Goal: Task Accomplishment & Management: Use online tool/utility

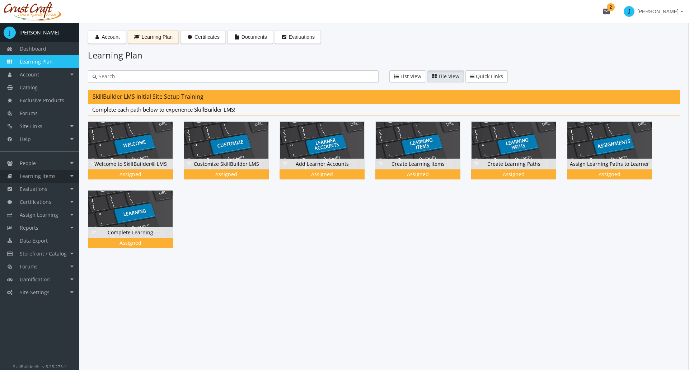
click at [65, 173] on link "Learning Items" at bounding box center [39, 176] width 79 height 13
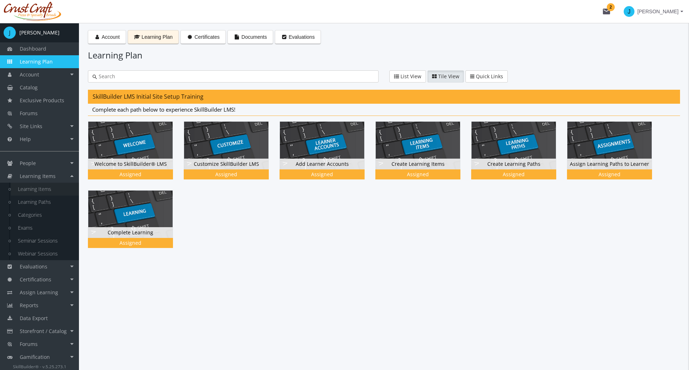
click at [46, 186] on link "Learning Items" at bounding box center [45, 189] width 68 height 13
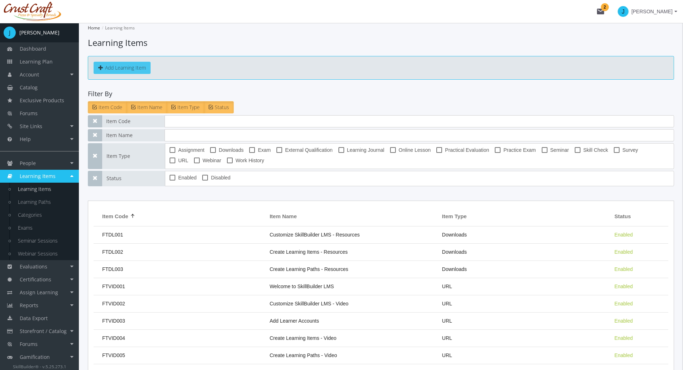
click at [122, 71] on button "Add Learning Item" at bounding box center [122, 68] width 57 height 12
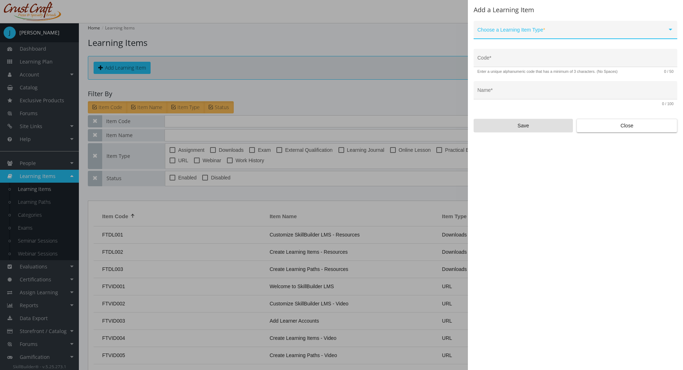
click at [516, 31] on span at bounding box center [573, 33] width 190 height 6
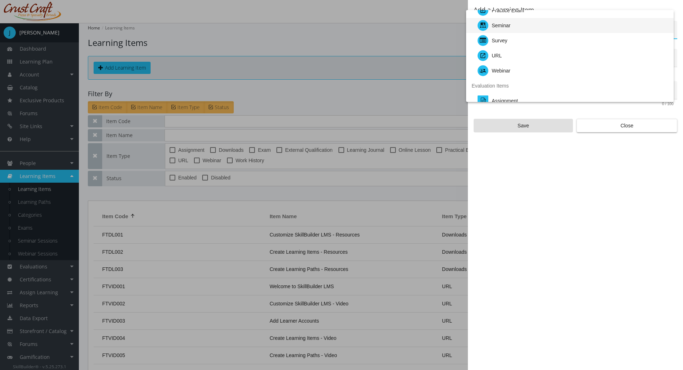
scroll to position [72, 0]
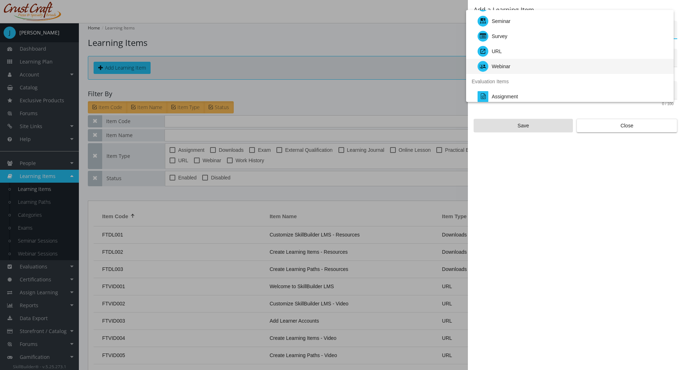
click at [515, 67] on div "Webinar" at bounding box center [573, 66] width 191 height 15
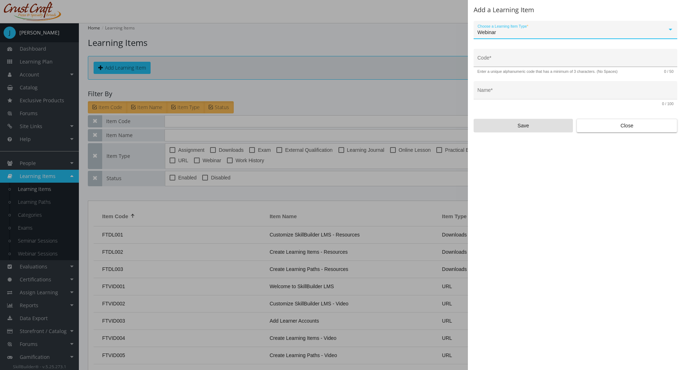
click at [492, 62] on input "Code *" at bounding box center [576, 61] width 196 height 6
type input "LEAD-WEB-01"
click at [514, 90] on input "Name *" at bounding box center [576, 93] width 196 height 6
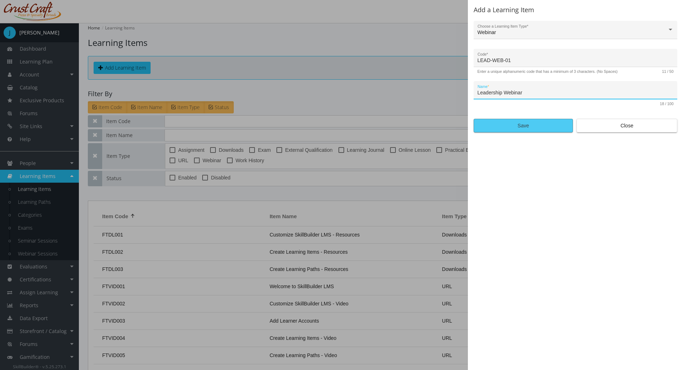
type input "Leadership Webinar"
click at [517, 129] on span "Save" at bounding box center [523, 125] width 87 height 13
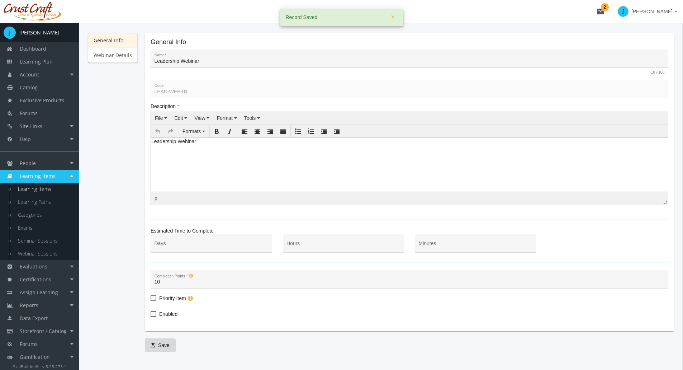
scroll to position [91, 0]
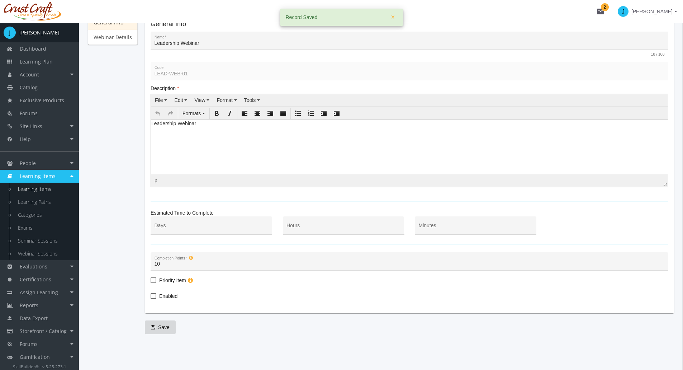
click at [152, 292] on label "Enabled" at bounding box center [164, 296] width 27 height 9
click at [151, 298] on input "Enabled" at bounding box center [151, 298] width 0 height 0
checkbox input "true"
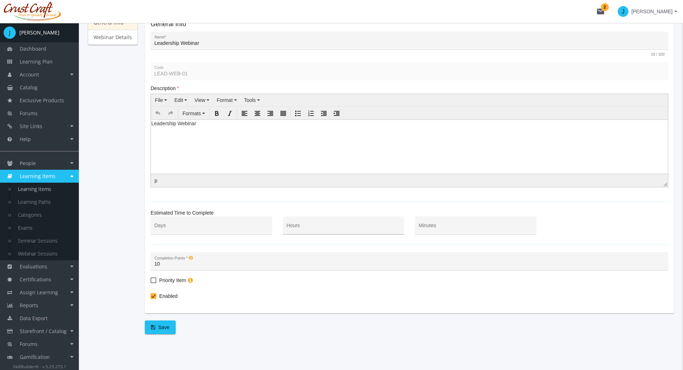
click at [326, 225] on input "Hours" at bounding box center [344, 228] width 114 height 6
type input "1"
click at [164, 329] on span "Save" at bounding box center [160, 327] width 19 height 13
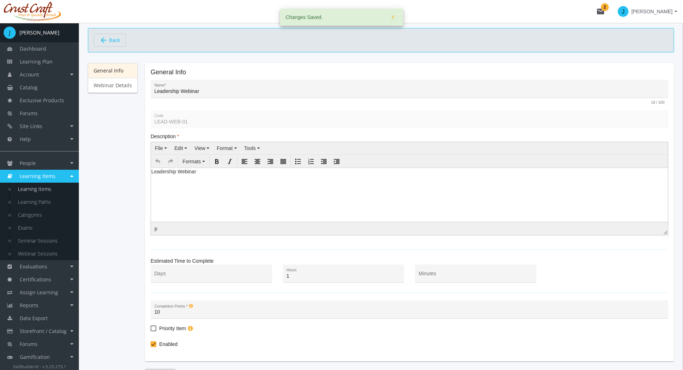
scroll to position [0, 0]
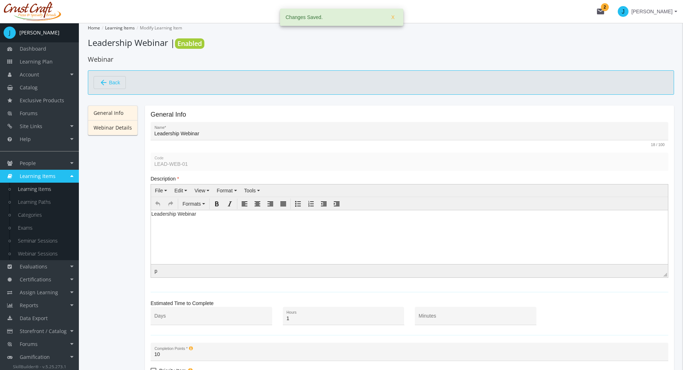
click at [119, 131] on link "Webinar Details" at bounding box center [113, 127] width 50 height 15
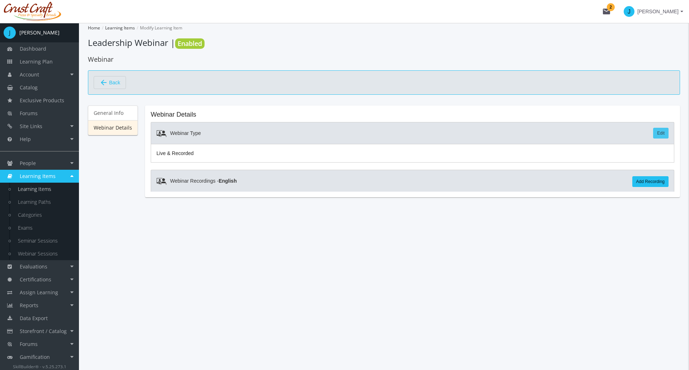
click at [660, 135] on link "Edit" at bounding box center [660, 133] width 15 height 11
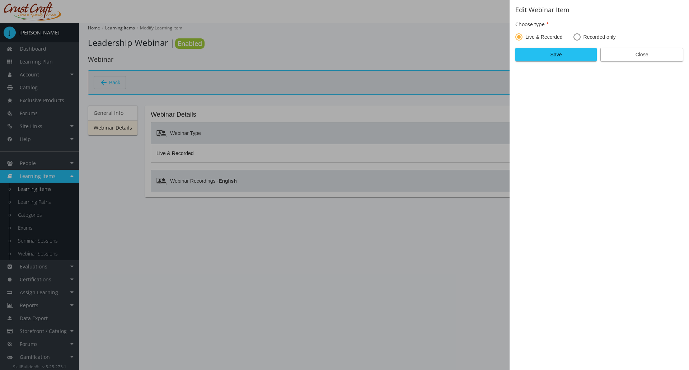
click at [631, 55] on span "Close" at bounding box center [641, 54] width 71 height 13
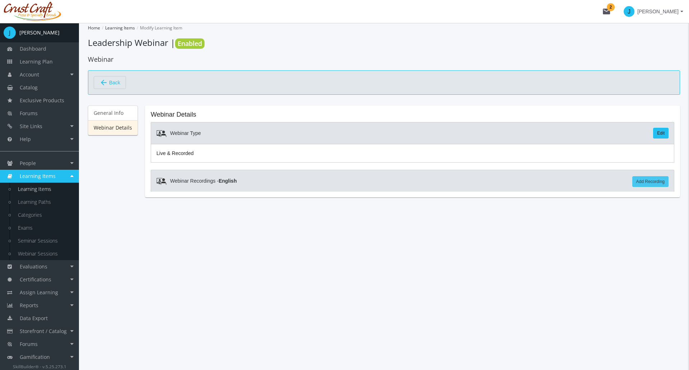
click at [643, 181] on link "Add Recording" at bounding box center [650, 181] width 36 height 11
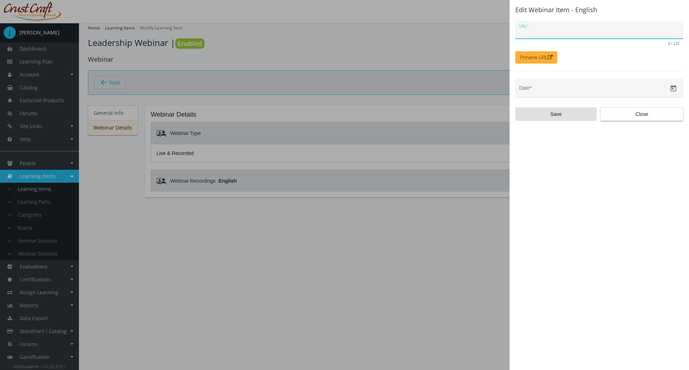
click at [437, 257] on div at bounding box center [344, 185] width 689 height 370
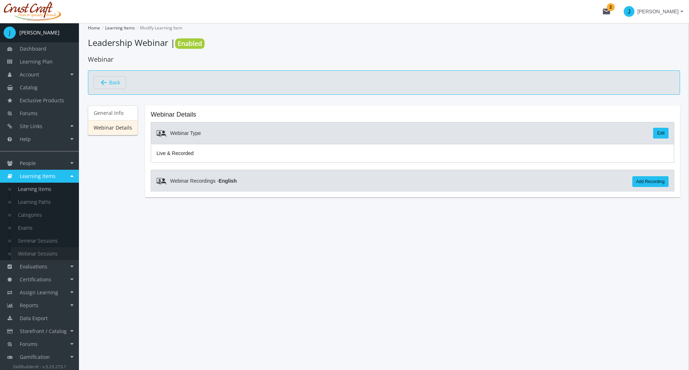
click at [45, 253] on link "Webinar Sessions" at bounding box center [45, 253] width 68 height 13
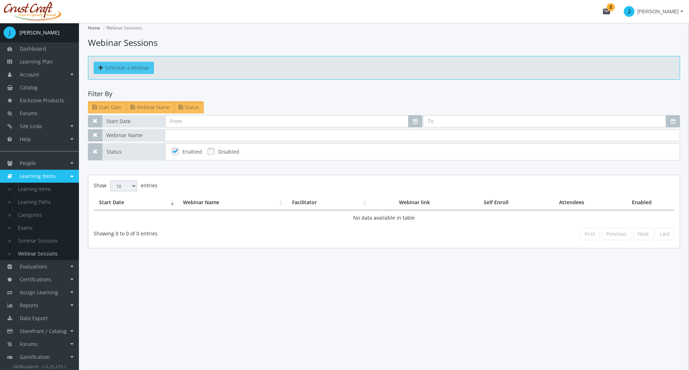
click at [119, 68] on span "Schedule a Webinar" at bounding box center [127, 67] width 44 height 7
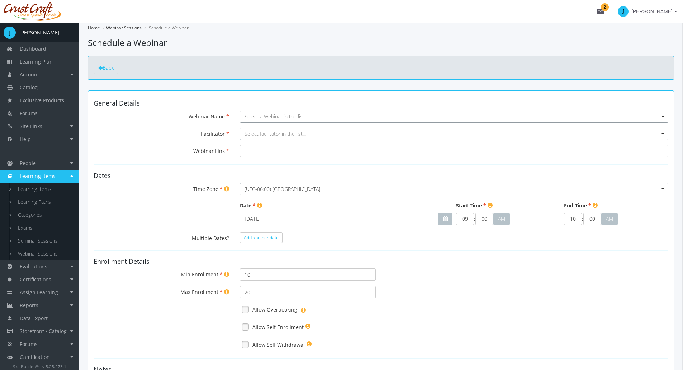
click at [269, 121] on span "Select a Webinar in the list..." at bounding box center [454, 117] width 429 height 12
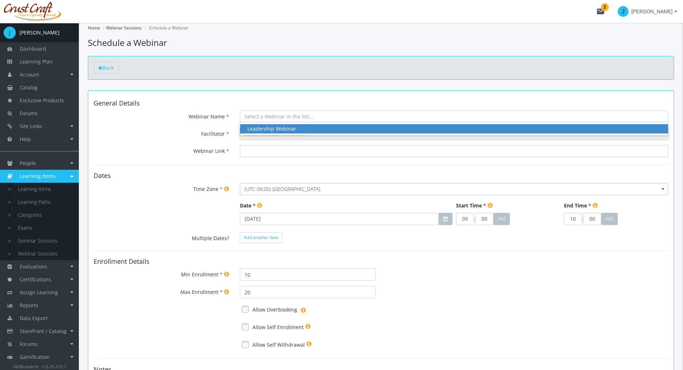
click at [271, 126] on div "Leadership Webinar" at bounding box center [455, 128] width 414 height 7
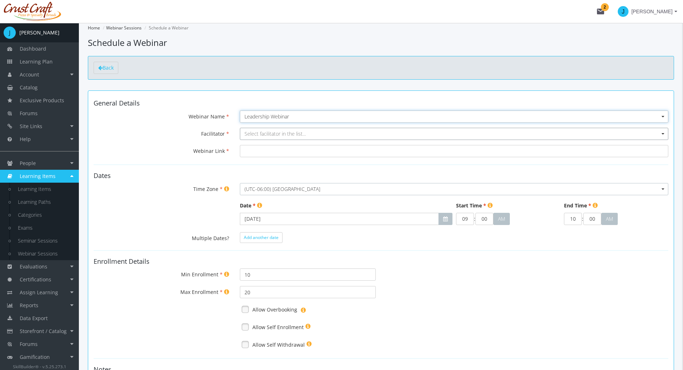
click at [274, 131] on span "Select facilitator in the list..." at bounding box center [275, 133] width 61 height 7
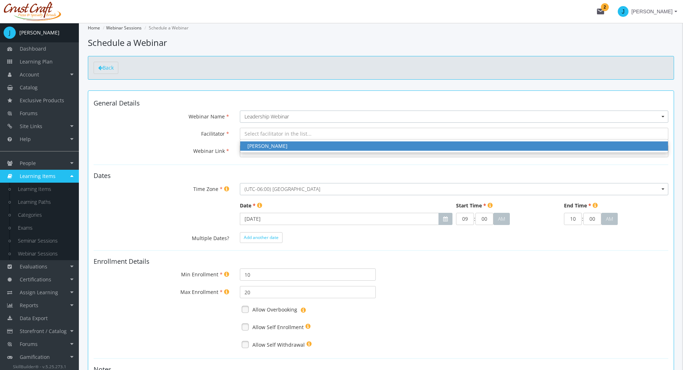
click at [269, 147] on div "[PERSON_NAME]" at bounding box center [455, 145] width 414 height 7
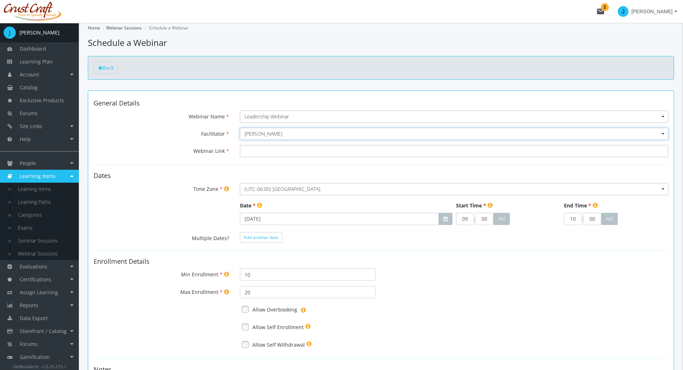
click at [269, 149] on input "Webinar Link" at bounding box center [454, 151] width 429 height 12
paste input "[URL][DOMAIN_NAME][SECURITY_DATA]"
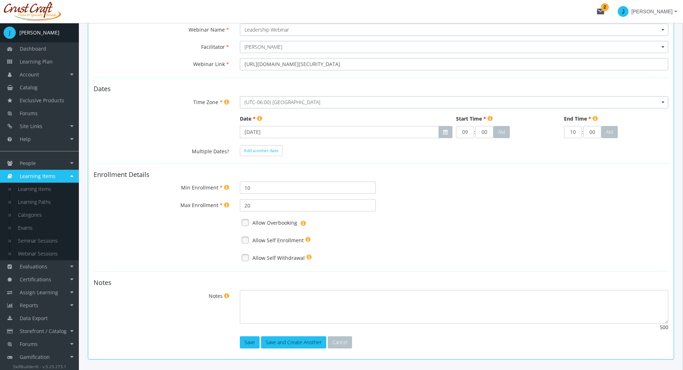
scroll to position [108, 0]
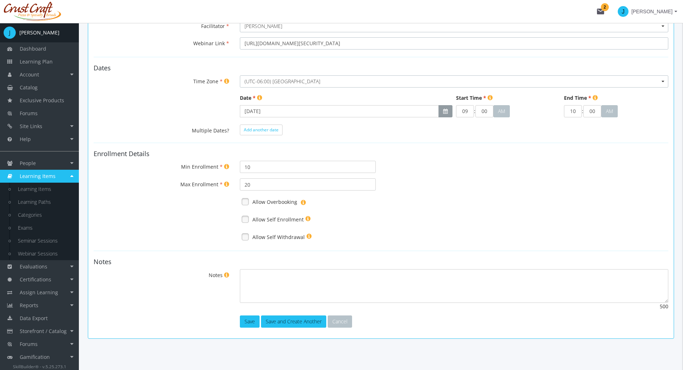
type input "[URL][DOMAIN_NAME][SECURITY_DATA]"
click at [442, 108] on button "button" at bounding box center [446, 111] width 14 height 12
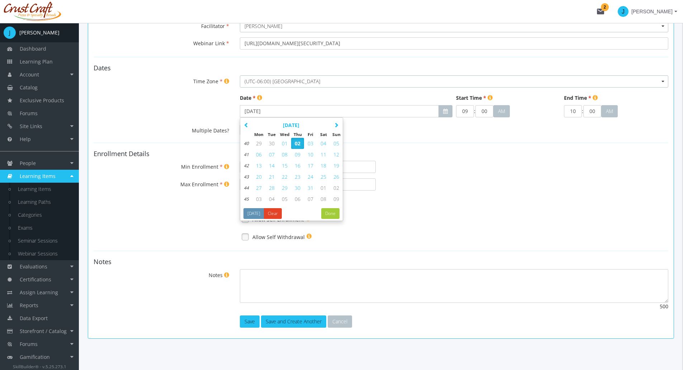
click at [297, 155] on span "09" at bounding box center [298, 154] width 6 height 7
type input "[DATE]"
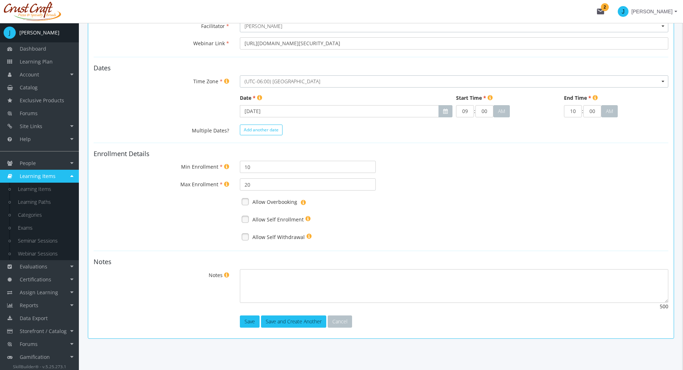
click at [256, 130] on span "Add another date" at bounding box center [261, 130] width 35 height 6
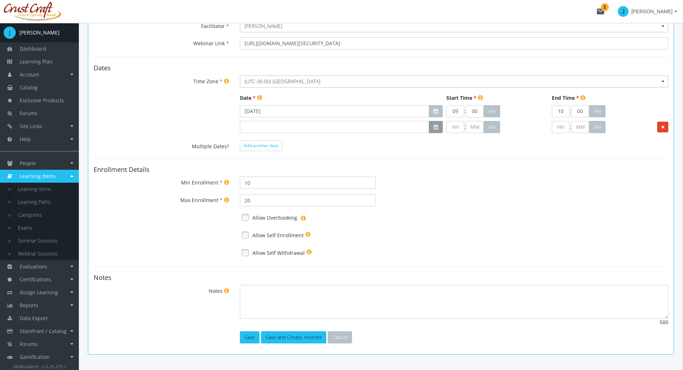
click at [438, 125] on button "button" at bounding box center [436, 127] width 14 height 12
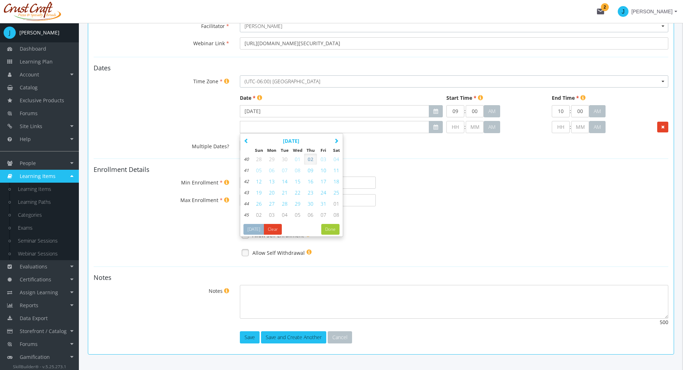
click at [324, 170] on span "10" at bounding box center [324, 170] width 6 height 7
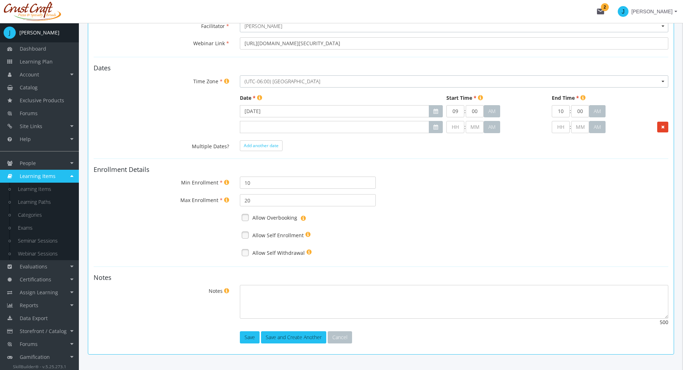
type input "[DATE]"
click at [459, 128] on input "text" at bounding box center [456, 127] width 18 height 12
type input "9"
type input "00"
type input "09"
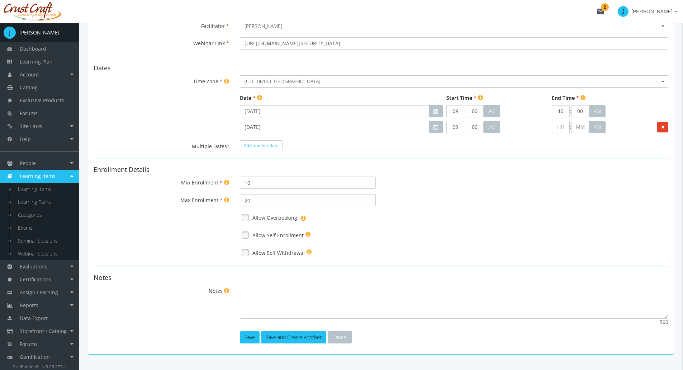
click at [560, 127] on input "text" at bounding box center [561, 127] width 18 height 12
type input "0"
type input "1"
type input "00"
type input "10"
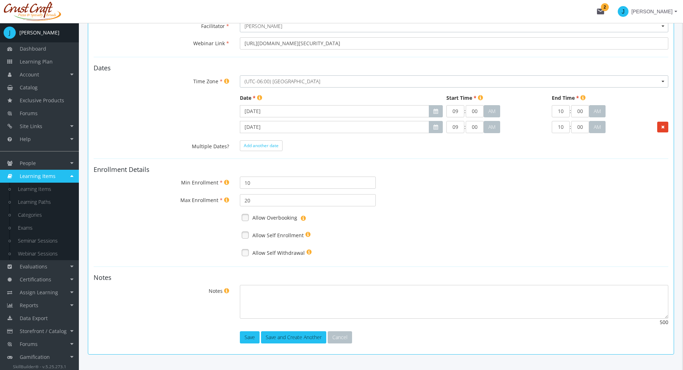
click at [527, 182] on div "Min Enrollment 10" at bounding box center [381, 183] width 586 height 12
click at [314, 293] on textarea "Notes" at bounding box center [454, 302] width 429 height 34
type textarea "Be prepared with lots of questions."
click at [249, 339] on button "Save" at bounding box center [250, 337] width 20 height 12
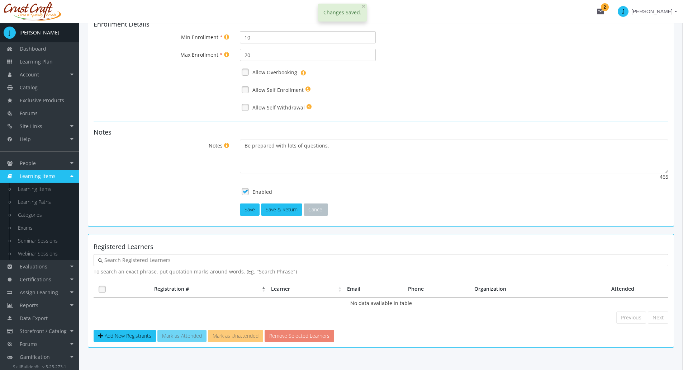
scroll to position [267, 0]
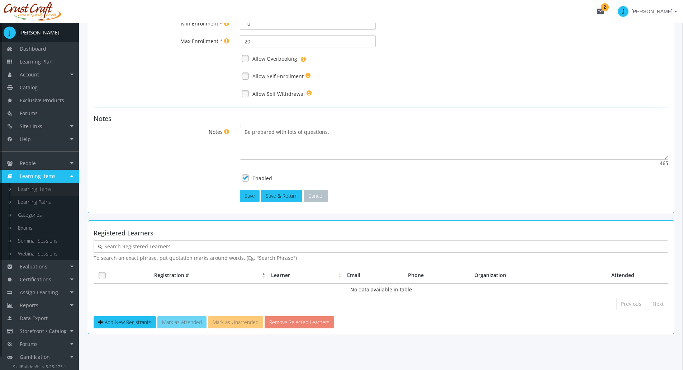
click at [38, 191] on link "Learning Items" at bounding box center [45, 189] width 68 height 13
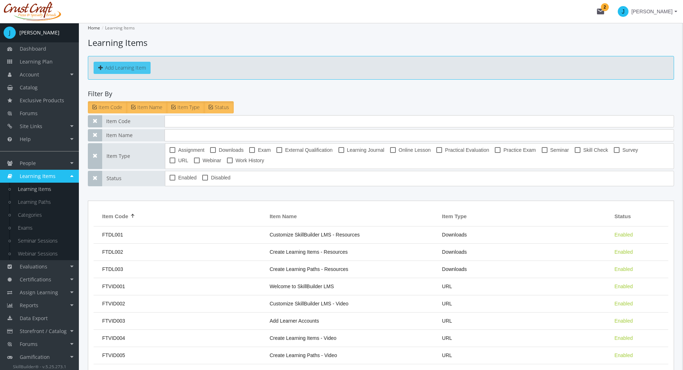
click at [138, 70] on button "Add Learning Item" at bounding box center [122, 68] width 57 height 12
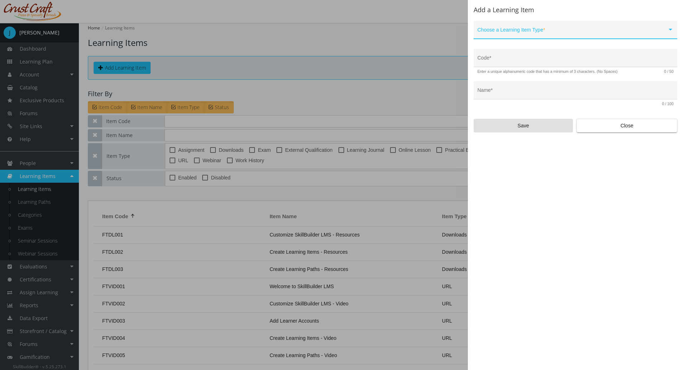
click at [532, 36] on div "Choose a Learning Item Type *" at bounding box center [576, 31] width 196 height 15
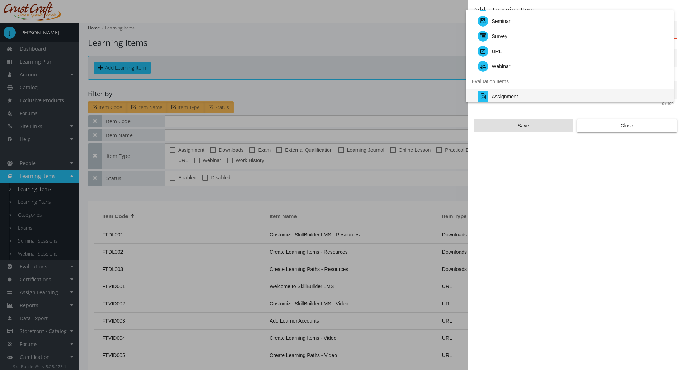
click at [522, 93] on div "Assignment" at bounding box center [573, 96] width 191 height 15
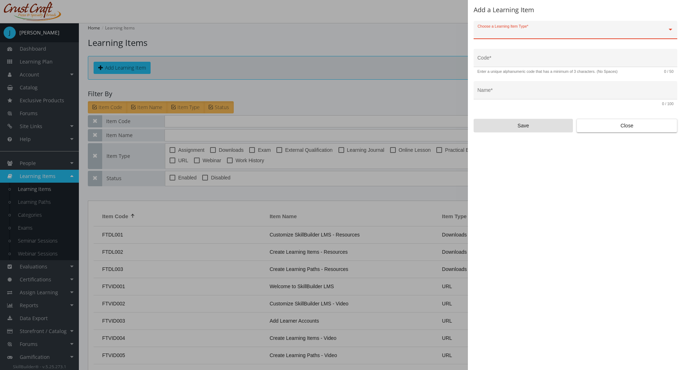
scroll to position [74, 0]
click at [518, 62] on input "Code *" at bounding box center [576, 61] width 196 height 6
type input "LEAD-ASG-01"
click at [516, 90] on input "Name *" at bounding box center [576, 93] width 196 height 6
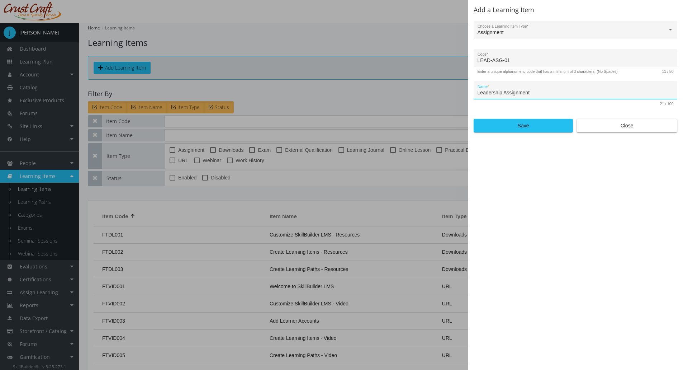
type input "Leadership Assignment"
click at [519, 135] on div "Add a Learning Item Assignment Choose a Learning Item Type * LEAD-ASG-01 Code *…" at bounding box center [575, 185] width 215 height 370
click at [519, 129] on span "Save" at bounding box center [523, 125] width 87 height 13
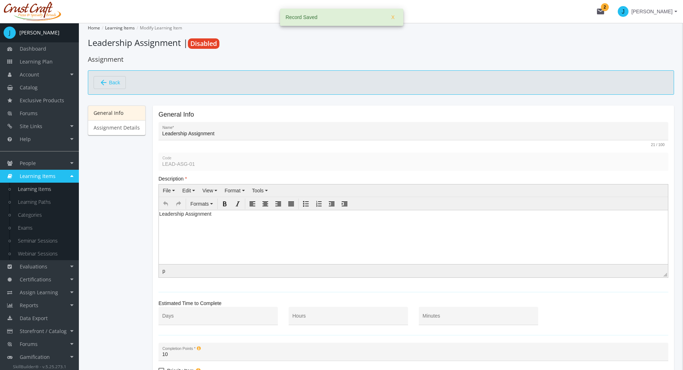
click at [119, 240] on div "General Info Assignment Details" at bounding box center [117, 261] width 58 height 312
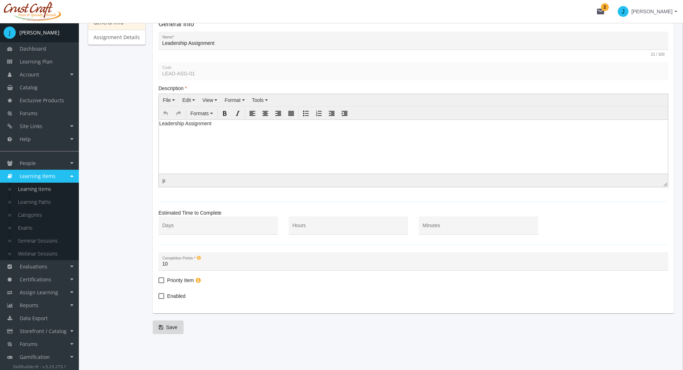
scroll to position [91, 0]
click at [160, 296] on span at bounding box center [162, 296] width 6 height 6
click at [159, 298] on input "Enabled" at bounding box center [159, 298] width 0 height 0
checkbox input "true"
click at [171, 323] on span "Save" at bounding box center [168, 327] width 19 height 13
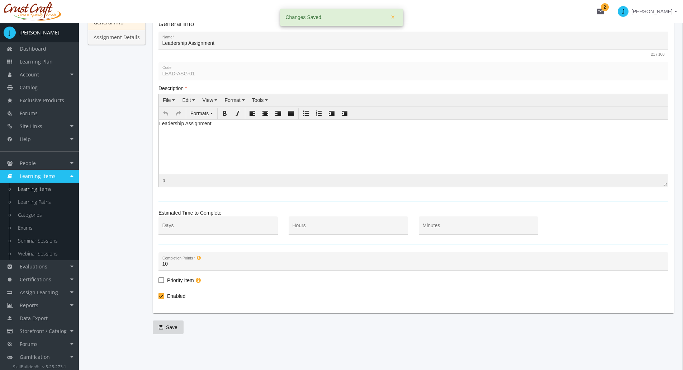
drag, startPoint x: 126, startPoint y: 38, endPoint x: 127, endPoint y: 110, distance: 71.8
click at [126, 38] on link "Assignment Details" at bounding box center [117, 37] width 58 height 15
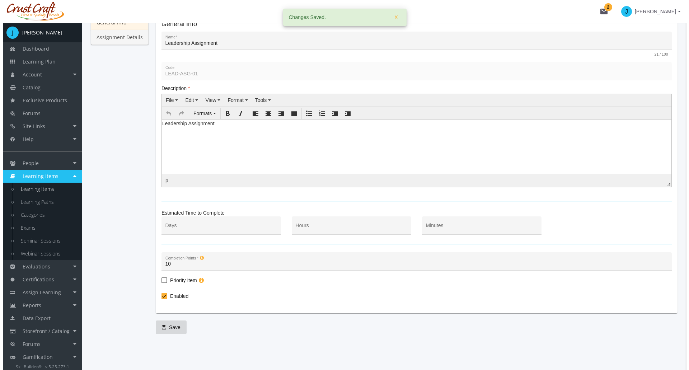
scroll to position [0, 0]
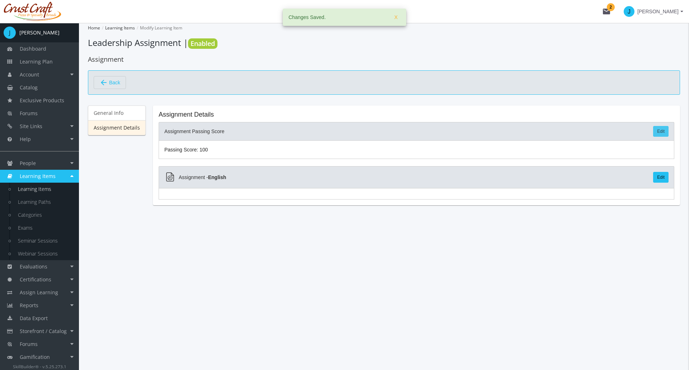
click at [659, 132] on link "Edit" at bounding box center [660, 131] width 15 height 11
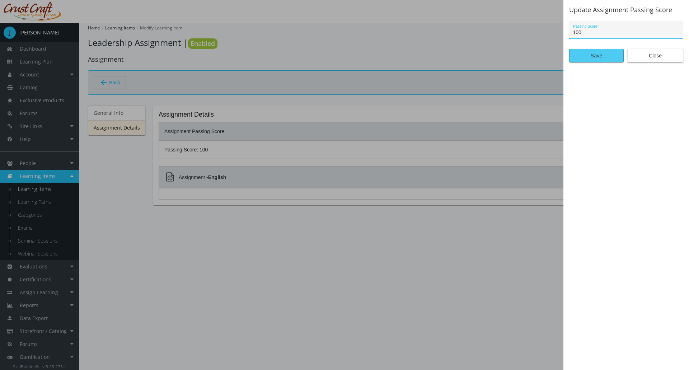
click at [601, 58] on span "Save" at bounding box center [596, 55] width 42 height 13
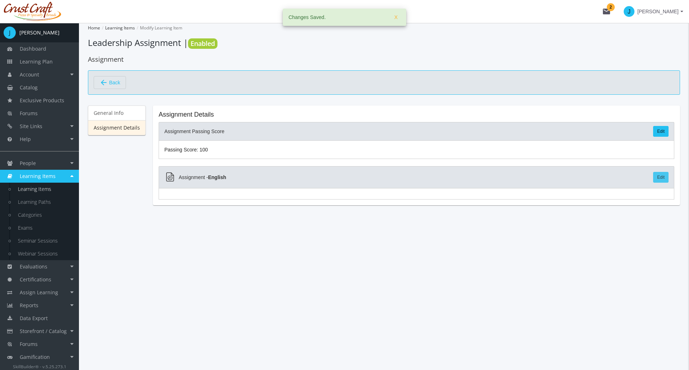
click at [662, 175] on link "Edit" at bounding box center [660, 177] width 15 height 11
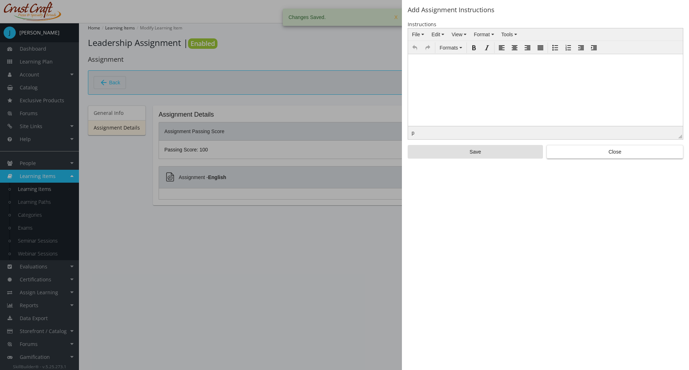
click at [349, 225] on div at bounding box center [344, 185] width 689 height 370
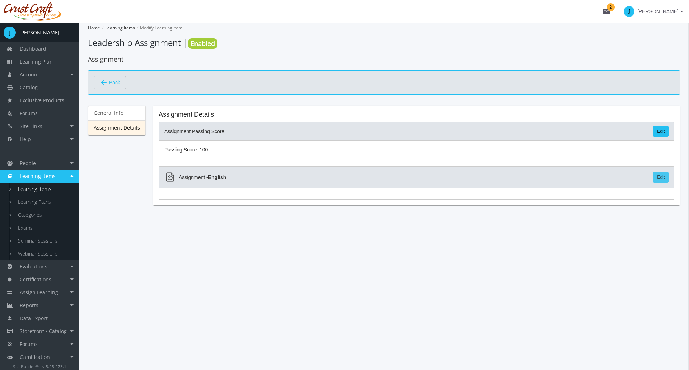
click at [655, 175] on link "Edit" at bounding box center [660, 177] width 15 height 11
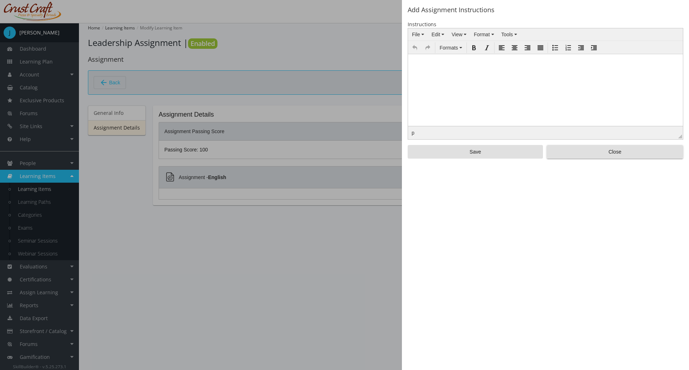
click at [561, 65] on html at bounding box center [545, 59] width 275 height 11
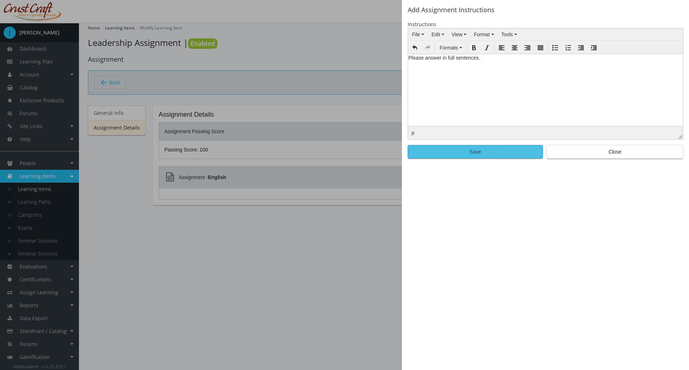
click at [518, 155] on span "Save" at bounding box center [475, 151] width 123 height 13
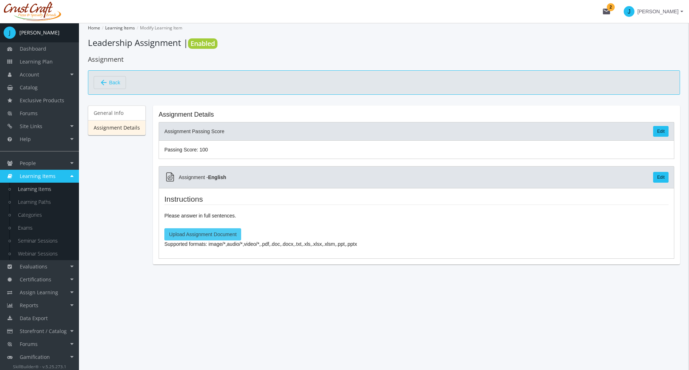
click at [217, 234] on label "Upload Assignment Document" at bounding box center [202, 234] width 77 height 12
click at [0, 0] on input "Upload Assignment Document" at bounding box center [0, 0] width 0 height 0
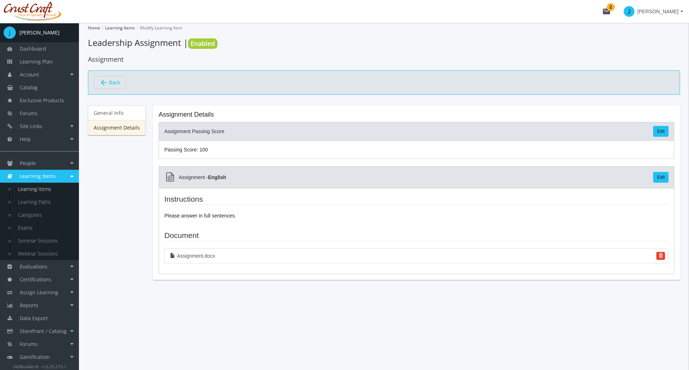
click at [113, 92] on div "arrow_back Back" at bounding box center [384, 82] width 592 height 24
click at [114, 86] on span "Back" at bounding box center [114, 82] width 11 height 12
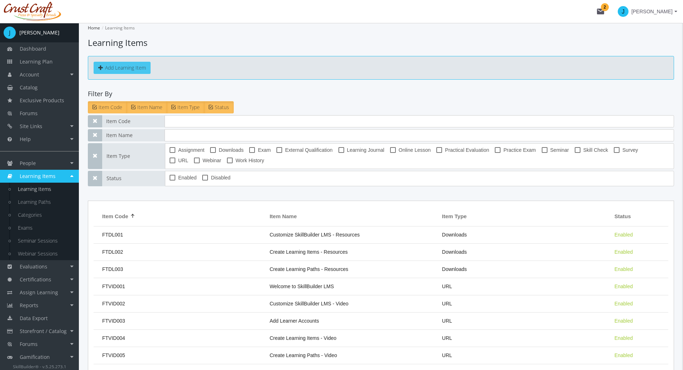
click at [132, 70] on button "Add Learning Item" at bounding box center [122, 68] width 57 height 12
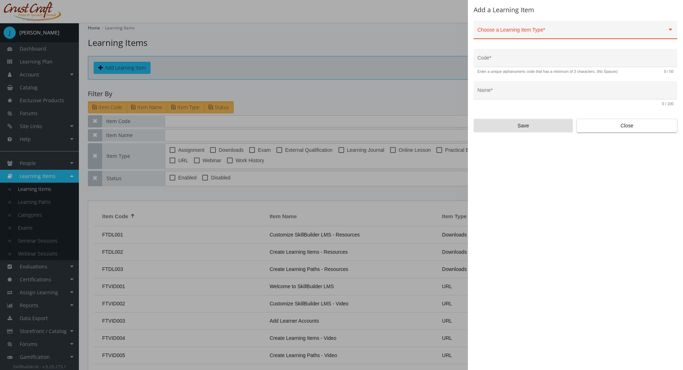
click at [504, 25] on div "Choose a Learning Item Type *" at bounding box center [576, 31] width 196 height 15
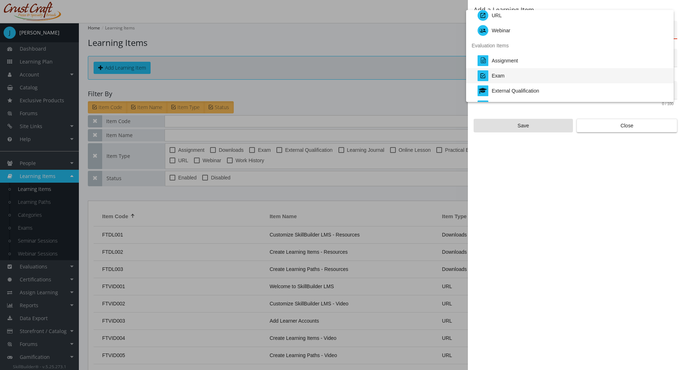
scroll to position [144, 0]
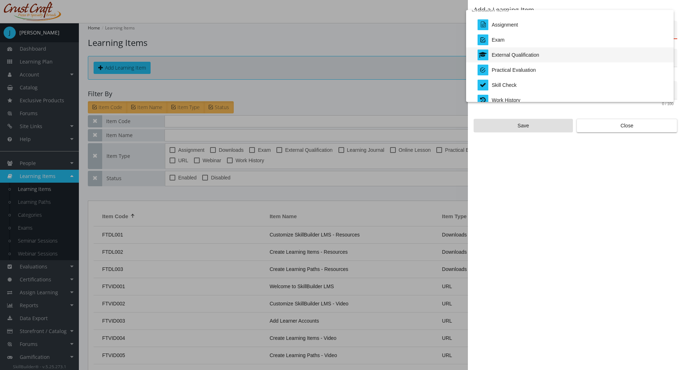
click at [526, 54] on div "External Qualification" at bounding box center [515, 54] width 47 height 15
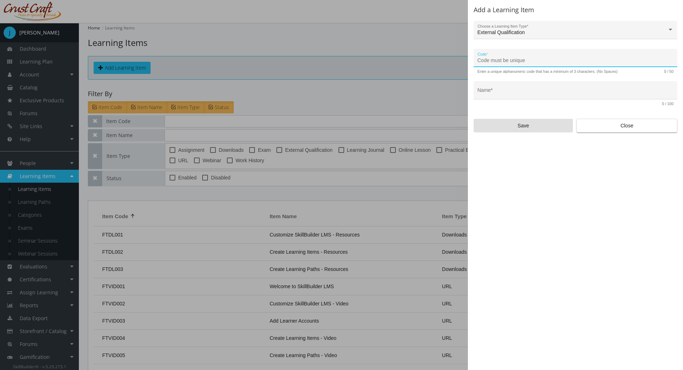
click at [513, 62] on input "Code *" at bounding box center [576, 61] width 196 height 6
type input "LEAD-EXT-01"
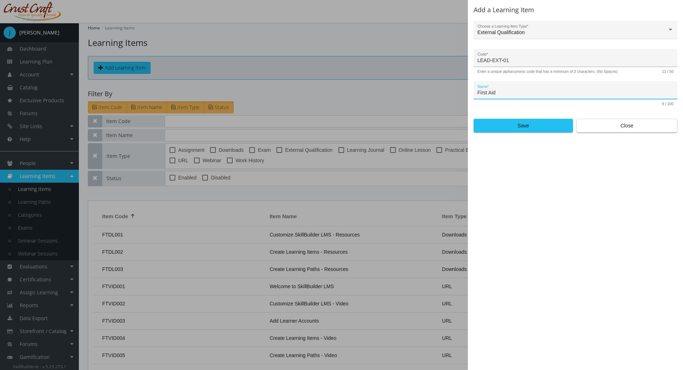
type input "First Aid"
click at [474, 119] on button "Save" at bounding box center [523, 126] width 99 height 14
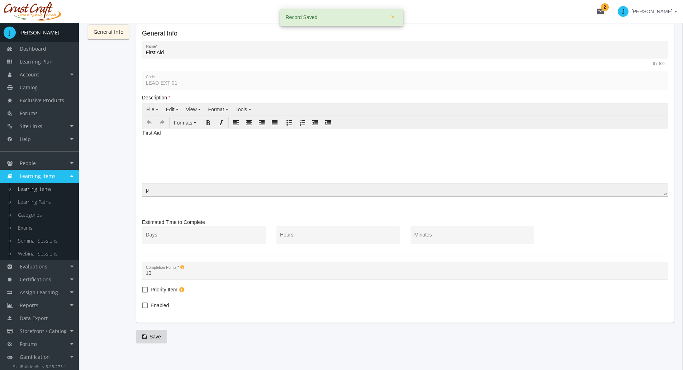
scroll to position [91, 0]
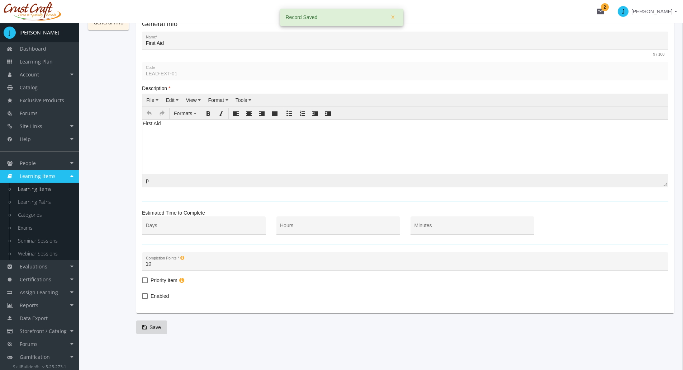
click at [142, 297] on span at bounding box center [145, 296] width 6 height 6
click at [142, 298] on input "Enabled" at bounding box center [142, 298] width 0 height 0
checkbox input "true"
click at [146, 328] on icon "submit" at bounding box center [144, 327] width 4 height 5
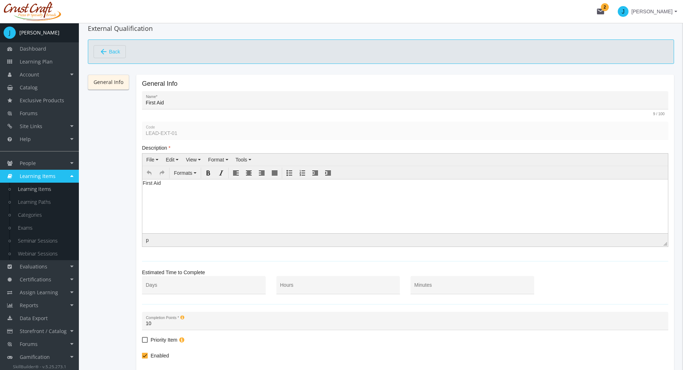
scroll to position [0, 0]
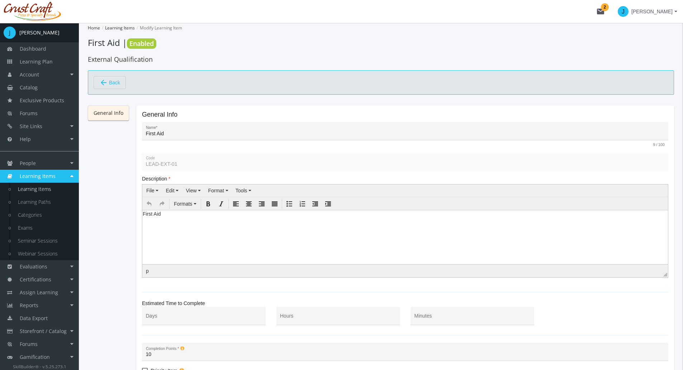
click at [116, 84] on span "Back" at bounding box center [114, 82] width 11 height 12
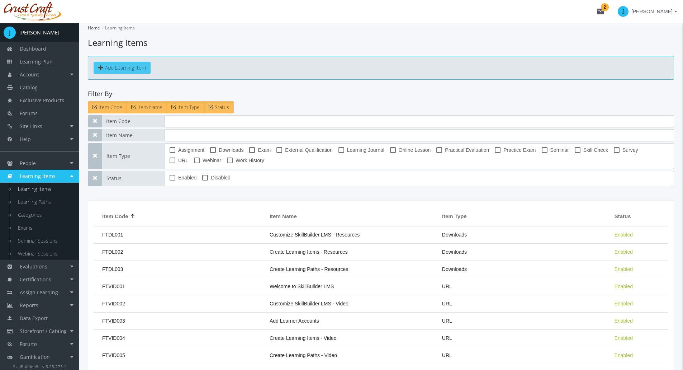
click at [134, 66] on button "Add Learning Item" at bounding box center [122, 68] width 57 height 12
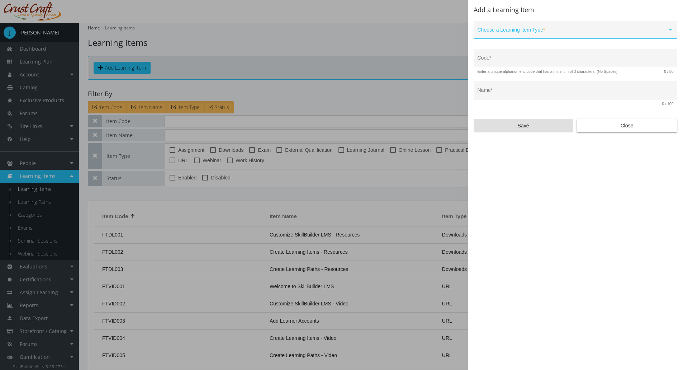
click at [542, 32] on span at bounding box center [573, 33] width 190 height 6
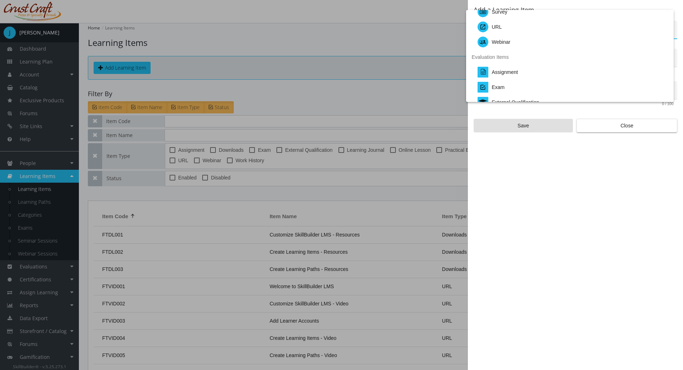
scroll to position [108, 0]
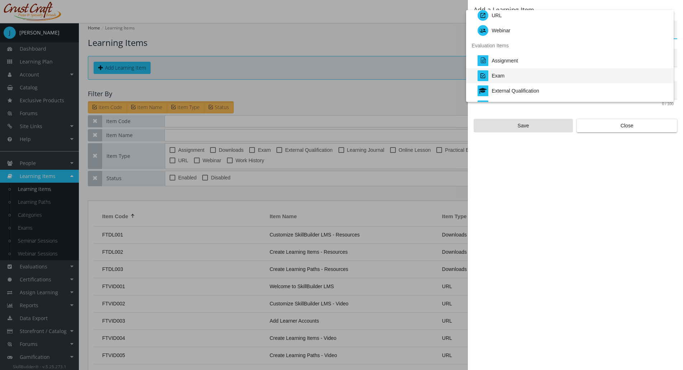
click at [515, 74] on div "Exam" at bounding box center [573, 75] width 191 height 15
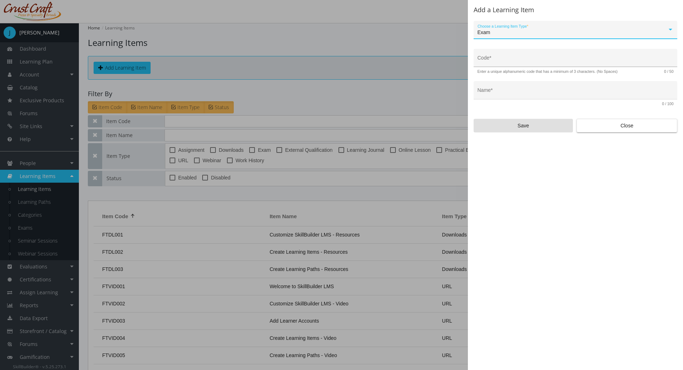
click at [515, 62] on input "Code *" at bounding box center [576, 61] width 196 height 6
type input "LEAD-EXM-01"
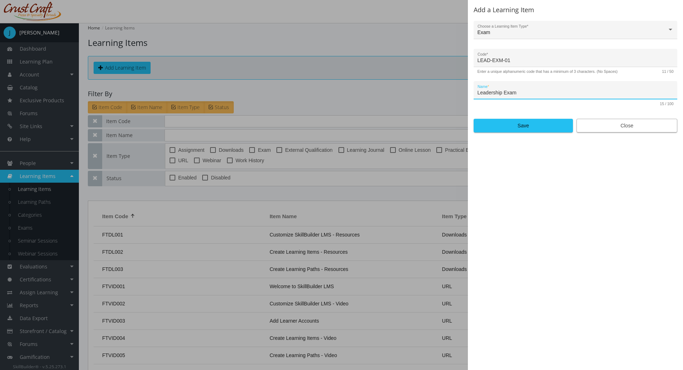
type input "Leadership Exam"
click at [600, 126] on span "Close" at bounding box center [627, 125] width 89 height 13
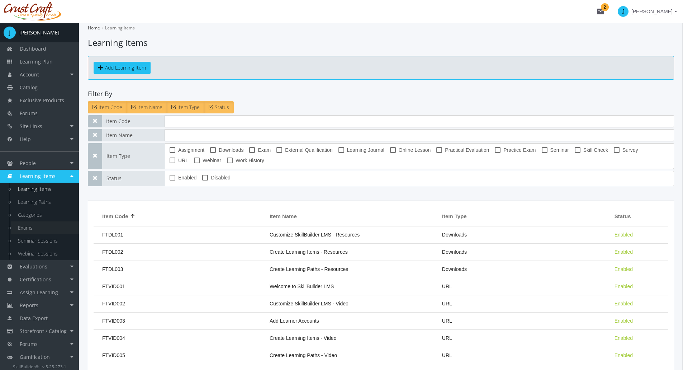
click at [25, 228] on link "Exams" at bounding box center [45, 227] width 68 height 13
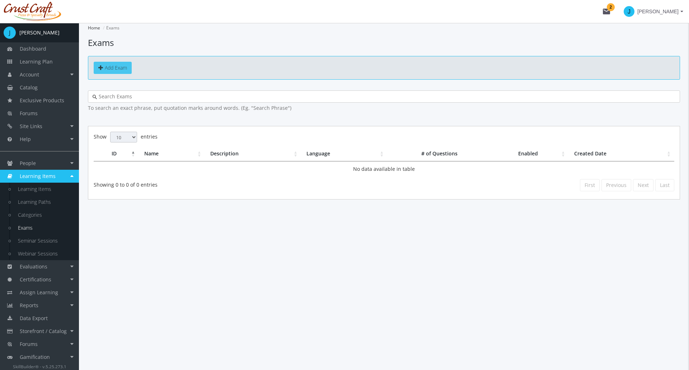
click at [116, 70] on span "Add Exam" at bounding box center [116, 67] width 22 height 7
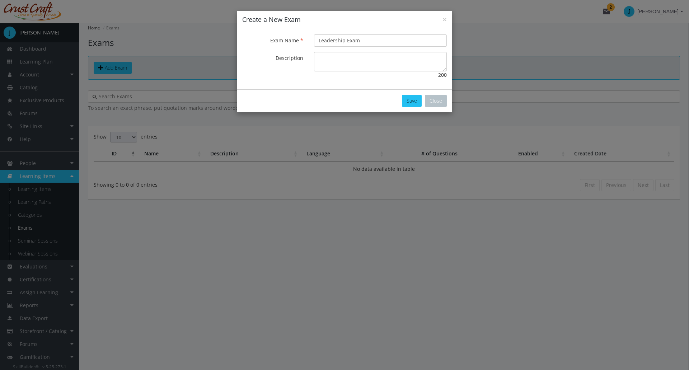
type input "Leadership Exam"
type textarea "This exam will test your knowledge on leadership."
click at [409, 97] on button "Save" at bounding box center [412, 101] width 20 height 12
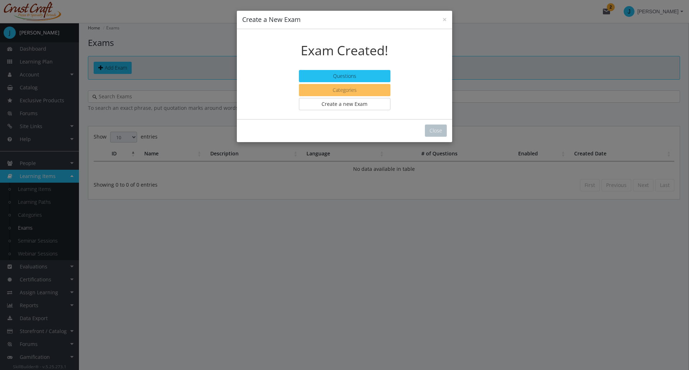
click at [371, 90] on button "Categories" at bounding box center [344, 90] width 91 height 12
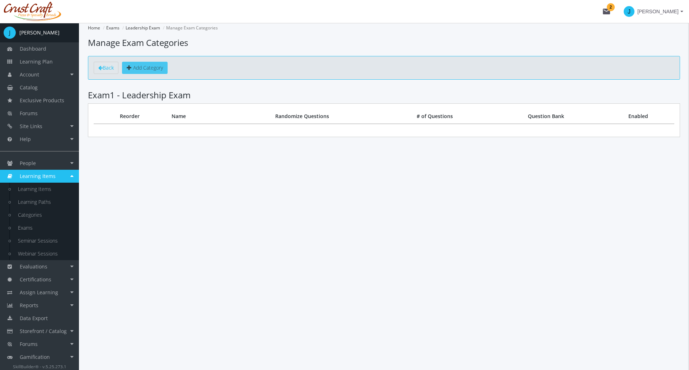
click at [140, 71] on link "Add Category" at bounding box center [145, 68] width 46 height 12
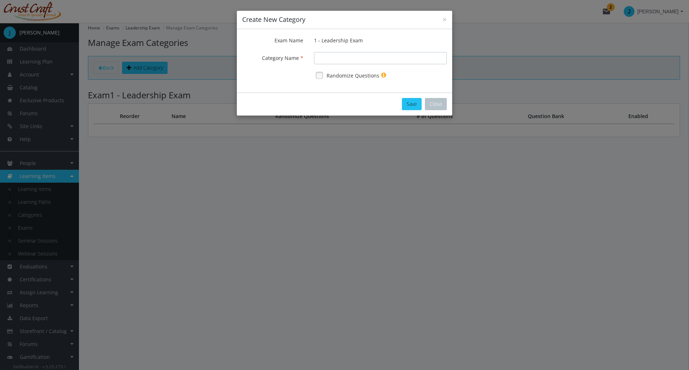
click at [328, 57] on input "Exam Name" at bounding box center [380, 58] width 133 height 12
type input "Communication"
click at [320, 76] on link at bounding box center [319, 75] width 11 height 11
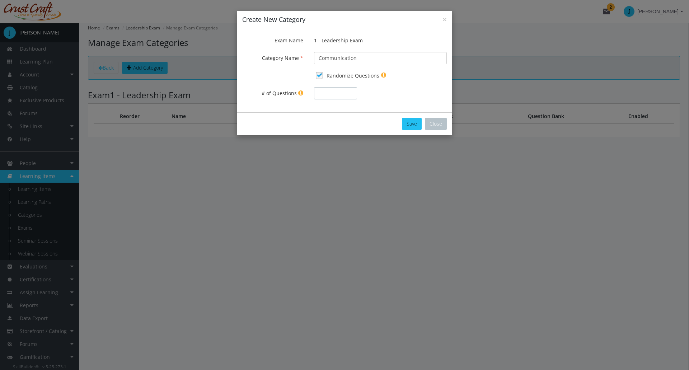
click at [343, 96] on input "# of Questions" at bounding box center [335, 93] width 43 height 12
type input "2"
click at [407, 122] on button "Save" at bounding box center [412, 124] width 20 height 12
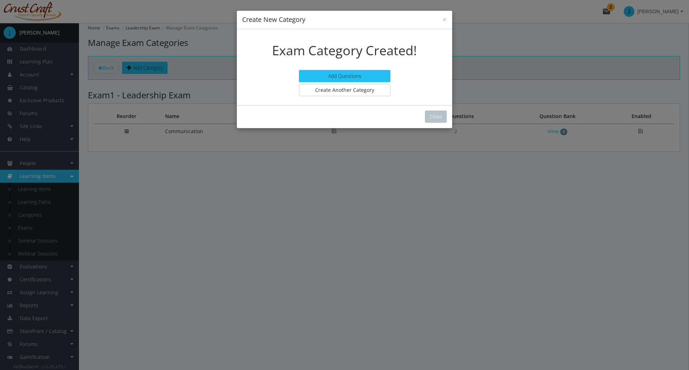
click at [294, 312] on div "× Create New Category Exam Category Created! Add Questions Create Another Categ…" at bounding box center [344, 185] width 689 height 370
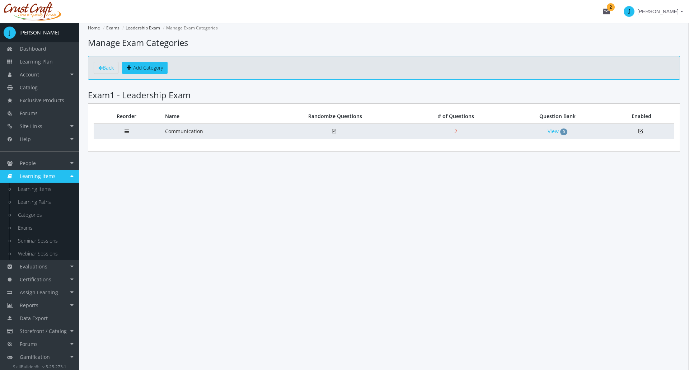
click at [224, 135] on td "Communication" at bounding box center [212, 131] width 105 height 15
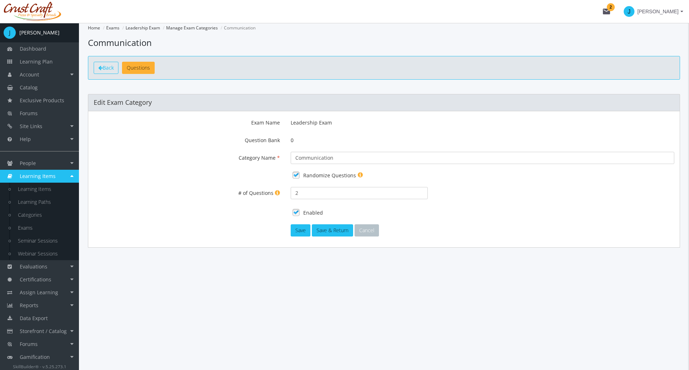
click at [105, 66] on span "Back" at bounding box center [108, 67] width 11 height 7
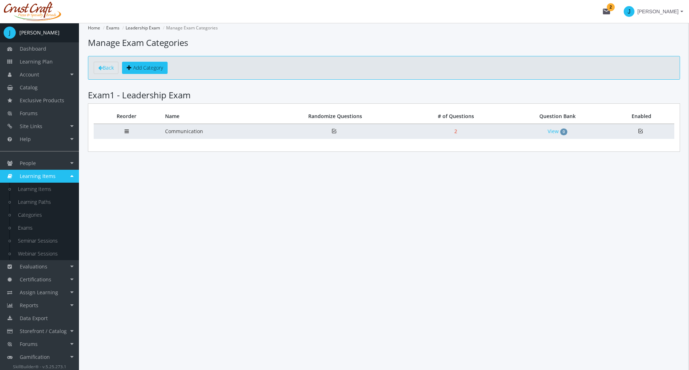
click at [192, 133] on td "Communication" at bounding box center [212, 131] width 105 height 15
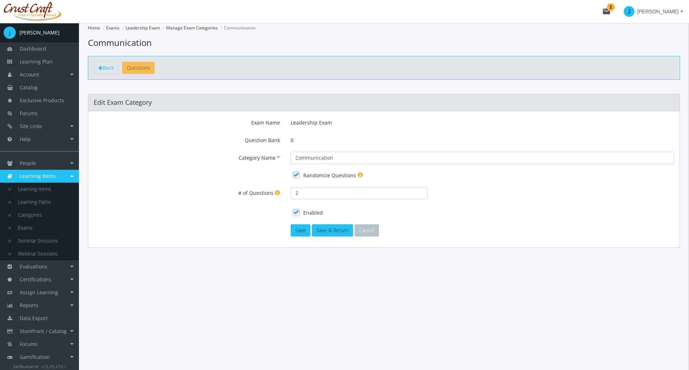
click at [145, 68] on span "Questions" at bounding box center [138, 67] width 23 height 7
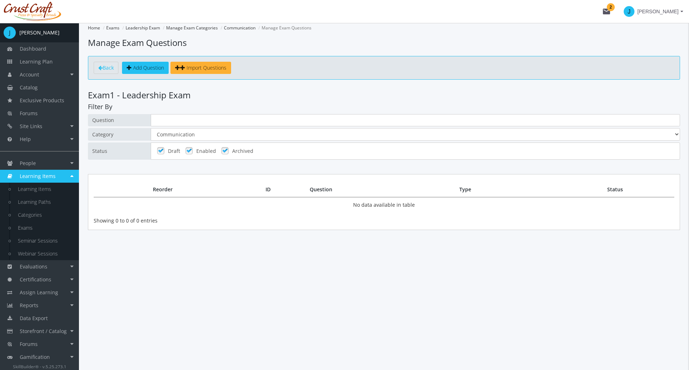
click at [152, 68] on span "Add Question" at bounding box center [148, 67] width 31 height 7
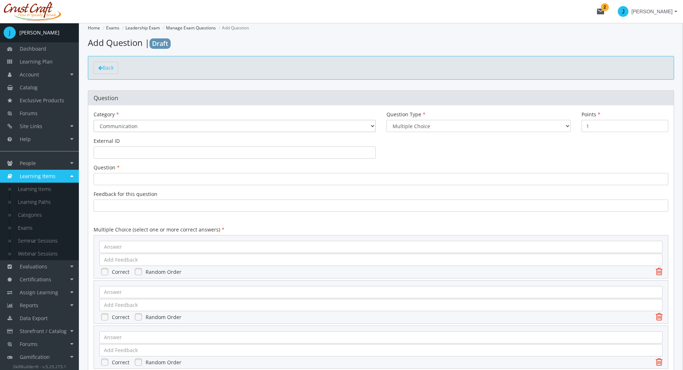
click at [255, 124] on select "None Communication" at bounding box center [235, 126] width 282 height 12
select select "0"
click at [94, 120] on select "None Communication" at bounding box center [235, 126] width 282 height 12
click at [444, 128] on select "Multiple Choice Long Answer File Upload" at bounding box center [479, 126] width 184 height 12
click at [598, 125] on input "1" at bounding box center [625, 126] width 87 height 12
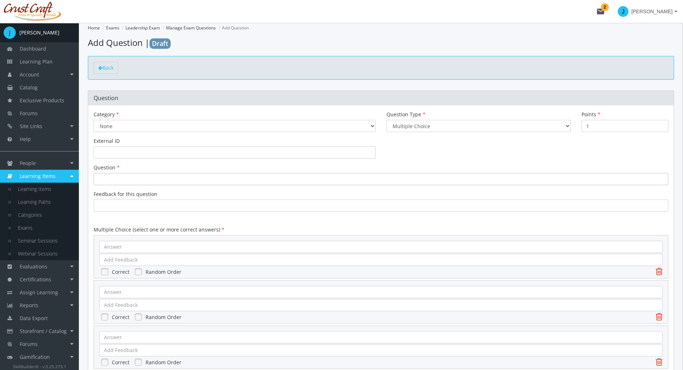
click at [174, 178] on div at bounding box center [381, 179] width 575 height 12
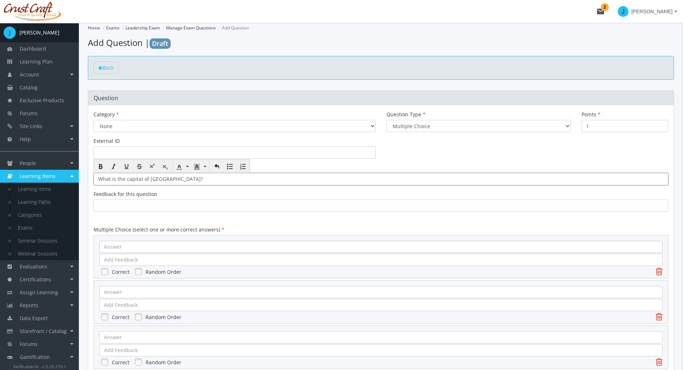
click at [157, 248] on div at bounding box center [381, 247] width 564 height 12
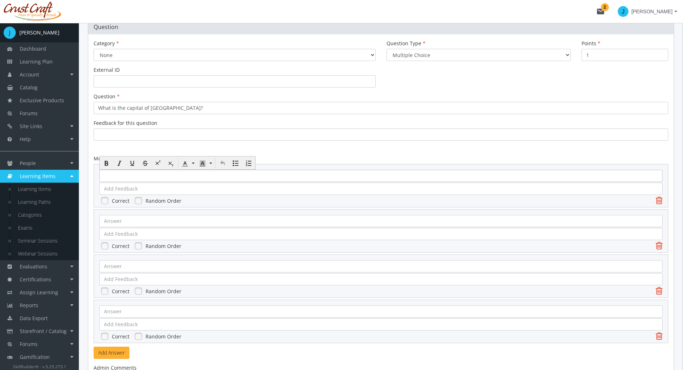
scroll to position [72, 0]
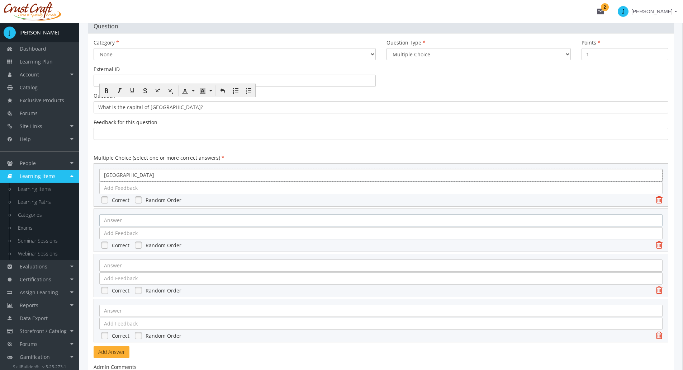
click at [150, 219] on div at bounding box center [381, 220] width 564 height 12
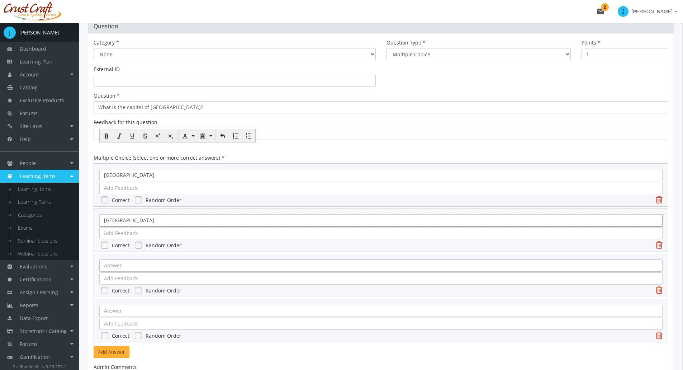
click at [147, 268] on div at bounding box center [381, 265] width 564 height 12
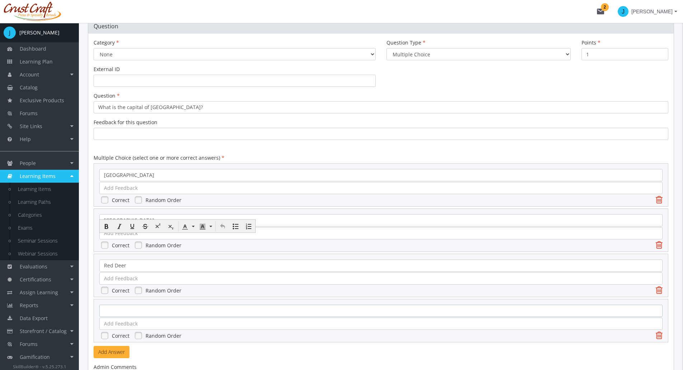
click at [147, 307] on div at bounding box center [381, 311] width 564 height 12
click at [227, 146] on form "Category None Communication Question Type Multiple Choice Long Answer File Uplo…" at bounding box center [381, 257] width 575 height 437
click at [106, 198] on link at bounding box center [104, 199] width 11 height 11
click at [140, 201] on link at bounding box center [138, 199] width 11 height 11
click at [138, 245] on link at bounding box center [138, 245] width 11 height 11
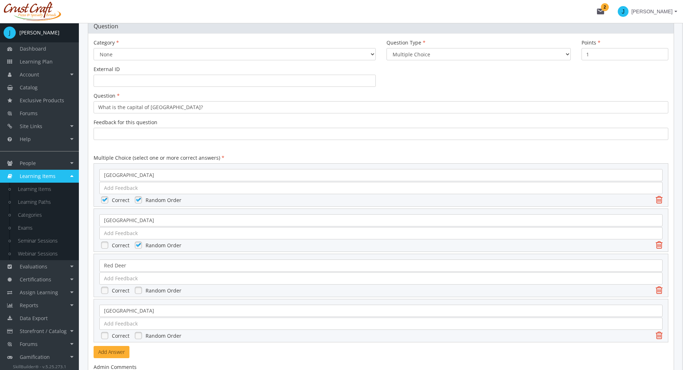
click at [138, 291] on link at bounding box center [138, 290] width 11 height 11
click at [138, 336] on link at bounding box center [138, 335] width 11 height 11
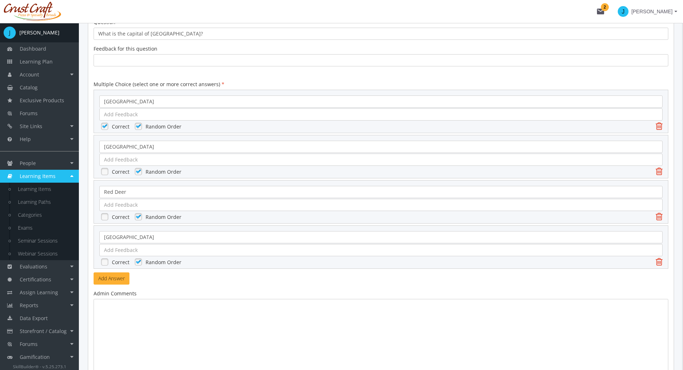
scroll to position [225, 0]
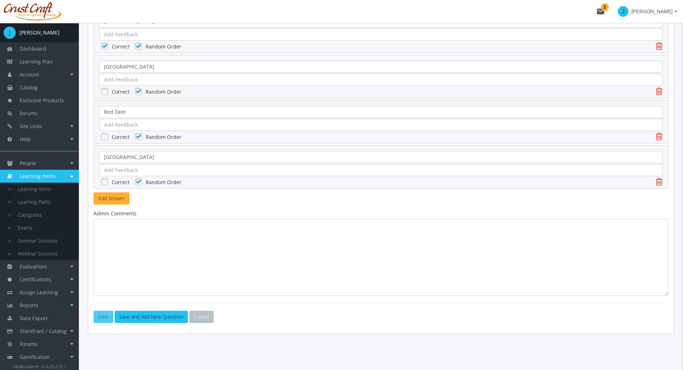
click at [108, 320] on button "Save" at bounding box center [104, 317] width 20 height 12
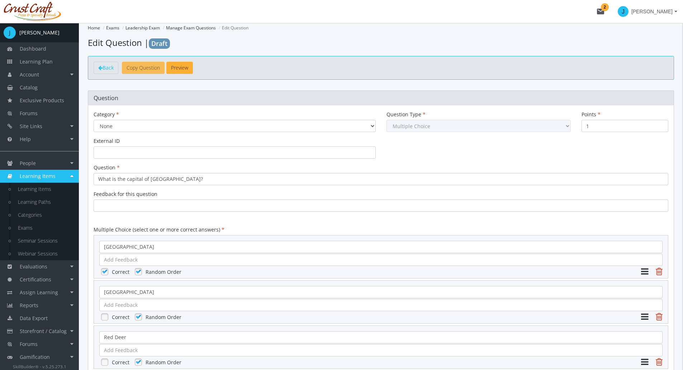
drag, startPoint x: 144, startPoint y: 70, endPoint x: 146, endPoint y: 75, distance: 5.2
click at [144, 70] on button "Copy Question" at bounding box center [143, 68] width 43 height 12
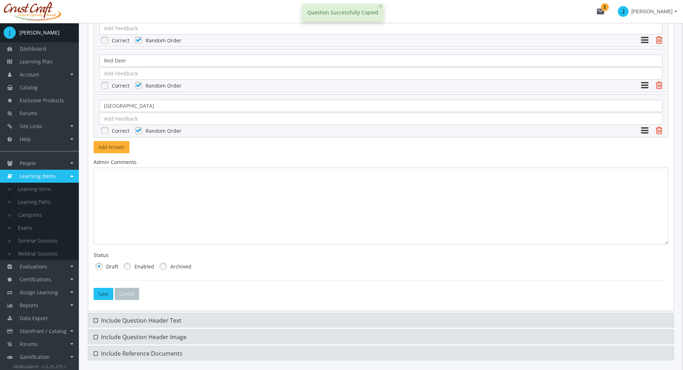
scroll to position [303, 0]
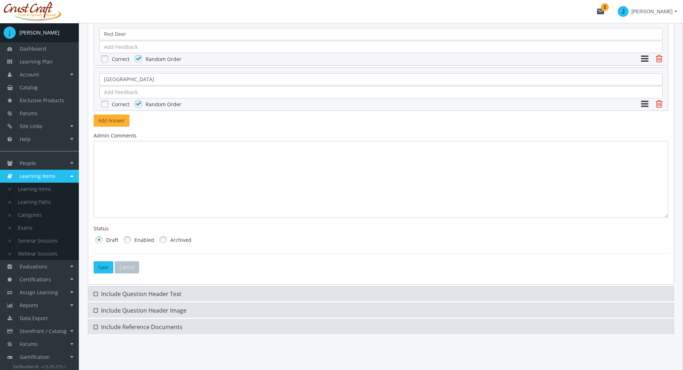
click at [127, 239] on link at bounding box center [127, 239] width 11 height 11
click at [107, 262] on button "Save" at bounding box center [104, 267] width 20 height 12
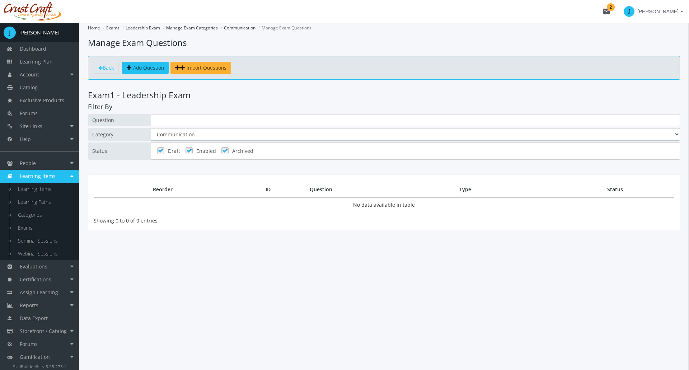
click at [179, 135] on select "All Communication" at bounding box center [415, 134] width 529 height 13
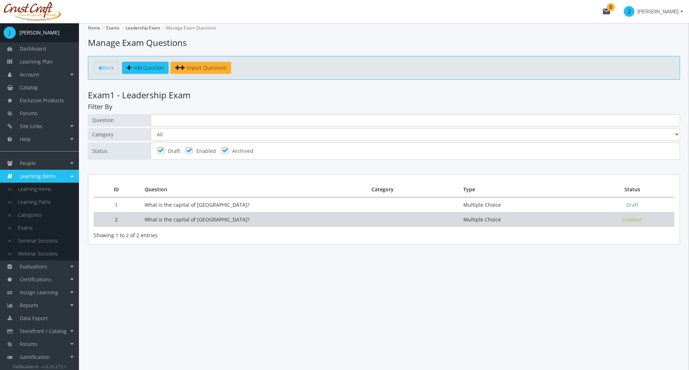
click at [188, 218] on td "What is the capital of [GEOGRAPHIC_DATA]?" at bounding box center [252, 219] width 227 height 15
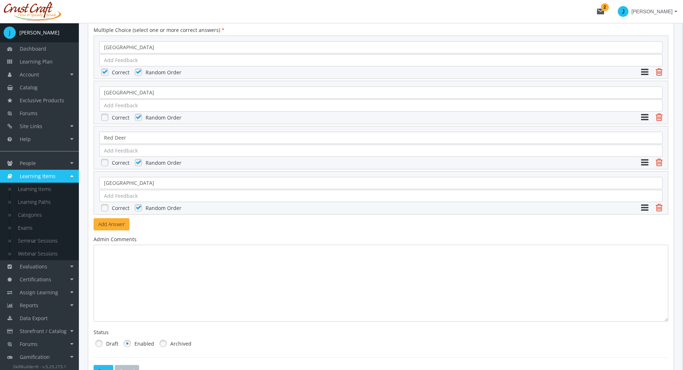
scroll to position [303, 0]
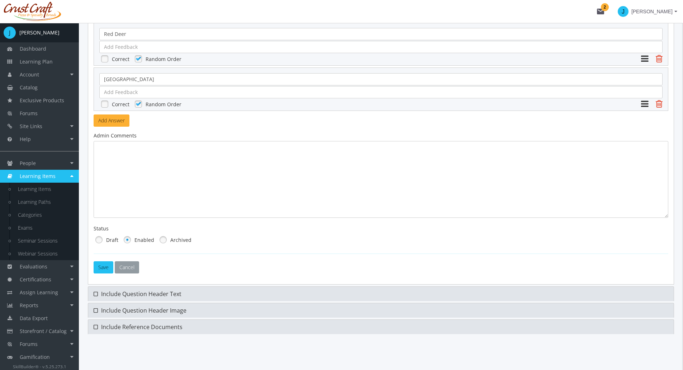
click at [134, 270] on button "Cancel" at bounding box center [127, 267] width 24 height 12
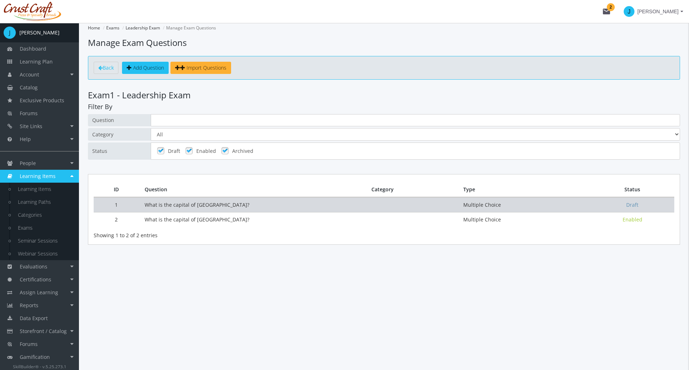
click at [184, 207] on td "What is the capital of [GEOGRAPHIC_DATA]?" at bounding box center [252, 204] width 227 height 15
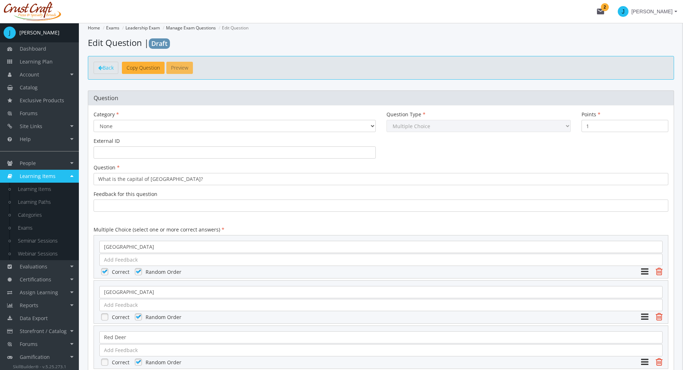
click at [184, 64] on button "Preview" at bounding box center [179, 68] width 27 height 12
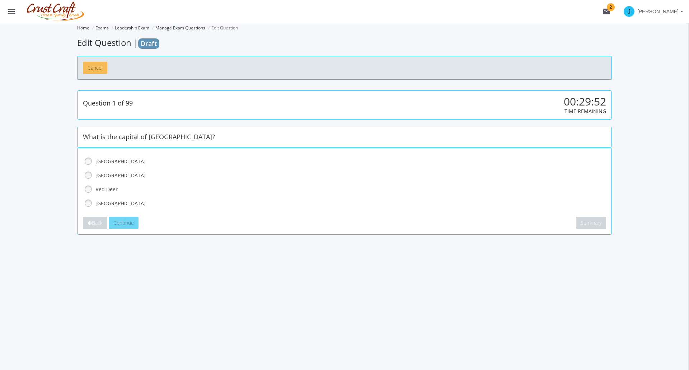
click at [95, 65] on button "Cancel" at bounding box center [95, 68] width 24 height 12
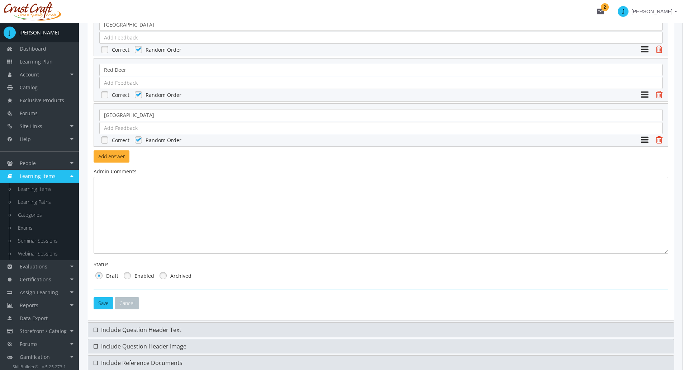
scroll to position [303, 0]
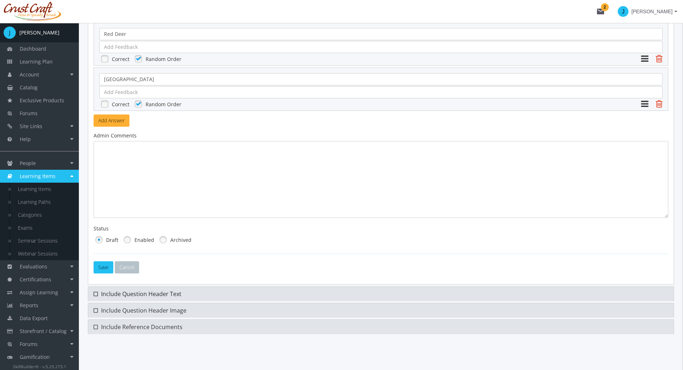
click at [98, 295] on span at bounding box center [97, 294] width 6 height 8
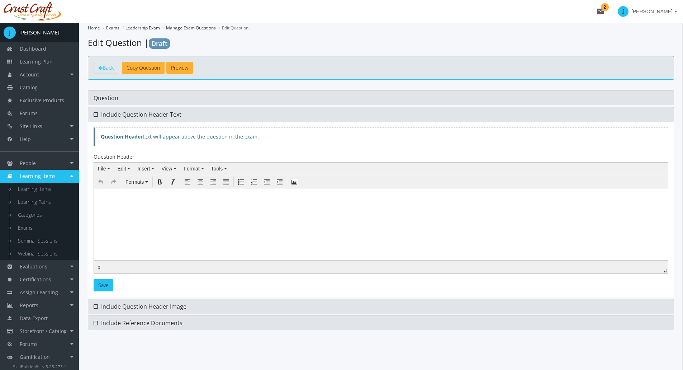
scroll to position [0, 0]
click at [97, 307] on icon at bounding box center [96, 307] width 4 height 6
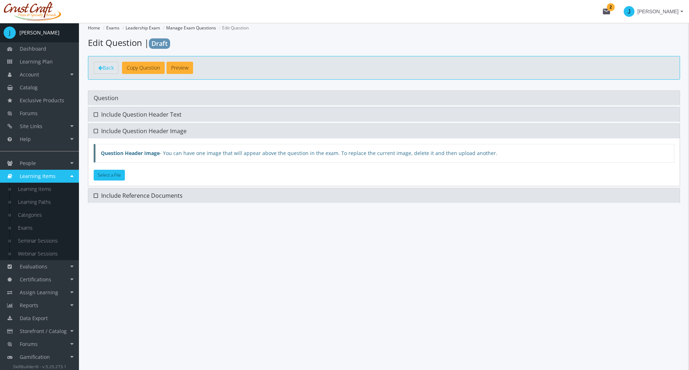
drag, startPoint x: 136, startPoint y: 186, endPoint x: 135, endPoint y: 193, distance: 6.7
click at [136, 186] on div "Question Category None Communication Question Type Multiple Choice Long Answer …" at bounding box center [384, 146] width 592 height 112
click at [135, 193] on span "Include Reference Documents" at bounding box center [141, 196] width 81 height 8
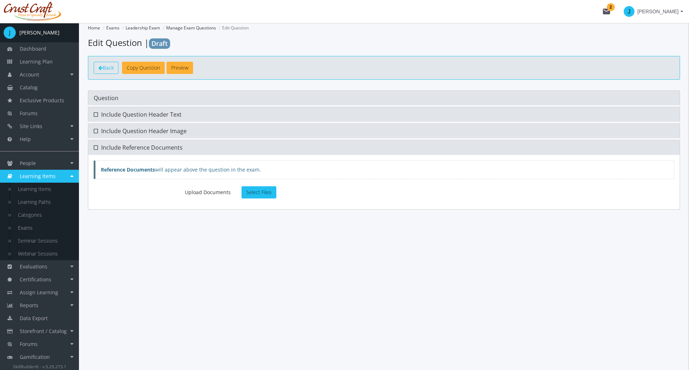
click at [111, 69] on span "Back" at bounding box center [108, 67] width 11 height 7
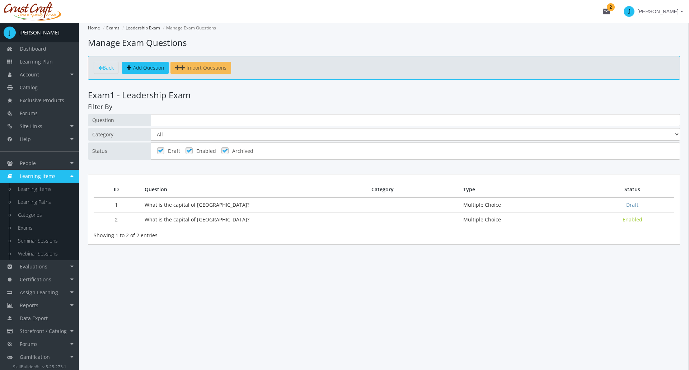
click at [197, 69] on span "Import Questions" at bounding box center [207, 67] width 40 height 7
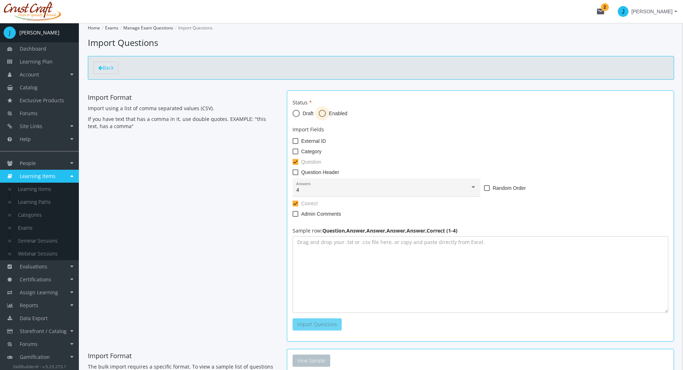
click at [321, 113] on span at bounding box center [322, 113] width 7 height 7
click at [321, 113] on input "Enabled" at bounding box center [322, 114] width 7 height 7
radio input "true"
click at [312, 188] on div "4" at bounding box center [383, 190] width 174 height 6
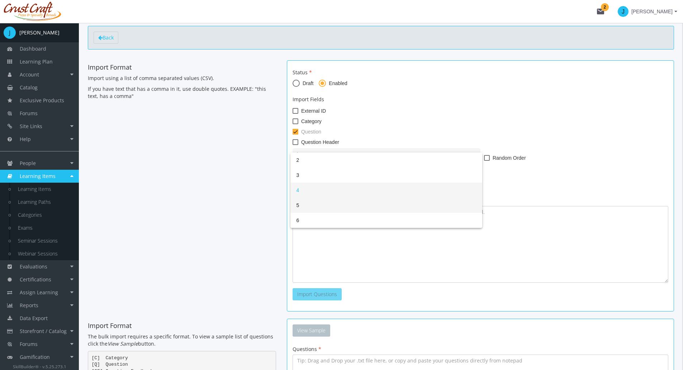
scroll to position [72, 0]
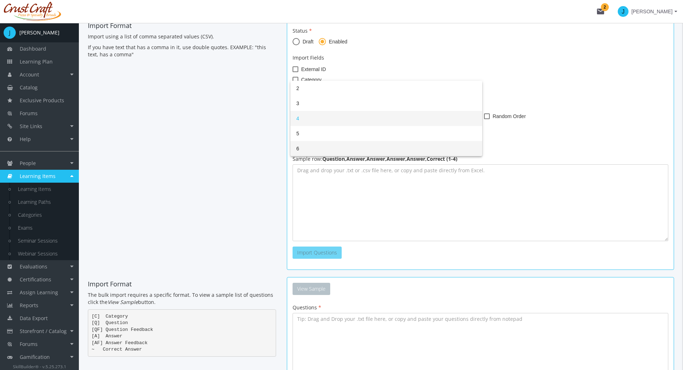
click at [305, 145] on span "6" at bounding box center [386, 148] width 180 height 15
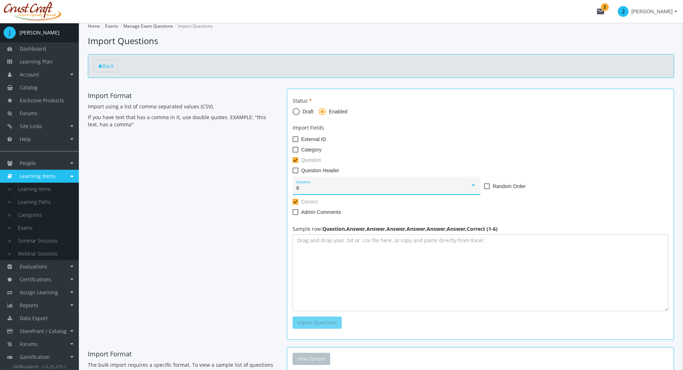
scroll to position [0, 0]
click at [309, 193] on div "6" at bounding box center [383, 190] width 174 height 6
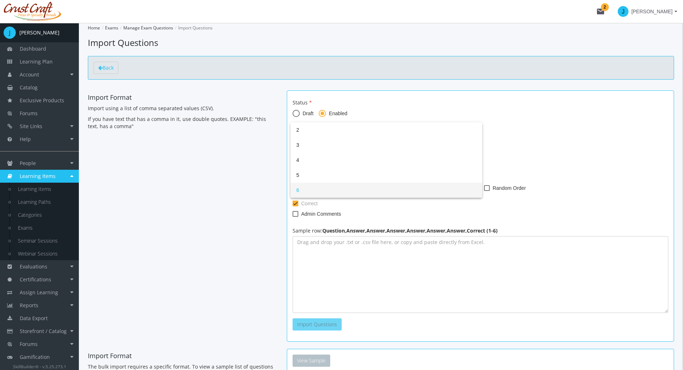
click at [230, 211] on div at bounding box center [341, 185] width 683 height 370
click at [333, 267] on textarea at bounding box center [481, 274] width 376 height 77
click at [297, 141] on span at bounding box center [296, 141] width 6 height 6
click at [293, 144] on input "External ID" at bounding box center [293, 144] width 0 height 0
checkbox input "true"
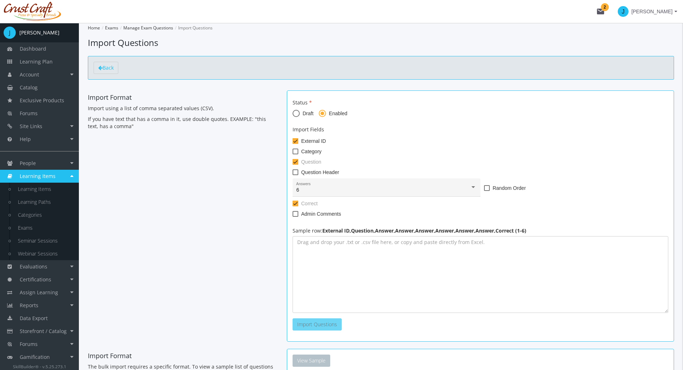
click at [295, 150] on span at bounding box center [296, 152] width 6 height 6
click at [293, 154] on input "Category" at bounding box center [293, 154] width 0 height 0
checkbox input "true"
click at [326, 250] on textarea at bounding box center [481, 274] width 376 height 77
paste textarea "What color is the sky?,Red,Blue,Green,Orange,2 What is the capital of [GEOGRAPH…"
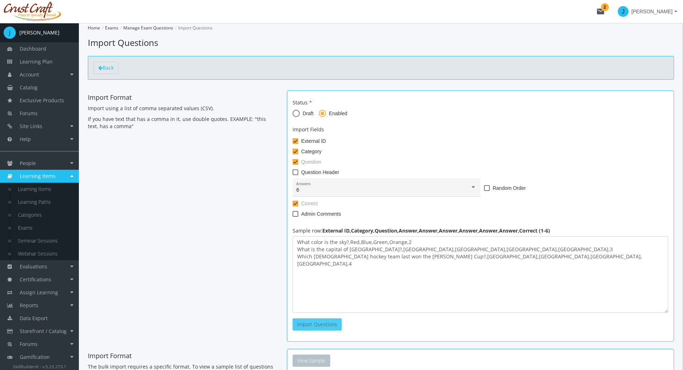
click at [319, 325] on span "Import Questions" at bounding box center [317, 324] width 40 height 7
type textarea "Error - Wrong # of fields What color is the sky?,Red,Blue,Green,Orange,2 Error …"
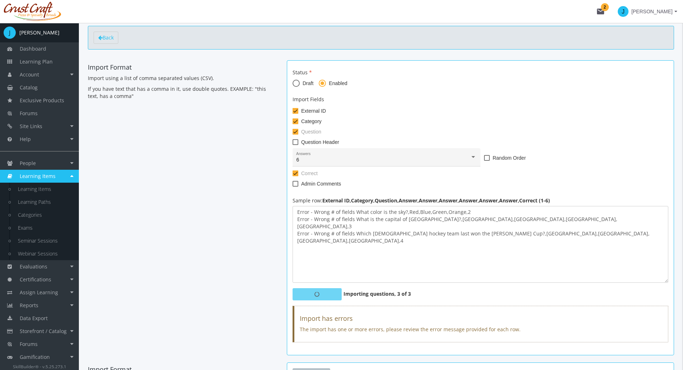
scroll to position [72, 0]
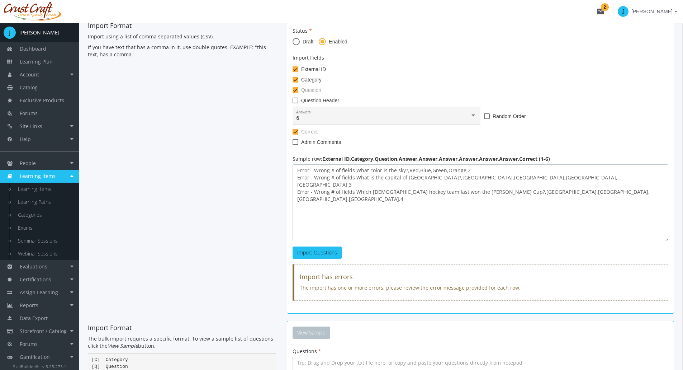
click at [359, 206] on textarea "Error - Wrong # of fields What color is the sky?,Red,Blue,Green,Orange,2 Error …" at bounding box center [481, 202] width 376 height 77
drag, startPoint x: 330, startPoint y: 197, endPoint x: 277, endPoint y: 160, distance: 65.0
click at [277, 160] on div "Import Format Import using a list of comma separated values (CSV). If you have …" at bounding box center [381, 170] width 597 height 302
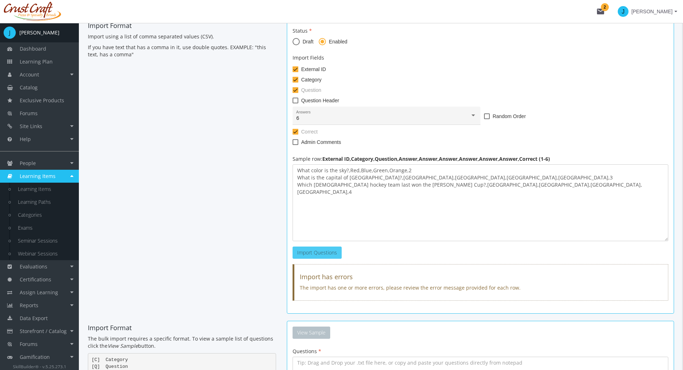
click at [335, 250] on span "Import Questions" at bounding box center [317, 252] width 40 height 7
type textarea "Error - Wrong # of fields What color is the sky?,Red,Blue,Green,Orange,2 Error …"
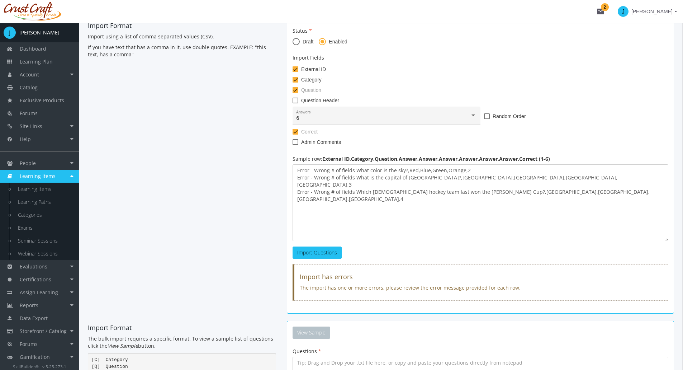
click at [296, 68] on span at bounding box center [296, 69] width 6 height 6
click at [293, 72] on input "External ID" at bounding box center [293, 72] width 0 height 0
checkbox input "false"
click at [296, 80] on span at bounding box center [296, 80] width 6 height 6
click at [293, 82] on input "Category" at bounding box center [293, 82] width 0 height 0
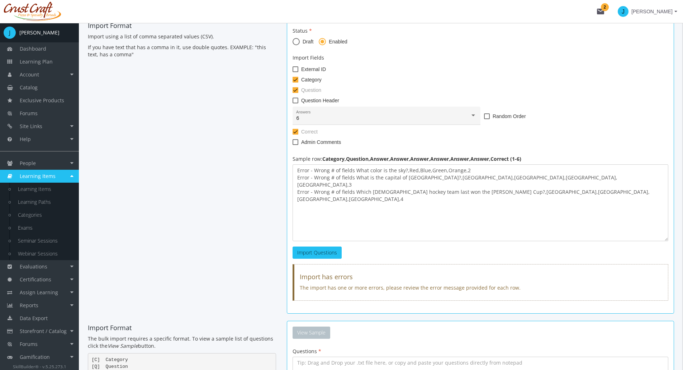
checkbox input "false"
drag, startPoint x: 314, startPoint y: 186, endPoint x: 268, endPoint y: 189, distance: 46.0
click at [268, 189] on div "Import Format Import using a list of comma separated values (CSV). If you have …" at bounding box center [381, 170] width 597 height 302
click at [319, 185] on textarea "Error - Wrong # of fields What color is the sky?,Red,Blue,Green,Orange,2 Error …" at bounding box center [481, 202] width 376 height 77
drag, startPoint x: 314, startPoint y: 185, endPoint x: 297, endPoint y: 186, distance: 17.3
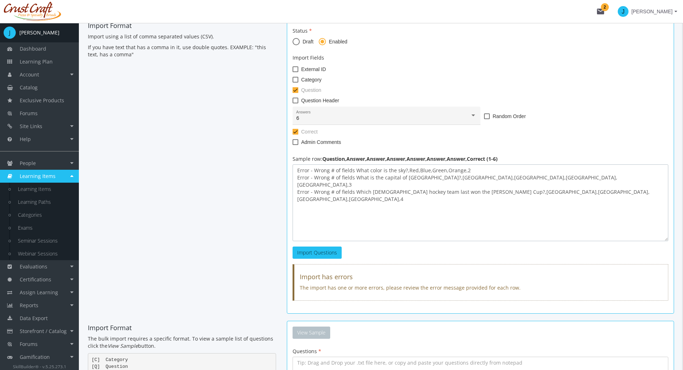
click at [297, 186] on textarea "Error - Wrong # of fields What color is the sky?,Red,Blue,Green,Orange,2 Error …" at bounding box center [481, 202] width 376 height 77
drag, startPoint x: 312, startPoint y: 177, endPoint x: 294, endPoint y: 179, distance: 18.7
click at [294, 179] on textarea "Error - Wrong # of fields What color is the sky?,Red,Blue,Green,Orange,2 Error …" at bounding box center [481, 202] width 376 height 77
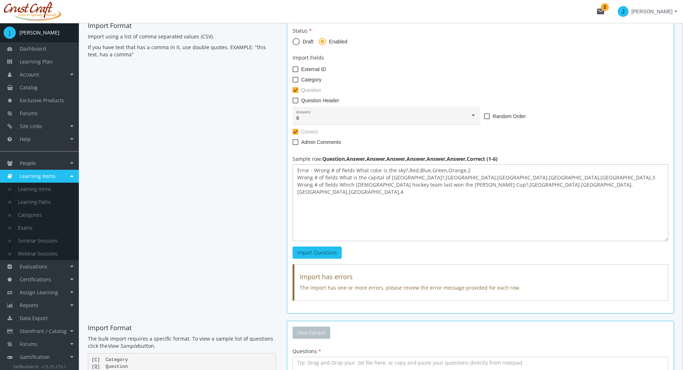
drag, startPoint x: 314, startPoint y: 171, endPoint x: 292, endPoint y: 174, distance: 22.1
click at [292, 174] on div "Status Draft Enabled Import Fields External ID Category Question Question Heade…" at bounding box center [480, 166] width 387 height 295
click at [312, 173] on textarea "Error - Wrong # of fields What color is the sky?,Red,Blue,Green,Orange,2 Wrong …" at bounding box center [481, 202] width 376 height 77
drag, startPoint x: 315, startPoint y: 171, endPoint x: 317, endPoint y: 189, distance: 18.1
click at [315, 171] on textarea "Error - Wrong # of fields What color is the sky?,Red,Blue,Green,Orange,2 Wrong …" at bounding box center [481, 202] width 376 height 77
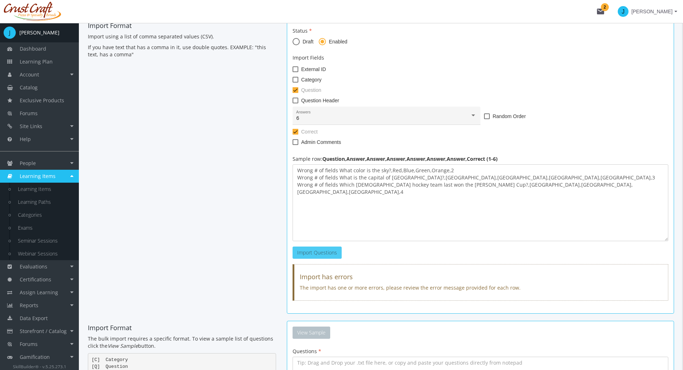
click at [319, 250] on span "Import Questions" at bounding box center [317, 252] width 40 height 7
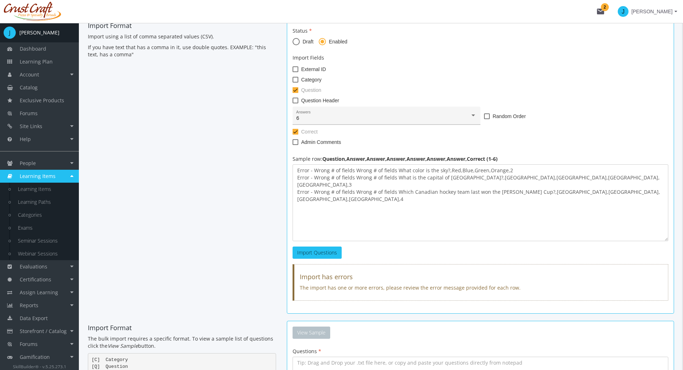
click at [357, 114] on div "6 Answers" at bounding box center [386, 118] width 180 height 15
click at [316, 76] on span "3" at bounding box center [386, 73] width 180 height 15
click at [314, 170] on textarea "Error - Wrong # of fields Wrong # of fields What color is the sky?,Red,Blue,Gre…" at bounding box center [481, 202] width 376 height 77
click at [313, 178] on textarea "EWrong # of fields Wrong # of fields What color is the sky?,Red,Blue,Green,[GEO…" at bounding box center [481, 202] width 376 height 77
drag, startPoint x: 301, startPoint y: 170, endPoint x: 318, endPoint y: 209, distance: 42.5
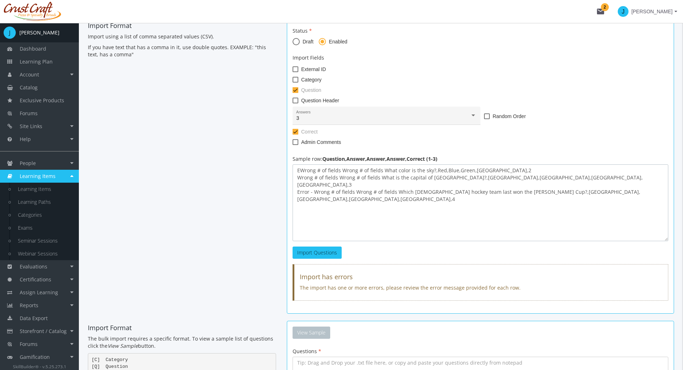
click at [301, 170] on textarea "EWrong # of fields Wrong # of fields What color is the sky?,Red,Blue,Green,[GEO…" at bounding box center [481, 202] width 376 height 77
click at [314, 186] on textarea "Wrong # of fields Wrong # of fields What color is the sky?,Red,Blue,Green,[GEOG…" at bounding box center [481, 202] width 376 height 77
click at [325, 251] on span "Import Questions" at bounding box center [317, 252] width 40 height 7
drag, startPoint x: 437, startPoint y: 185, endPoint x: 293, endPoint y: 188, distance: 144.3
click at [293, 188] on textarea "Error - Wrong # of fields Wrong # of fields Wrong # of fields What color is the…" at bounding box center [481, 202] width 376 height 77
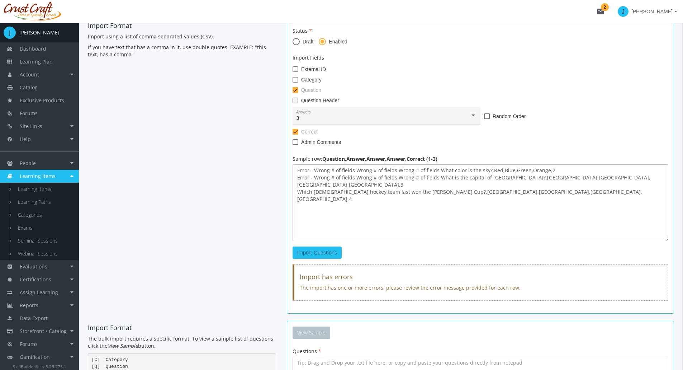
drag, startPoint x: 438, startPoint y: 178, endPoint x: 290, endPoint y: 175, distance: 148.6
click at [290, 175] on div "Status Draft Enabled Import Fields External ID Category Question Question Heade…" at bounding box center [480, 166] width 387 height 295
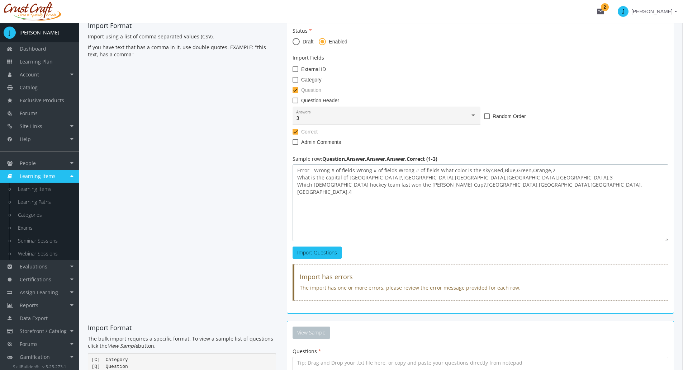
drag, startPoint x: 437, startPoint y: 170, endPoint x: 287, endPoint y: 166, distance: 150.0
click at [287, 166] on div "Status Draft Enabled Import Fields External ID Category Question Question Heade…" at bounding box center [480, 166] width 387 height 295
click at [330, 251] on span "Import Questions" at bounding box center [317, 252] width 40 height 7
type textarea "Error - Wrong # of fields What color is the sky?,Red,Blue,Green,Orange,2 Error …"
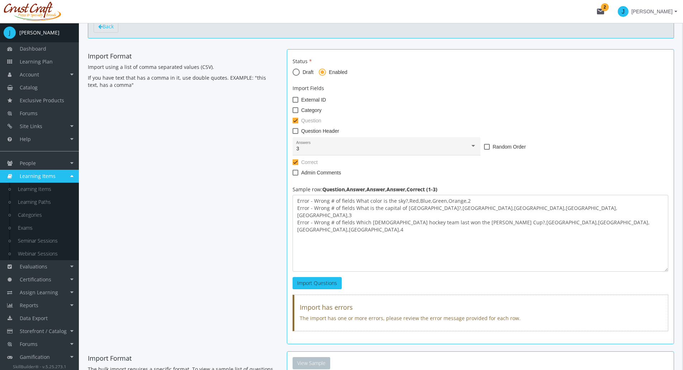
scroll to position [0, 0]
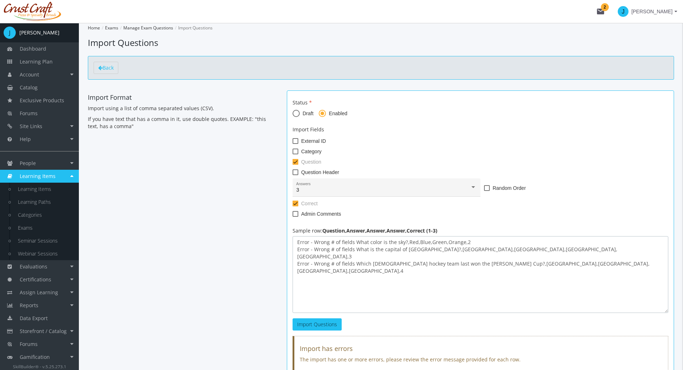
click at [404, 289] on textarea "Error - Wrong # of fields What color is the sky?,Red,Blue,Green,Orange,2 Error …" at bounding box center [481, 274] width 376 height 77
drag, startPoint x: 307, startPoint y: 267, endPoint x: 286, endPoint y: 225, distance: 46.9
click at [286, 225] on div "Status Draft Enabled Import Fields External ID Category Question Question Heade…" at bounding box center [481, 241] width 398 height 302
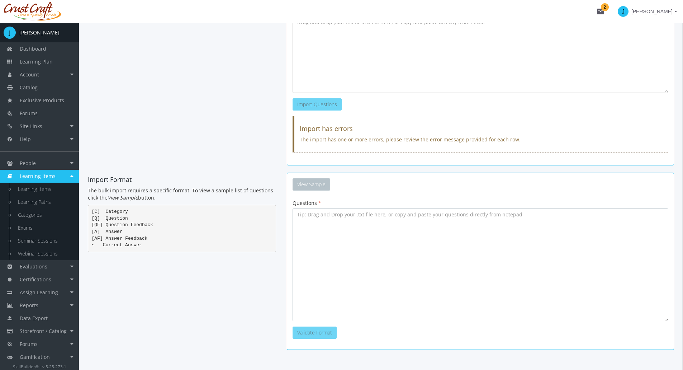
click at [354, 238] on textarea at bounding box center [481, 264] width 376 height 113
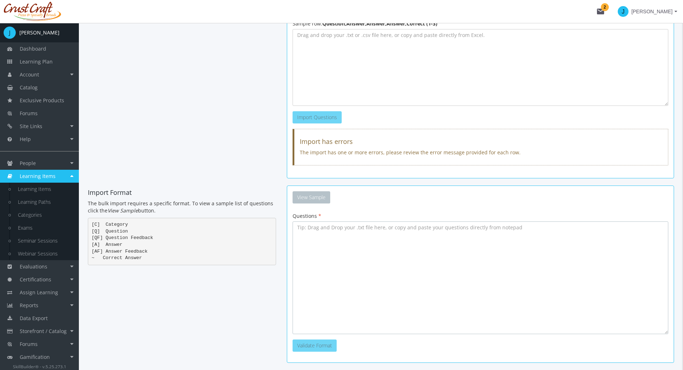
click at [364, 301] on textarea at bounding box center [481, 277] width 376 height 113
type textarea "[C] Sports [Q] In which sport would you use a structure called a half-pipe? [A]…"
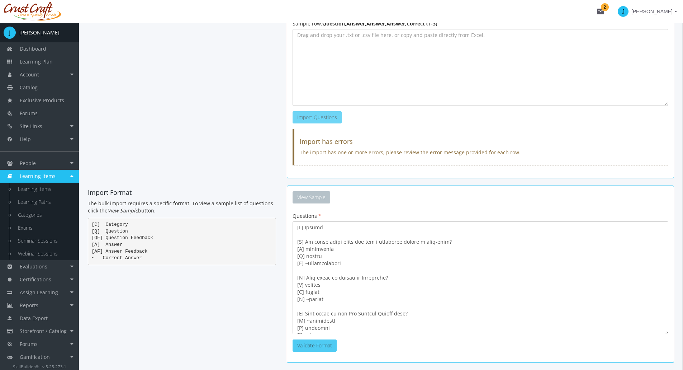
click at [310, 349] on button "Validate Format" at bounding box center [315, 345] width 44 height 12
click at [372, 344] on button "Import Questions" at bounding box center [362, 345] width 49 height 12
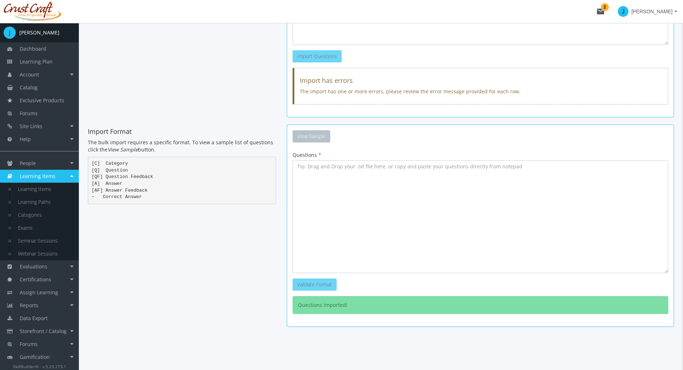
scroll to position [0, 0]
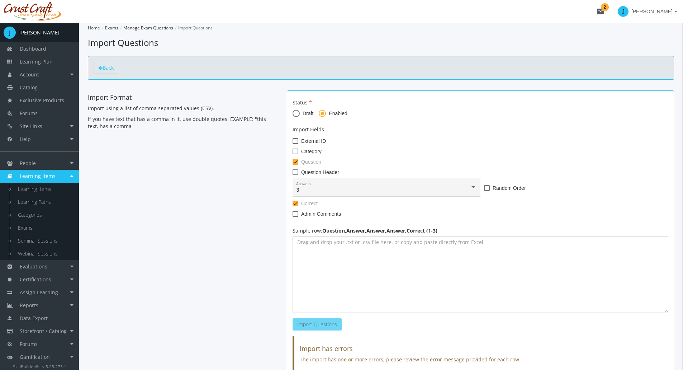
type textarea "What color is the sky?,Red,Blue,Green,Orange,2 What is the capital of [GEOGRAPH…"
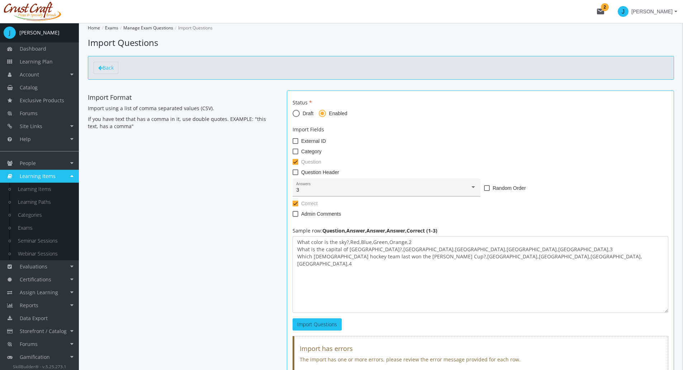
click at [325, 190] on div "3" at bounding box center [383, 190] width 174 height 6
click at [316, 206] on span "4" at bounding box center [386, 205] width 180 height 15
click at [322, 323] on span "Import Questions" at bounding box center [317, 324] width 40 height 7
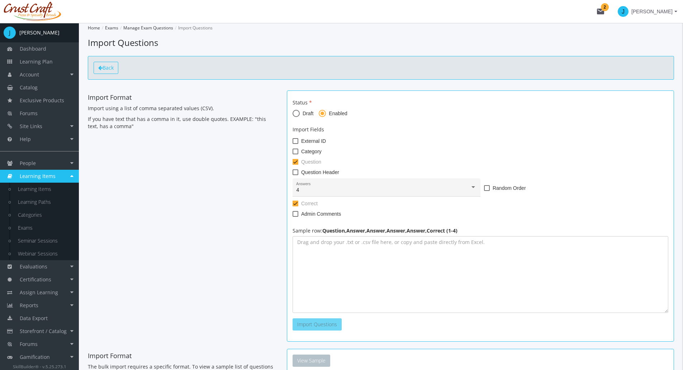
click at [102, 65] on icon at bounding box center [100, 67] width 4 height 5
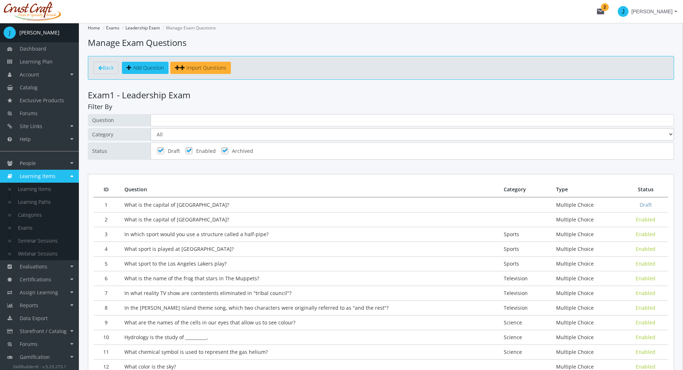
click at [191, 138] on select "All Communication Sports Television Science" at bounding box center [413, 134] width 524 height 13
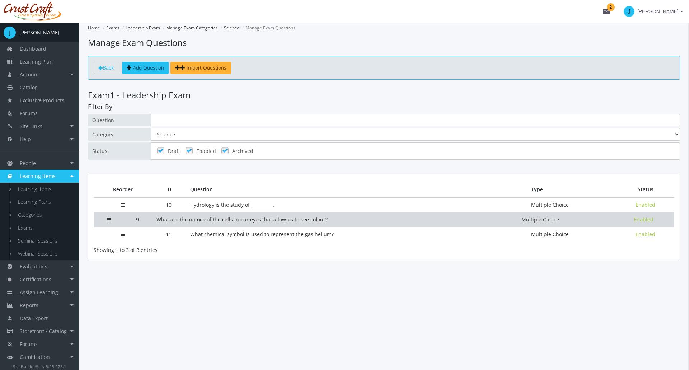
drag, startPoint x: 121, startPoint y: 207, endPoint x: 122, endPoint y: 221, distance: 14.7
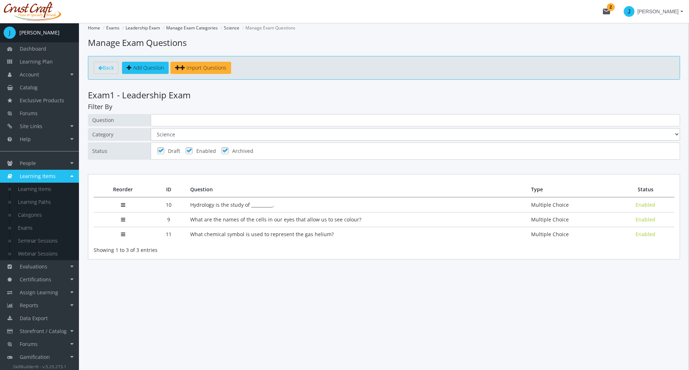
click at [170, 136] on select "All Communication Sports Television Science" at bounding box center [415, 134] width 529 height 13
click at [151, 128] on select "All Communication Sports Television Science" at bounding box center [415, 134] width 529 height 13
click at [106, 68] on span "Back" at bounding box center [108, 67] width 11 height 7
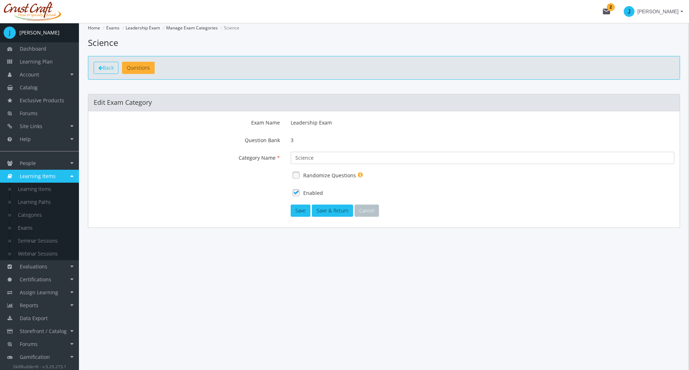
click at [114, 71] on span "Back" at bounding box center [108, 67] width 11 height 7
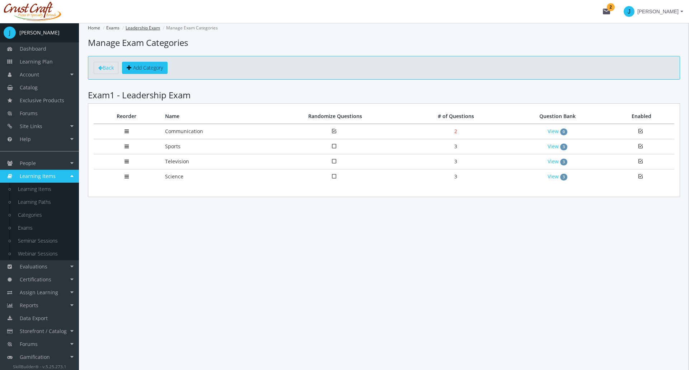
click at [145, 26] on link "Leadership Exam" at bounding box center [143, 28] width 34 height 6
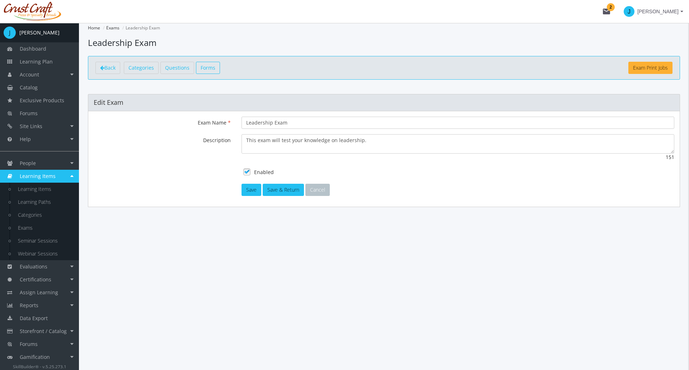
click at [215, 66] on span "Forms" at bounding box center [208, 67] width 15 height 7
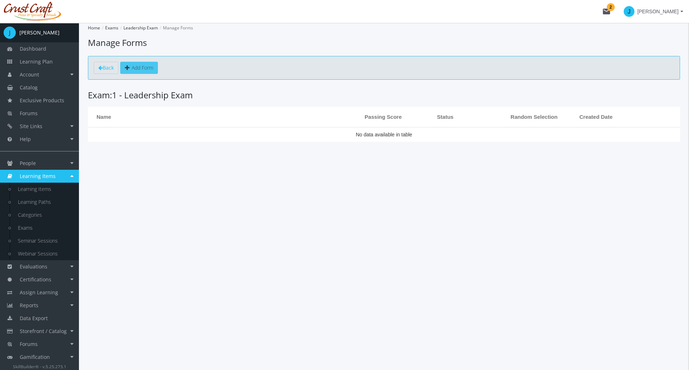
click at [149, 72] on link "Add Form" at bounding box center [139, 68] width 38 height 12
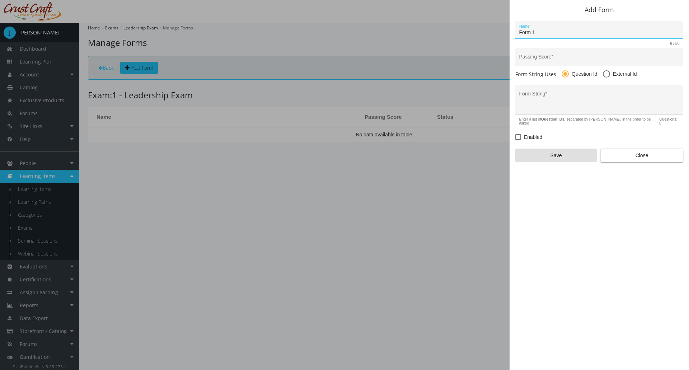
type input "Form 1"
type input "100"
click at [551, 95] on textarea "Form String *" at bounding box center [599, 102] width 160 height 19
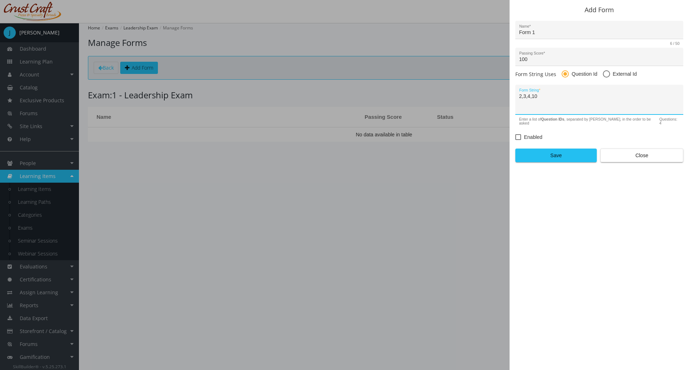
type textarea "2,3,4,10"
click at [519, 134] on span at bounding box center [518, 137] width 6 height 6
click at [516, 140] on input "Enabled" at bounding box center [515, 140] width 0 height 0
checkbox input "true"
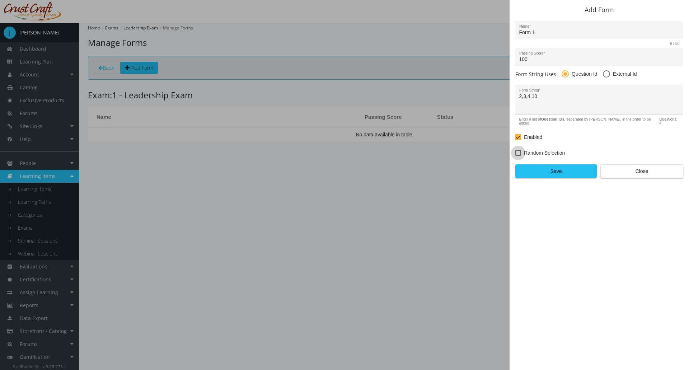
click at [519, 150] on span at bounding box center [518, 153] width 6 height 6
click at [516, 155] on input "Random Selection" at bounding box center [515, 155] width 0 height 0
checkbox input "true"
drag, startPoint x: 556, startPoint y: 98, endPoint x: 519, endPoint y: 100, distance: 36.3
click at [519, 100] on textarea "2,3,4,10" at bounding box center [599, 102] width 160 height 19
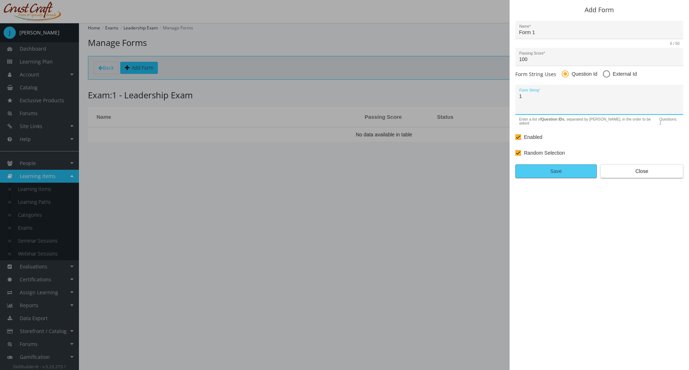
type textarea "1"
click at [547, 165] on span "Save" at bounding box center [555, 171] width 69 height 13
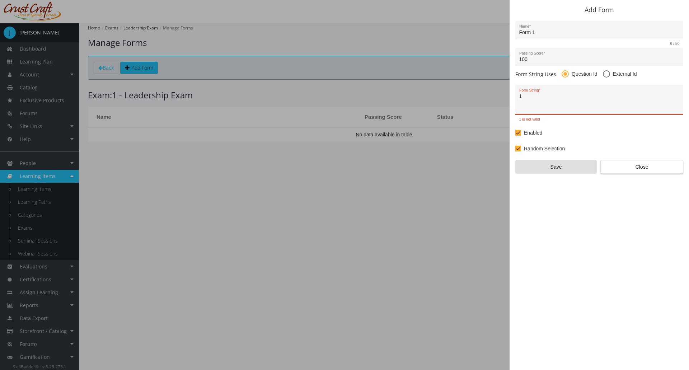
click at [535, 98] on textarea "1" at bounding box center [599, 102] width 160 height 19
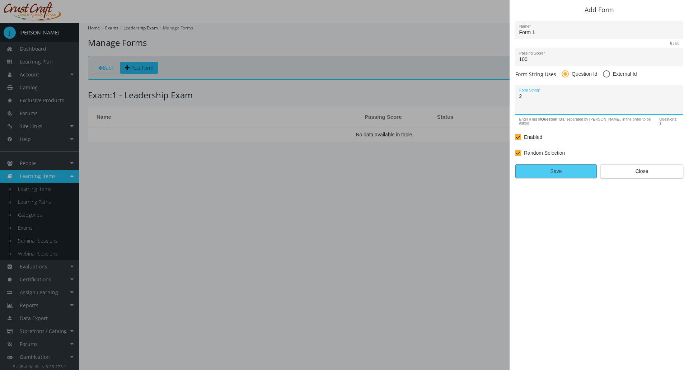
type textarea "2"
click at [549, 168] on span "Save" at bounding box center [555, 171] width 69 height 13
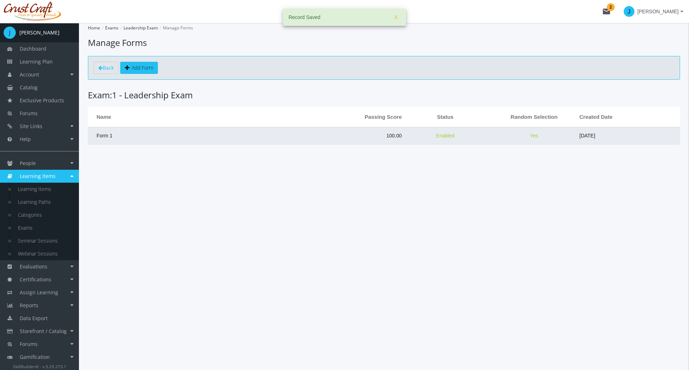
click at [215, 139] on td "Form 1" at bounding box center [191, 135] width 207 height 17
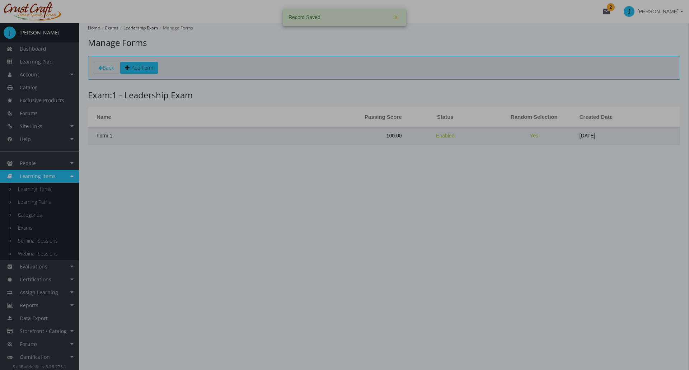
type input "Form 1"
type input "100"
type textarea "2"
checkbox input "true"
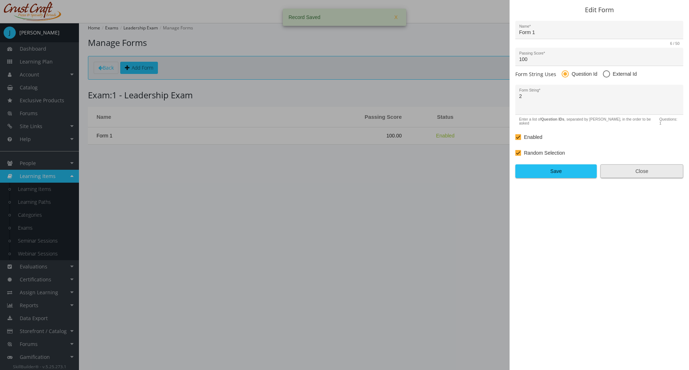
click at [637, 169] on span "Close" at bounding box center [641, 171] width 71 height 13
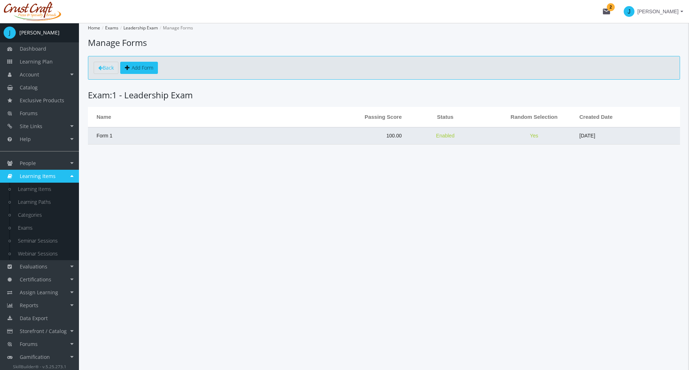
click at [132, 139] on td "Form 1" at bounding box center [191, 135] width 207 height 17
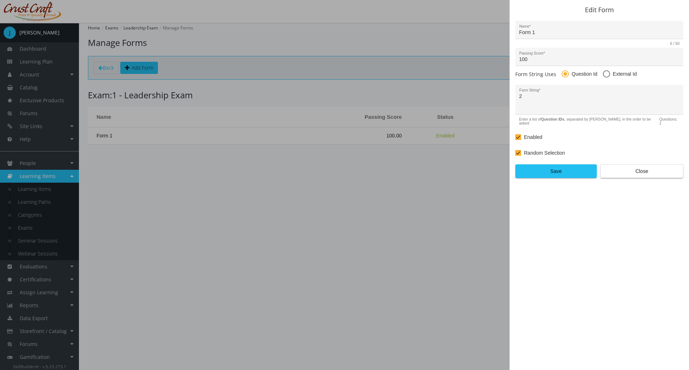
drag, startPoint x: 121, startPoint y: 122, endPoint x: 121, endPoint y: 129, distance: 6.9
click at [121, 124] on div at bounding box center [344, 185] width 689 height 370
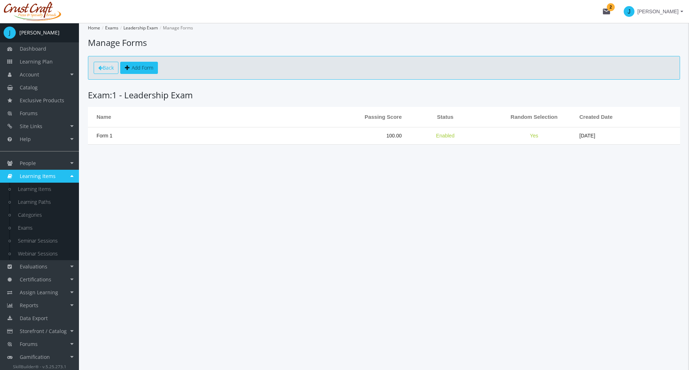
click at [107, 68] on span "Back" at bounding box center [108, 67] width 11 height 7
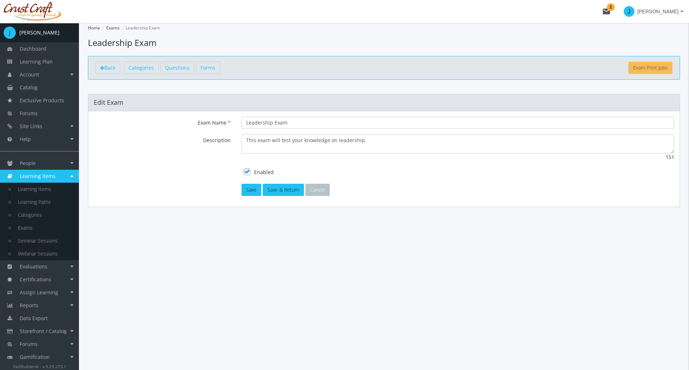
click at [655, 69] on link "Exam Print Jobs" at bounding box center [650, 68] width 44 height 12
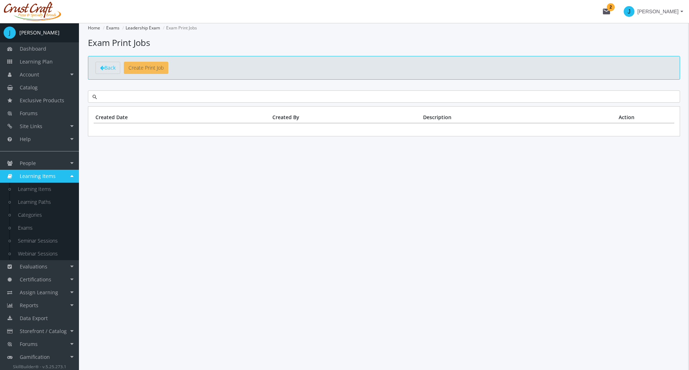
click at [147, 67] on link "Create Print Job" at bounding box center [146, 68] width 44 height 12
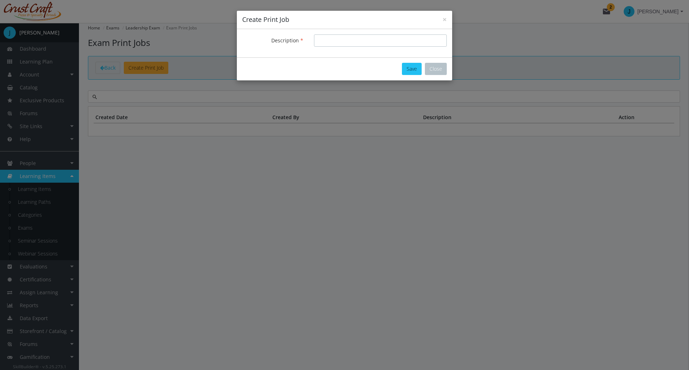
click at [339, 45] on input "Description" at bounding box center [380, 40] width 133 height 12
type input "[DATE]"
click at [407, 66] on button "Save" at bounding box center [412, 69] width 20 height 12
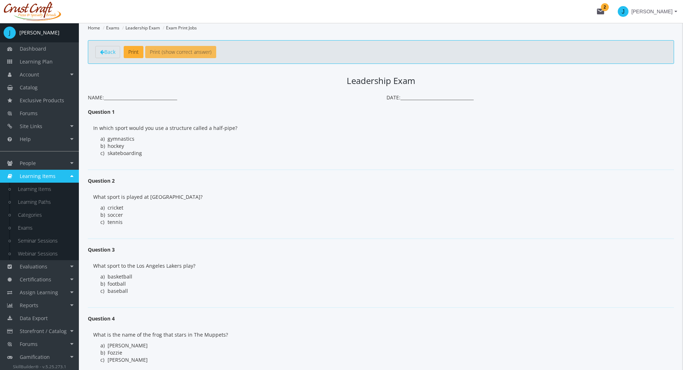
click at [177, 49] on link "Print (show correct answer)" at bounding box center [180, 52] width 71 height 12
click at [108, 58] on div "Back Print Print (show correct answer)" at bounding box center [381, 52] width 587 height 24
click at [108, 52] on span "Back" at bounding box center [109, 51] width 11 height 7
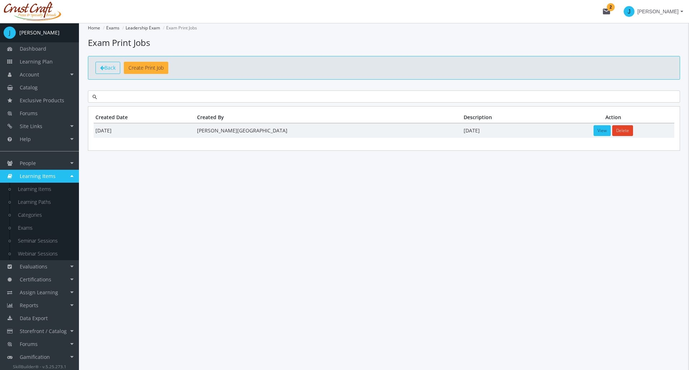
click at [112, 65] on span "Back" at bounding box center [109, 67] width 11 height 7
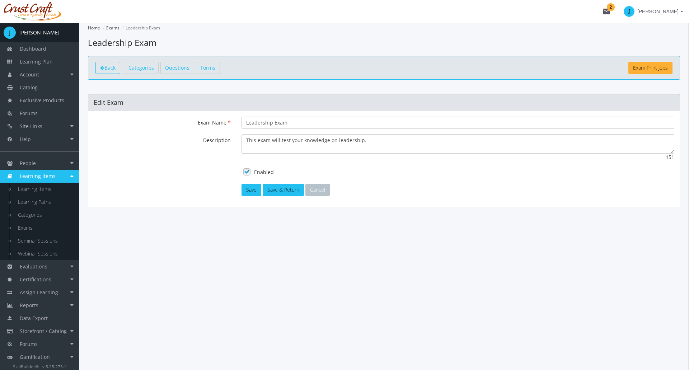
click at [110, 70] on span "Back" at bounding box center [109, 67] width 11 height 7
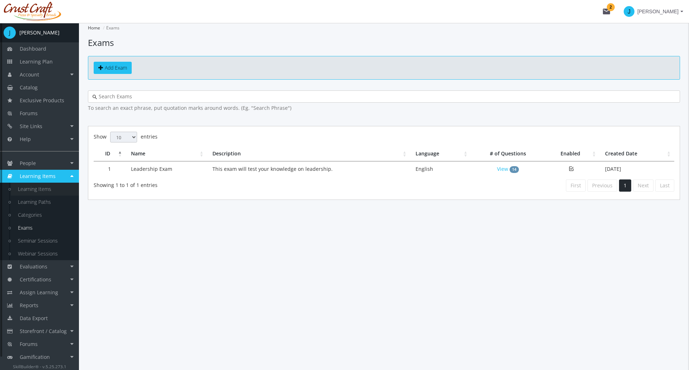
click at [38, 189] on link "Learning Items" at bounding box center [45, 189] width 68 height 13
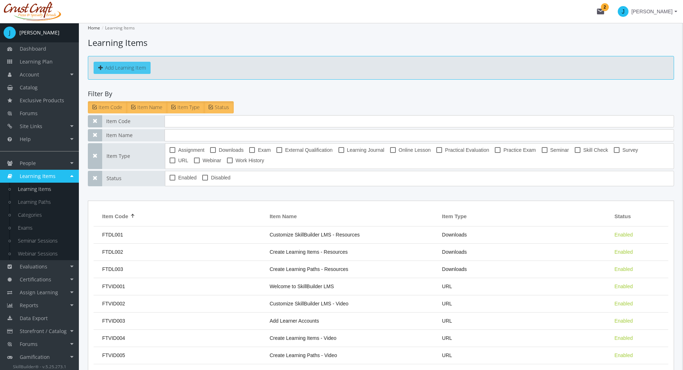
click at [125, 66] on button "Add Learning Item" at bounding box center [122, 68] width 57 height 12
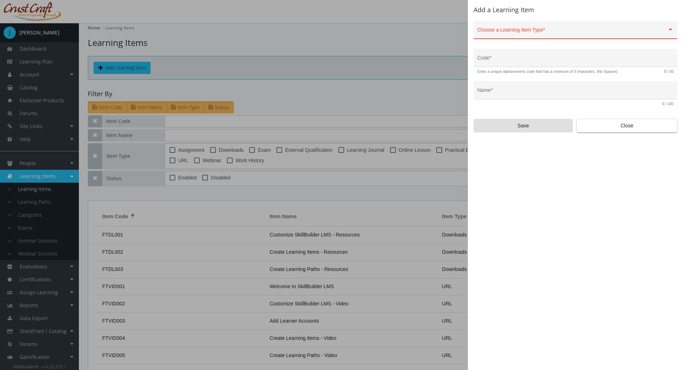
click at [503, 37] on div "Choose a Learning Item Type *" at bounding box center [576, 31] width 196 height 15
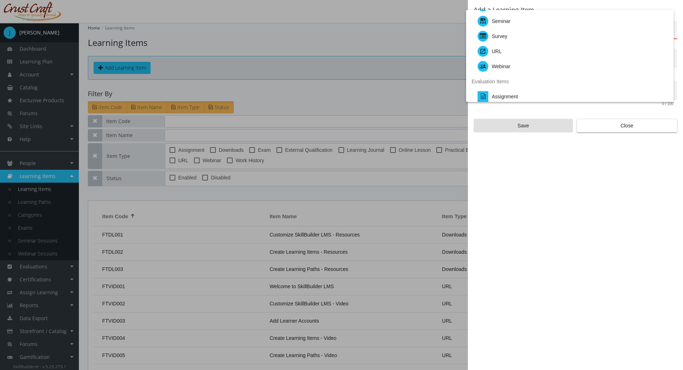
scroll to position [108, 0]
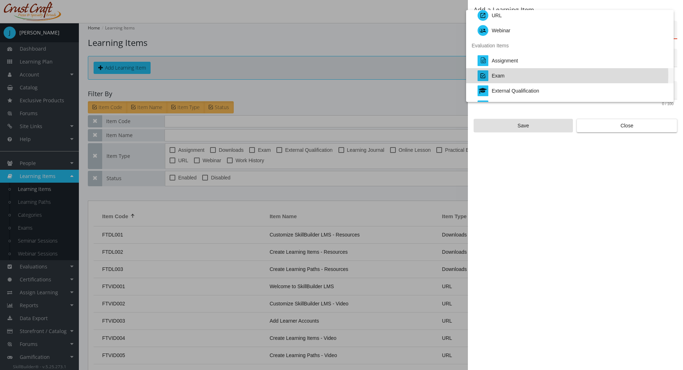
click at [508, 75] on div "Exam" at bounding box center [573, 75] width 191 height 15
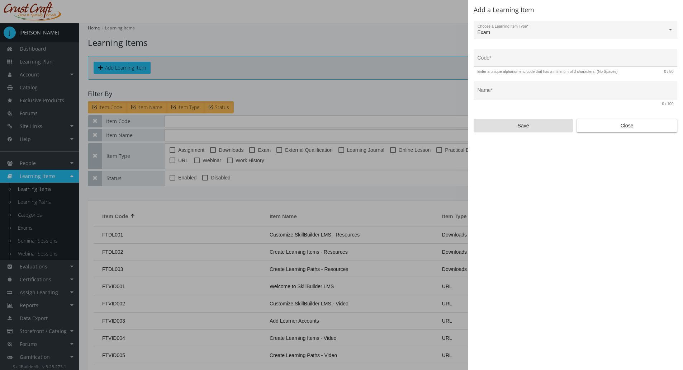
click at [503, 54] on div "Code *" at bounding box center [576, 60] width 196 height 15
type input "LEAD-EXM-01"
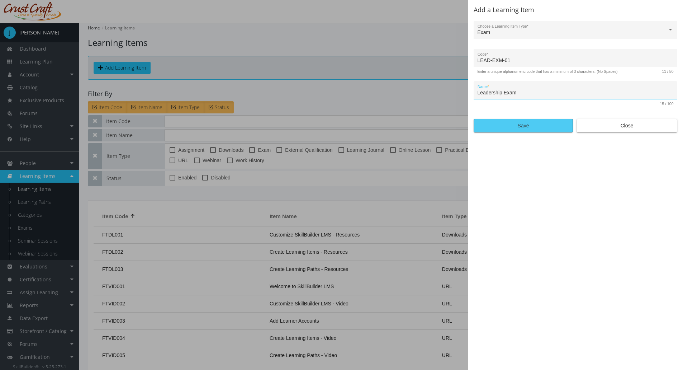
type input "Leadership Exam"
click at [545, 121] on span "Save" at bounding box center [523, 125] width 87 height 13
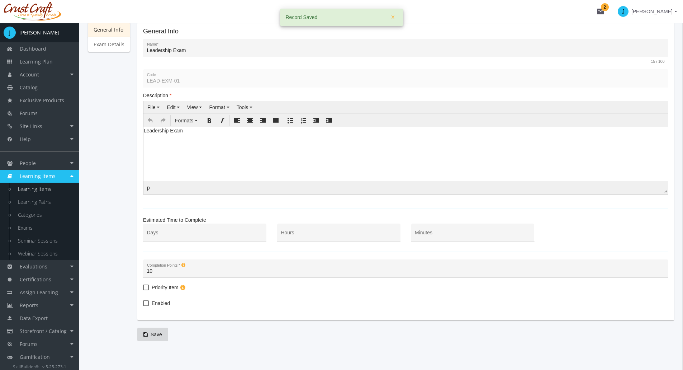
scroll to position [92, 0]
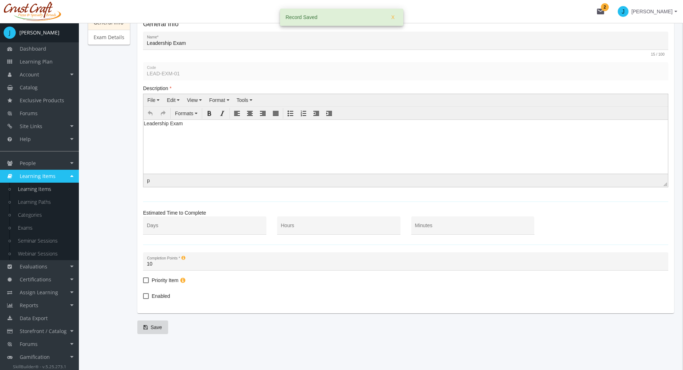
click at [143, 296] on span at bounding box center [146, 296] width 6 height 6
click at [143, 298] on input "Enabled" at bounding box center [143, 298] width 0 height 0
checkbox input "true"
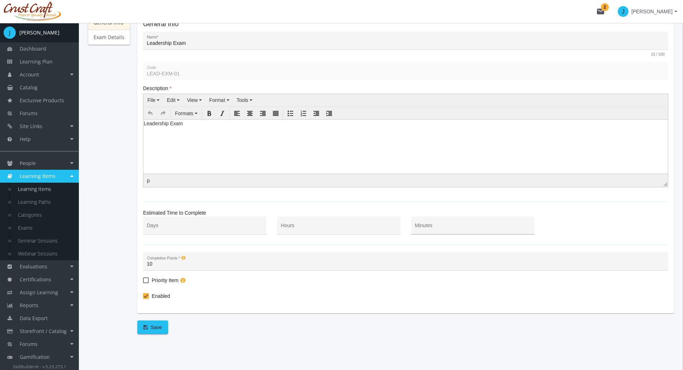
click at [433, 222] on div "Minutes" at bounding box center [473, 227] width 116 height 15
type input "30"
click at [152, 326] on span "Save" at bounding box center [153, 327] width 19 height 13
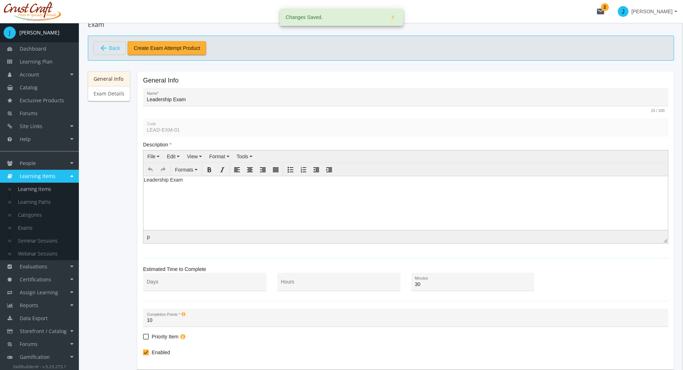
scroll to position [0, 0]
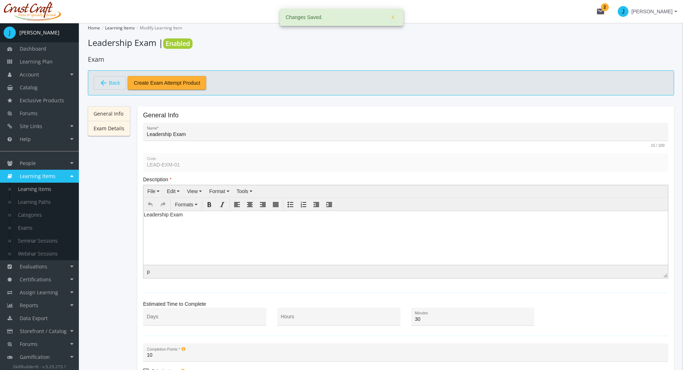
click at [116, 133] on link "Exam Details" at bounding box center [109, 128] width 42 height 15
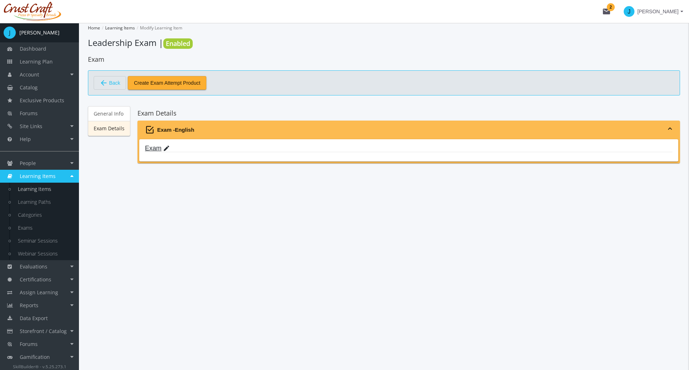
click at [165, 149] on mat-icon "edit" at bounding box center [166, 149] width 7 height 8
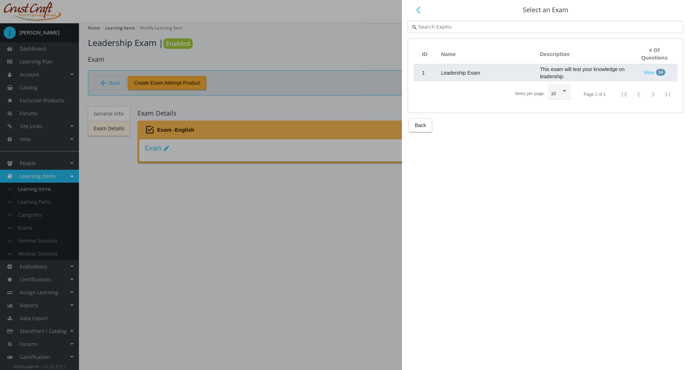
click at [459, 76] on td "Leadership Exam" at bounding box center [486, 72] width 99 height 17
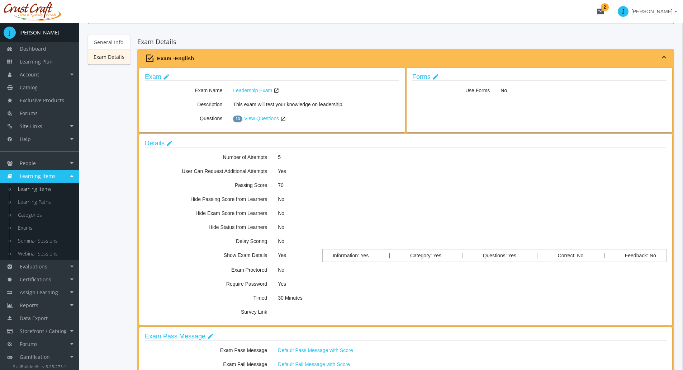
scroll to position [72, 0]
click at [166, 142] on mat-icon "edit" at bounding box center [169, 143] width 7 height 8
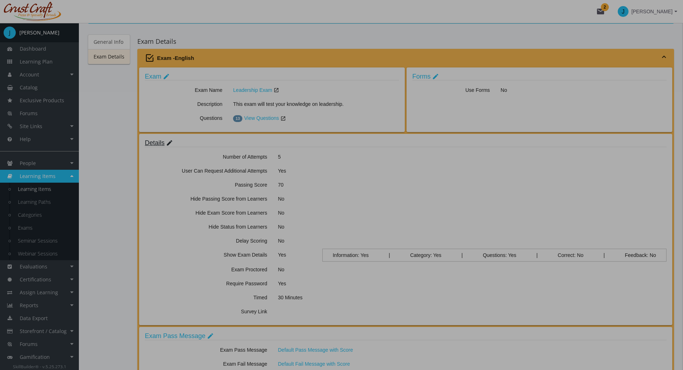
scroll to position [0, 0]
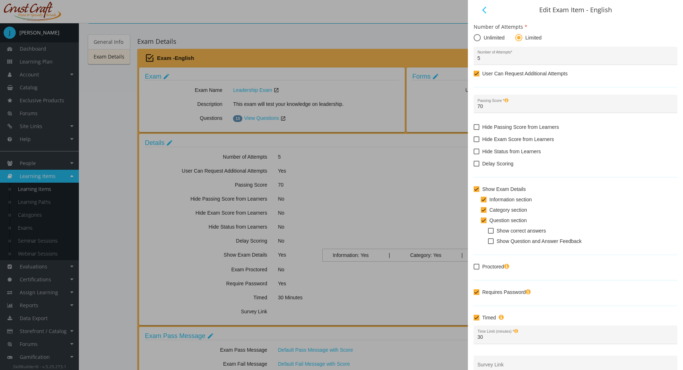
click at [476, 189] on span at bounding box center [477, 189] width 6 height 6
click at [474, 192] on input "Show Exam Details" at bounding box center [474, 192] width 0 height 0
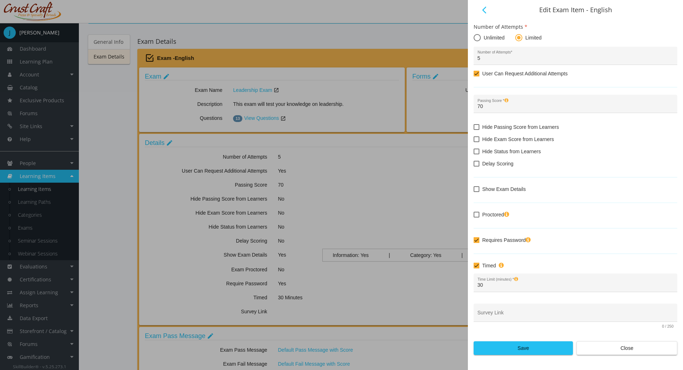
click at [476, 189] on span at bounding box center [477, 189] width 6 height 6
click at [474, 192] on input "Show Exam Details" at bounding box center [474, 192] width 0 height 0
checkbox input "true"
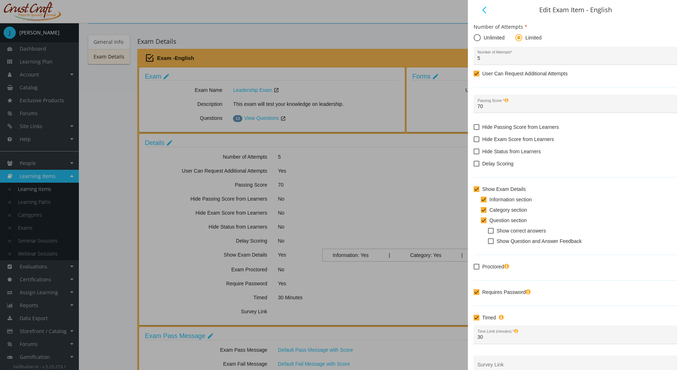
click at [477, 266] on span at bounding box center [477, 267] width 6 height 6
click at [474, 269] on input "Proctored" at bounding box center [474, 269] width 0 height 0
checkbox input "true"
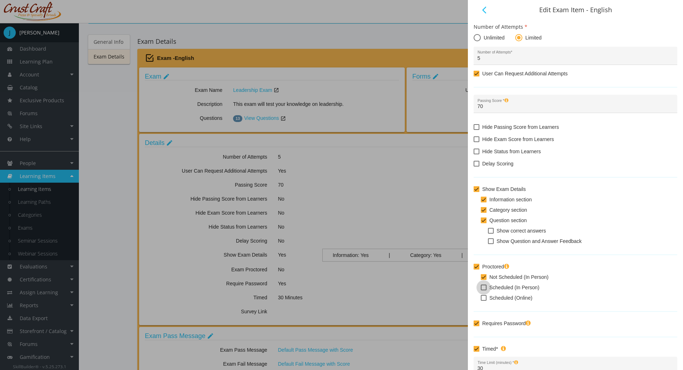
click at [484, 286] on span at bounding box center [484, 288] width 6 height 6
click at [481, 290] on input "Scheduled (In Person)" at bounding box center [481, 290] width 0 height 0
checkbox input "true"
click at [484, 298] on span at bounding box center [484, 298] width 6 height 6
click at [481, 300] on input "Scheduled (Online)" at bounding box center [481, 300] width 0 height 0
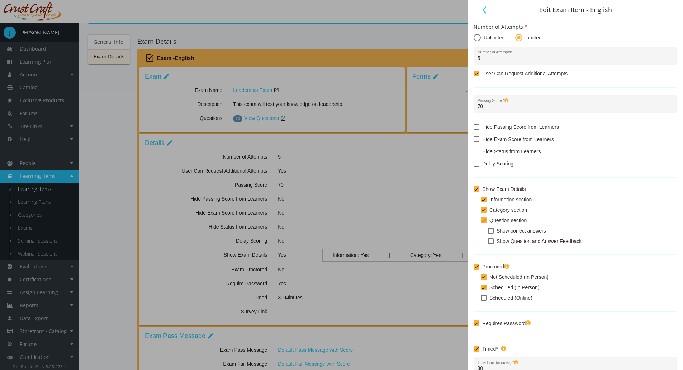
checkbox input "true"
click at [483, 286] on span at bounding box center [484, 288] width 6 height 6
click at [481, 290] on input "Scheduled (In Person)" at bounding box center [481, 290] width 0 height 0
checkbox input "false"
click at [483, 277] on span at bounding box center [484, 277] width 6 height 6
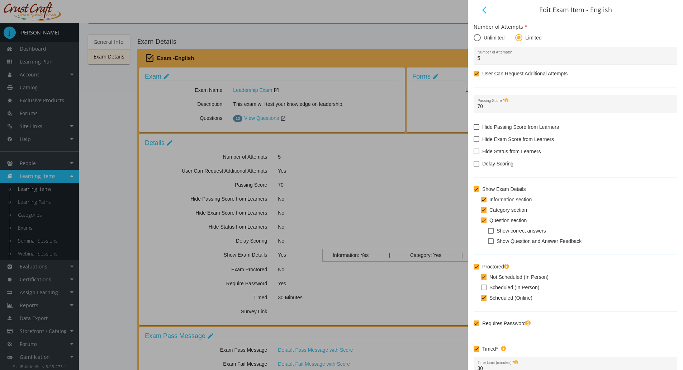
click at [481, 279] on input "Not Scheduled (In Person)" at bounding box center [481, 279] width 0 height 0
checkbox input "false"
click at [475, 267] on span at bounding box center [477, 267] width 6 height 6
click at [474, 269] on input "Proctored" at bounding box center [474, 269] width 0 height 0
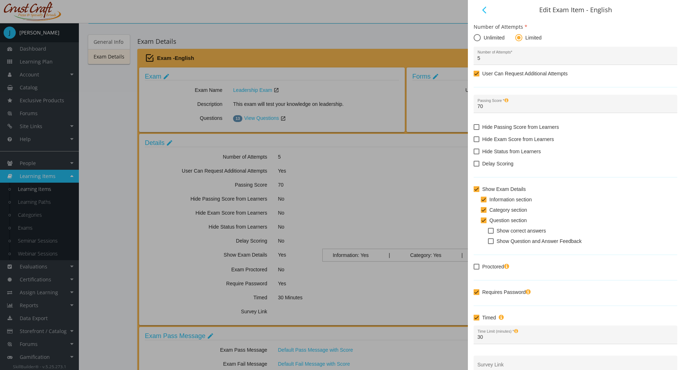
click at [475, 267] on span at bounding box center [477, 267] width 6 height 6
click at [474, 269] on input "Proctored" at bounding box center [474, 269] width 0 height 0
checkbox input "true"
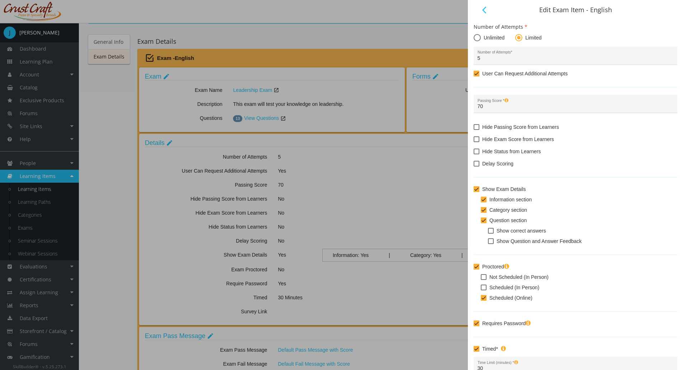
click at [483, 287] on span at bounding box center [484, 288] width 6 height 6
click at [481, 290] on input "Scheduled (In Person)" at bounding box center [481, 290] width 0 height 0
click at [484, 288] on span at bounding box center [484, 288] width 6 height 6
click at [481, 290] on input "Scheduled (In Person)" at bounding box center [481, 290] width 0 height 0
checkbox input "false"
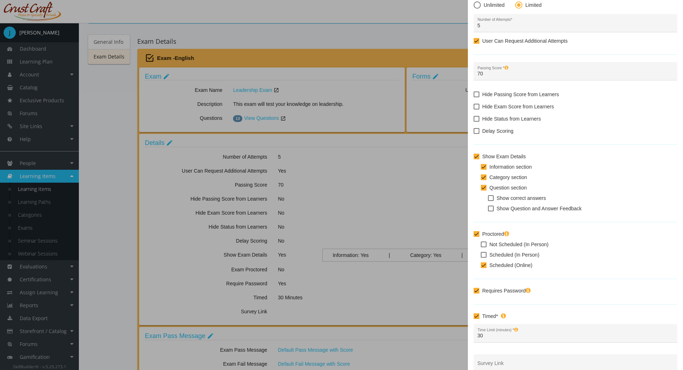
scroll to position [71, 0]
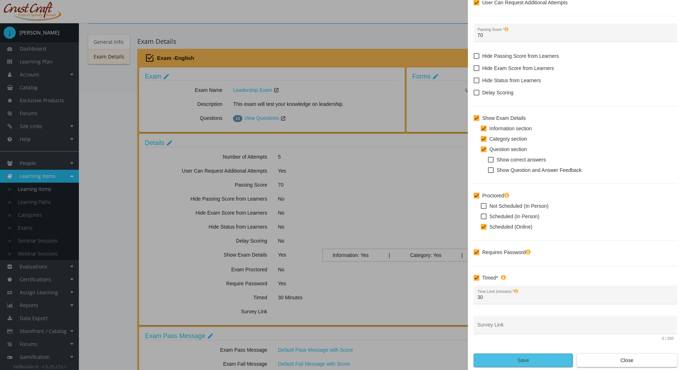
click at [527, 357] on span "Save" at bounding box center [523, 360] width 87 height 13
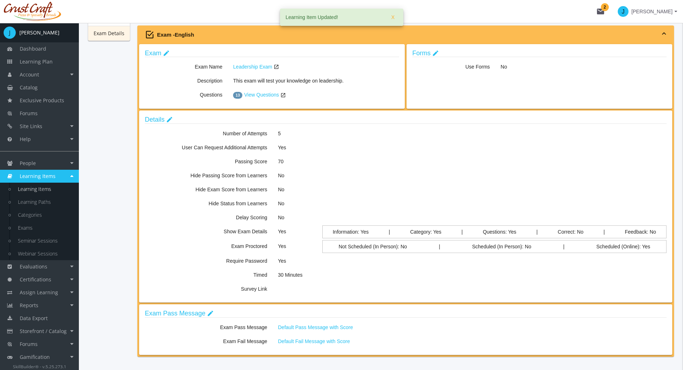
scroll to position [108, 0]
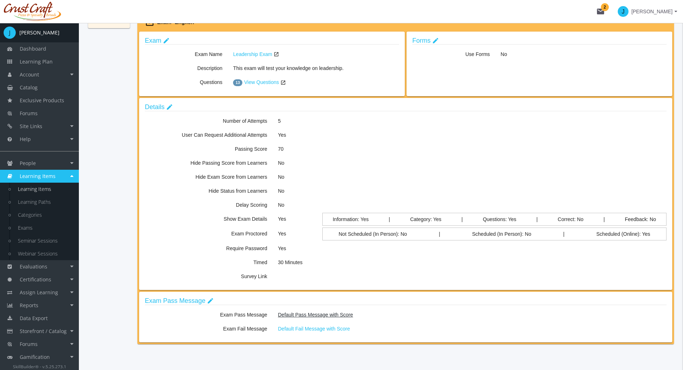
click at [298, 313] on span "Default Pass Message with Score" at bounding box center [315, 315] width 75 height 6
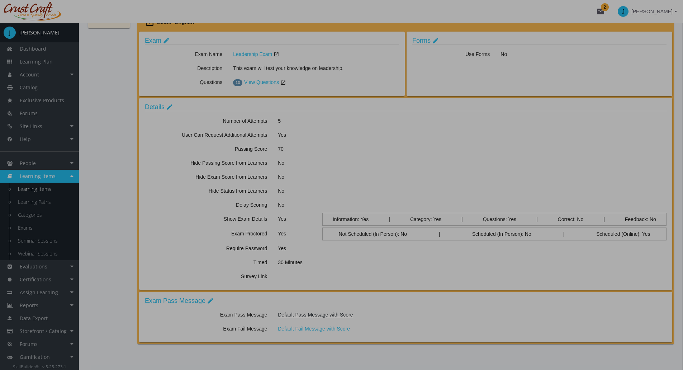
scroll to position [0, 0]
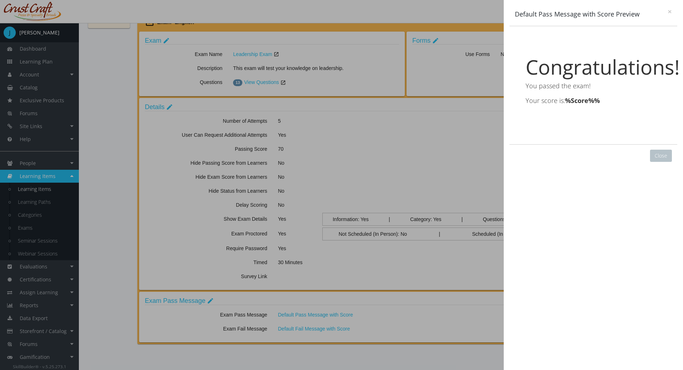
click at [589, 69] on h1 "Congratulations!" at bounding box center [594, 67] width 136 height 22
click at [560, 81] on div "Congratulations! You passed the exam! Your score is: %Score%%" at bounding box center [593, 80] width 157 height 97
click at [555, 97] on p "Your score is: %Score%%" at bounding box center [594, 100] width 136 height 9
click at [229, 292] on div at bounding box center [341, 185] width 683 height 370
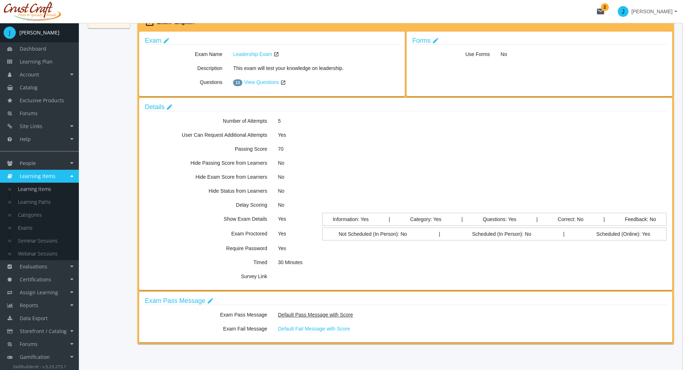
scroll to position [108, 0]
click at [209, 298] on mat-icon "edit" at bounding box center [210, 301] width 7 height 8
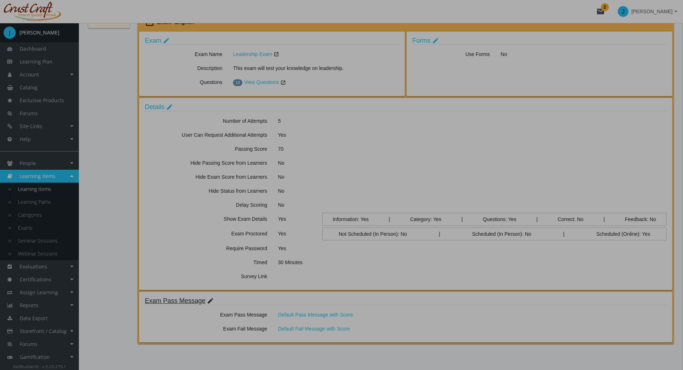
scroll to position [0, 0]
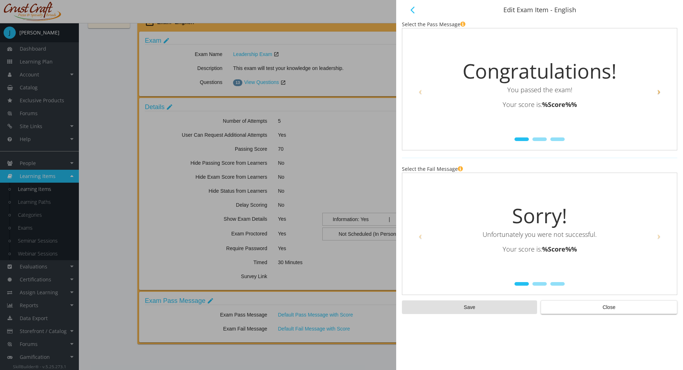
click at [657, 92] on span at bounding box center [659, 90] width 11 height 11
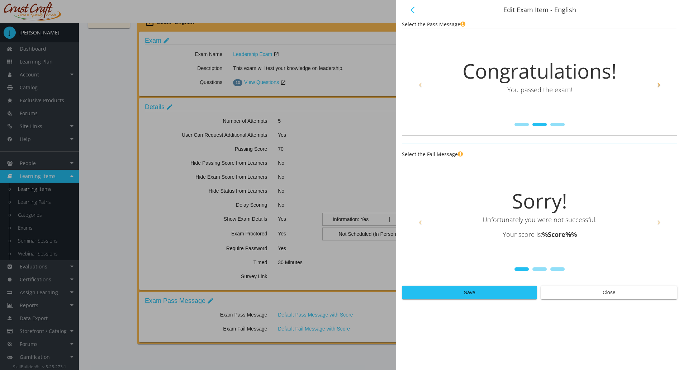
click at [660, 90] on link "Next" at bounding box center [661, 82] width 18 height 93
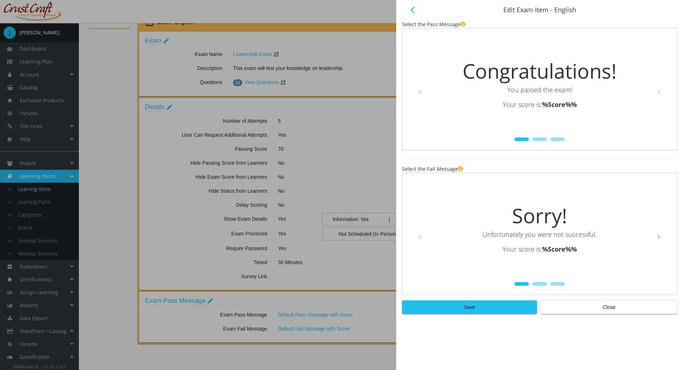
click at [663, 235] on span at bounding box center [659, 235] width 11 height 11
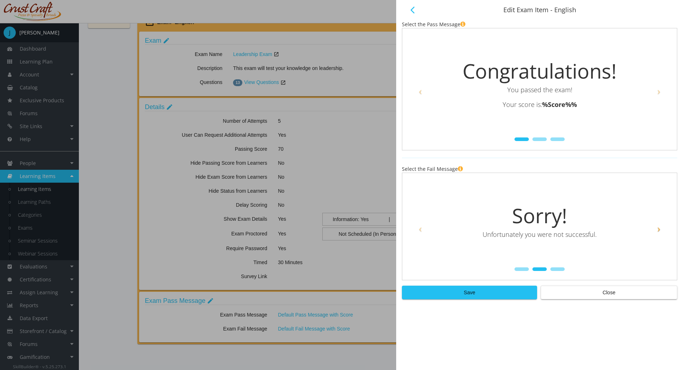
click at [663, 235] on link "Next" at bounding box center [661, 226] width 18 height 93
click at [424, 232] on span at bounding box center [420, 228] width 11 height 11
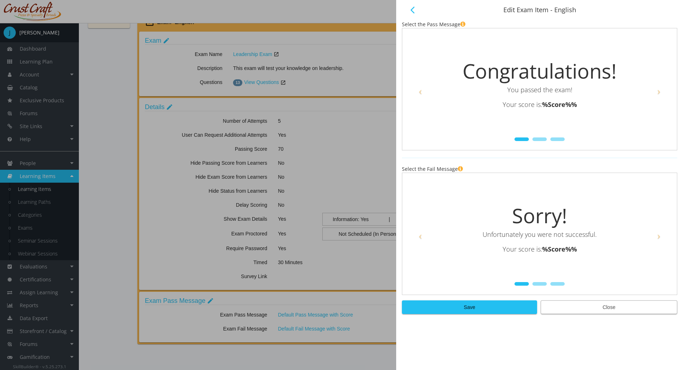
click at [584, 305] on span "Close" at bounding box center [609, 307] width 124 height 13
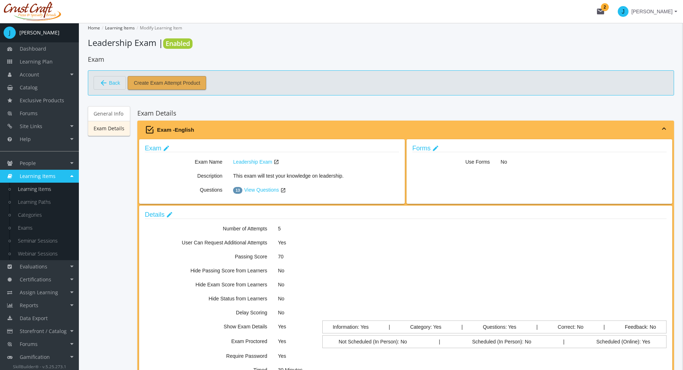
click at [160, 79] on span "Create Exam Attempt Product" at bounding box center [167, 82] width 66 height 13
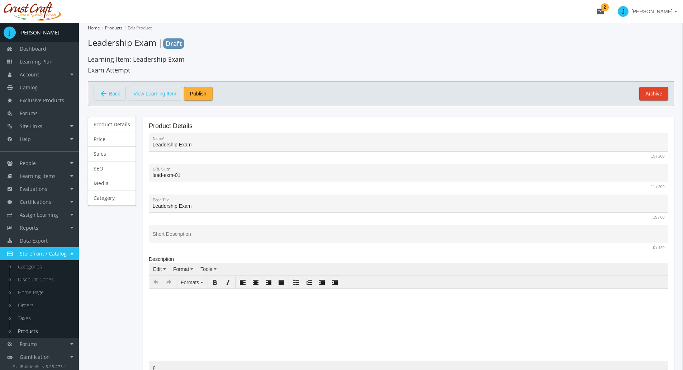
click at [120, 95] on button "arrow_back Back" at bounding box center [110, 94] width 32 height 14
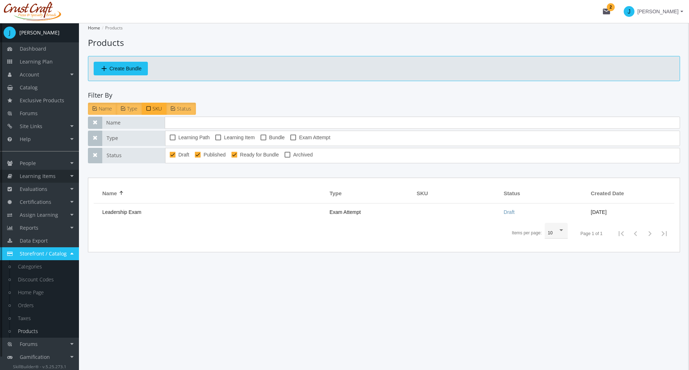
click at [32, 179] on span "Learning Items" at bounding box center [38, 176] width 36 height 7
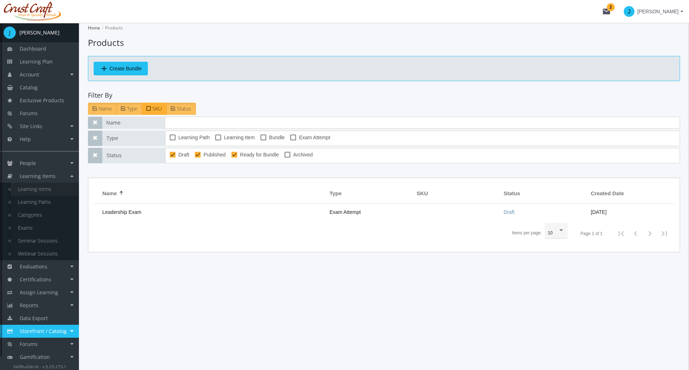
click at [34, 188] on link "Learning Items" at bounding box center [45, 189] width 68 height 13
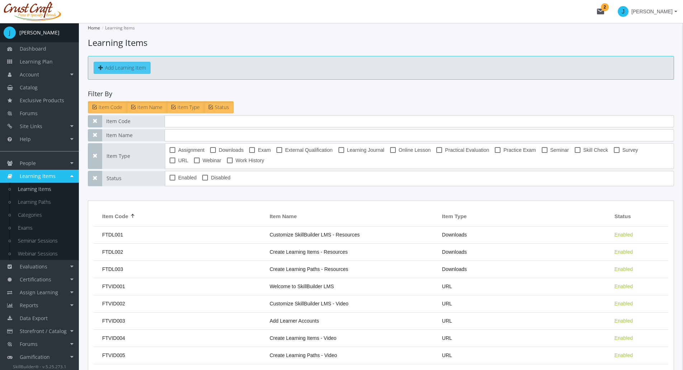
click at [114, 64] on button "Add Learning Item" at bounding box center [122, 68] width 57 height 12
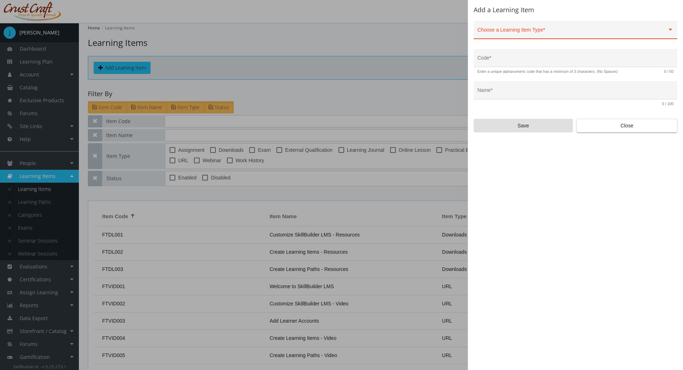
click at [504, 29] on div "Choose a Learning Item Type *" at bounding box center [576, 31] width 196 height 15
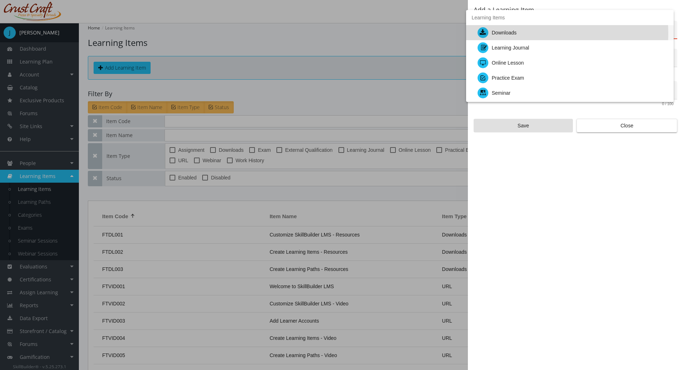
click at [516, 34] on div "Downloads" at bounding box center [504, 32] width 25 height 15
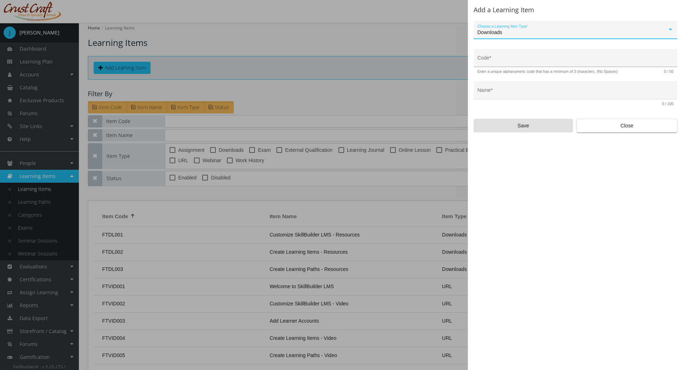
click at [507, 60] on input "Code *" at bounding box center [576, 61] width 196 height 6
click at [494, 58] on input "Code *" at bounding box center [576, 61] width 196 height 6
type input "IBAS-DWN-01"
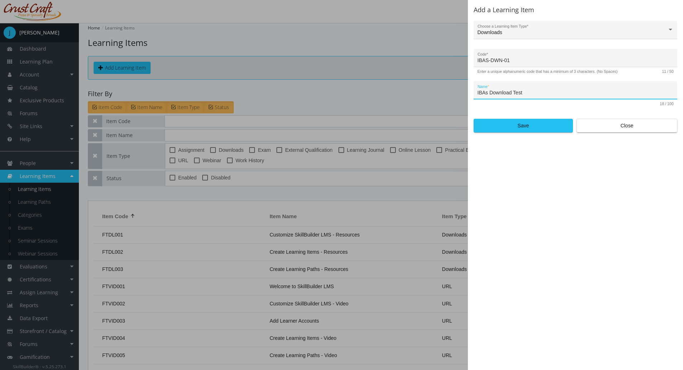
click at [487, 94] on input "IBAs Download Test" at bounding box center [576, 93] width 196 height 6
type input "IBAS Download Test"
click at [498, 130] on span "Save" at bounding box center [523, 125] width 87 height 13
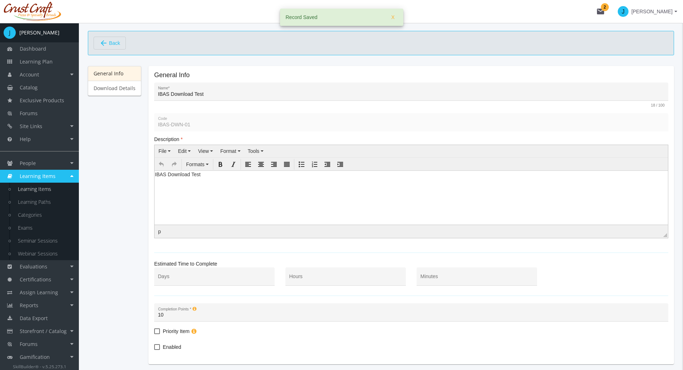
scroll to position [91, 0]
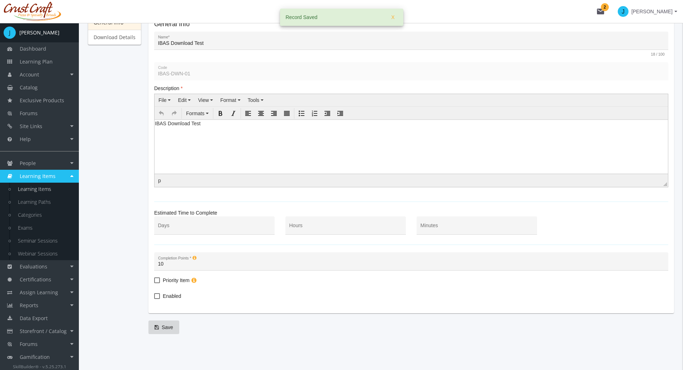
click at [159, 295] on span at bounding box center [157, 296] width 6 height 6
click at [155, 298] on input "Enabled" at bounding box center [154, 298] width 0 height 0
checkbox input "true"
click at [167, 323] on span "Save" at bounding box center [164, 327] width 19 height 13
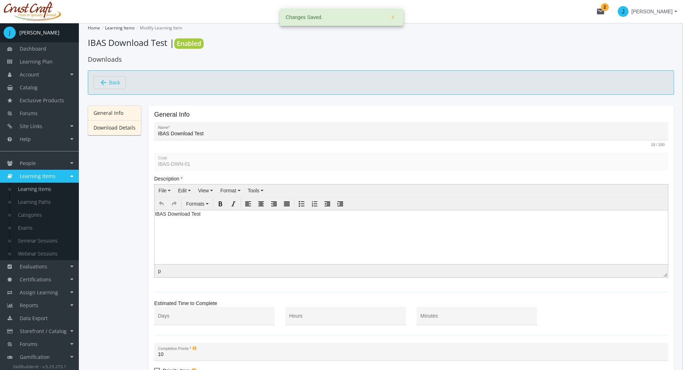
click at [122, 133] on link "Download Details" at bounding box center [114, 127] width 53 height 15
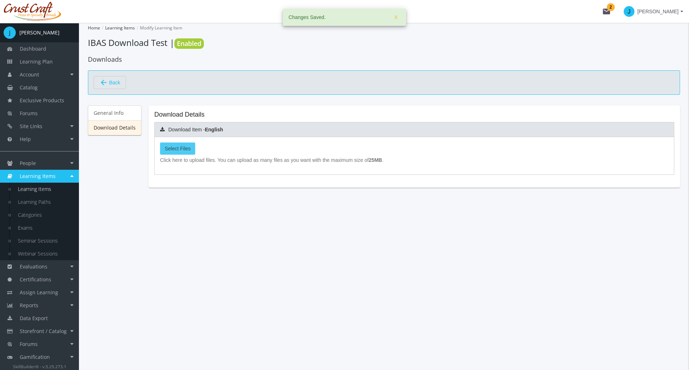
click at [187, 144] on label "Select Files" at bounding box center [177, 148] width 35 height 12
click at [0, 0] on input "Select Files" at bounding box center [0, 0] width 0 height 0
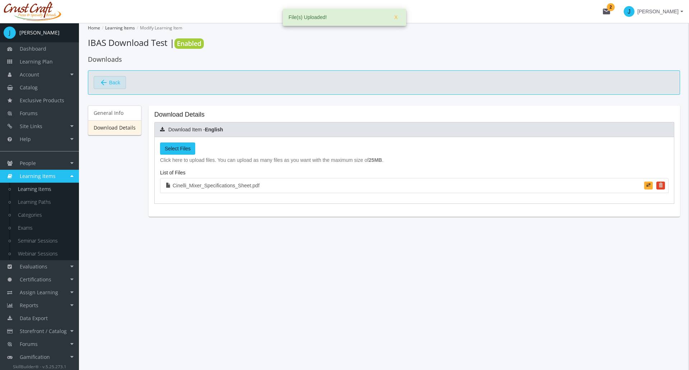
click at [112, 79] on span "Back" at bounding box center [114, 82] width 11 height 12
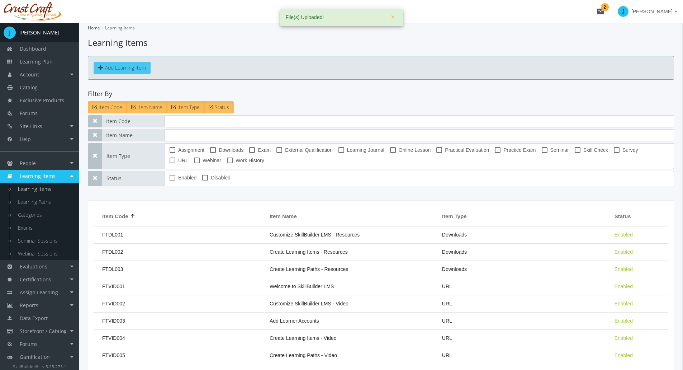
click at [117, 66] on button "Add Learning Item" at bounding box center [122, 68] width 57 height 12
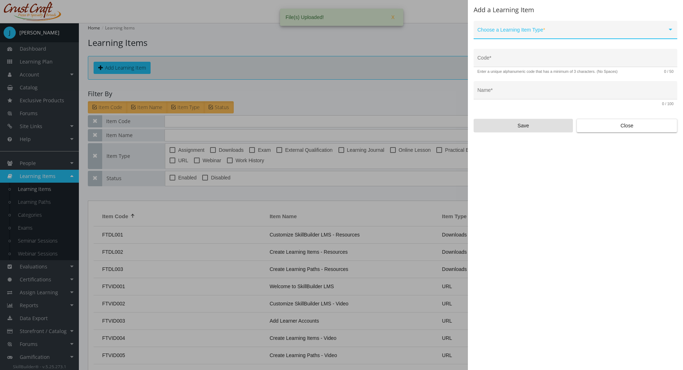
click at [504, 34] on span at bounding box center [573, 33] width 190 height 6
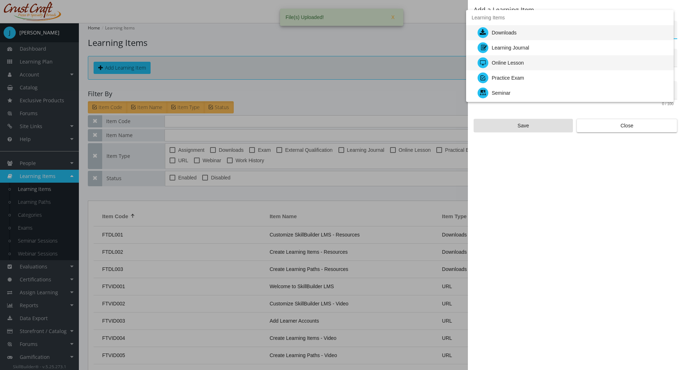
scroll to position [36, 0]
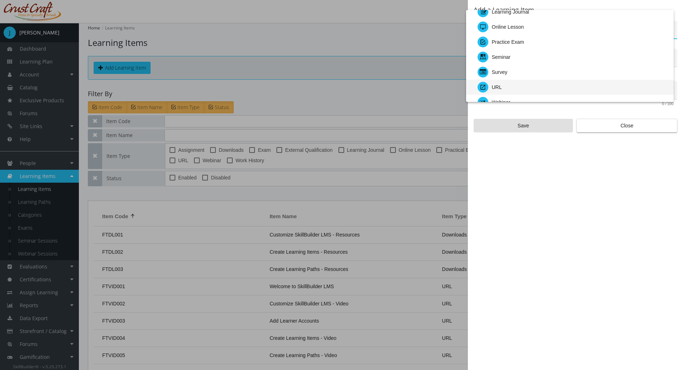
click at [503, 85] on div "URL" at bounding box center [573, 87] width 191 height 15
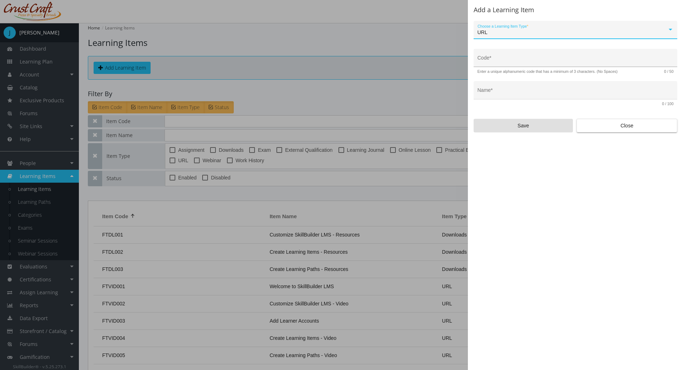
click at [508, 59] on input "Code *" at bounding box center [576, 61] width 196 height 6
type input "IBAS-URL-01"
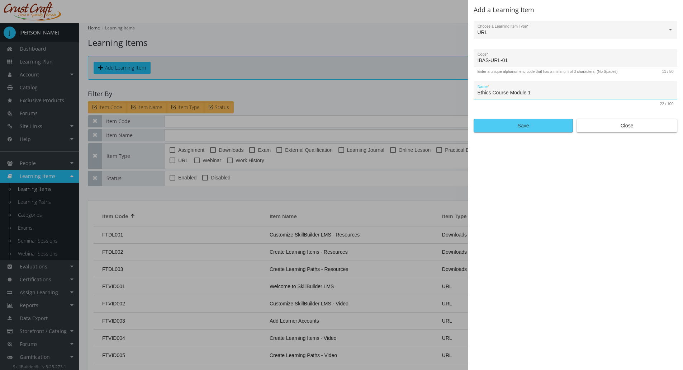
type input "Ethics Course Module 1"
click at [525, 125] on span "Save" at bounding box center [523, 125] width 87 height 13
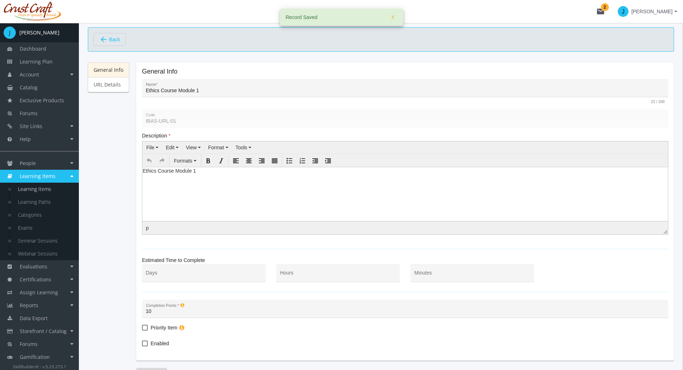
scroll to position [91, 0]
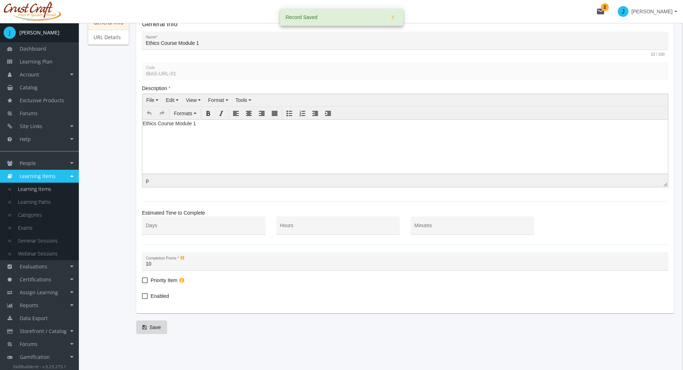
click at [143, 296] on span at bounding box center [145, 296] width 6 height 6
click at [142, 298] on input "Enabled" at bounding box center [142, 298] width 0 height 0
checkbox input "true"
click at [149, 327] on span "Save" at bounding box center [151, 327] width 19 height 13
click at [108, 41] on link "URL Details" at bounding box center [108, 37] width 41 height 15
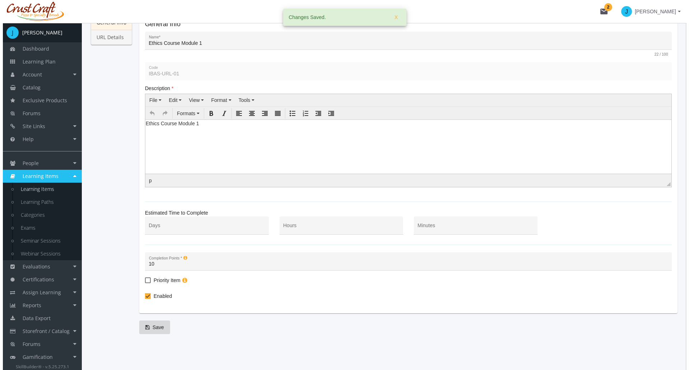
scroll to position [0, 0]
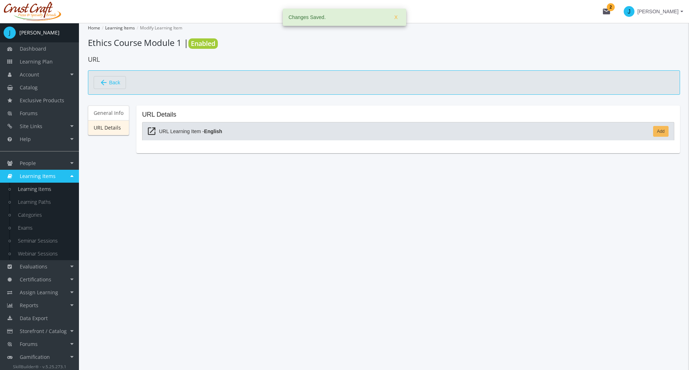
click at [659, 133] on link "Add" at bounding box center [660, 131] width 15 height 11
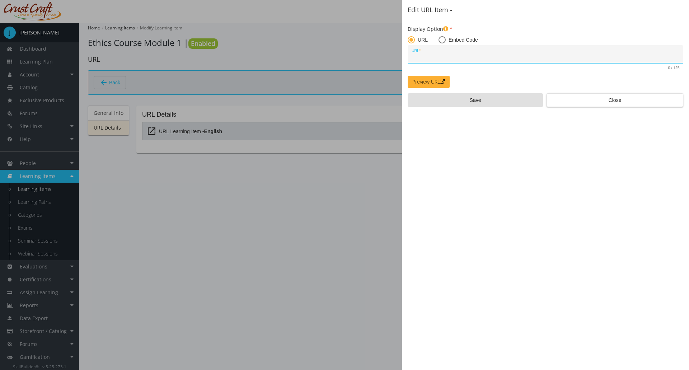
click at [437, 54] on input "URL *" at bounding box center [546, 57] width 268 height 6
paste input "<iframe width="560" height="315" src="[URL][DOMAIN_NAME]" title="YouTube video …"
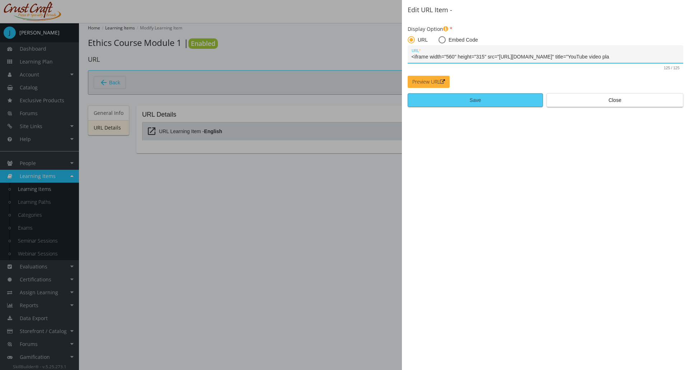
type input "<iframe width="560" height="315" src="[URL][DOMAIN_NAME]" title="YouTube video …"
click at [466, 97] on span "Save" at bounding box center [475, 100] width 123 height 13
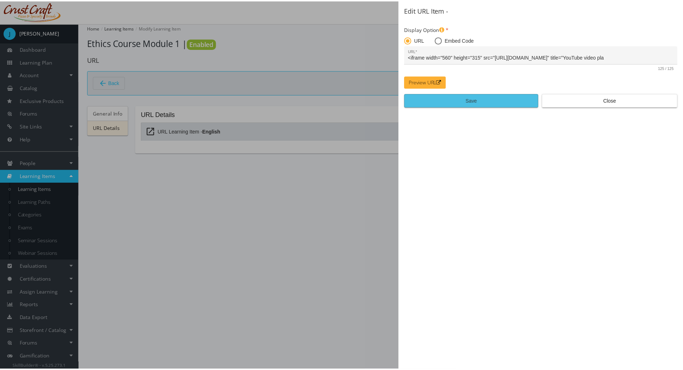
scroll to position [0, 0]
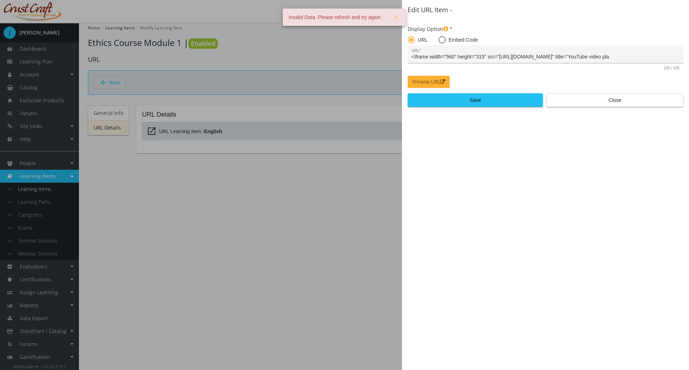
drag, startPoint x: 597, startPoint y: 58, endPoint x: 440, endPoint y: 45, distance: 157.0
click at [597, 58] on input "<iframe width="560" height="315" src="[URL][DOMAIN_NAME]" title="YouTube video …" at bounding box center [546, 57] width 268 height 6
click at [441, 41] on span at bounding box center [441, 39] width 7 height 7
click at [441, 41] on input "Embed Code" at bounding box center [441, 41] width 7 height 7
radio input "true"
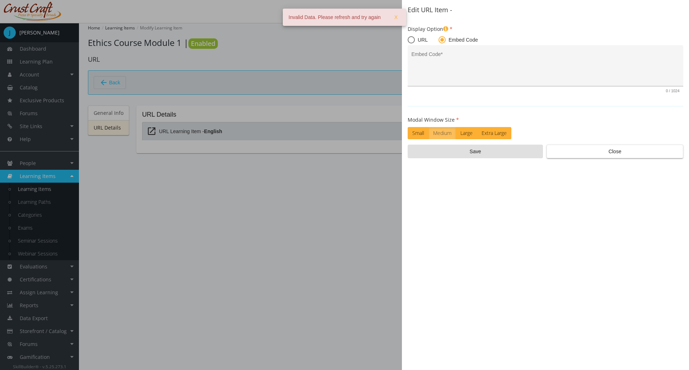
click at [442, 65] on textarea "Embed Code *" at bounding box center [546, 68] width 268 height 30
paste textarea "<iframe width="560" height="315" src="[URL][DOMAIN_NAME]" title="YouTube video …"
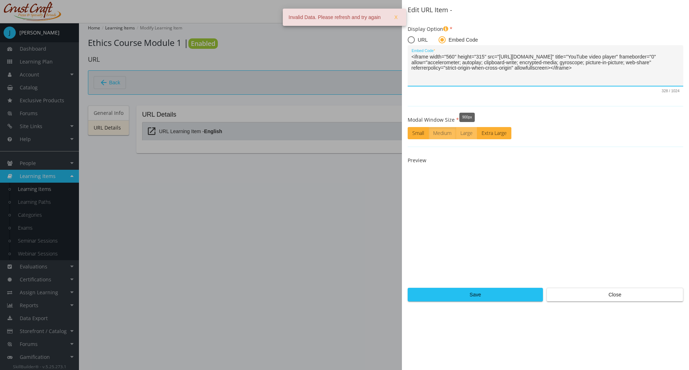
type textarea "<iframe width="560" height="315" src="[URL][DOMAIN_NAME]" title="YouTube video …"
click at [469, 131] on label "Large" at bounding box center [467, 133] width 22 height 12
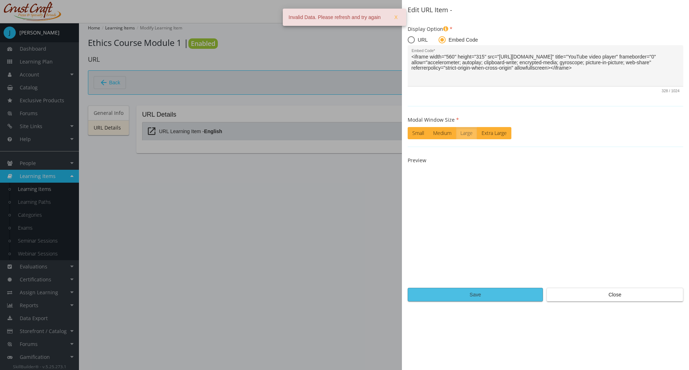
click at [479, 297] on span "Save" at bounding box center [475, 294] width 123 height 13
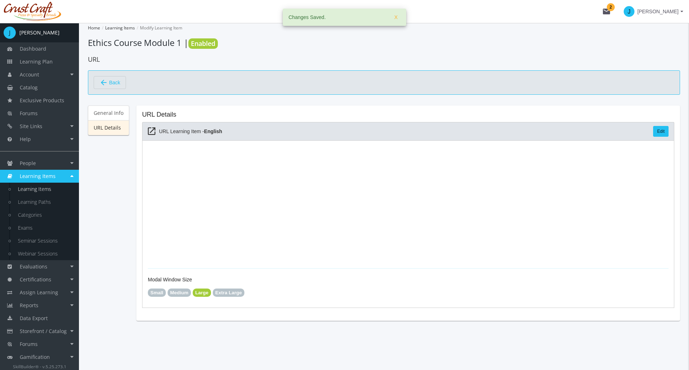
click at [105, 79] on mat-icon "arrow_back" at bounding box center [103, 82] width 9 height 9
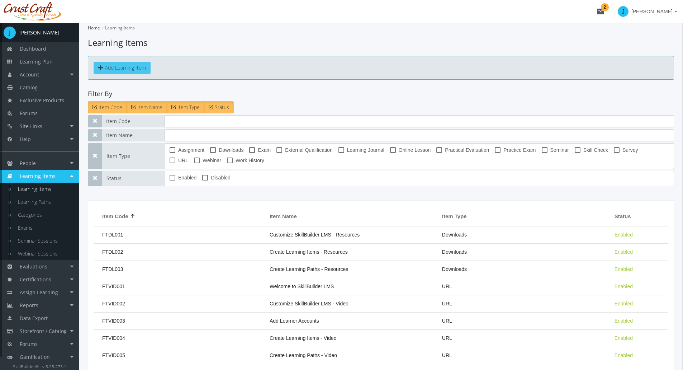
click at [132, 74] on button "Add Learning Item" at bounding box center [122, 68] width 57 height 12
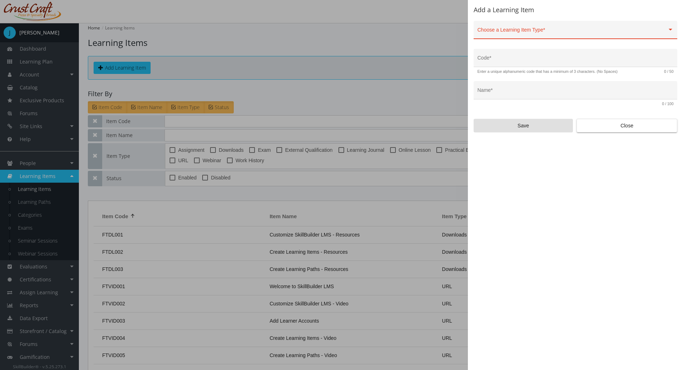
click at [499, 28] on div "Choose a Learning Item Type *" at bounding box center [576, 31] width 196 height 15
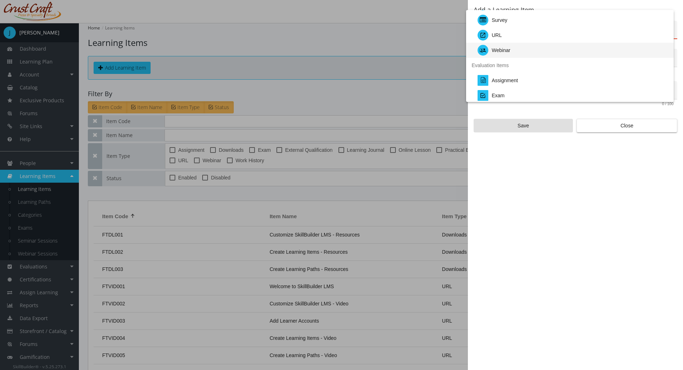
scroll to position [72, 0]
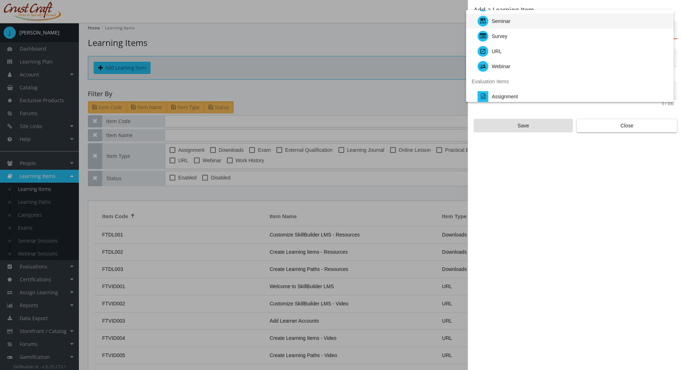
click at [512, 20] on div "Seminar" at bounding box center [573, 21] width 191 height 15
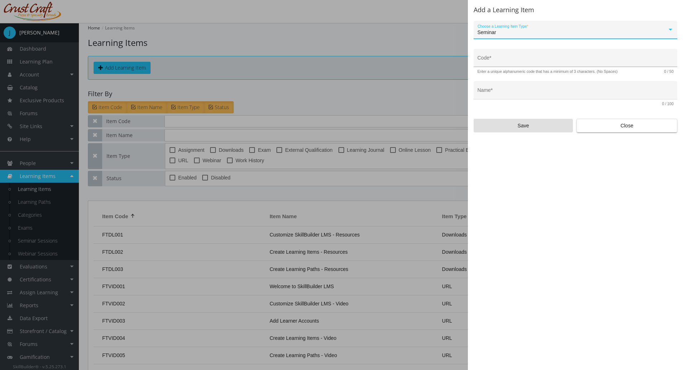
click at [495, 62] on input "Code *" at bounding box center [576, 61] width 196 height 6
type input "IBAS-SEM-01"
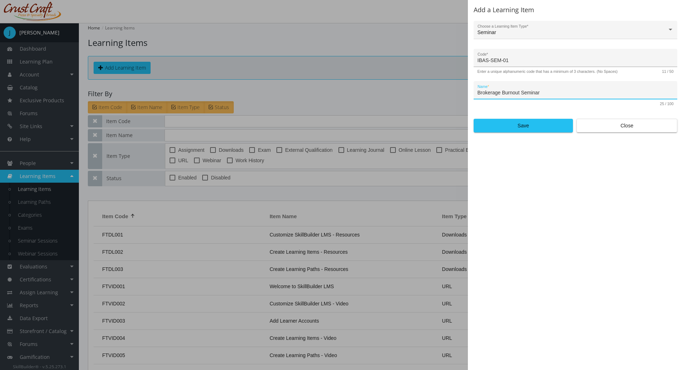
type input "Brokerage Burnout Seminar"
click at [474, 119] on button "Save" at bounding box center [523, 126] width 99 height 14
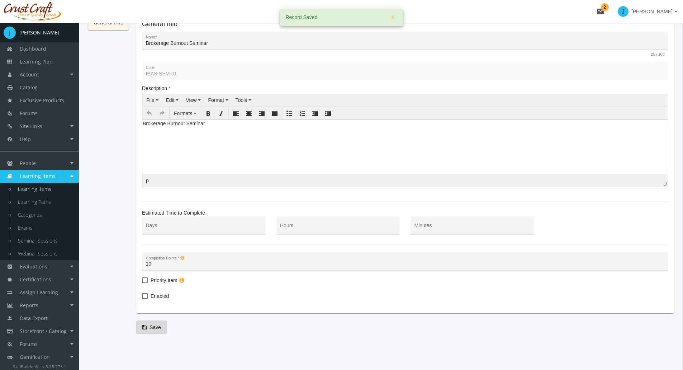
scroll to position [92, 0]
click at [145, 296] on span at bounding box center [145, 296] width 6 height 6
click at [142, 298] on input "Enabled" at bounding box center [142, 298] width 0 height 0
checkbox input "true"
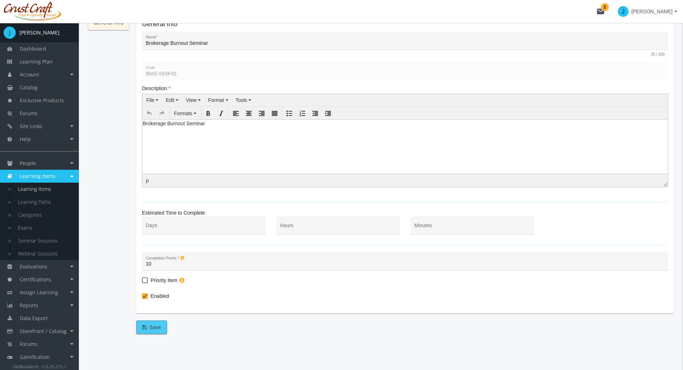
click at [147, 331] on span "Save" at bounding box center [151, 327] width 19 height 13
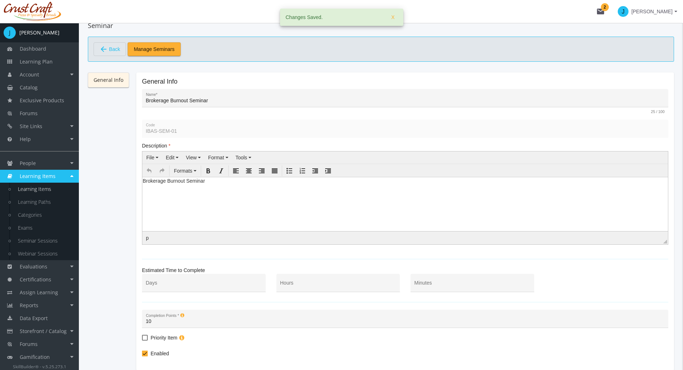
scroll to position [0, 0]
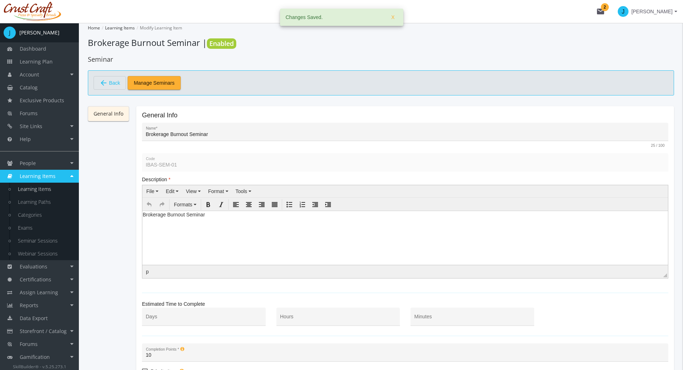
click at [118, 117] on link "General Info" at bounding box center [108, 113] width 41 height 15
click at [152, 79] on span "Manage Seminars" at bounding box center [154, 82] width 41 height 13
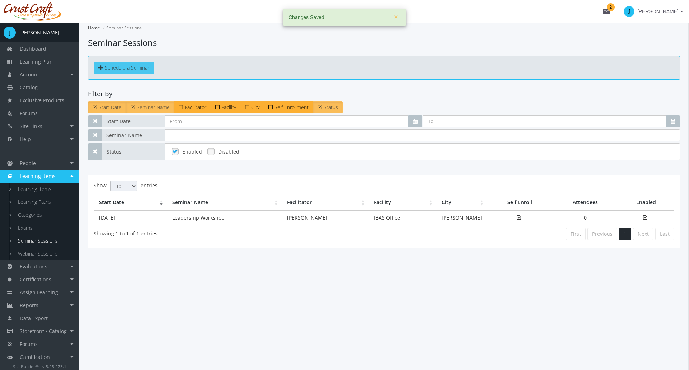
click at [140, 71] on span "Schedule a Seminar" at bounding box center [127, 67] width 44 height 7
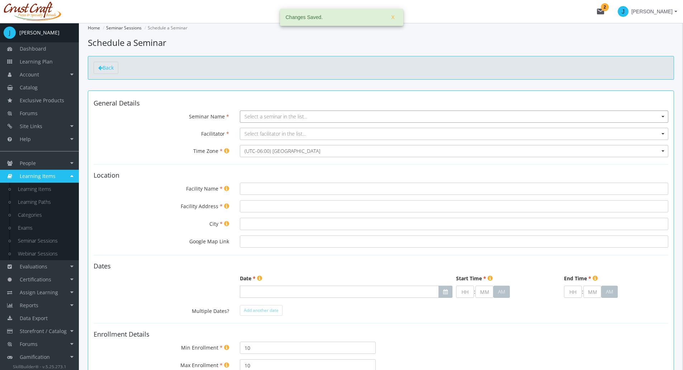
click at [290, 116] on span "Select a seminar in the list..." at bounding box center [276, 116] width 63 height 7
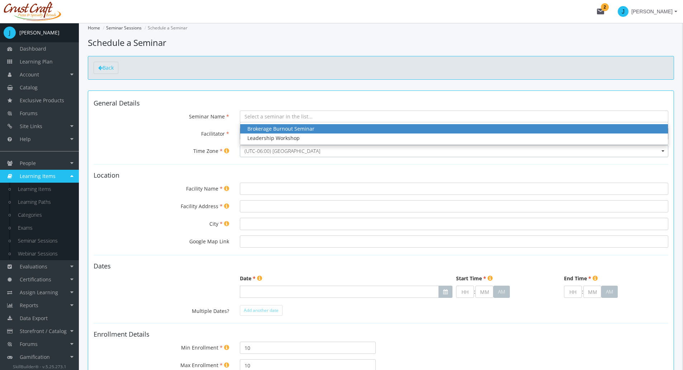
click at [279, 128] on div "Brokerage Burnout Seminar" at bounding box center [455, 128] width 414 height 7
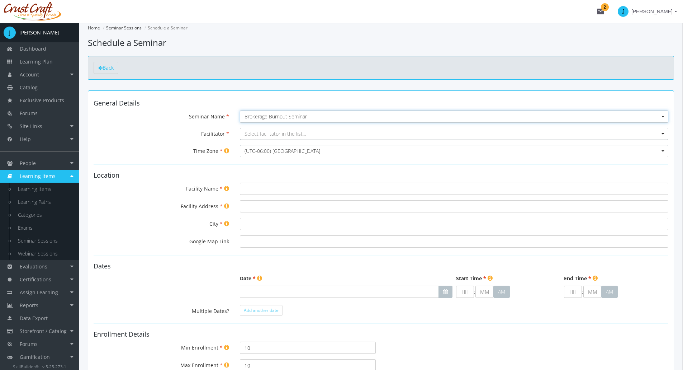
click at [259, 133] on span "Select facilitator in the list..." at bounding box center [275, 133] width 61 height 7
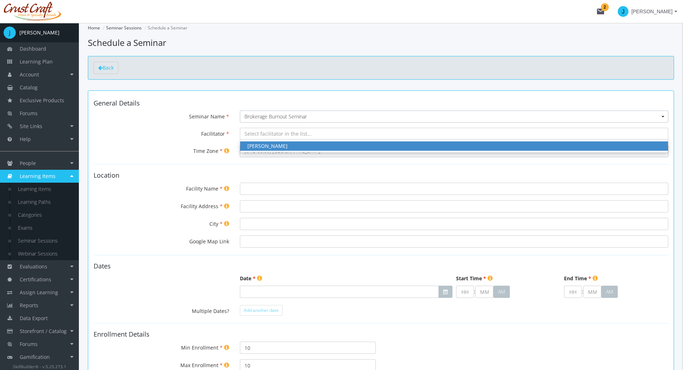
click at [259, 145] on div "[PERSON_NAME]" at bounding box center [455, 145] width 414 height 7
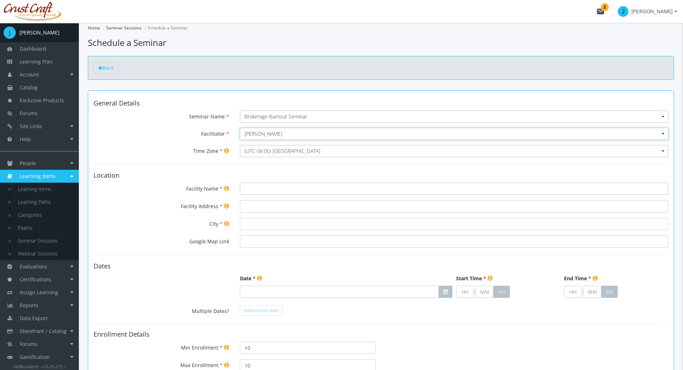
click at [257, 191] on input "Facility Name" at bounding box center [454, 189] width 429 height 12
type input "IBAS Office"
type input "[STREET_ADDRESS]"
type input "[PERSON_NAME]"
type input "[URL][DOMAIN_NAME]"
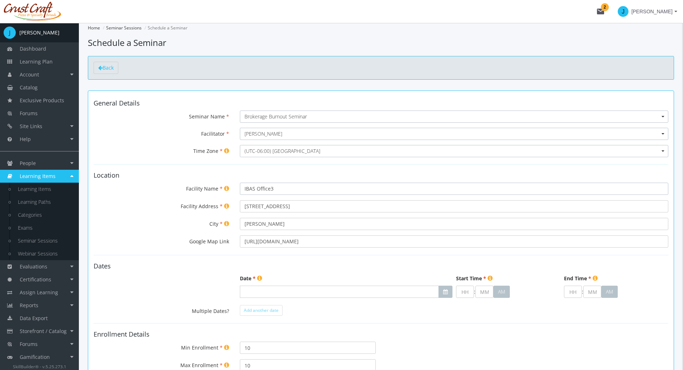
type input "IBAS Office"
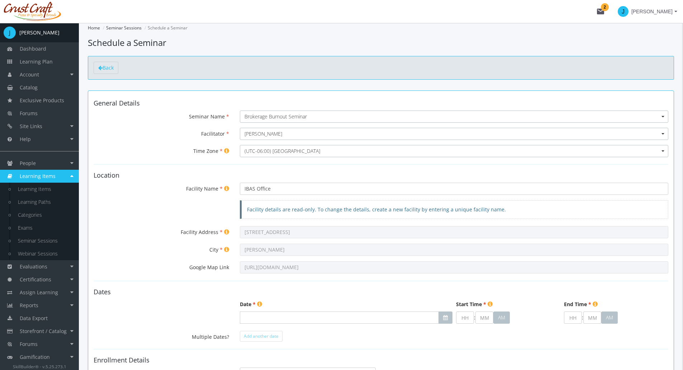
click at [290, 209] on span "Facility details are read-only. To change the details, create a new facility by…" at bounding box center [376, 209] width 259 height 7
click at [194, 303] on div "Date Start Time End Time : : AM Invalid hours. Invalid minutes. Invalid seconds…" at bounding box center [381, 312] width 586 height 27
click at [276, 188] on input "IBAS Office" at bounding box center [454, 189] width 429 height 12
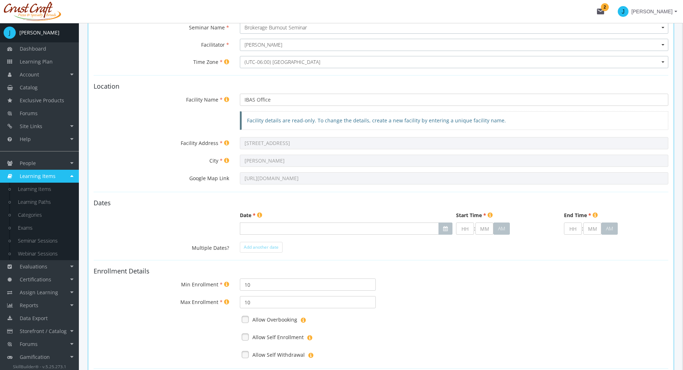
scroll to position [72, 0]
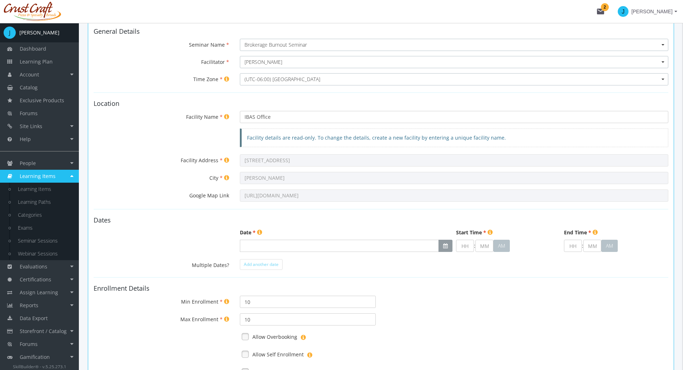
click at [447, 245] on icon "button" at bounding box center [445, 245] width 5 height 5
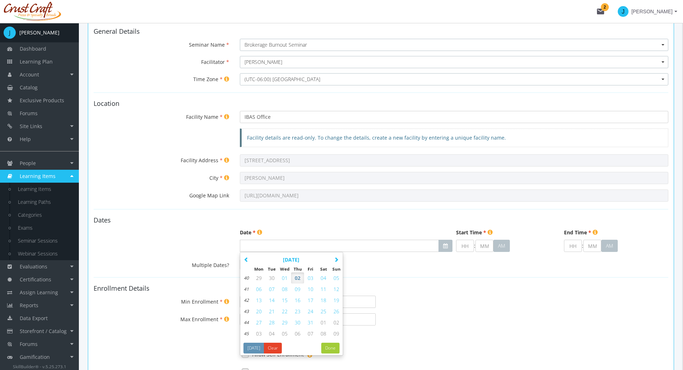
click at [298, 288] on span "09" at bounding box center [298, 289] width 6 height 7
type input "[DATE]"
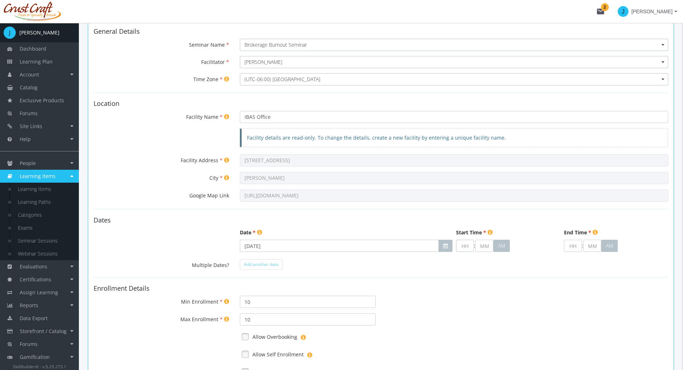
click at [469, 243] on input "text" at bounding box center [465, 246] width 18 height 12
click at [464, 248] on input "text" at bounding box center [465, 246] width 18 height 12
type input "9"
type input "00"
type input "09"
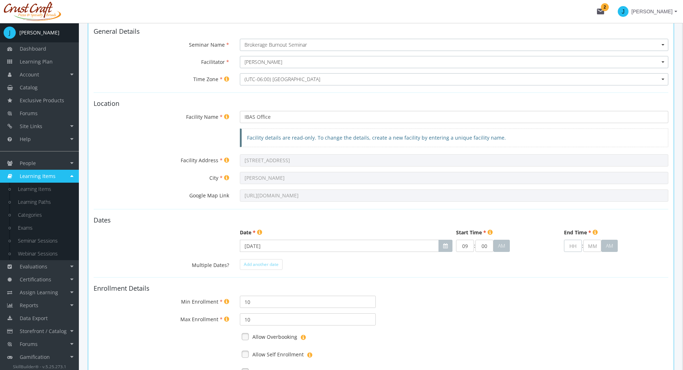
click at [571, 245] on input "text" at bounding box center [573, 246] width 18 height 12
type input "1"
type input "00"
type input "10"
click at [260, 266] on span "Add another date" at bounding box center [261, 264] width 35 height 6
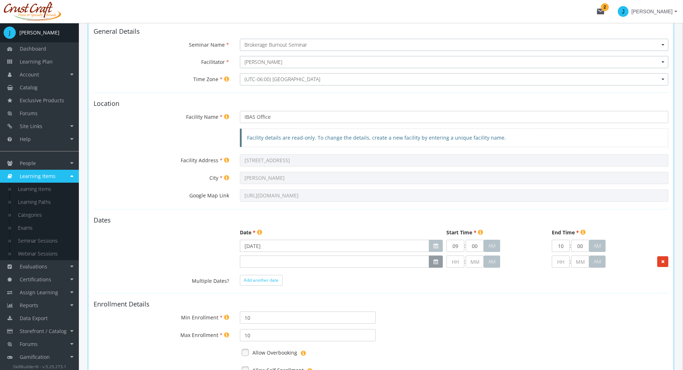
click at [439, 261] on button "button" at bounding box center [436, 261] width 14 height 12
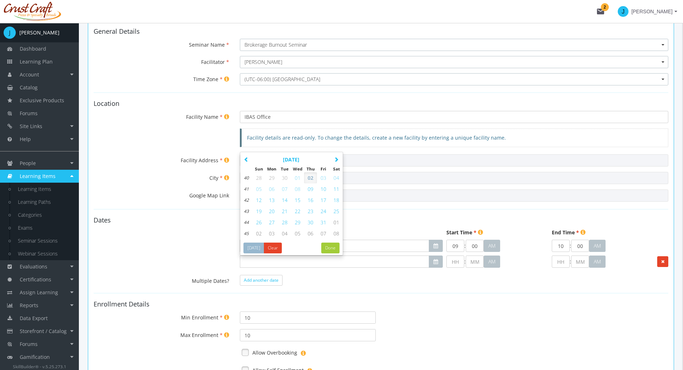
click at [323, 192] on span "10" at bounding box center [324, 188] width 6 height 7
type input "[DATE]"
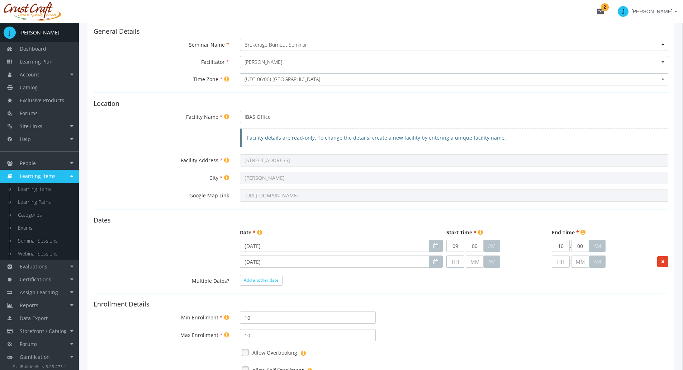
click at [457, 262] on input "text" at bounding box center [456, 261] width 18 height 12
type input "9"
type input "00"
type input "09"
click at [558, 260] on input "text" at bounding box center [561, 261] width 18 height 12
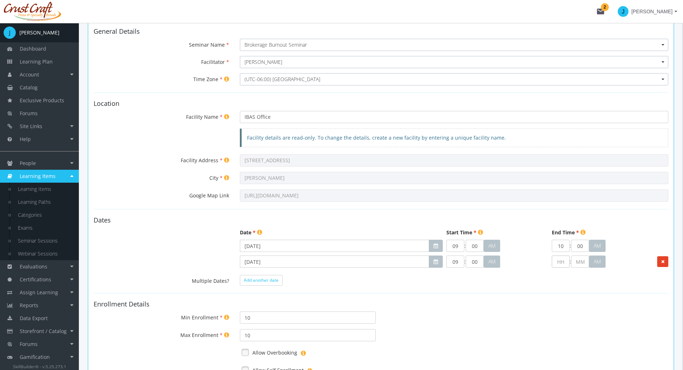
type input "1"
type input "00"
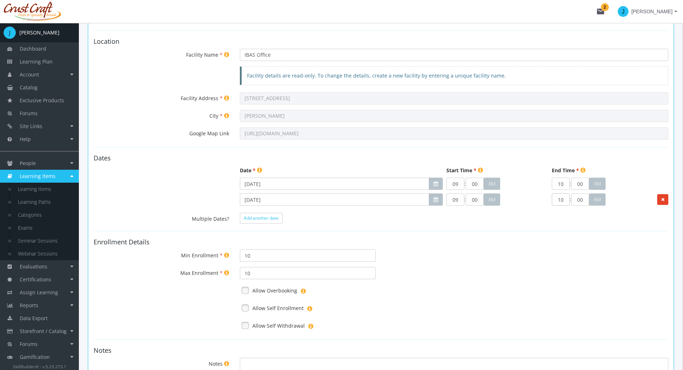
scroll to position [227, 0]
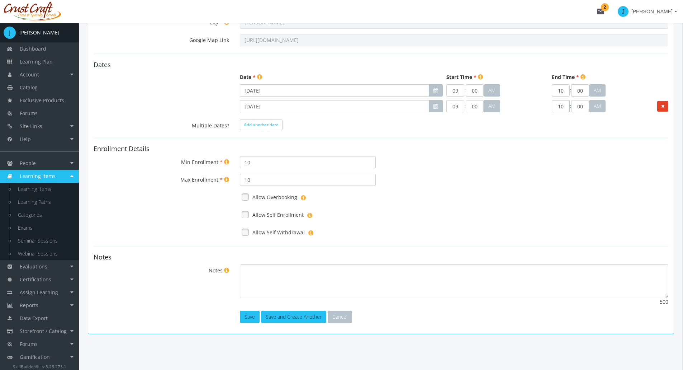
type input "10"
click at [253, 163] on input "10" at bounding box center [308, 162] width 136 height 12
type input "1"
click at [246, 214] on link at bounding box center [245, 214] width 11 height 11
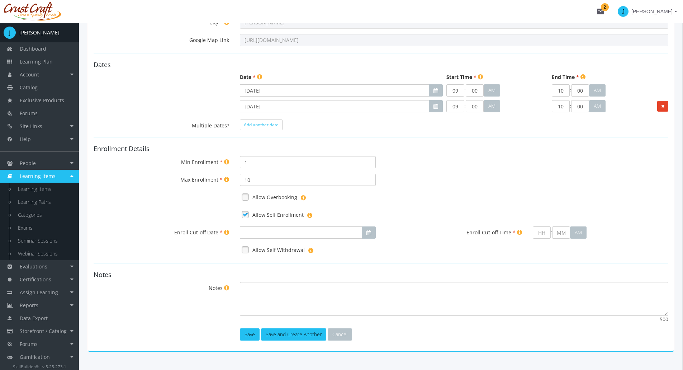
click at [246, 213] on link at bounding box center [245, 214] width 11 height 11
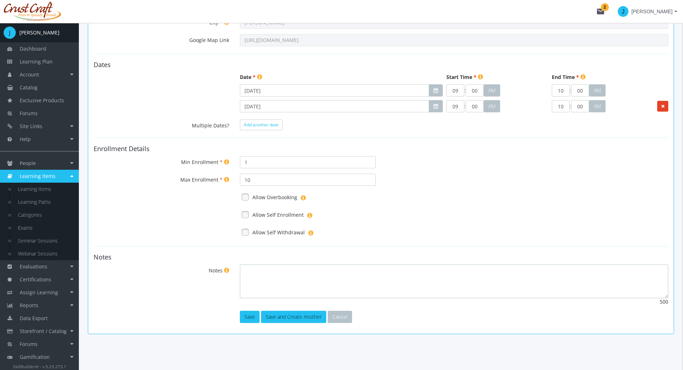
click at [272, 282] on textarea "Notes" at bounding box center [454, 281] width 429 height 34
type textarea "S"
click at [279, 316] on button "Save and Create Another" at bounding box center [293, 317] width 65 height 12
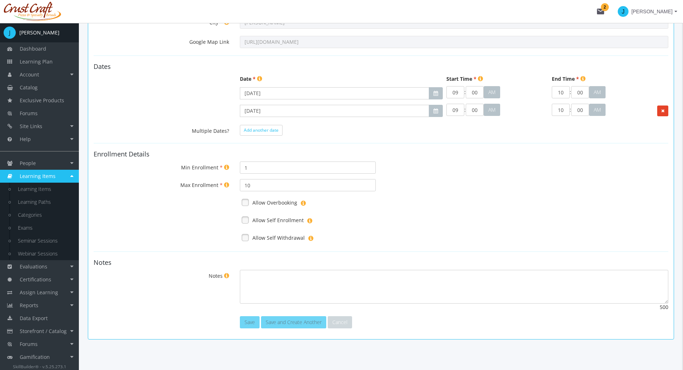
type input "10"
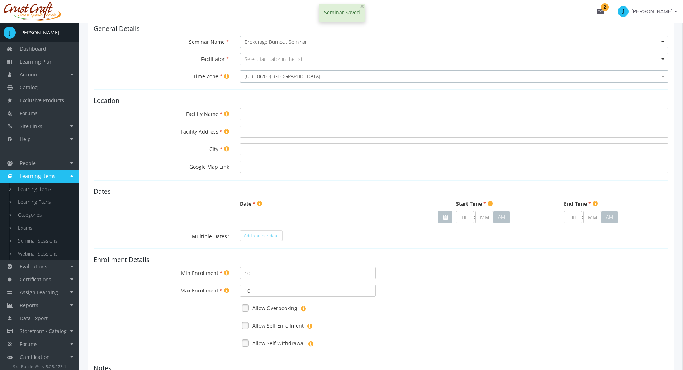
scroll to position [0, 0]
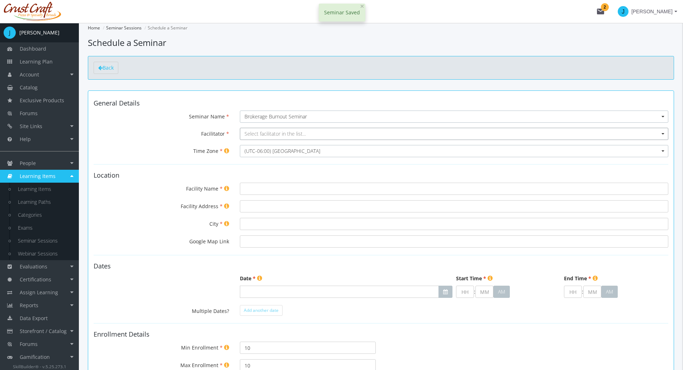
click at [270, 135] on span "Select facilitator in the list..." at bounding box center [275, 133] width 61 height 7
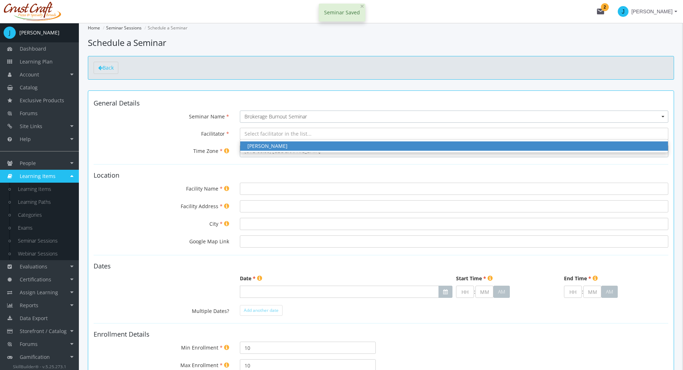
click at [270, 146] on div "[PERSON_NAME]" at bounding box center [455, 145] width 414 height 7
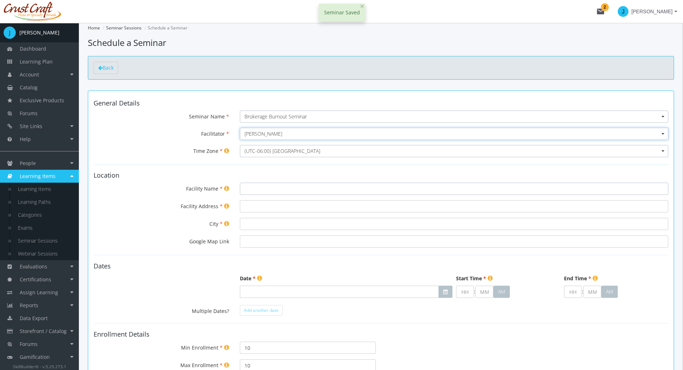
click at [267, 192] on input "Facility Name" at bounding box center [454, 189] width 429 height 12
type input "IBAS Office"
type input "[STREET_ADDRESS]"
type input "[PERSON_NAME]"
type input "[URL][DOMAIN_NAME]"
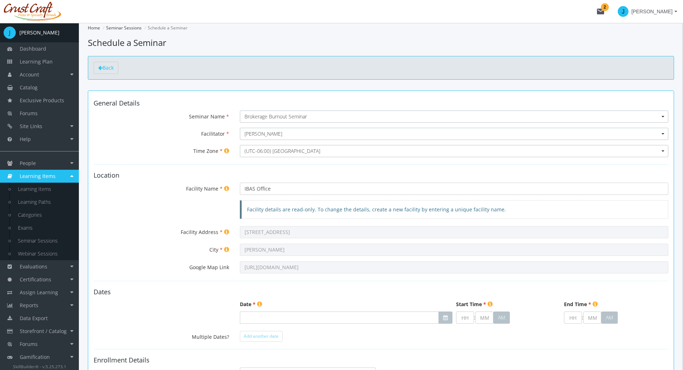
click at [185, 207] on div "Facility details are read-only. To change the details, create a new facility by…" at bounding box center [381, 213] width 586 height 26
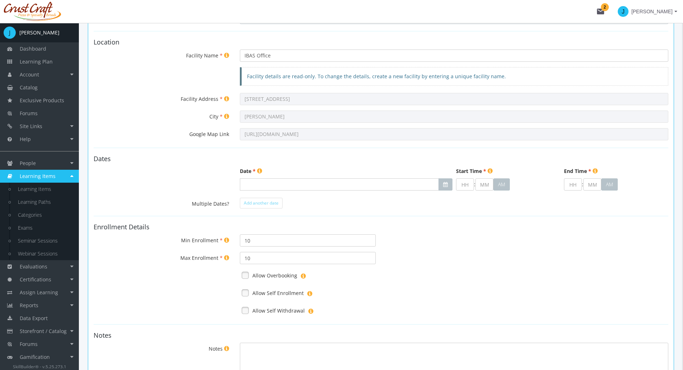
scroll to position [179, 0]
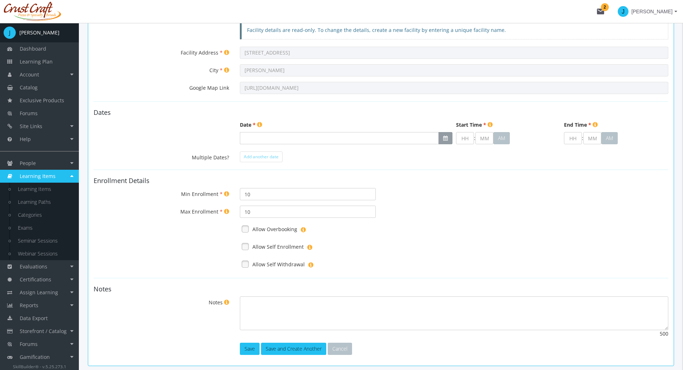
click at [449, 139] on button "button" at bounding box center [446, 138] width 14 height 12
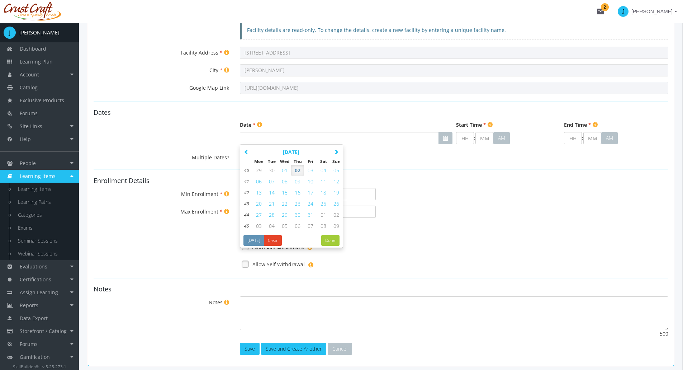
click at [312, 204] on span "24" at bounding box center [311, 203] width 6 height 7
type input "[DATE]"
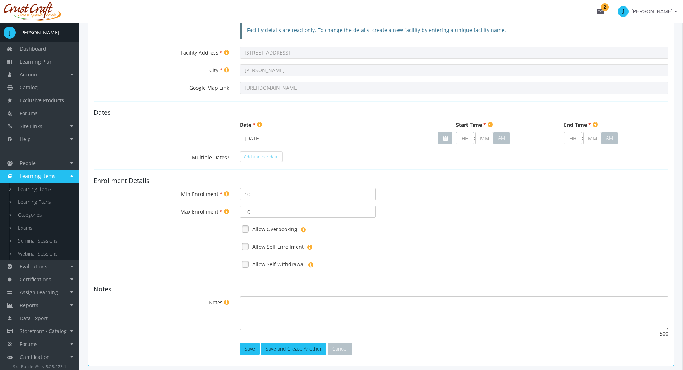
click at [470, 140] on input "text" at bounding box center [465, 138] width 18 height 12
type input "1"
type input "00"
type input "01"
click at [497, 141] on button "AM" at bounding box center [502, 138] width 17 height 12
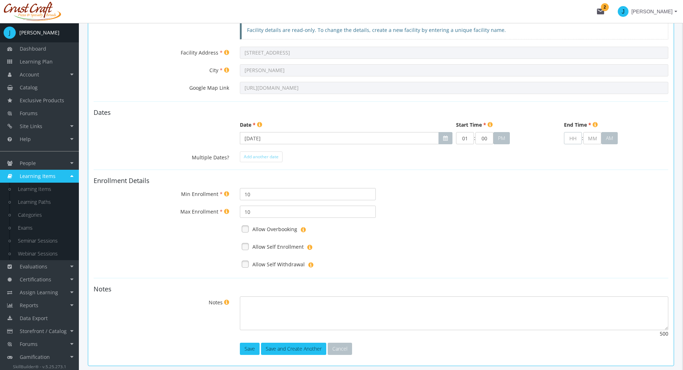
click at [569, 138] on input "text" at bounding box center [573, 138] width 18 height 12
type input "2"
type input "00"
type input "02"
click at [608, 138] on button "AM" at bounding box center [610, 138] width 17 height 12
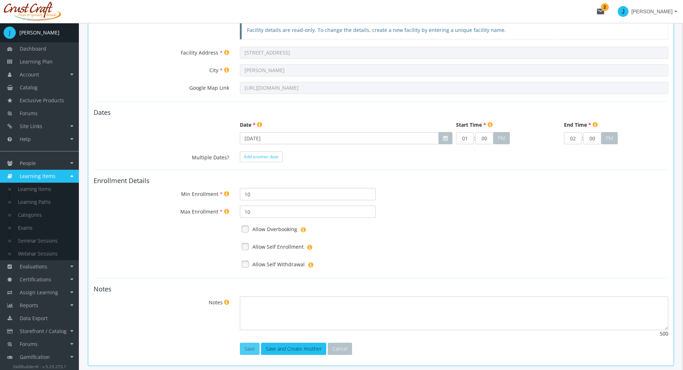
click at [242, 353] on button "Save" at bounding box center [250, 349] width 20 height 12
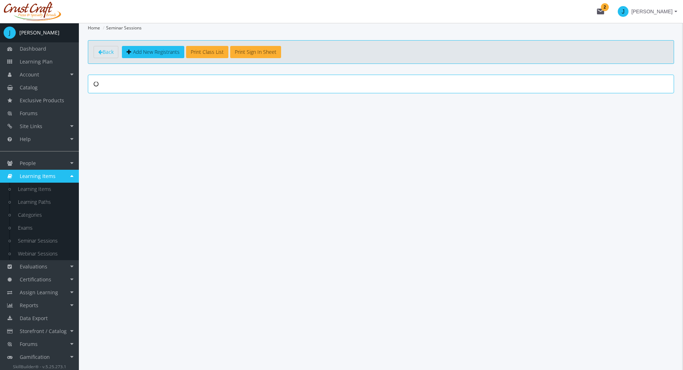
scroll to position [0, 0]
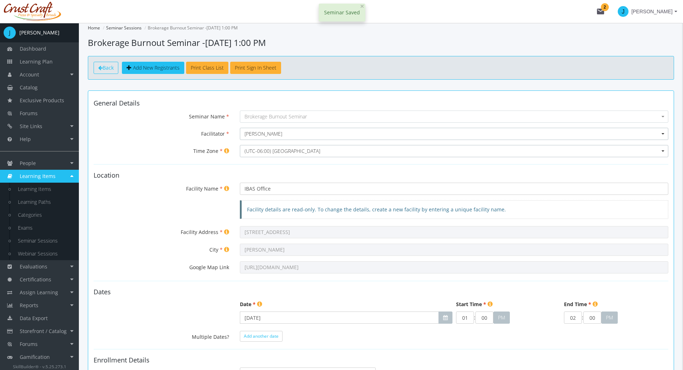
click at [109, 69] on span "Back" at bounding box center [108, 67] width 11 height 7
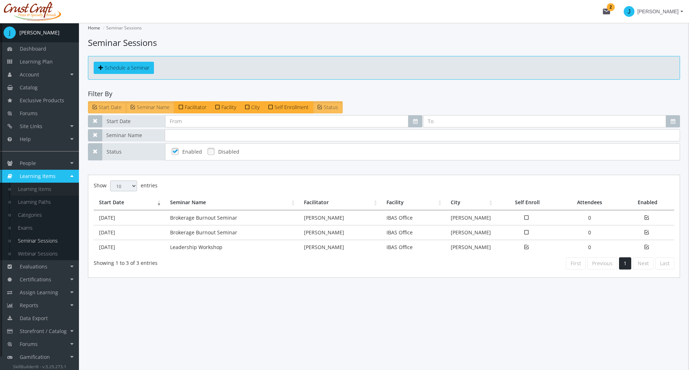
click at [41, 185] on link "Learning Items" at bounding box center [45, 189] width 68 height 13
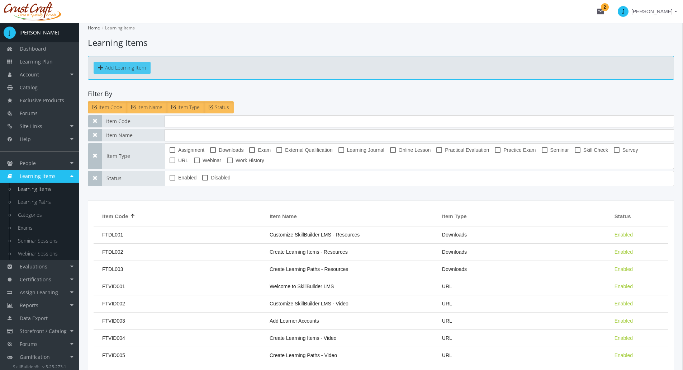
click at [130, 66] on button "Add Learning Item" at bounding box center [122, 68] width 57 height 12
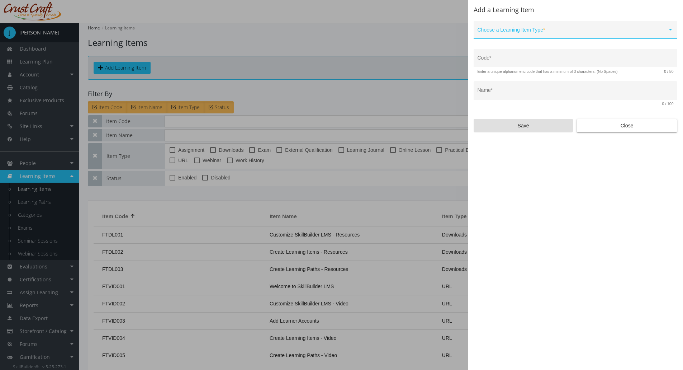
click at [592, 33] on span at bounding box center [573, 33] width 190 height 6
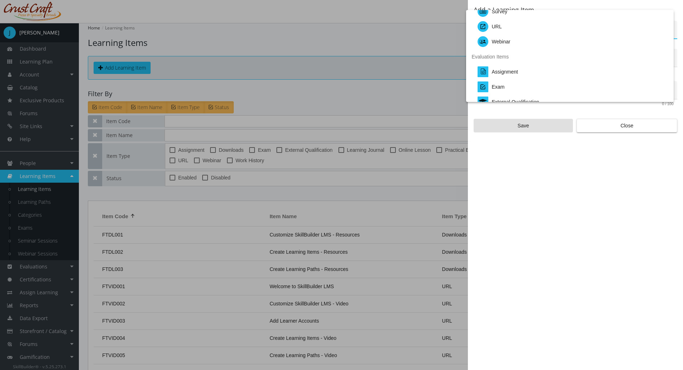
scroll to position [108, 0]
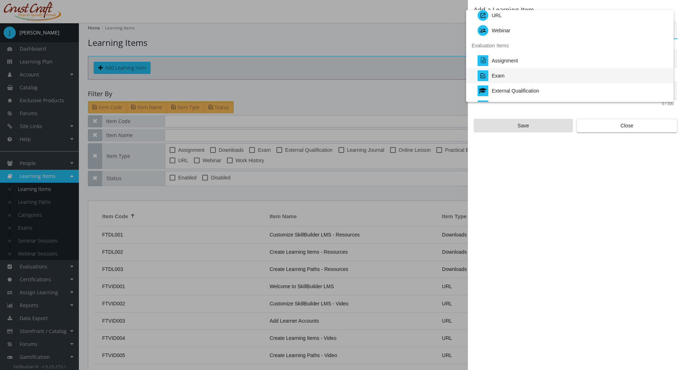
click at [513, 73] on div "Exam" at bounding box center [573, 75] width 191 height 15
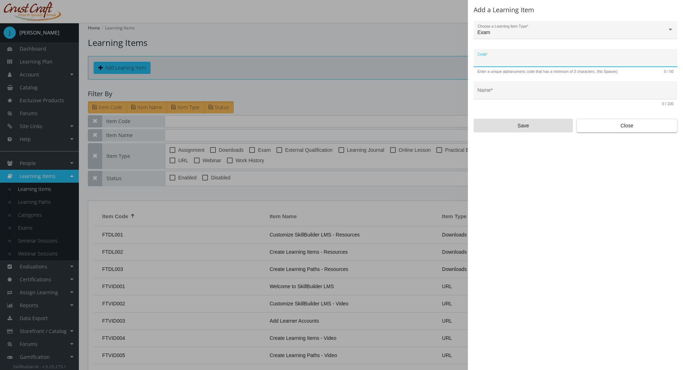
click at [498, 62] on input "Code *" at bounding box center [576, 61] width 196 height 6
type input "IBAS-EXM-01"
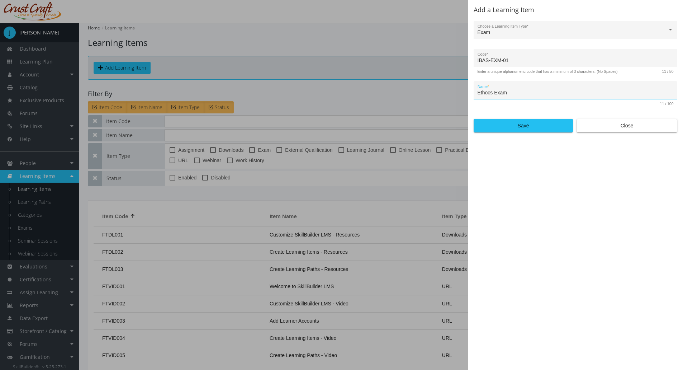
click at [486, 94] on input "Ethocs Exam" at bounding box center [576, 93] width 196 height 6
type input "Ethics Exam"
click at [516, 127] on span "Save" at bounding box center [523, 125] width 87 height 13
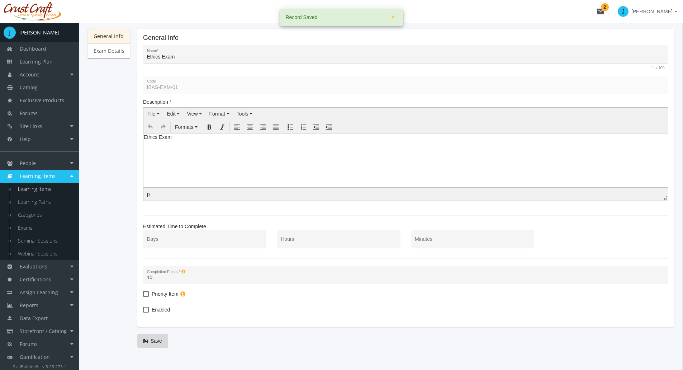
scroll to position [92, 0]
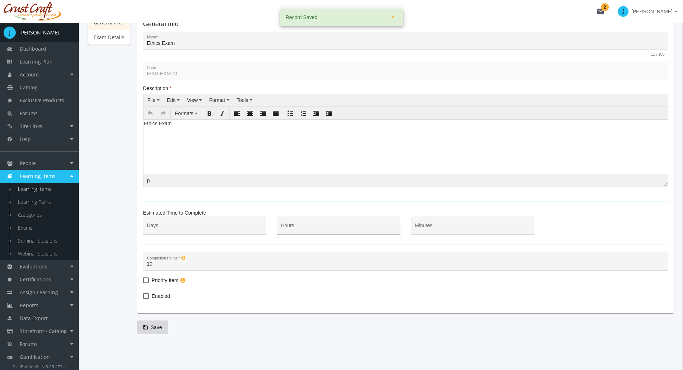
click at [322, 227] on input "Hours" at bounding box center [339, 228] width 116 height 6
click at [442, 228] on input "Minutes" at bounding box center [473, 228] width 116 height 6
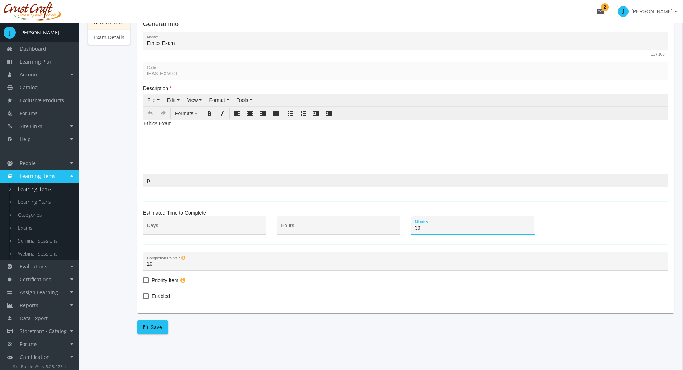
type input "30"
click at [147, 296] on span at bounding box center [146, 296] width 6 height 6
click at [144, 298] on input "Enabled" at bounding box center [143, 298] width 0 height 0
checkbox input "true"
drag, startPoint x: 152, startPoint y: 326, endPoint x: 150, endPoint y: 321, distance: 5.5
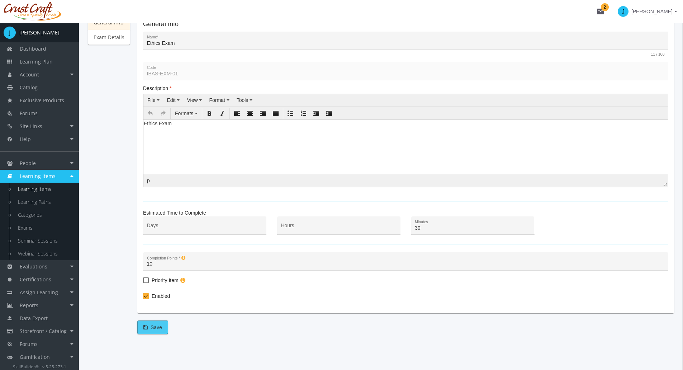
click at [152, 326] on span "Save" at bounding box center [153, 327] width 19 height 13
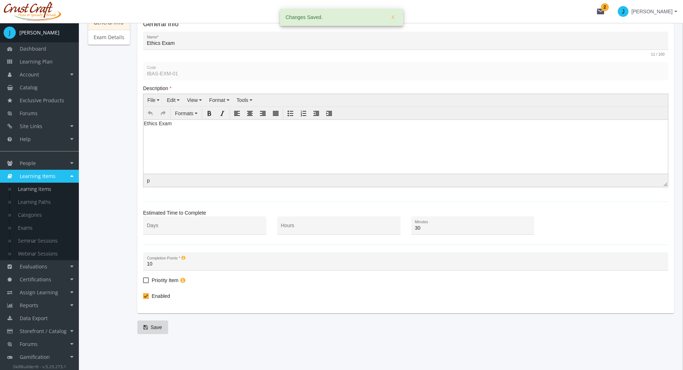
scroll to position [20, 0]
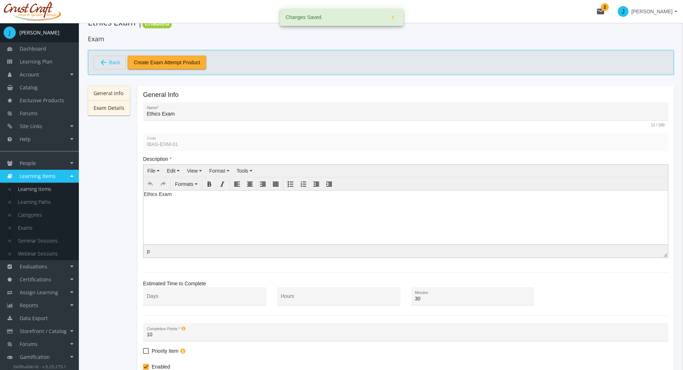
click at [107, 112] on link "Exam Details" at bounding box center [109, 107] width 42 height 15
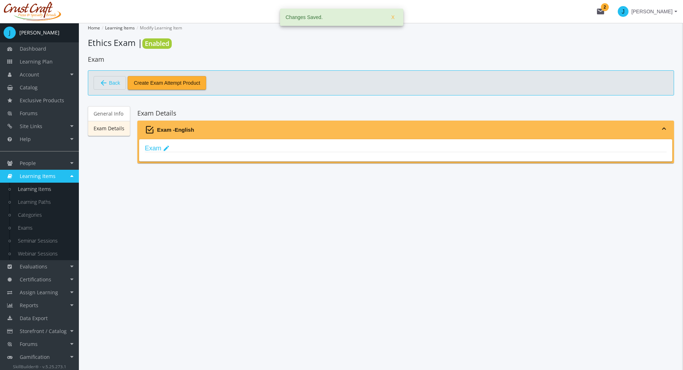
scroll to position [0, 0]
click at [168, 149] on mat-icon "edit" at bounding box center [166, 149] width 7 height 8
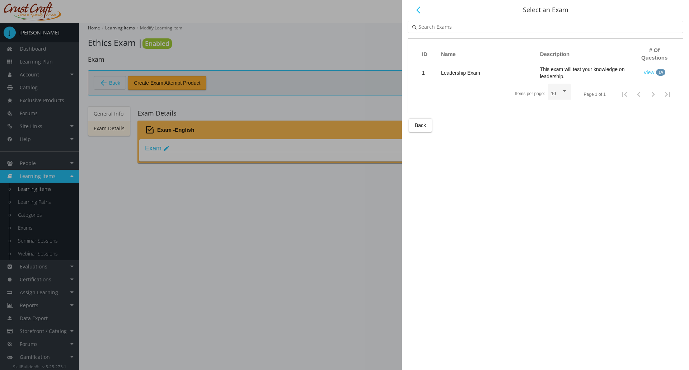
click at [162, 210] on div at bounding box center [344, 185] width 689 height 370
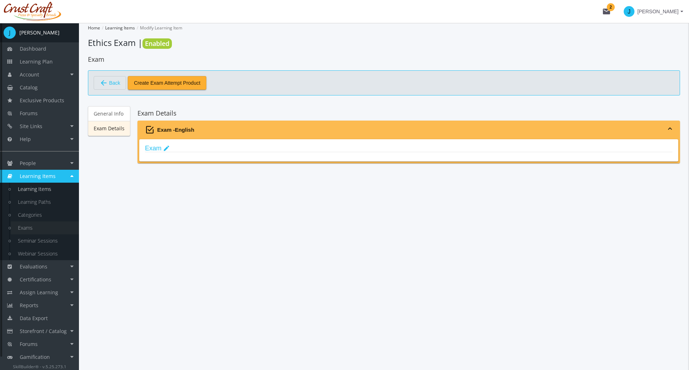
click at [35, 227] on link "Exams" at bounding box center [45, 227] width 68 height 13
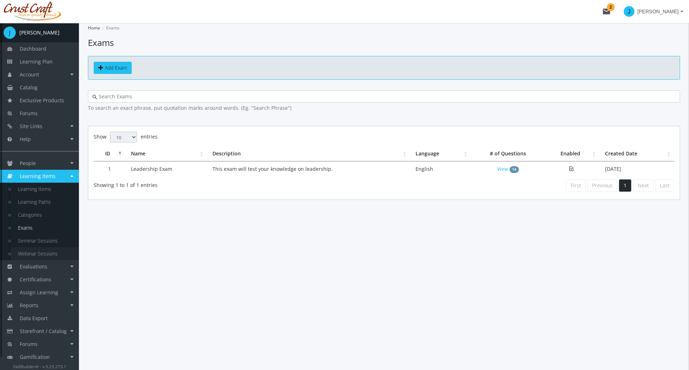
click at [32, 257] on link "Webinar Sessions" at bounding box center [45, 253] width 68 height 13
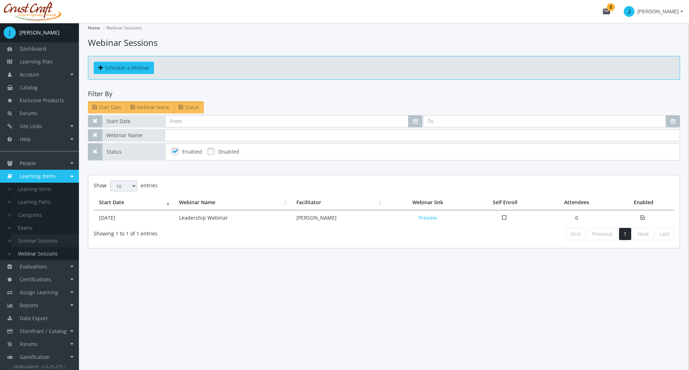
click at [37, 245] on link "Seminar Sessions" at bounding box center [45, 240] width 68 height 13
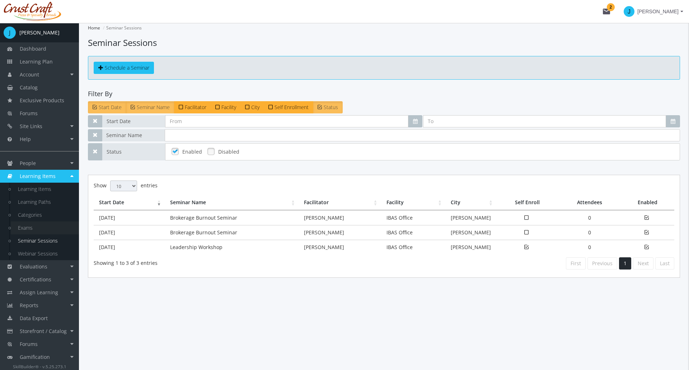
click at [35, 223] on link "Exams" at bounding box center [45, 227] width 68 height 13
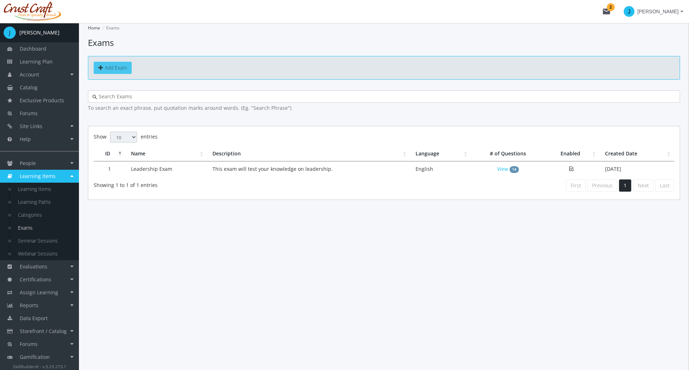
click at [115, 64] on link "Add Exam" at bounding box center [113, 68] width 38 height 12
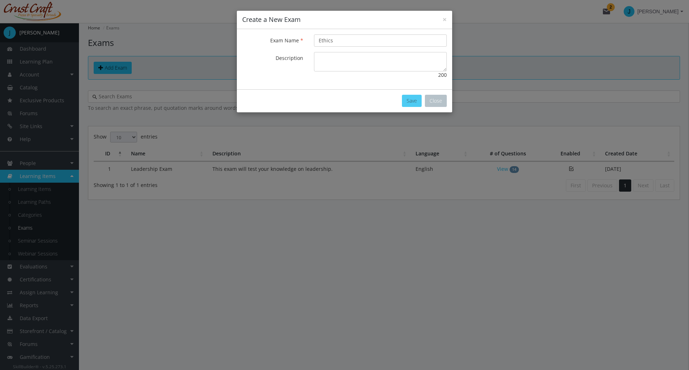
type input "Ethics"
click at [410, 98] on button "Save" at bounding box center [412, 101] width 20 height 12
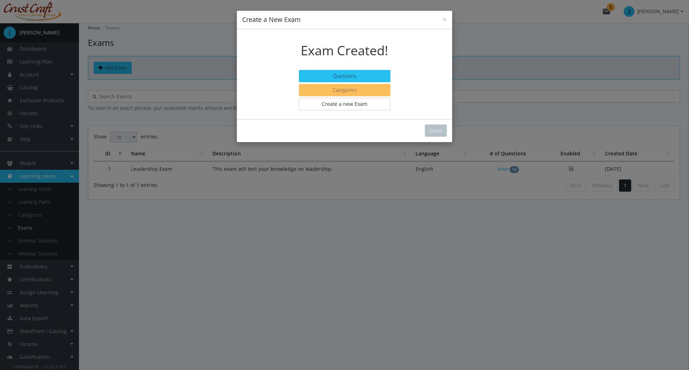
click at [367, 88] on button "Categories" at bounding box center [344, 90] width 91 height 12
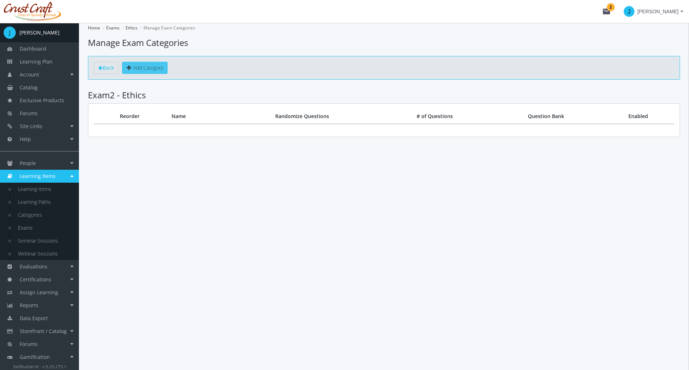
click at [145, 66] on span "Add Category" at bounding box center [148, 67] width 30 height 7
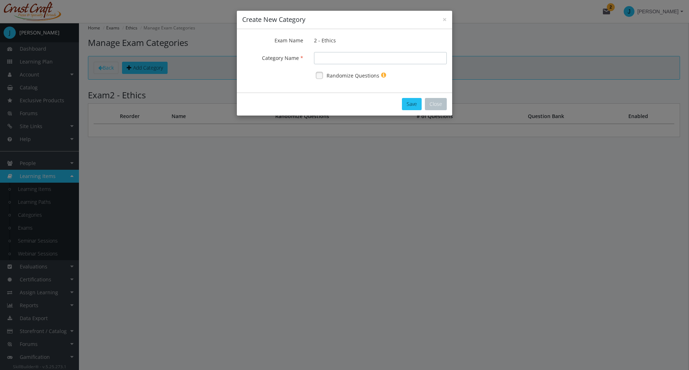
click at [341, 60] on input "Exam Name" at bounding box center [380, 58] width 133 height 12
type input "Professional Ethics"
click at [319, 75] on link at bounding box center [319, 75] width 11 height 11
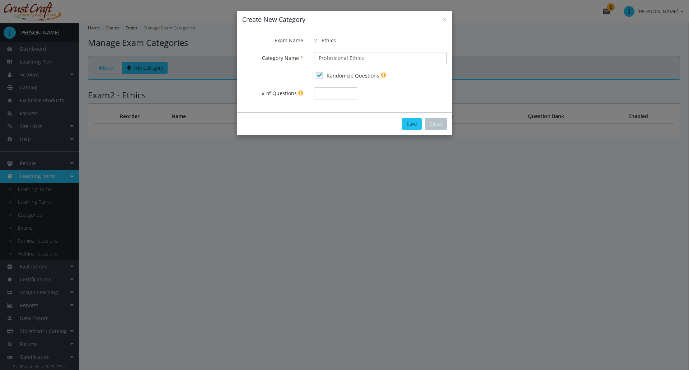
click at [330, 92] on input "# of Questions" at bounding box center [335, 93] width 43 height 12
type input "2"
click at [419, 123] on button "Save" at bounding box center [412, 124] width 20 height 12
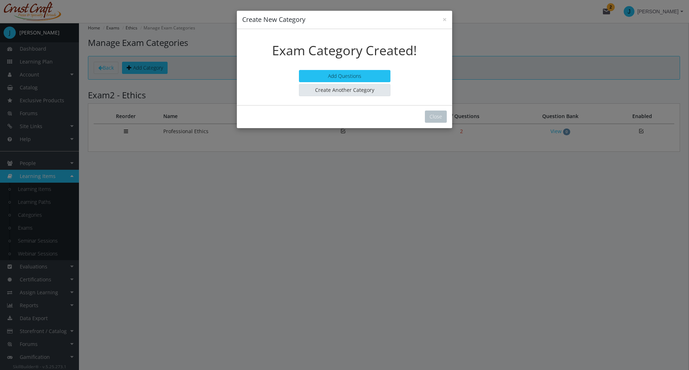
click at [351, 92] on link "Create Another Category" at bounding box center [344, 90] width 91 height 12
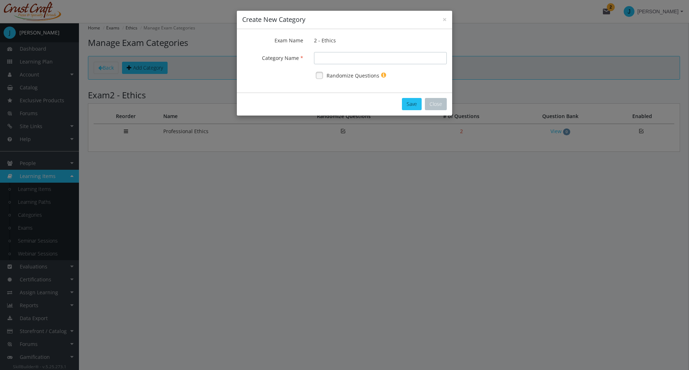
click at [346, 57] on input "Exam Name" at bounding box center [380, 58] width 133 height 12
type input "Human Ethics"
click at [323, 74] on link at bounding box center [319, 75] width 11 height 11
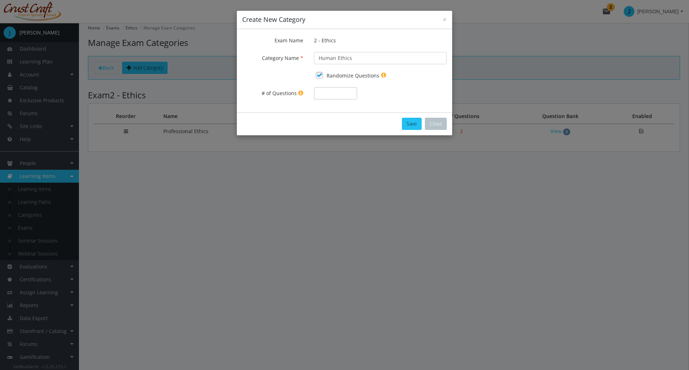
click at [330, 96] on input "# of Questions" at bounding box center [335, 93] width 43 height 12
type input "2"
click at [407, 123] on button "Save" at bounding box center [412, 124] width 20 height 12
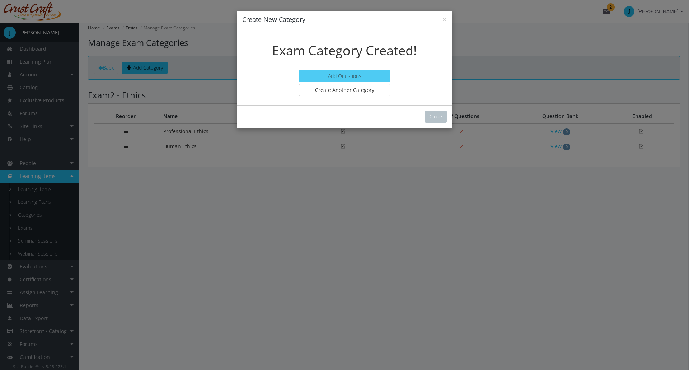
drag, startPoint x: 362, startPoint y: 76, endPoint x: 361, endPoint y: 97, distance: 21.2
click at [362, 76] on link "Add Questions" at bounding box center [344, 76] width 91 height 12
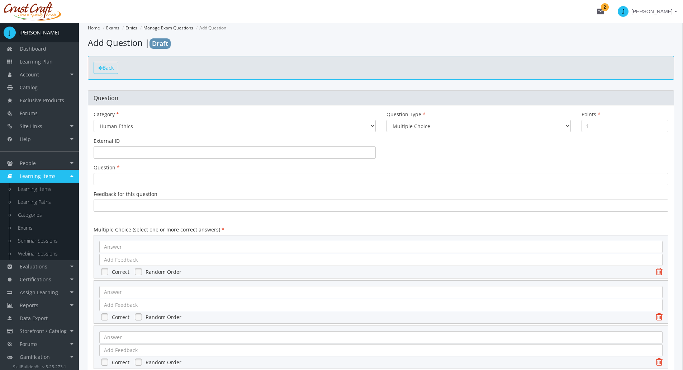
click at [114, 66] on span "Back" at bounding box center [108, 67] width 11 height 7
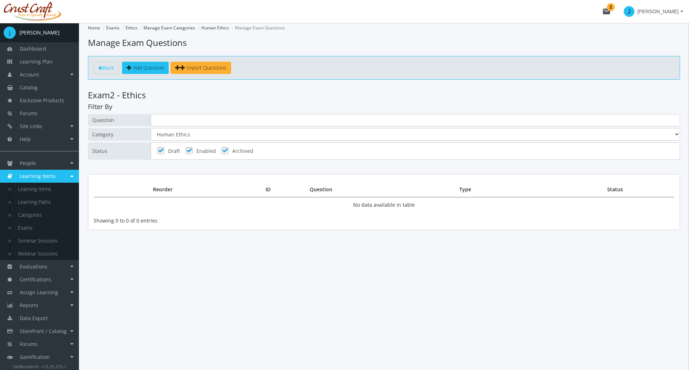
drag, startPoint x: 110, startPoint y: 68, endPoint x: 135, endPoint y: 94, distance: 36.5
click at [110, 68] on span "Back" at bounding box center [108, 67] width 11 height 7
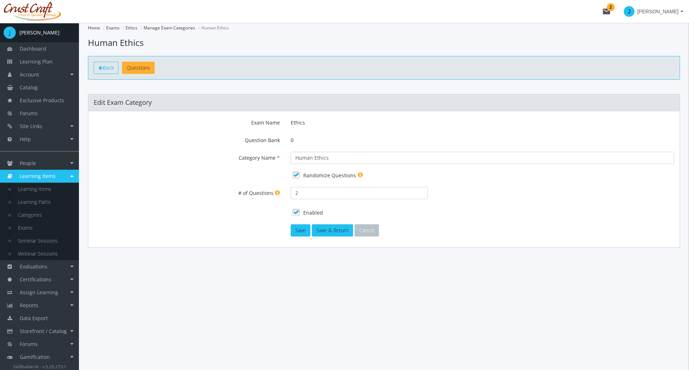
click at [111, 67] on span "Back" at bounding box center [108, 67] width 11 height 7
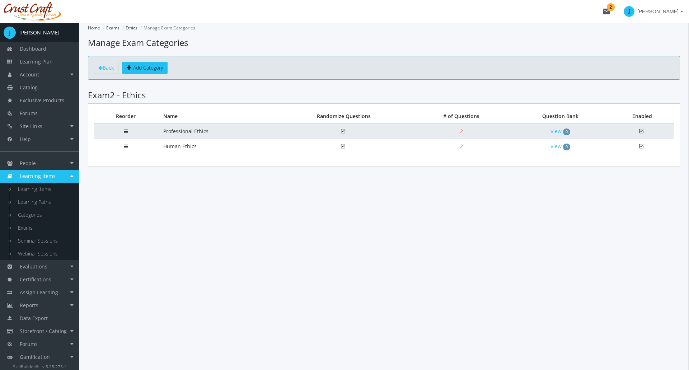
click at [183, 134] on td "Professional Ethics" at bounding box center [217, 131] width 118 height 15
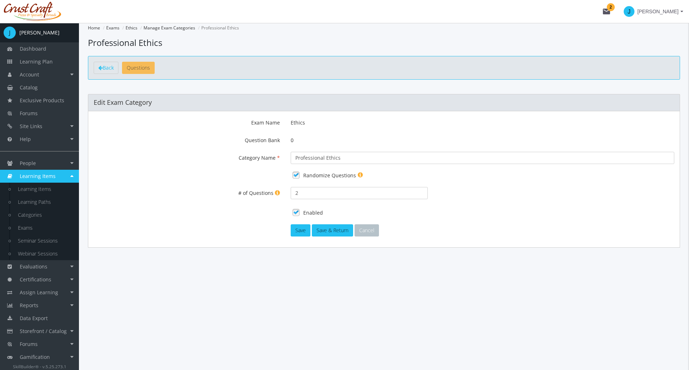
click at [145, 69] on span "Questions" at bounding box center [138, 67] width 23 height 7
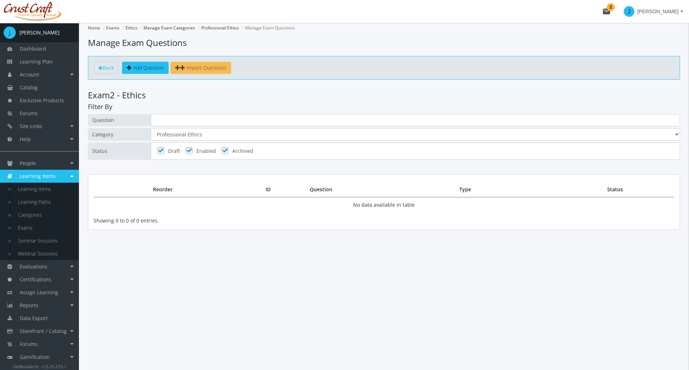
click at [198, 70] on span "Import Questions" at bounding box center [207, 67] width 40 height 7
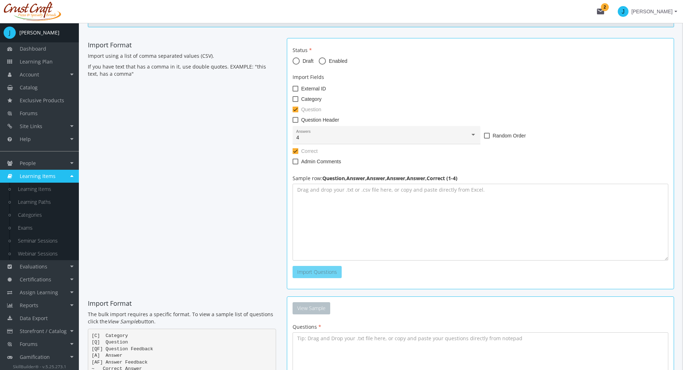
scroll to position [56, 0]
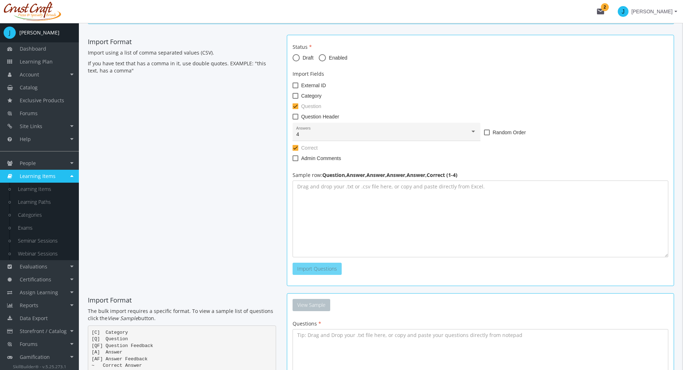
type textarea "What color is the sky?,Red,Blue,Green,Orange,2 What is the capital of [GEOGRAPH…"
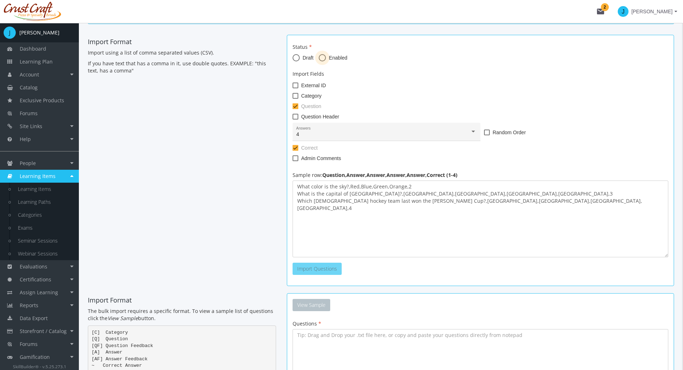
click at [321, 59] on span at bounding box center [322, 57] width 7 height 7
click at [321, 59] on input "Enabled" at bounding box center [322, 59] width 7 height 7
radio input "true"
click at [328, 268] on span "Import Questions" at bounding box center [317, 268] width 40 height 7
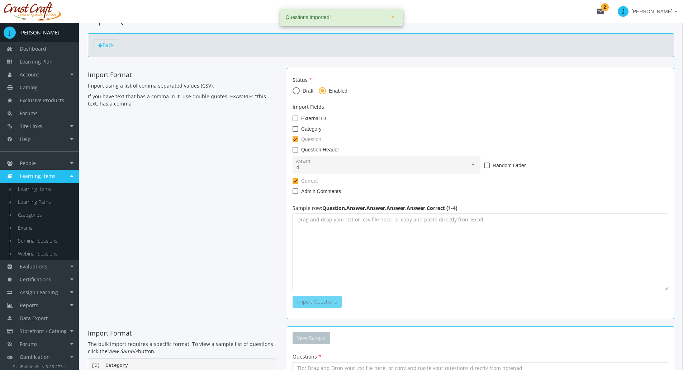
scroll to position [0, 0]
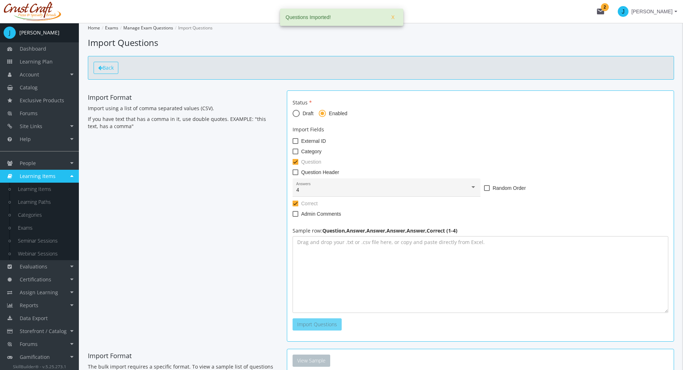
click at [111, 72] on link "Back" at bounding box center [106, 68] width 25 height 12
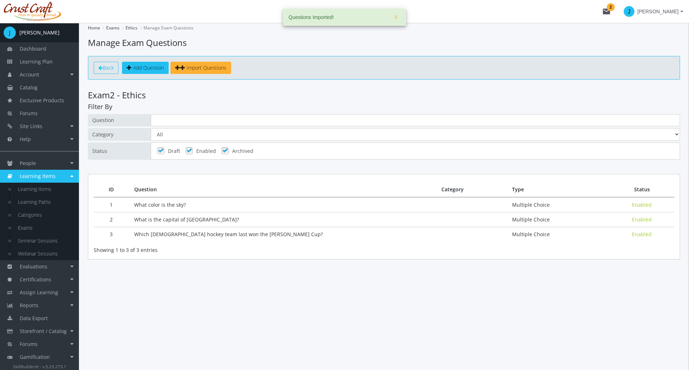
click at [111, 67] on span "Back" at bounding box center [108, 67] width 11 height 7
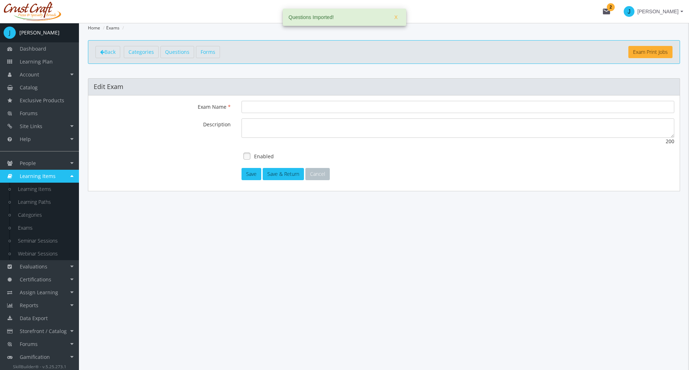
type input "Ethics"
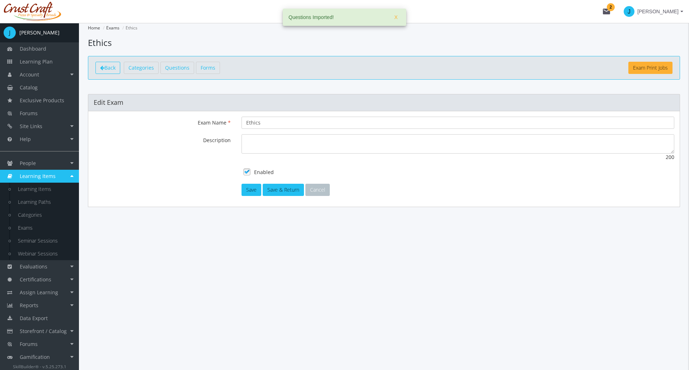
click at [111, 68] on span "Back" at bounding box center [109, 67] width 11 height 7
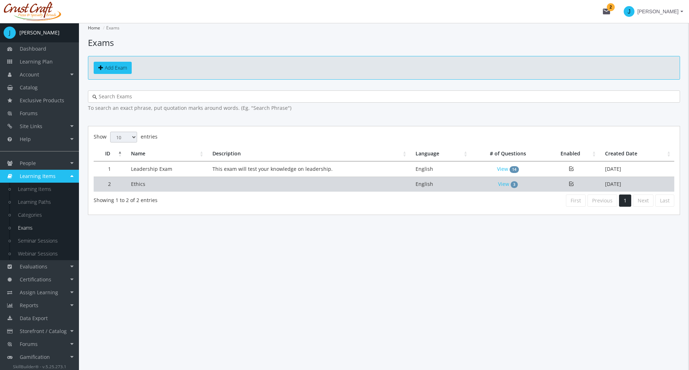
click at [154, 186] on td "Ethics" at bounding box center [166, 184] width 81 height 15
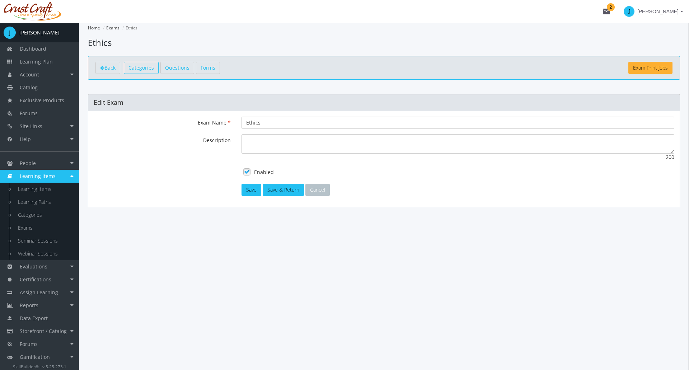
click at [153, 68] on span "Categories" at bounding box center [140, 67] width 25 height 7
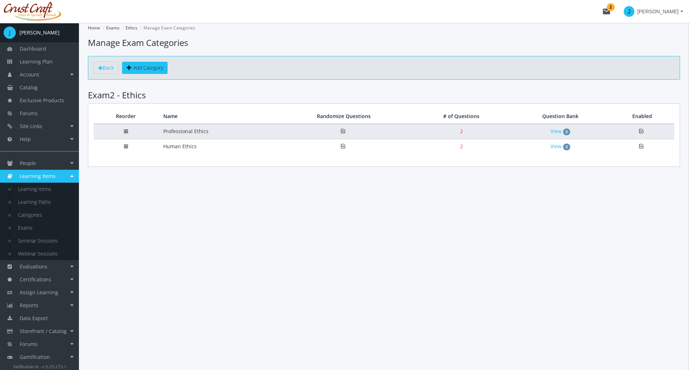
click at [195, 125] on td "Professional Ethics" at bounding box center [217, 131] width 118 height 15
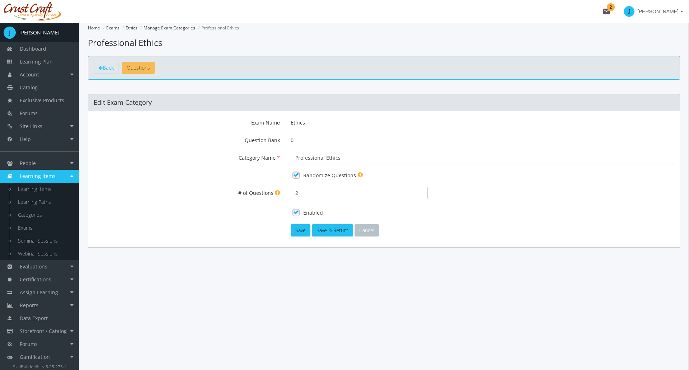
click at [147, 70] on span "Questions" at bounding box center [138, 67] width 23 height 7
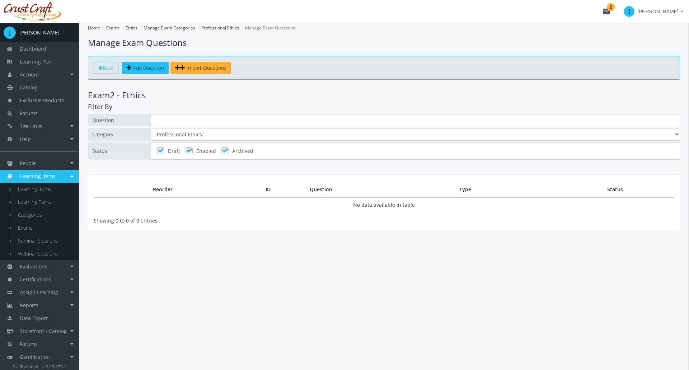
click at [114, 71] on span "Back" at bounding box center [108, 67] width 11 height 7
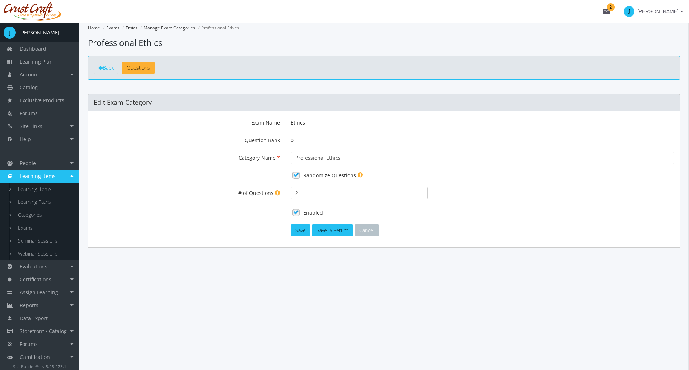
click at [114, 71] on span "Back" at bounding box center [108, 67] width 11 height 7
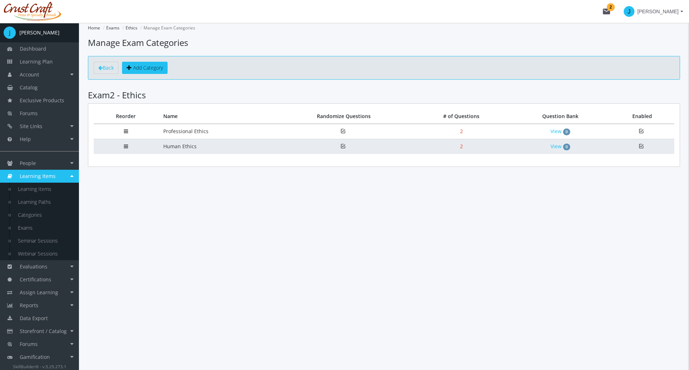
click at [174, 145] on td "Human Ethics" at bounding box center [217, 146] width 118 height 15
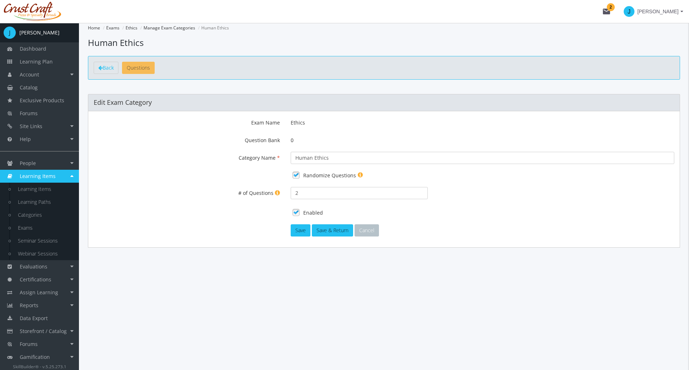
click at [134, 64] on link "Questions" at bounding box center [138, 68] width 33 height 12
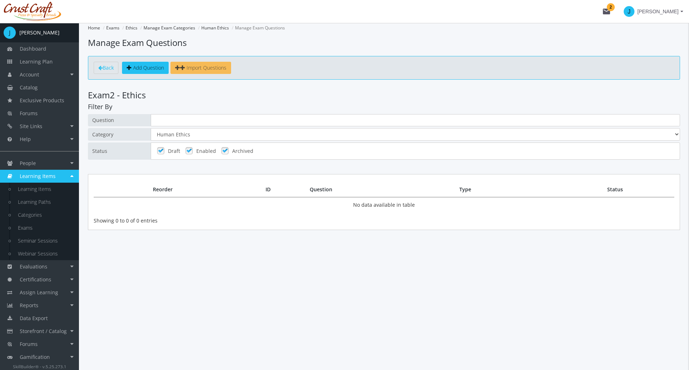
click at [191, 66] on span "Import Questions" at bounding box center [207, 67] width 40 height 7
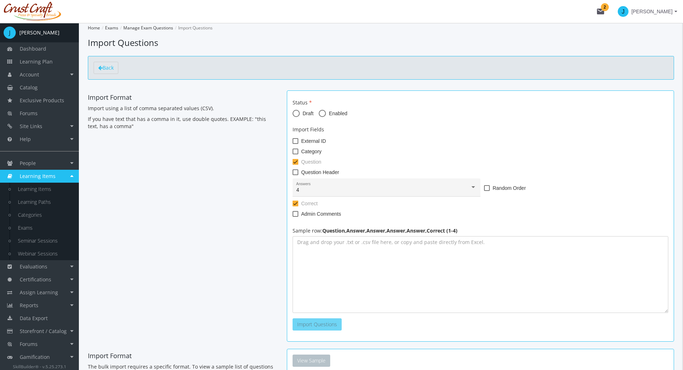
type textarea "What color is the sky?,Red,Blue,Green,Orange,2 What is the capital of [GEOGRAPH…"
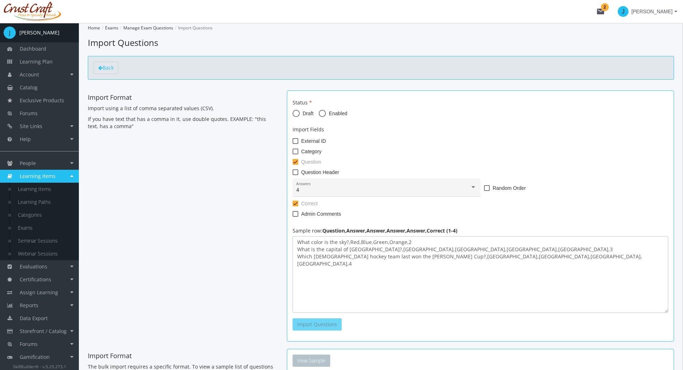
click at [412, 258] on textarea "What color is the sky?,Red,Blue,Green,Orange,2 What is the capital of [GEOGRAPH…" at bounding box center [481, 274] width 376 height 77
click at [323, 116] on span at bounding box center [322, 113] width 7 height 7
click at [323, 116] on input "Enabled" at bounding box center [322, 114] width 7 height 7
radio input "true"
click at [327, 322] on span "Import Questions" at bounding box center [317, 324] width 40 height 7
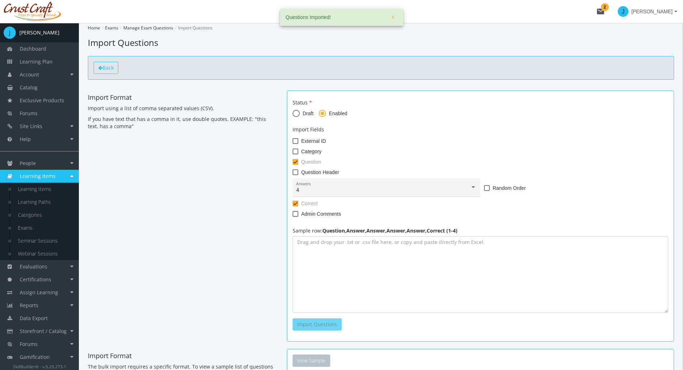
click at [111, 67] on span "Back" at bounding box center [108, 67] width 11 height 7
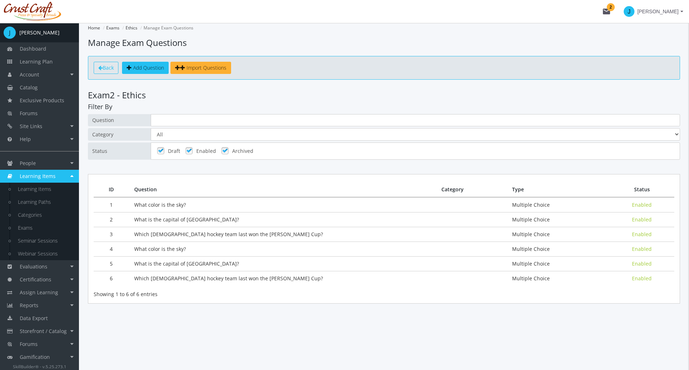
click at [103, 70] on span "Back" at bounding box center [108, 67] width 11 height 7
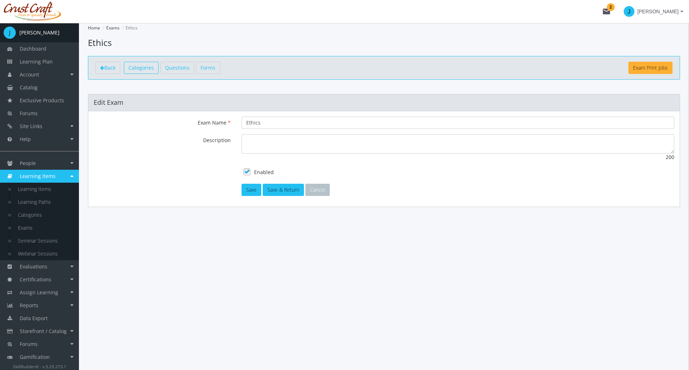
click at [150, 69] on span "Categories" at bounding box center [140, 67] width 25 height 7
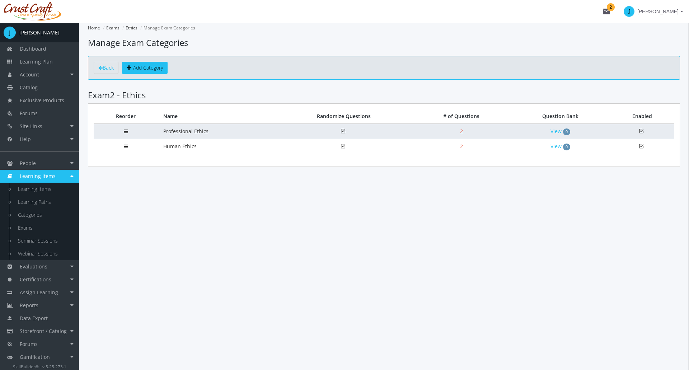
click at [197, 137] on td "Professional Ethics" at bounding box center [217, 131] width 118 height 15
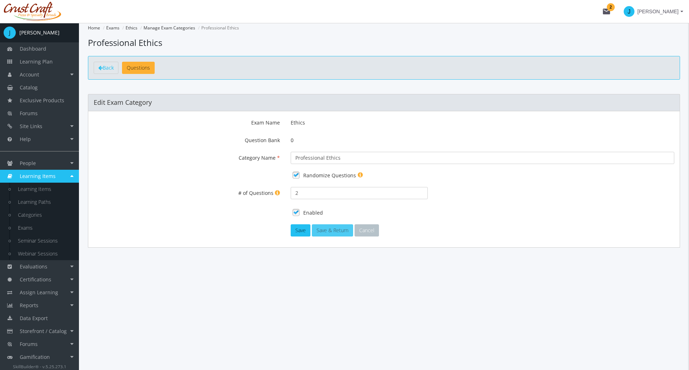
click at [344, 233] on button "Save & Return" at bounding box center [332, 230] width 41 height 12
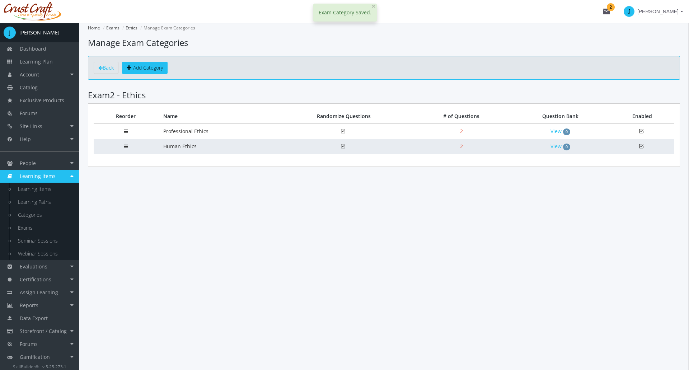
click at [147, 145] on td at bounding box center [126, 146] width 64 height 15
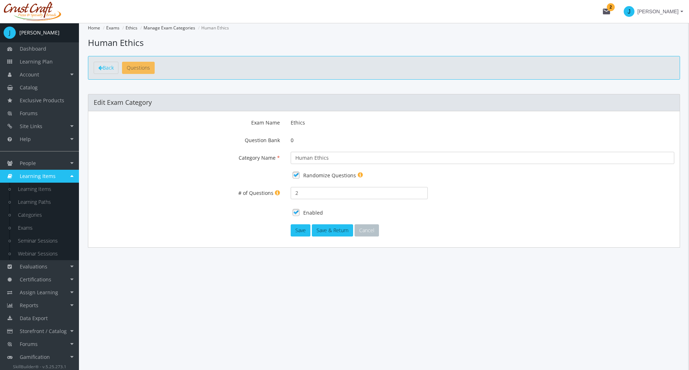
click at [153, 63] on link "Questions" at bounding box center [138, 68] width 33 height 12
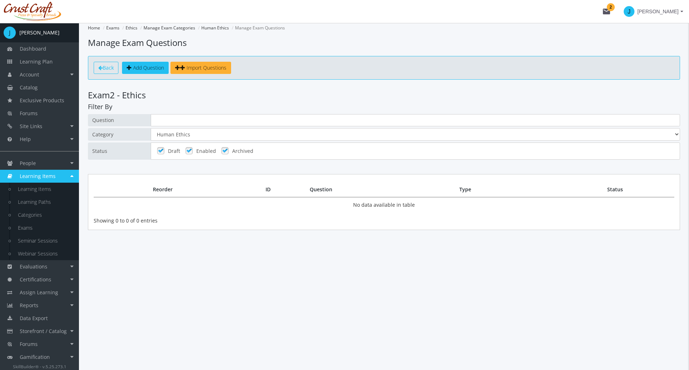
click at [103, 67] on span "Back" at bounding box center [108, 67] width 11 height 7
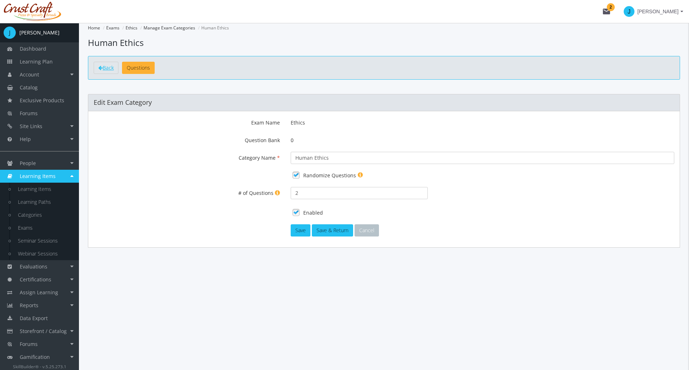
click at [103, 67] on span "Back" at bounding box center [108, 67] width 11 height 7
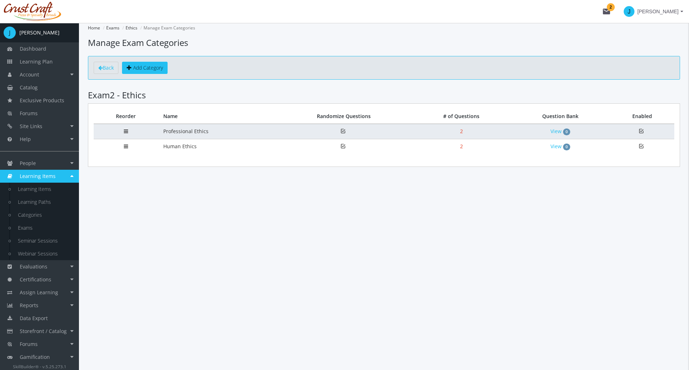
click at [196, 132] on td "Professional Ethics" at bounding box center [217, 131] width 118 height 15
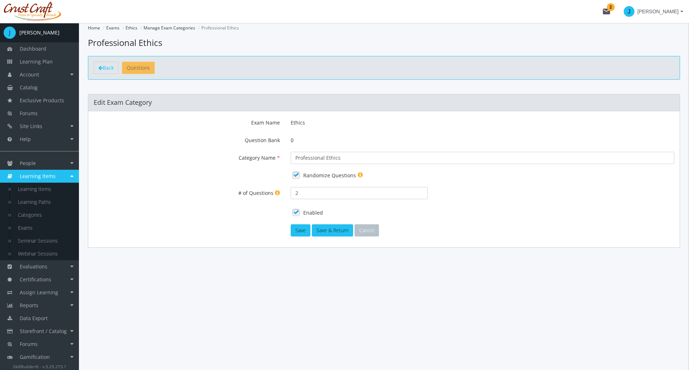
click at [147, 70] on span "Questions" at bounding box center [138, 67] width 23 height 7
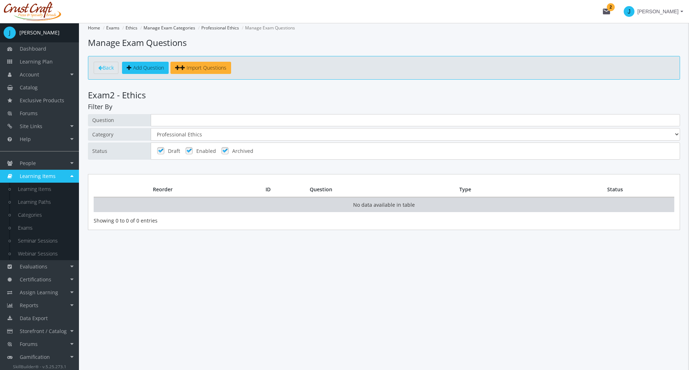
click at [180, 211] on td "No data available in table" at bounding box center [384, 204] width 580 height 15
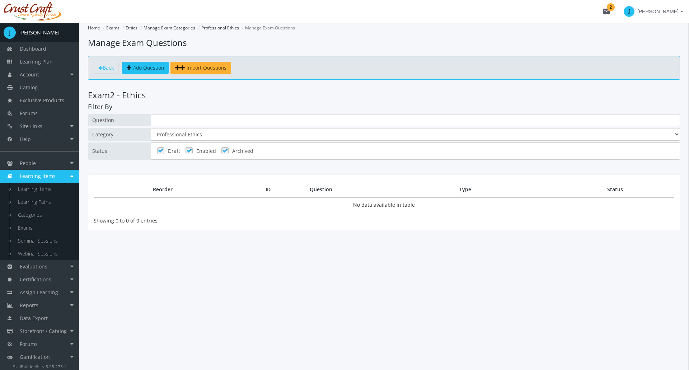
click at [164, 149] on link at bounding box center [160, 150] width 11 height 11
click at [163, 149] on link at bounding box center [160, 150] width 11 height 11
click at [193, 149] on link at bounding box center [189, 150] width 11 height 11
click at [225, 149] on link at bounding box center [225, 150] width 11 height 11
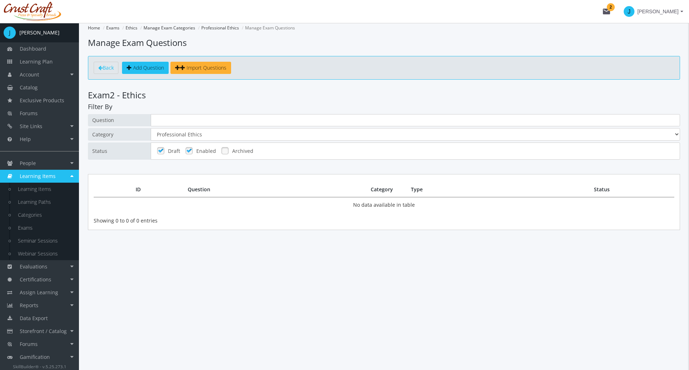
click at [225, 149] on link at bounding box center [225, 150] width 11 height 11
click at [199, 132] on select "All Professional Ethics Human Ethics" at bounding box center [415, 134] width 529 height 13
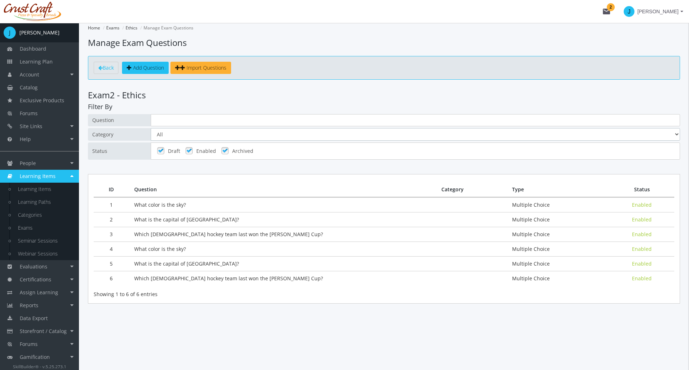
click at [182, 136] on select "All Professional Ethics Human Ethics" at bounding box center [415, 134] width 529 height 13
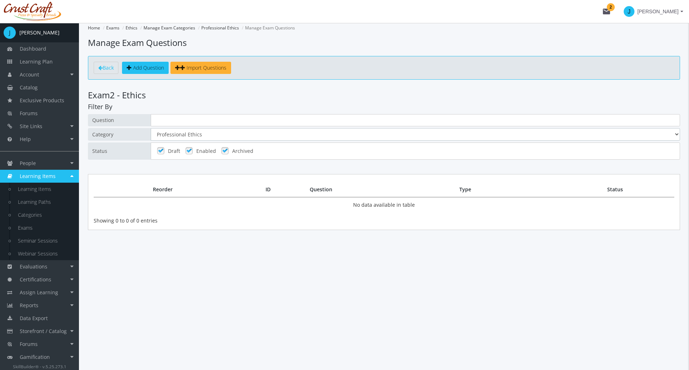
click at [176, 138] on select "All Professional Ethics Human Ethics" at bounding box center [415, 134] width 529 height 13
click at [178, 134] on select "All Professional Ethics Human Ethics" at bounding box center [415, 134] width 529 height 13
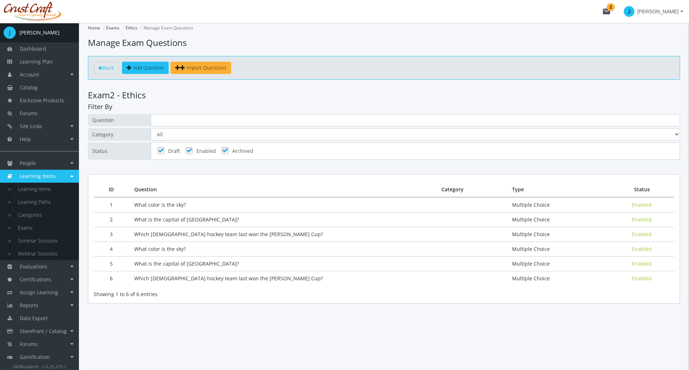
click at [157, 206] on td "What color is the sky?" at bounding box center [282, 204] width 307 height 15
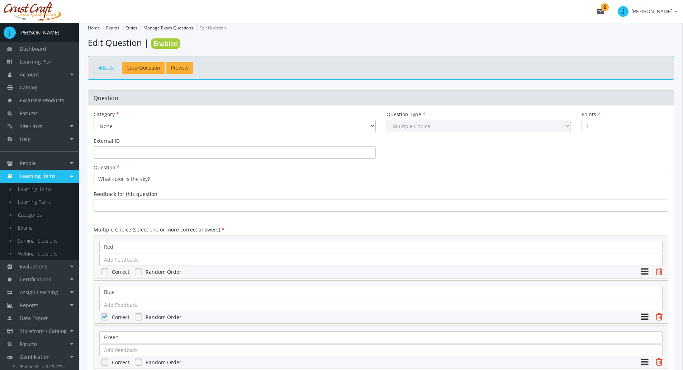
click at [159, 122] on select "None Professional Ethics Human Ethics" at bounding box center [235, 126] width 282 height 12
select select "2242"
click at [94, 120] on select "None Professional Ethics Human Ethics" at bounding box center [235, 126] width 282 height 12
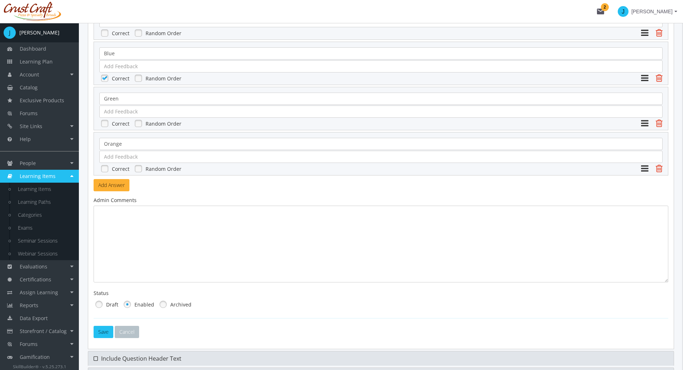
scroll to position [251, 0]
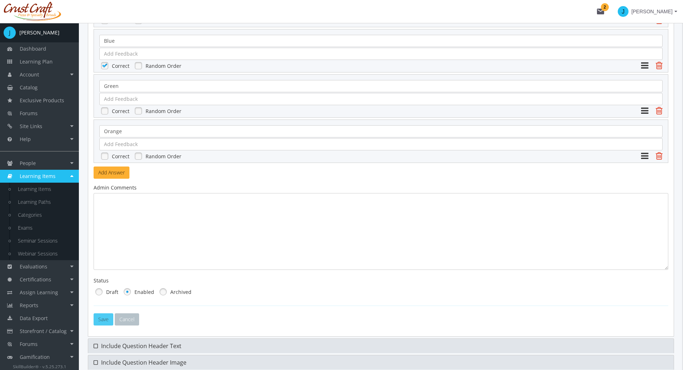
click at [108, 322] on button "Save" at bounding box center [104, 319] width 20 height 12
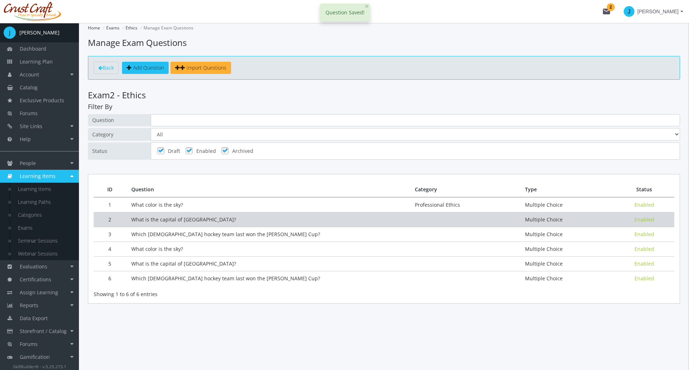
click at [150, 216] on td "What is the capital of [GEOGRAPHIC_DATA]?" at bounding box center [267, 219] width 283 height 15
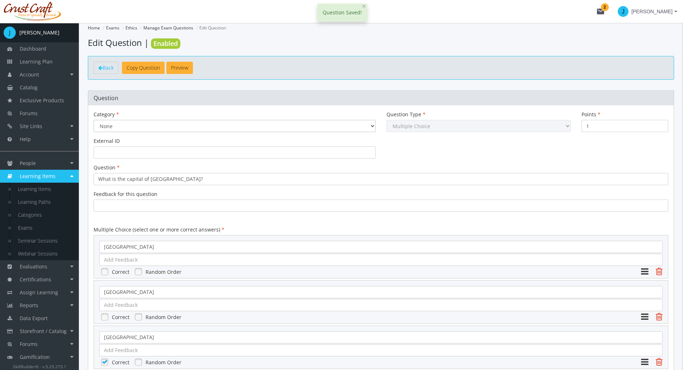
click at [135, 131] on select "None Professional Ethics Human Ethics" at bounding box center [235, 126] width 282 height 12
select select "2242"
click at [94, 120] on select "None Professional Ethics Human Ethics" at bounding box center [235, 126] width 282 height 12
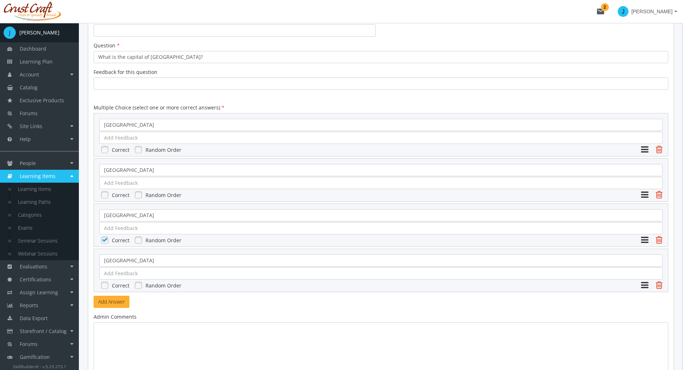
scroll to position [303, 0]
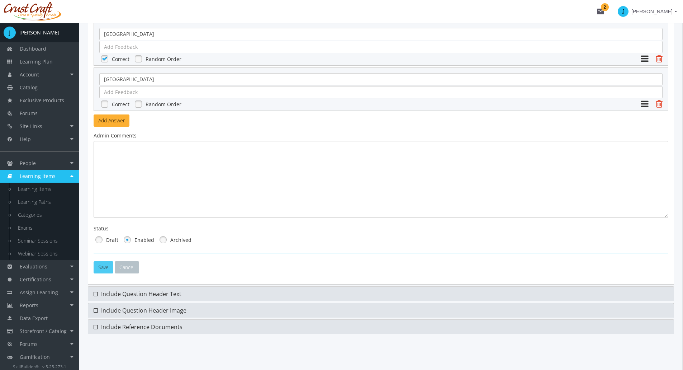
click at [107, 262] on button "Save" at bounding box center [104, 267] width 20 height 12
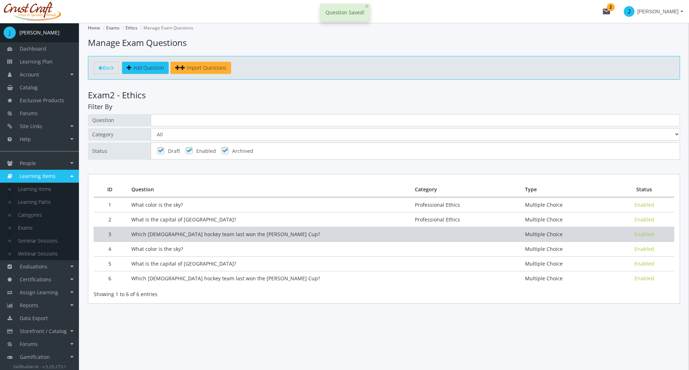
click at [188, 228] on td "Which [DEMOGRAPHIC_DATA] hockey team last won the [PERSON_NAME] Cup?" at bounding box center [267, 234] width 283 height 15
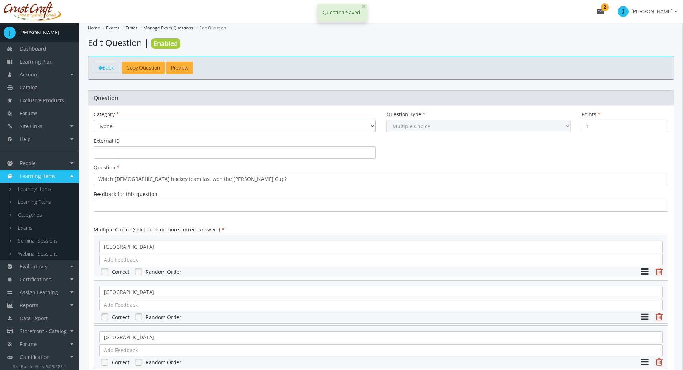
click at [157, 121] on select "None Professional Ethics Human Ethics" at bounding box center [235, 126] width 282 height 12
select select "2242"
click at [94, 120] on select "None Professional Ethics Human Ethics" at bounding box center [235, 126] width 282 height 12
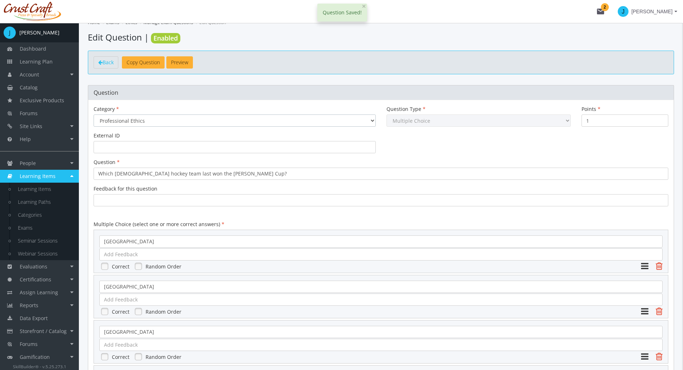
scroll to position [303, 0]
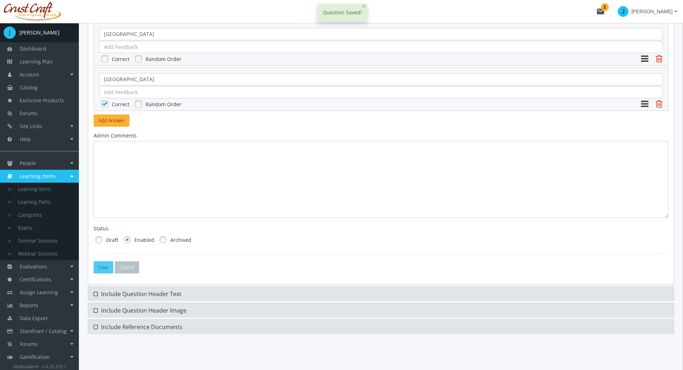
click at [104, 267] on button "Save" at bounding box center [104, 267] width 20 height 12
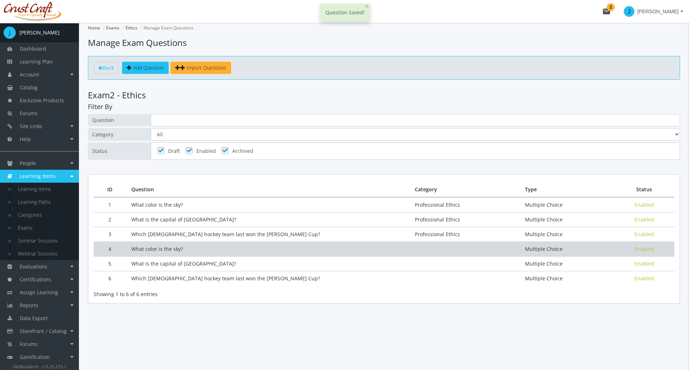
click at [154, 253] on td "What color is the sky?" at bounding box center [267, 248] width 283 height 15
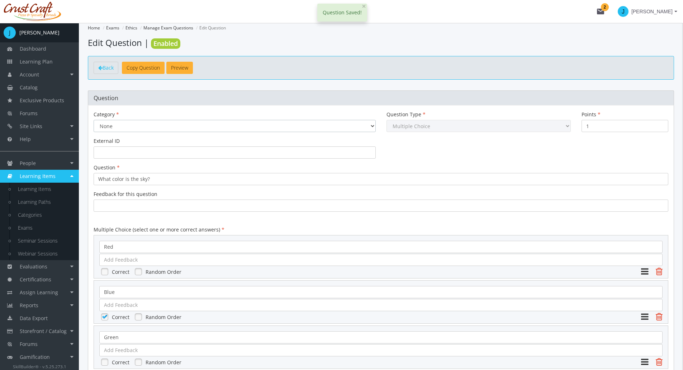
click at [126, 125] on select "None Professional Ethics Human Ethics" at bounding box center [235, 126] width 282 height 12
select select "2243"
click at [94, 120] on select "None Professional Ethics Human Ethics" at bounding box center [235, 126] width 282 height 12
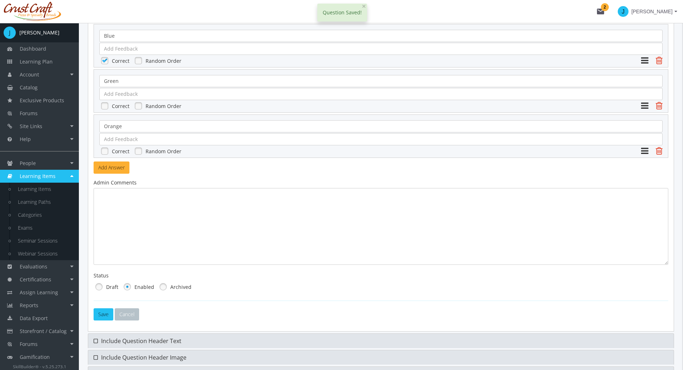
scroll to position [303, 0]
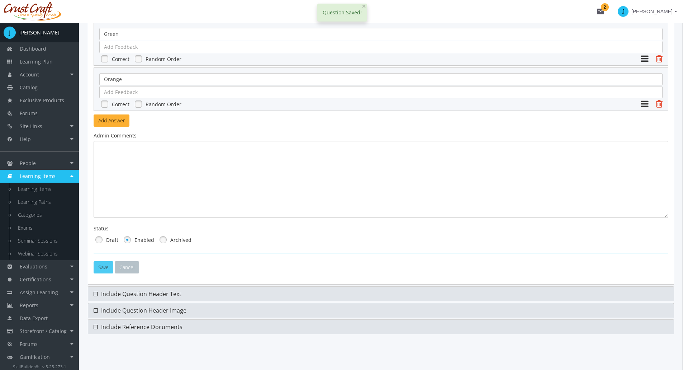
click at [104, 269] on button "Save" at bounding box center [104, 267] width 20 height 12
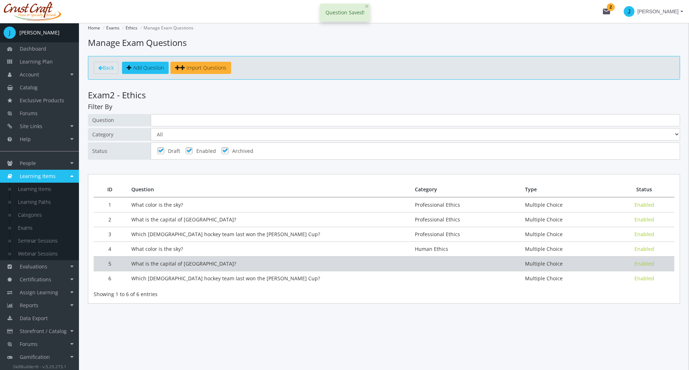
click at [161, 263] on td "What is the capital of [GEOGRAPHIC_DATA]?" at bounding box center [267, 263] width 283 height 15
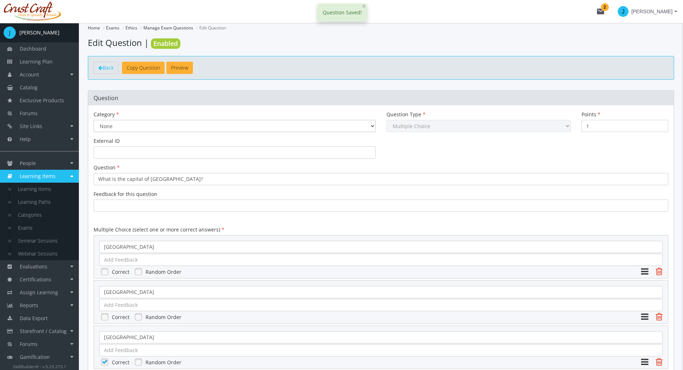
click at [132, 128] on select "None Professional Ethics Human Ethics" at bounding box center [235, 126] width 282 height 12
select select "2243"
click at [94, 120] on select "None Professional Ethics Human Ethics" at bounding box center [235, 126] width 282 height 12
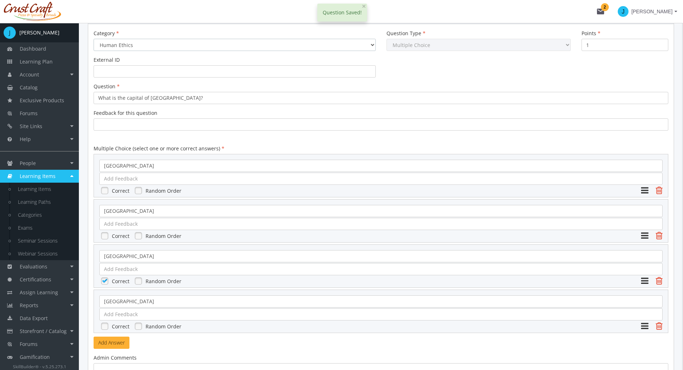
scroll to position [303, 0]
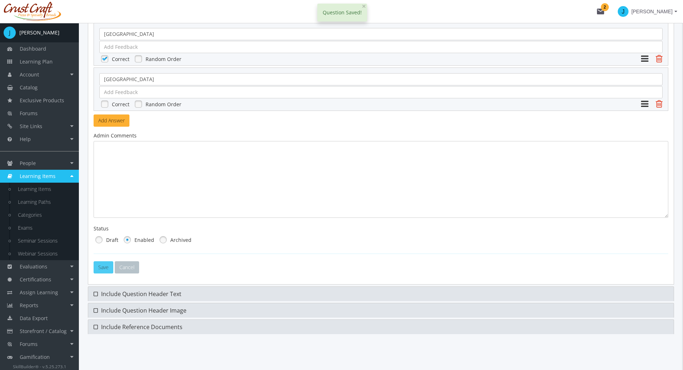
click at [108, 267] on button "Save" at bounding box center [104, 267] width 20 height 12
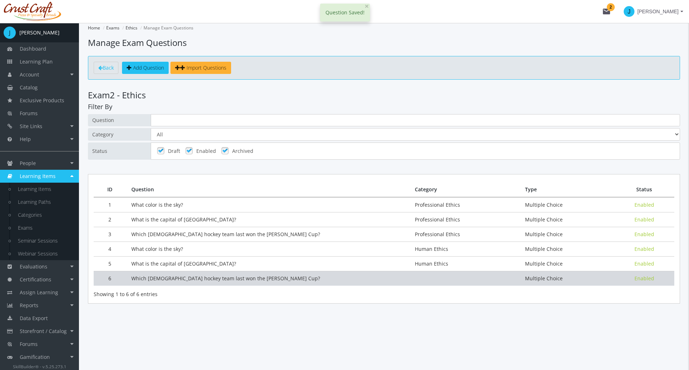
click at [191, 274] on td "Which [DEMOGRAPHIC_DATA] hockey team last won the [PERSON_NAME] Cup?" at bounding box center [267, 278] width 283 height 15
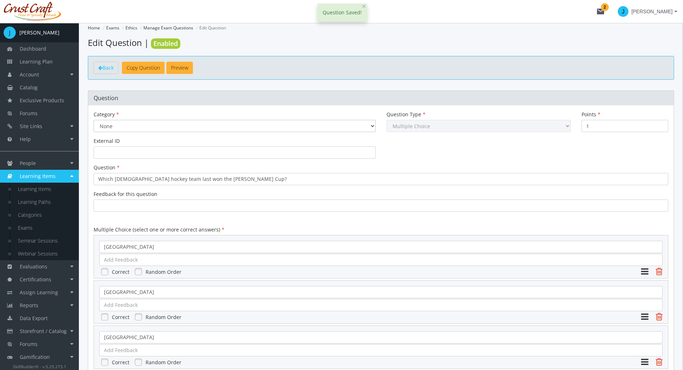
click at [122, 130] on select "None Professional Ethics Human Ethics" at bounding box center [235, 126] width 282 height 12
select select "2243"
click at [94, 120] on select "None Professional Ethics Human Ethics" at bounding box center [235, 126] width 282 height 12
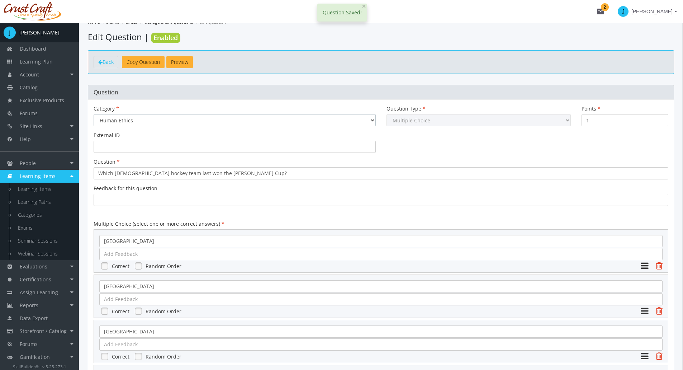
scroll to position [303, 0]
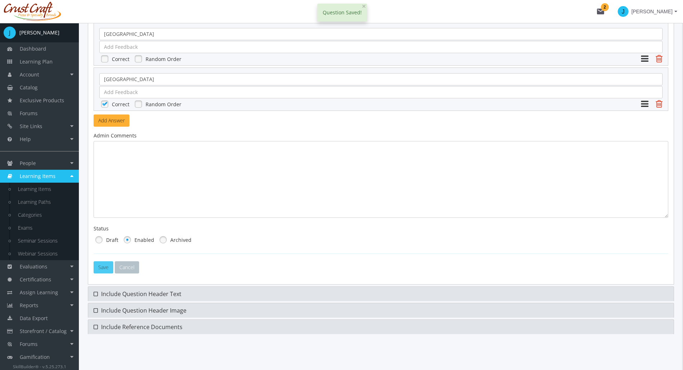
click at [104, 263] on button "Save" at bounding box center [104, 267] width 20 height 12
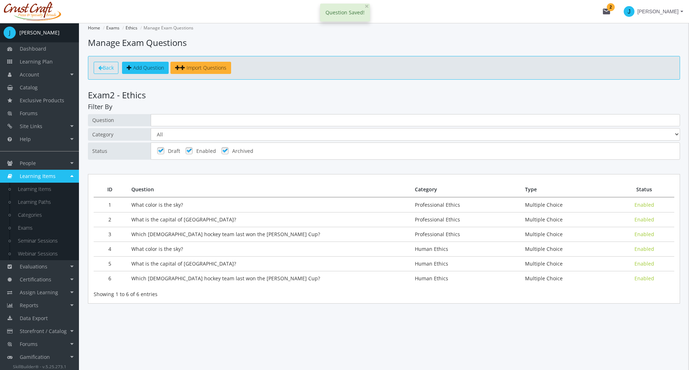
click at [112, 67] on span "Back" at bounding box center [108, 67] width 11 height 7
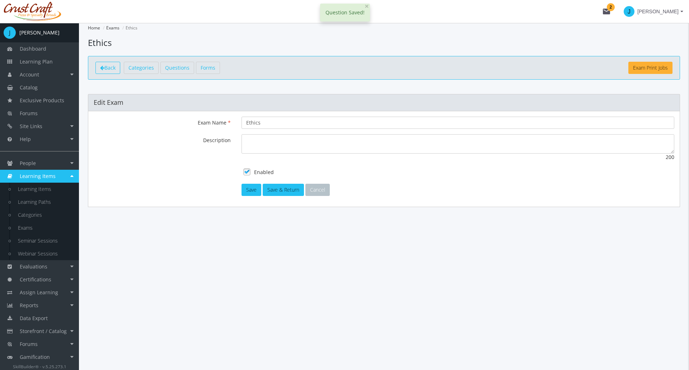
click at [112, 67] on span "Back" at bounding box center [109, 67] width 11 height 7
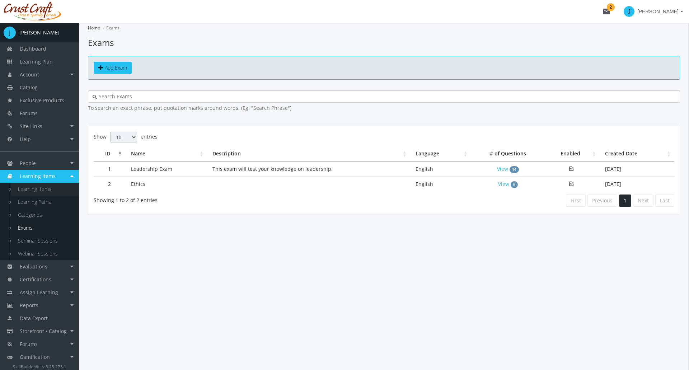
click at [37, 187] on link "Learning Items" at bounding box center [45, 189] width 68 height 13
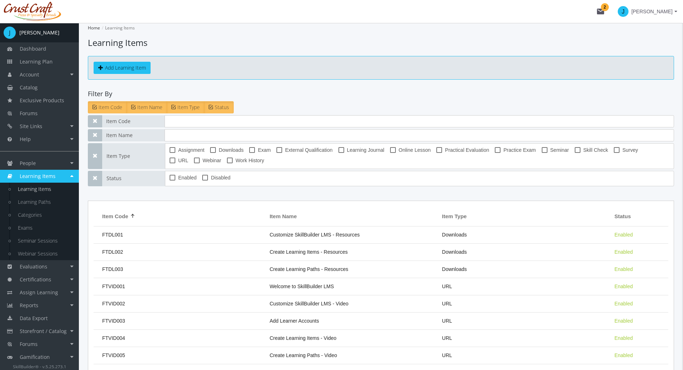
click at [260, 150] on span "Exam" at bounding box center [264, 150] width 13 height 9
click at [250, 152] on input "Exam" at bounding box center [249, 152] width 0 height 0
checkbox input "true"
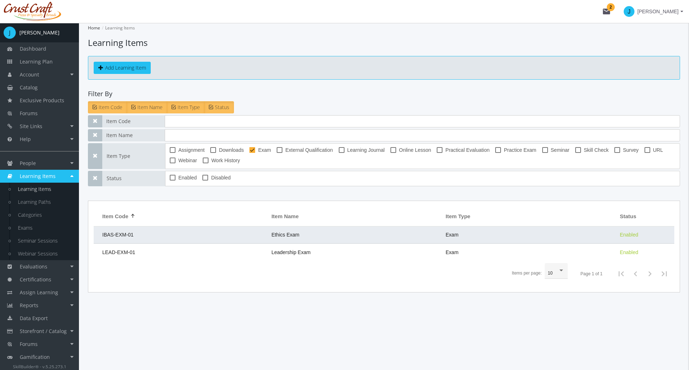
click at [174, 233] on td "IBAS-EXM-01" at bounding box center [181, 234] width 174 height 17
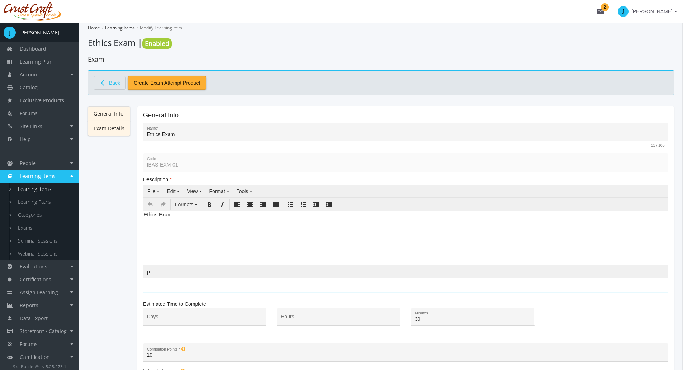
click at [122, 130] on link "Exam Details" at bounding box center [109, 128] width 42 height 15
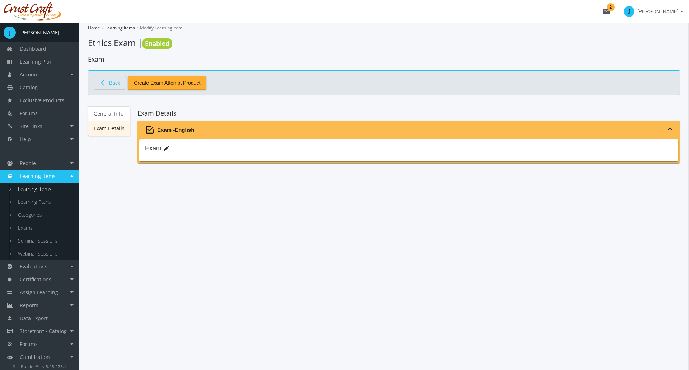
click at [150, 145] on link "Exam edit" at bounding box center [157, 148] width 25 height 7
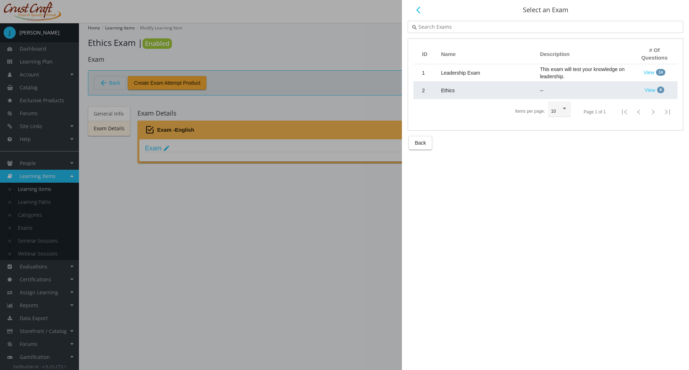
click at [464, 89] on td "Ethics" at bounding box center [486, 90] width 99 height 17
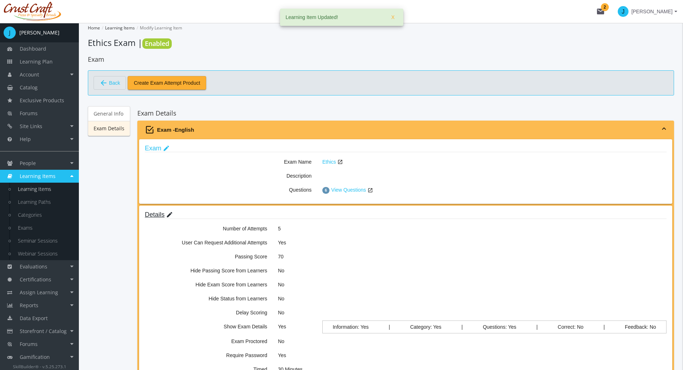
click at [167, 213] on mat-icon "edit" at bounding box center [169, 215] width 7 height 8
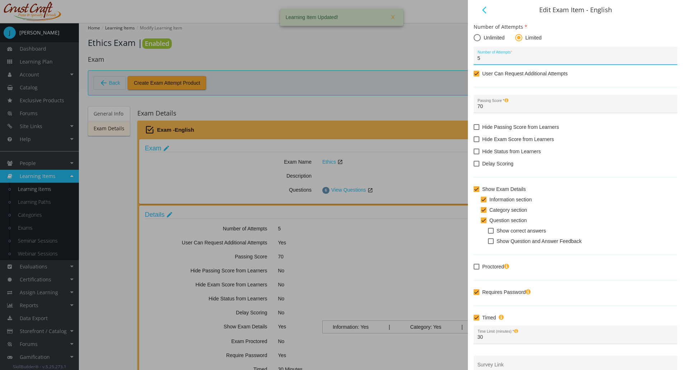
drag, startPoint x: 493, startPoint y: 57, endPoint x: 475, endPoint y: 58, distance: 18.0
click at [475, 58] on div "5 Number of Attempts *" at bounding box center [576, 56] width 204 height 18
type input "1"
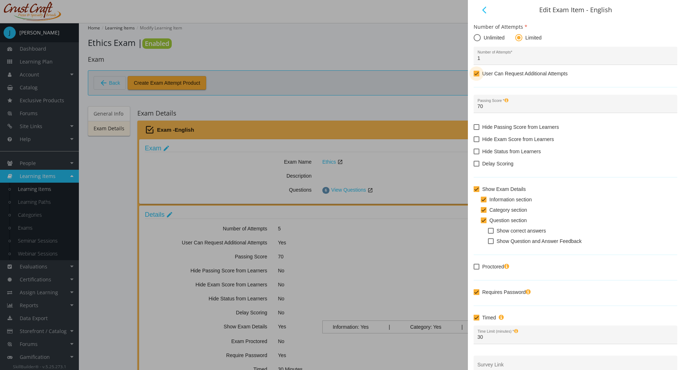
click at [476, 75] on span at bounding box center [477, 74] width 6 height 6
click at [474, 76] on input "User Can Request Additional Attempts" at bounding box center [474, 76] width 0 height 0
checkbox input "false"
drag, startPoint x: 491, startPoint y: 109, endPoint x: 470, endPoint y: 107, distance: 20.9
click at [470, 107] on div "arrow_back_ios Edit Exam Item - English Number of Attempts Unlimited Limited 1 …" at bounding box center [575, 185] width 215 height 370
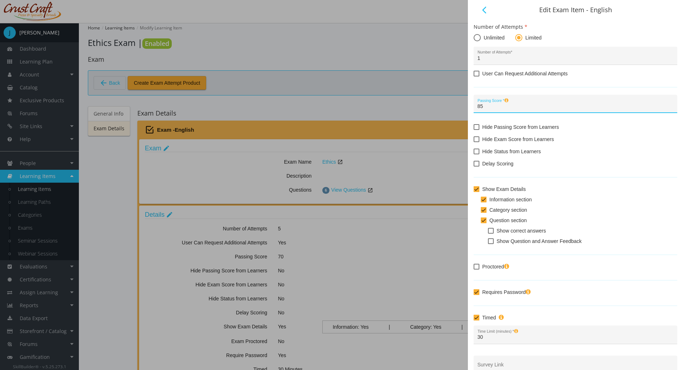
type input "85"
click at [476, 152] on span at bounding box center [477, 152] width 6 height 6
click at [474, 154] on input "Hide Status from Learners" at bounding box center [474, 154] width 0 height 0
checkbox input "true"
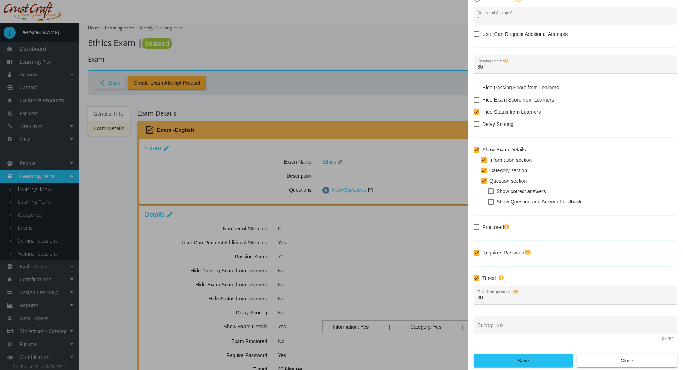
scroll to position [40, 0]
click at [477, 147] on span at bounding box center [477, 149] width 6 height 6
click at [474, 152] on input "Show Exam Details" at bounding box center [474, 152] width 0 height 0
checkbox input "false"
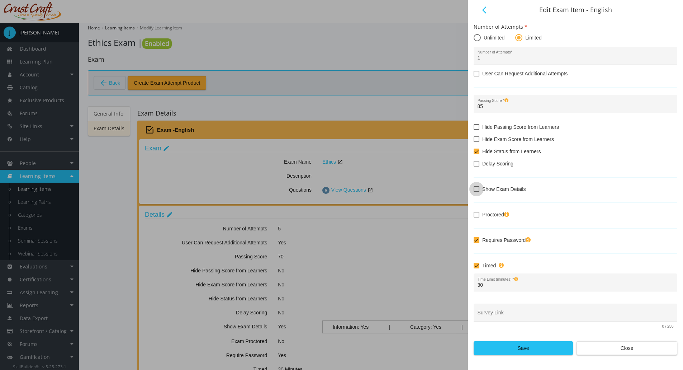
scroll to position [0, 0]
click at [532, 348] on span "Save" at bounding box center [523, 348] width 87 height 13
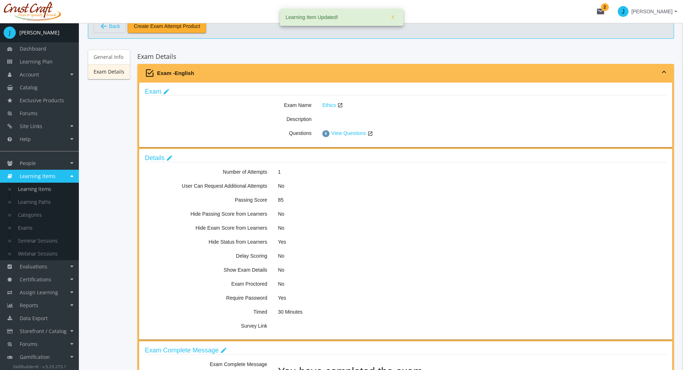
scroll to position [127, 0]
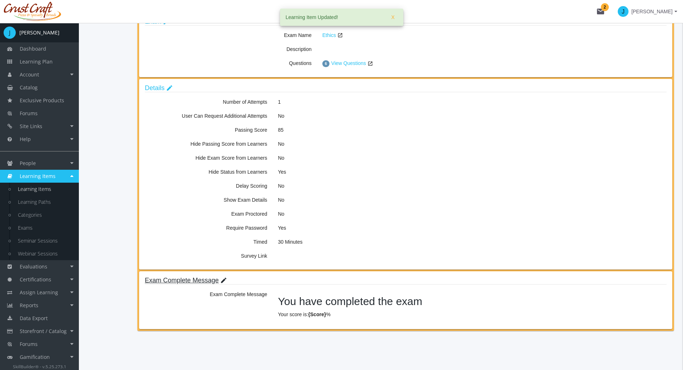
click at [223, 281] on mat-icon "edit" at bounding box center [223, 281] width 7 height 8
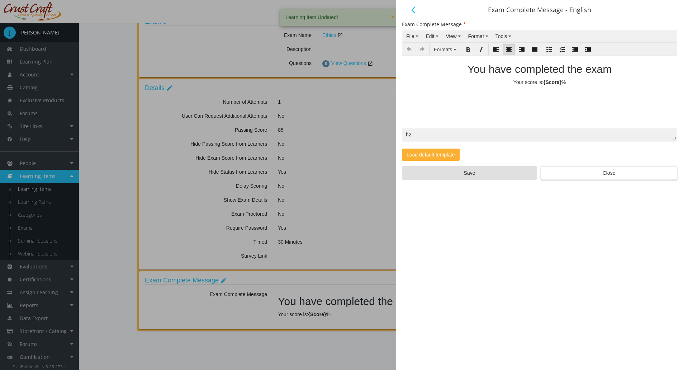
scroll to position [0, 0]
click at [417, 11] on mat-icon "arrow_back_ios" at bounding box center [413, 10] width 9 height 9
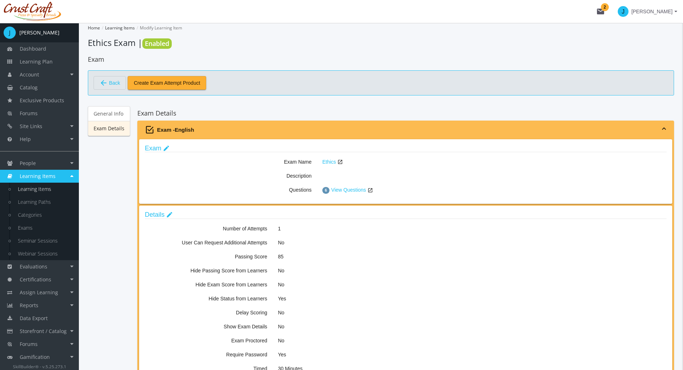
scroll to position [127, 0]
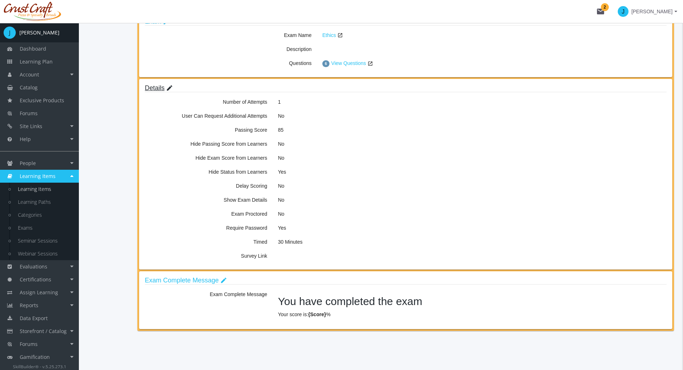
click at [168, 89] on mat-icon "edit" at bounding box center [169, 88] width 7 height 8
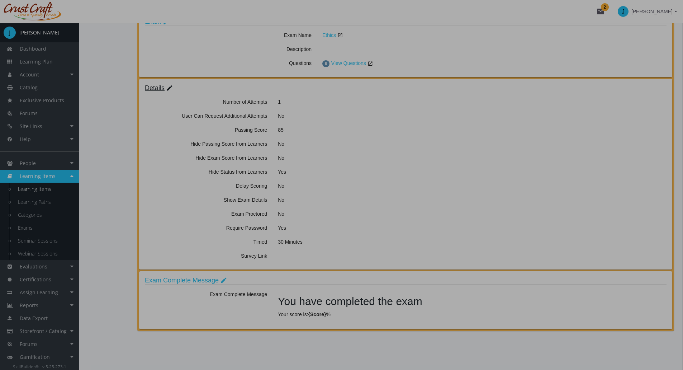
scroll to position [0, 0]
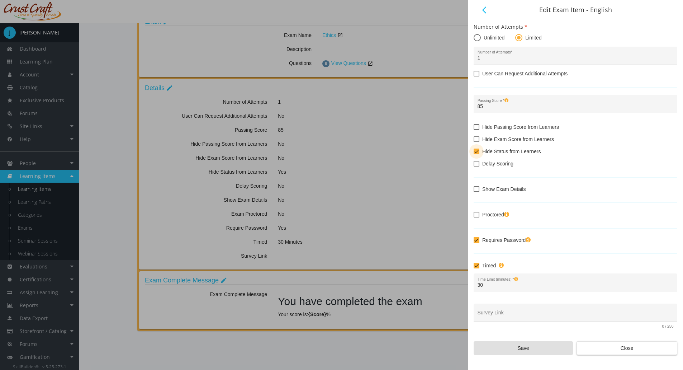
click at [479, 151] on span at bounding box center [477, 152] width 6 height 6
click at [474, 154] on input "Hide Status from Learners" at bounding box center [474, 154] width 0 height 0
checkbox input "false"
click at [526, 342] on span "Save" at bounding box center [523, 348] width 87 height 13
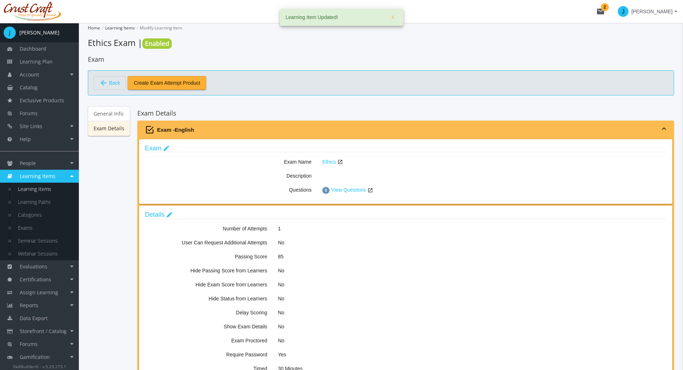
scroll to position [119, 0]
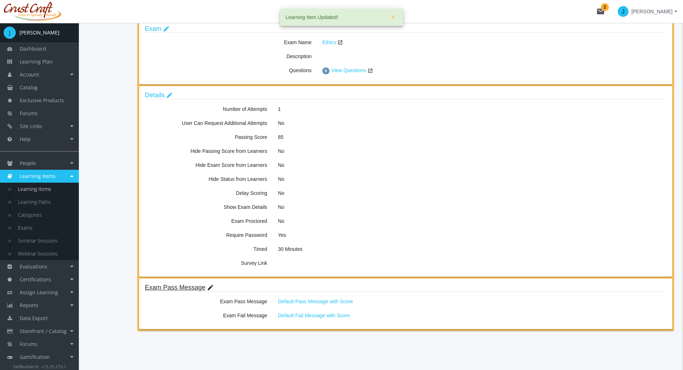
click at [208, 286] on mat-icon "edit" at bounding box center [210, 288] width 7 height 8
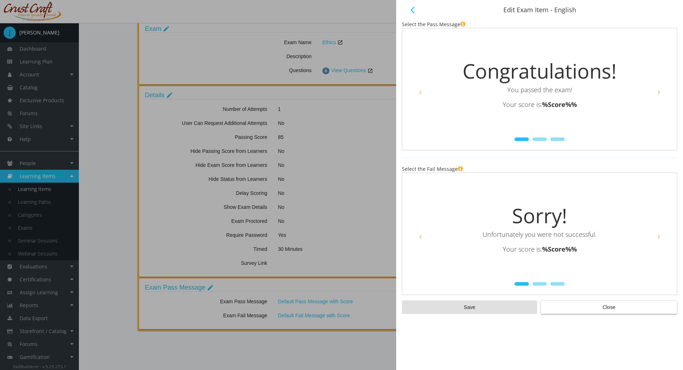
click at [345, 301] on div at bounding box center [341, 185] width 683 height 370
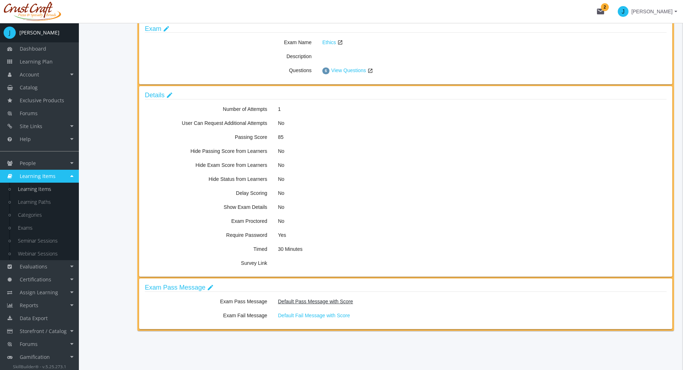
click at [340, 302] on span "Default Pass Message with Score" at bounding box center [315, 301] width 75 height 6
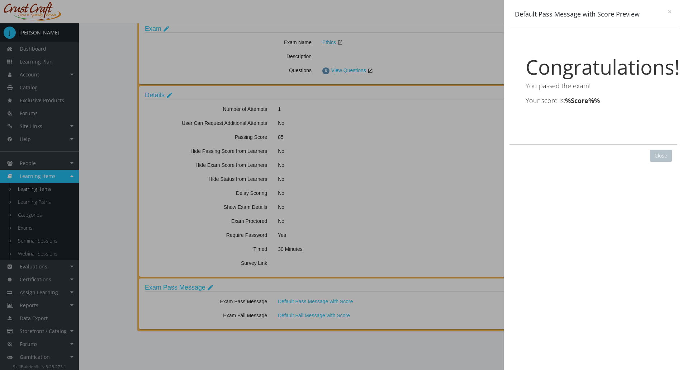
click at [581, 95] on div "Congratulations! You passed the exam! Your score is: %Score%%" at bounding box center [593, 80] width 157 height 97
click at [671, 12] on button "×" at bounding box center [670, 12] width 4 height 8
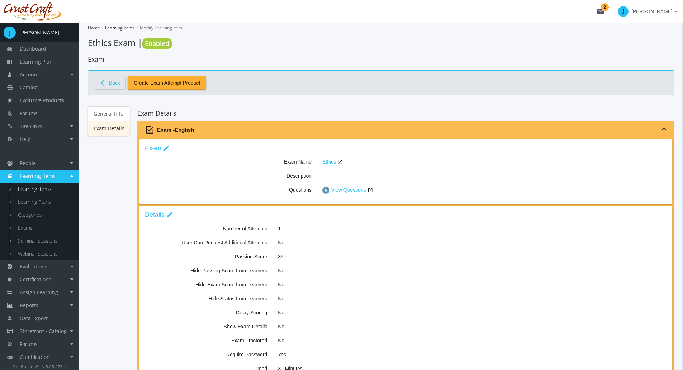
scroll to position [119, 0]
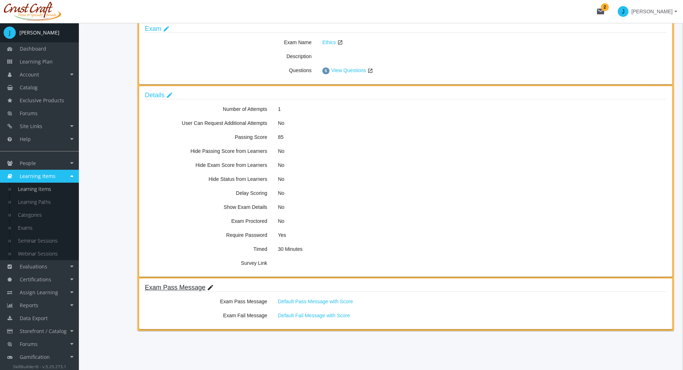
click at [208, 289] on mat-icon "edit" at bounding box center [210, 288] width 7 height 8
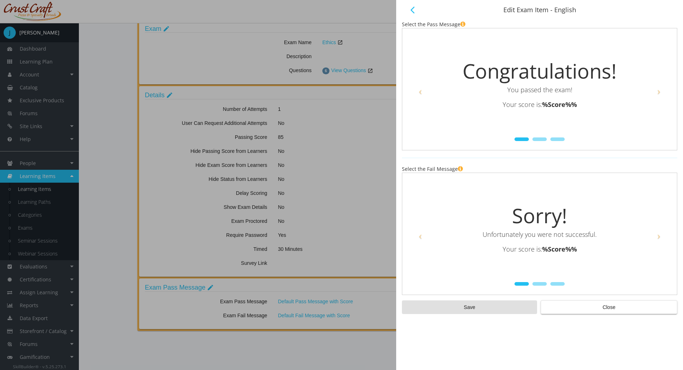
click at [337, 213] on div at bounding box center [341, 185] width 683 height 370
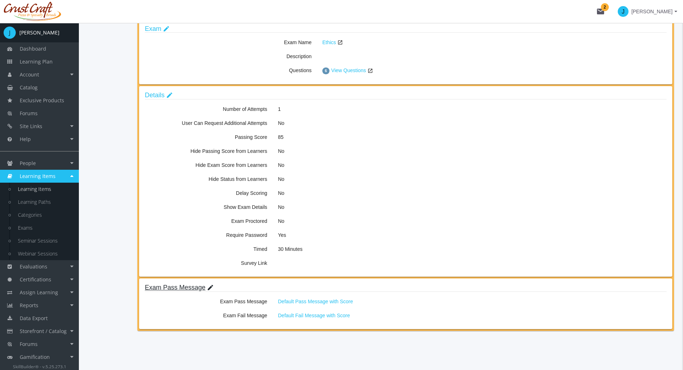
scroll to position [119, 0]
click at [171, 91] on link "Details edit" at bounding box center [159, 94] width 28 height 7
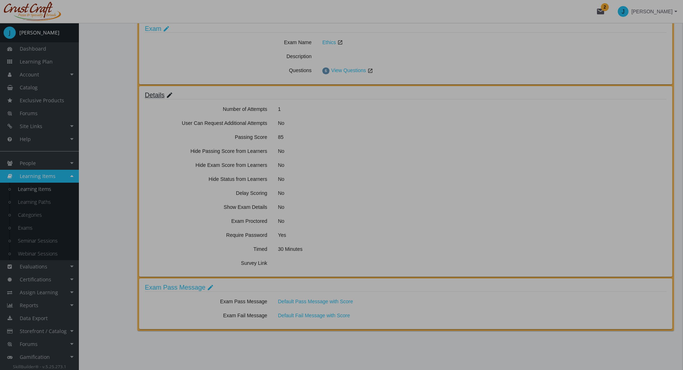
scroll to position [0, 0]
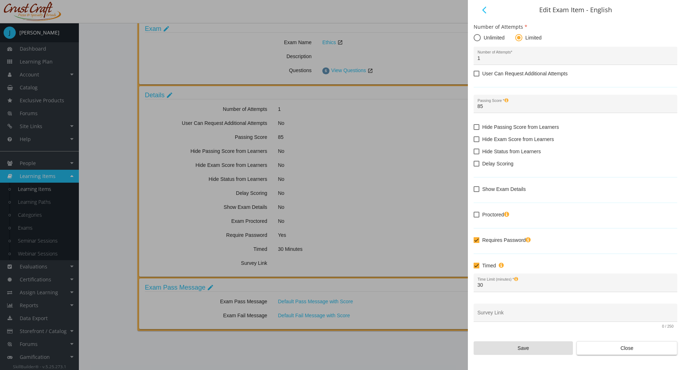
click at [476, 152] on span at bounding box center [477, 152] width 6 height 6
click at [474, 154] on input "Hide Status from Learners" at bounding box center [474, 154] width 0 height 0
checkbox input "true"
click at [538, 345] on span "Save" at bounding box center [523, 348] width 87 height 13
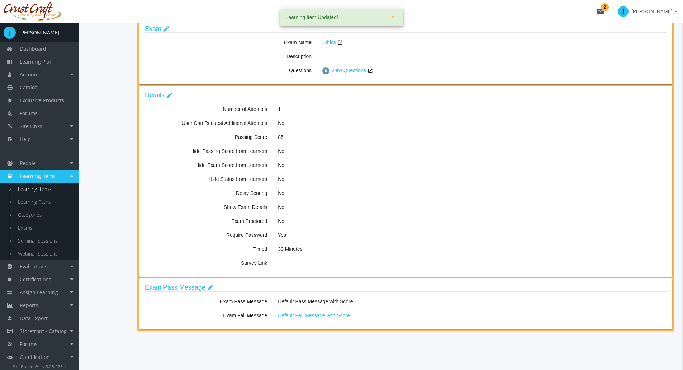
scroll to position [119, 0]
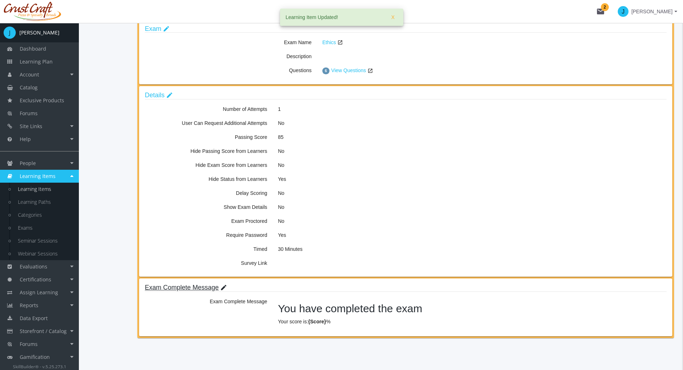
click at [221, 286] on mat-icon "edit" at bounding box center [223, 288] width 7 height 8
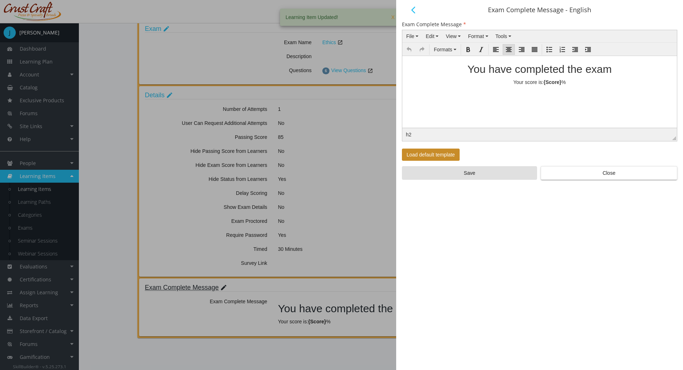
scroll to position [0, 0]
click at [574, 89] on body "You have completed the exam Your score is: {Score} %" at bounding box center [540, 72] width 275 height 33
click at [615, 67] on h2 "You have completed the exam" at bounding box center [540, 69] width 274 height 12
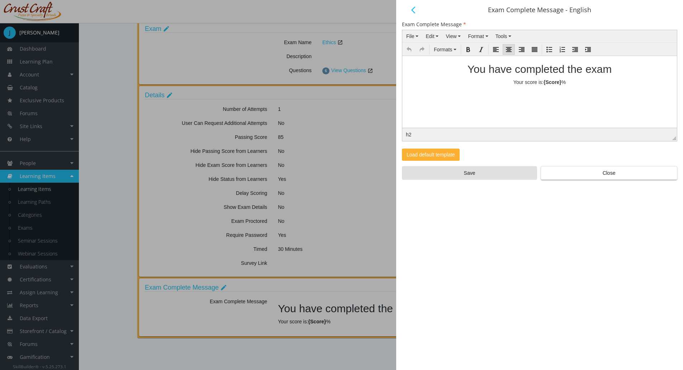
click at [415, 10] on mat-icon "arrow_back_ios" at bounding box center [413, 10] width 9 height 9
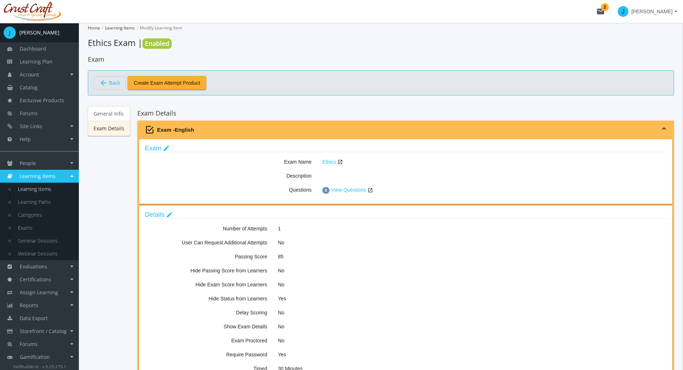
click at [42, 177] on span "Learning Items" at bounding box center [38, 176] width 36 height 7
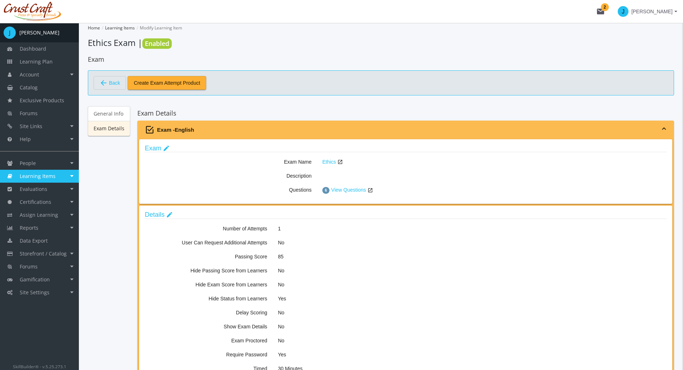
click at [42, 177] on span "Learning Items" at bounding box center [38, 176] width 36 height 7
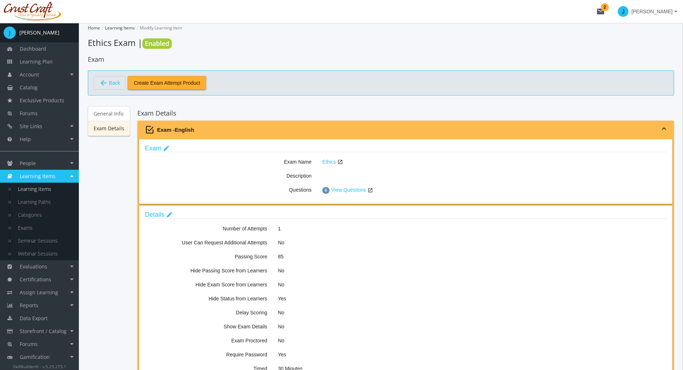
click at [41, 191] on link "Learning Items" at bounding box center [45, 189] width 68 height 13
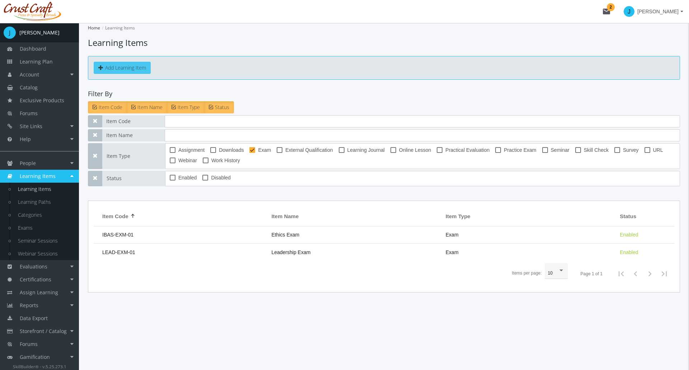
click at [146, 71] on button "Add Learning Item" at bounding box center [122, 68] width 57 height 12
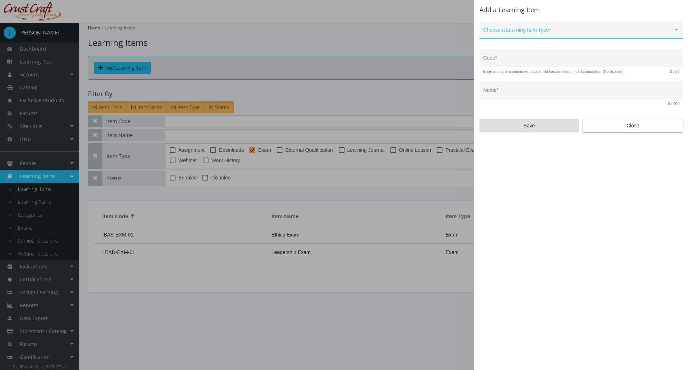
click at [549, 32] on span at bounding box center [578, 33] width 190 height 6
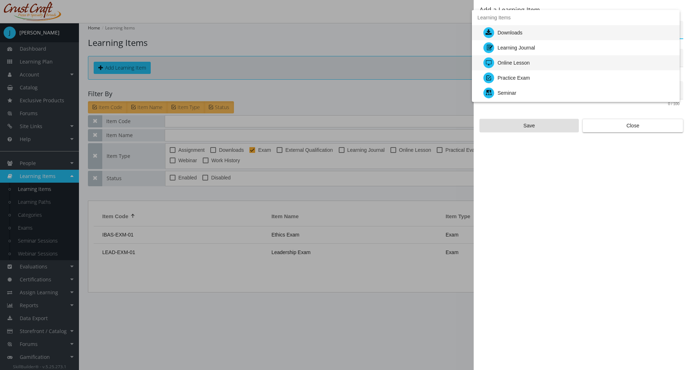
click at [533, 61] on div "Online Lesson" at bounding box center [578, 62] width 191 height 15
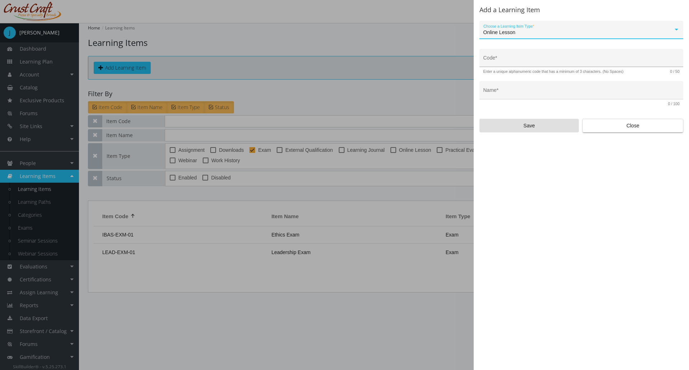
click at [531, 56] on div "Code *" at bounding box center [581, 60] width 196 height 15
type input "IBAS-ONL-01"
click at [519, 89] on div "Name *" at bounding box center [581, 92] width 196 height 15
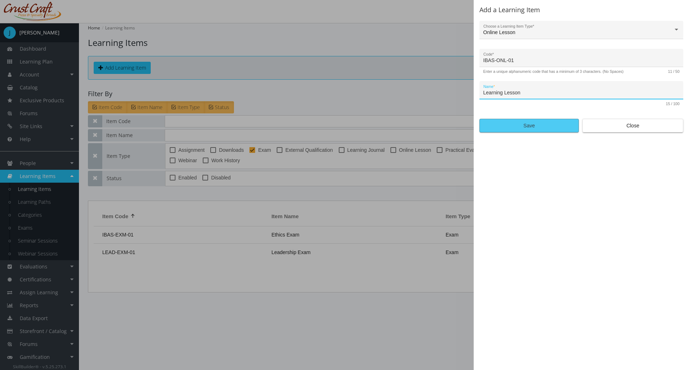
type input "Learning Lesson"
click at [530, 121] on span "Save" at bounding box center [528, 125] width 87 height 13
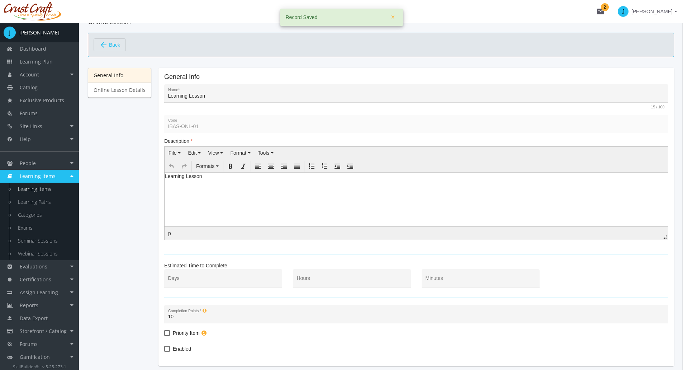
scroll to position [91, 0]
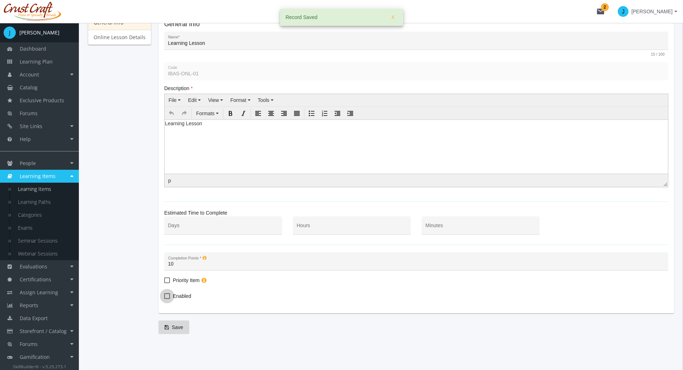
click at [168, 297] on span at bounding box center [167, 296] width 6 height 6
click at [165, 298] on input "Enabled" at bounding box center [164, 298] width 0 height 0
checkbox input "true"
click at [176, 330] on span "Save" at bounding box center [174, 327] width 19 height 13
drag, startPoint x: 144, startPoint y: 38, endPoint x: 136, endPoint y: 56, distance: 19.1
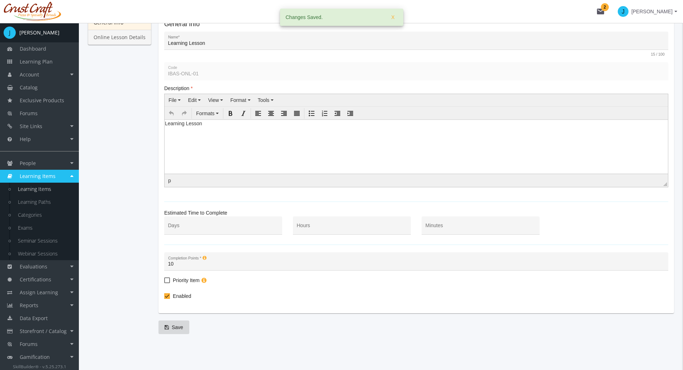
click at [144, 38] on link "Online Lesson Details" at bounding box center [120, 37] width 64 height 15
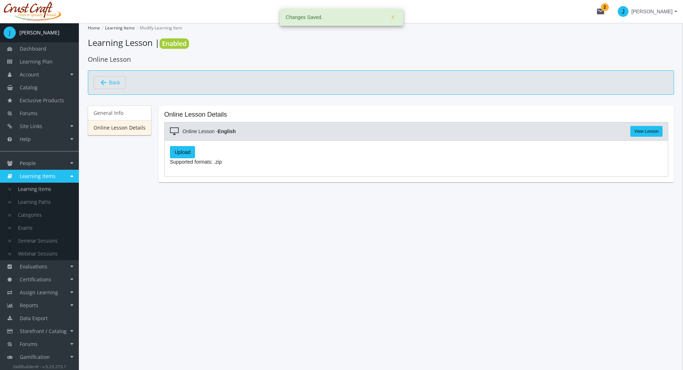
scroll to position [0, 0]
click at [178, 149] on label "Upload" at bounding box center [182, 152] width 25 height 12
click at [0, 0] on input "Upload" at bounding box center [0, 0] width 0 height 0
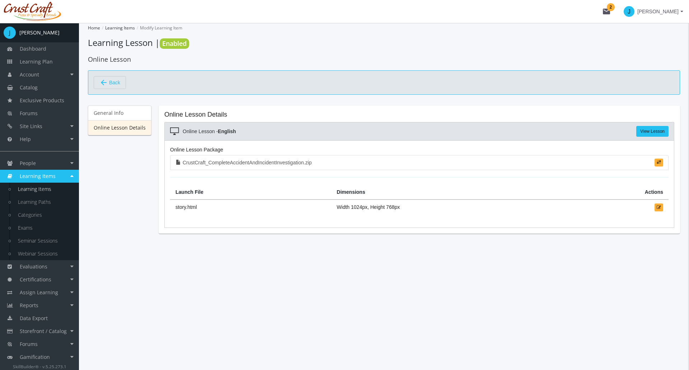
click at [118, 83] on span "Back" at bounding box center [114, 82] width 11 height 12
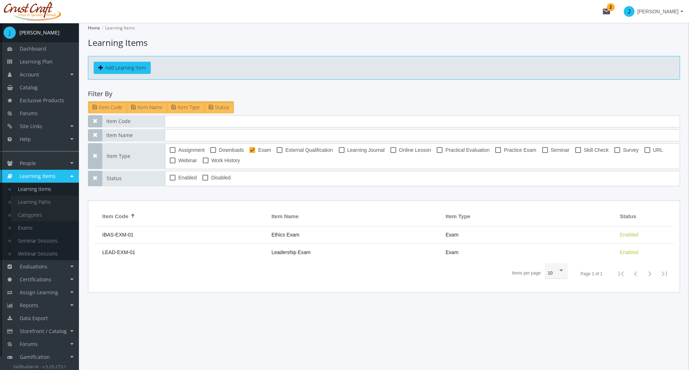
drag, startPoint x: 48, startPoint y: 202, endPoint x: 49, endPoint y: 210, distance: 8.3
click at [48, 202] on link "Learning Paths" at bounding box center [45, 202] width 68 height 13
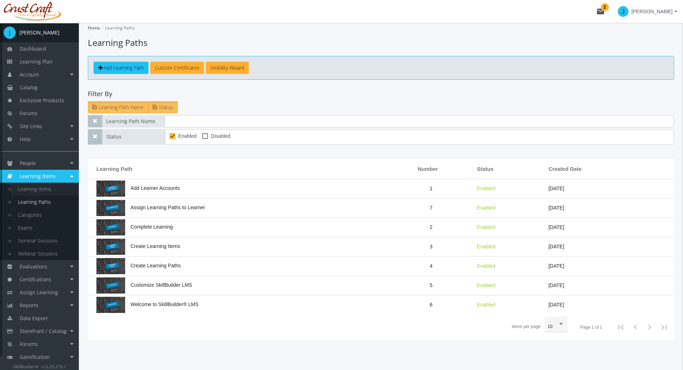
click at [28, 192] on link "Learning Items" at bounding box center [45, 189] width 68 height 13
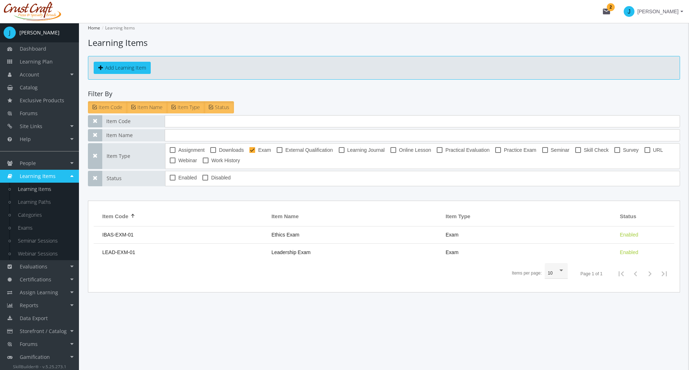
click at [178, 151] on label "Assignment" at bounding box center [187, 150] width 35 height 9
click at [170, 152] on input "Assignment" at bounding box center [170, 152] width 0 height 0
checkbox input "true"
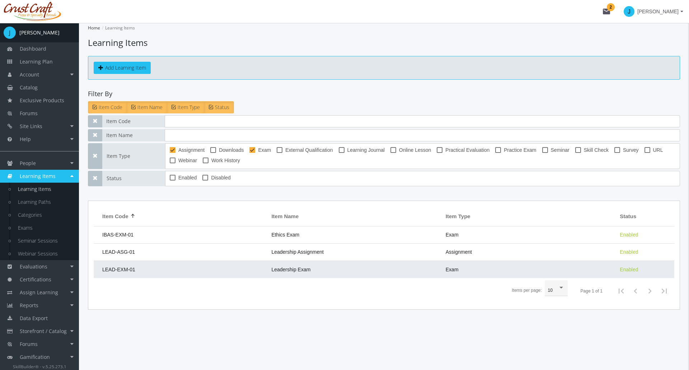
click at [143, 269] on td "LEAD-EXM-01" at bounding box center [181, 269] width 174 height 17
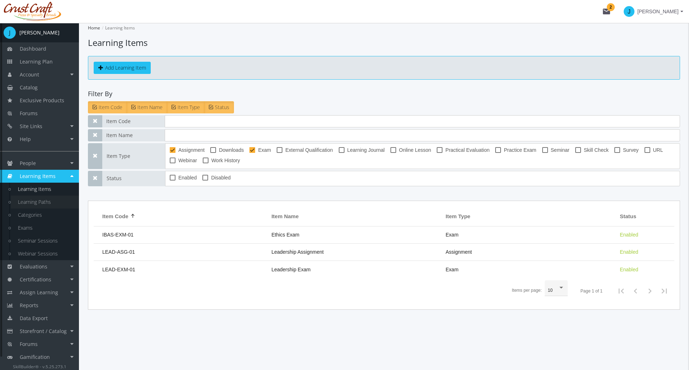
click at [48, 203] on link "Learning Paths" at bounding box center [45, 202] width 68 height 13
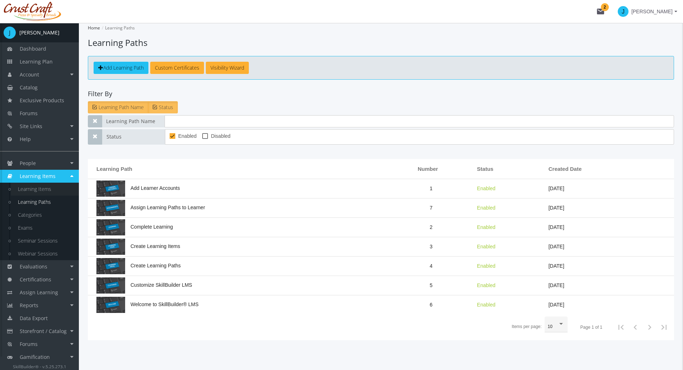
click at [47, 192] on link "Learning Items" at bounding box center [45, 189] width 68 height 13
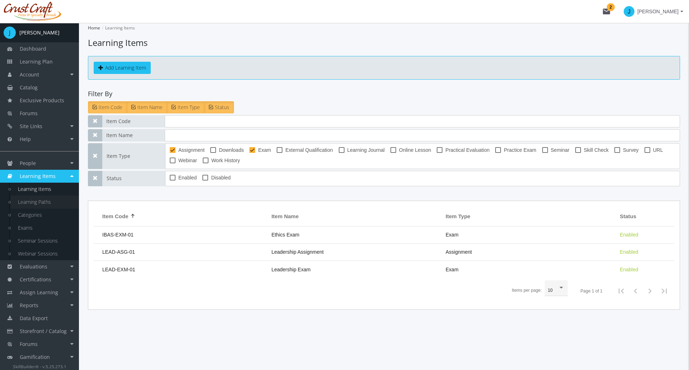
click at [44, 202] on link "Learning Paths" at bounding box center [45, 202] width 68 height 13
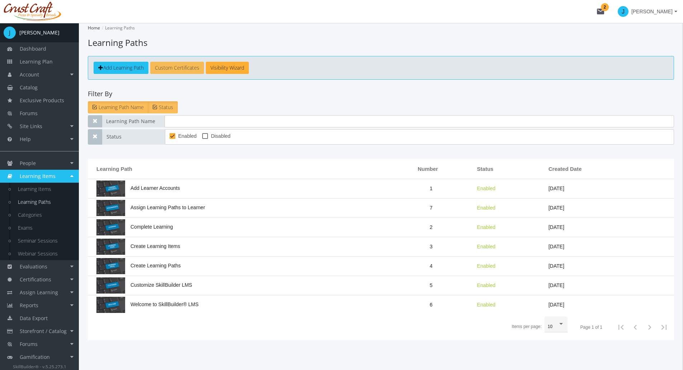
click at [183, 69] on link "Custom Certificates" at bounding box center [177, 68] width 54 height 12
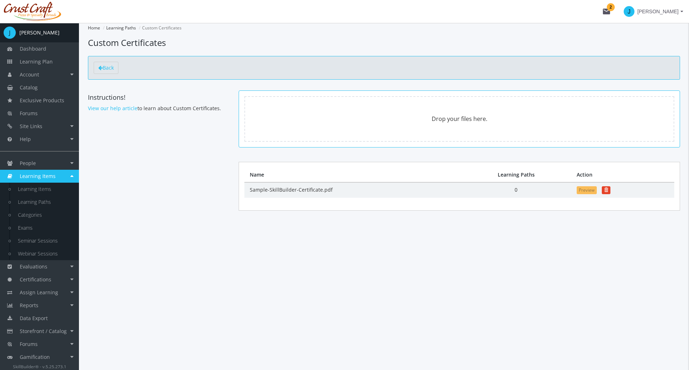
click at [587, 191] on button "Preview" at bounding box center [587, 190] width 20 height 8
click at [124, 111] on link "View our help article" at bounding box center [113, 108] width 50 height 7
click at [102, 69] on icon at bounding box center [100, 67] width 4 height 5
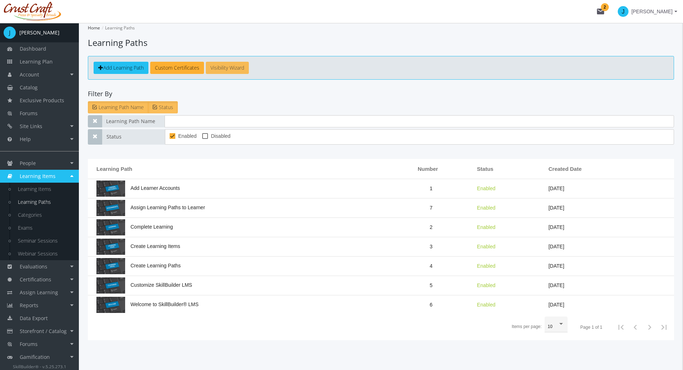
click at [231, 68] on link "Visibility Wizard" at bounding box center [227, 68] width 43 height 12
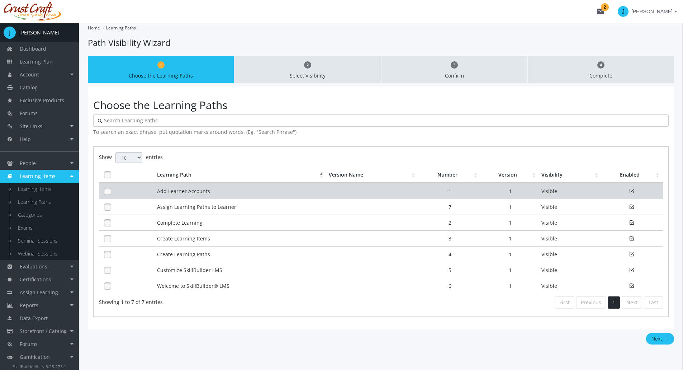
click at [107, 197] on td at bounding box center [127, 191] width 56 height 16
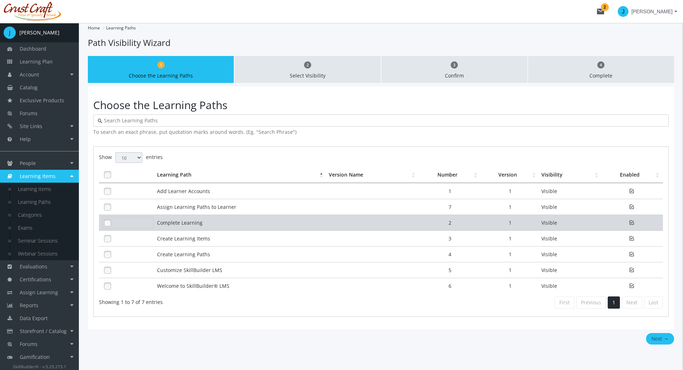
click at [108, 223] on link at bounding box center [107, 222] width 11 height 11
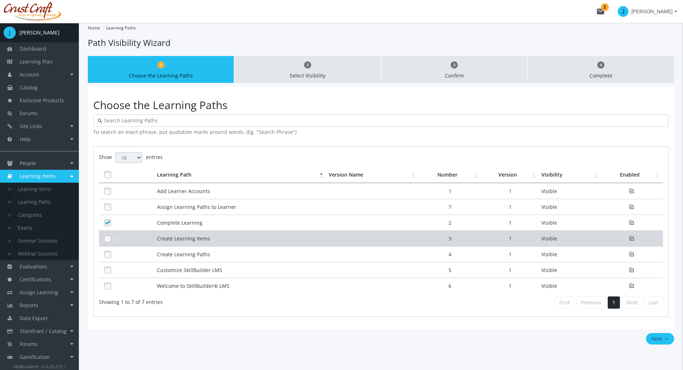
click at [107, 241] on link at bounding box center [107, 238] width 11 height 11
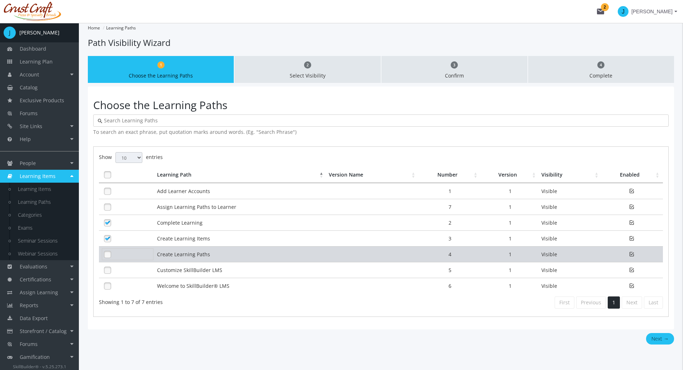
click at [107, 258] on link at bounding box center [107, 254] width 11 height 11
click at [110, 256] on link at bounding box center [107, 254] width 11 height 11
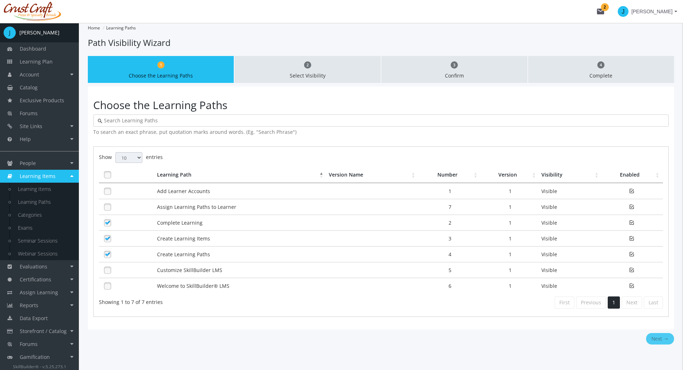
click at [661, 338] on button "Next →" at bounding box center [661, 338] width 28 height 11
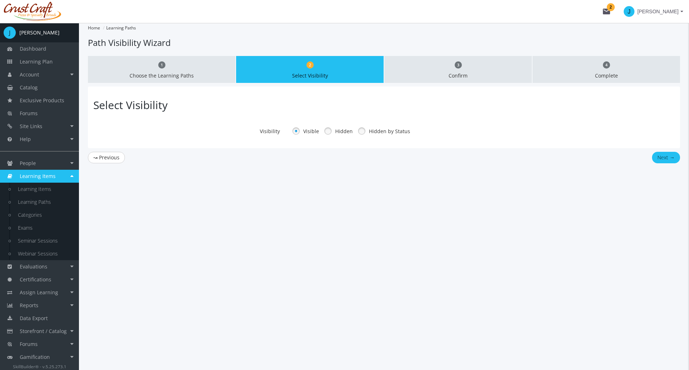
click at [327, 132] on link at bounding box center [328, 131] width 11 height 11
click at [361, 130] on link at bounding box center [361, 131] width 11 height 11
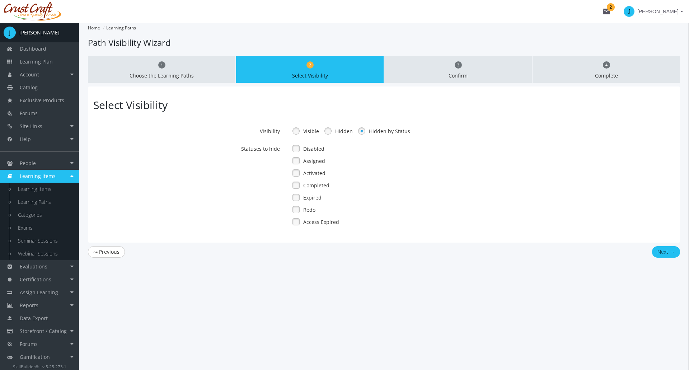
click at [297, 186] on link at bounding box center [296, 185] width 11 height 11
click at [52, 200] on link "Learning Paths" at bounding box center [45, 202] width 68 height 13
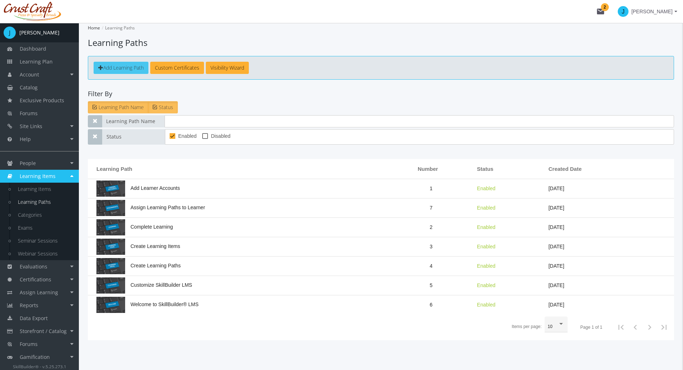
click at [125, 69] on span "Add Learning Path" at bounding box center [123, 67] width 41 height 7
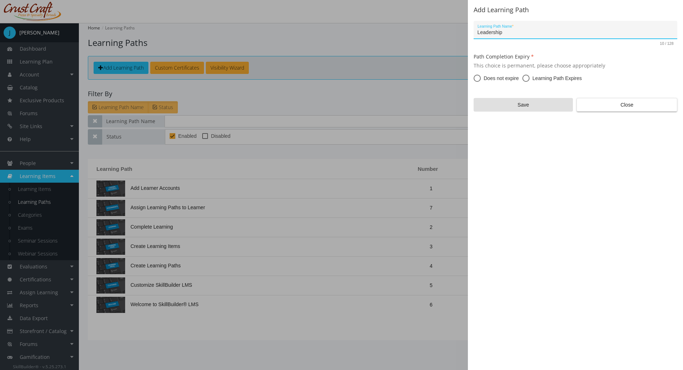
type input "Leadership"
click at [526, 77] on span at bounding box center [526, 78] width 7 height 7
click at [526, 77] on input "Learning Path Expires" at bounding box center [526, 79] width 7 height 7
radio input "true"
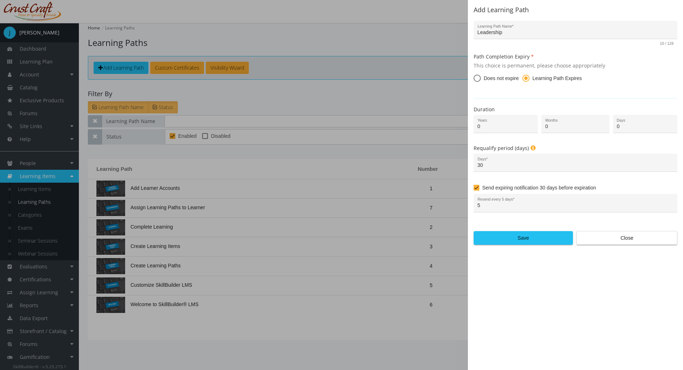
click at [627, 284] on div "Add Learning Path Leadership Learning Path Name * 10 / 128 Path Completion Expi…" at bounding box center [575, 185] width 215 height 370
drag, startPoint x: 550, startPoint y: 131, endPoint x: 542, endPoint y: 131, distance: 8.3
click at [542, 131] on div "0 Months" at bounding box center [576, 124] width 68 height 18
type input "12"
click at [501, 168] on div "30 Days *" at bounding box center [576, 164] width 196 height 15
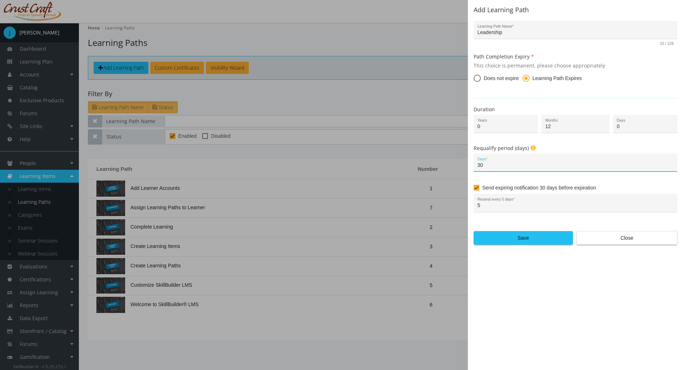
drag, startPoint x: 495, startPoint y: 165, endPoint x: 447, endPoint y: 165, distance: 48.4
click at [447, 165] on div "Add Learning Path Leadership Learning Path Name * 10 / 128 Path Completion Expi…" at bounding box center [341, 185] width 683 height 370
type input "45"
click at [486, 209] on div "5 Resend every 5 days *" at bounding box center [576, 205] width 196 height 15
drag, startPoint x: 483, startPoint y: 206, endPoint x: 478, endPoint y: 205, distance: 5.0
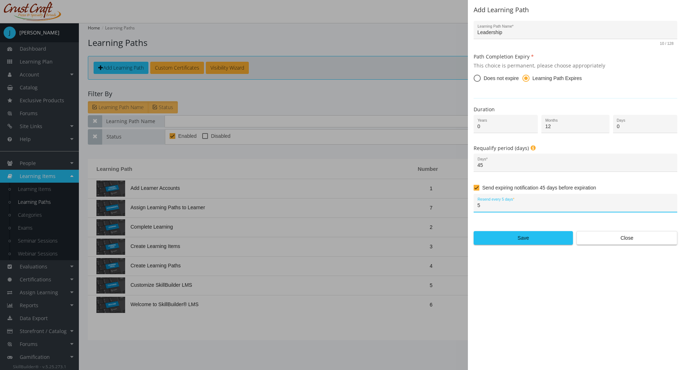
click at [478, 205] on input "5" at bounding box center [576, 206] width 196 height 6
click at [483, 81] on span "Does not expire" at bounding box center [500, 78] width 38 height 7
click at [481, 81] on input "Does not expire" at bounding box center [477, 79] width 7 height 7
radio input "true"
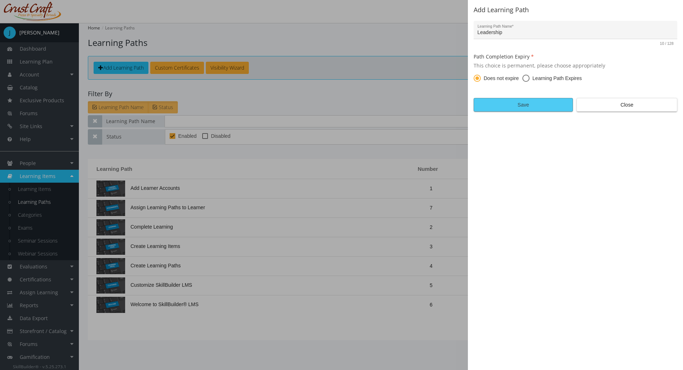
click at [518, 107] on span "Save" at bounding box center [523, 104] width 87 height 13
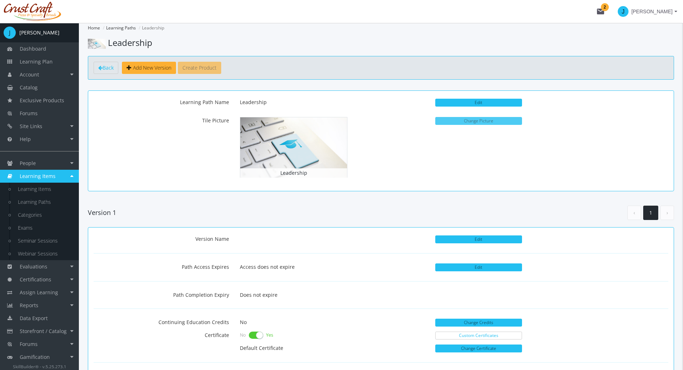
click at [455, 119] on button "Change Picture" at bounding box center [479, 121] width 87 height 8
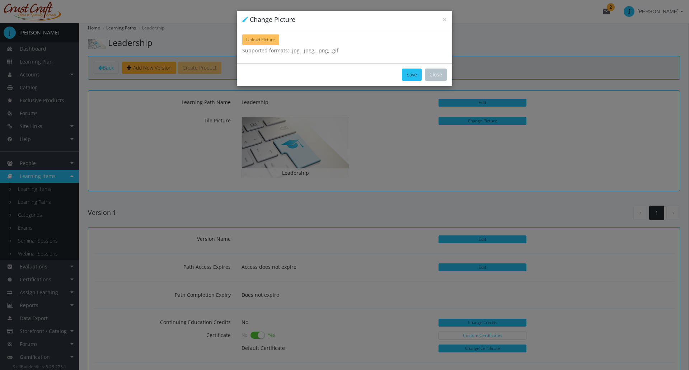
click at [277, 41] on button "Upload Picture" at bounding box center [260, 39] width 37 height 11
type input "C:\fakepath\Accident Ivestigation.jpg"
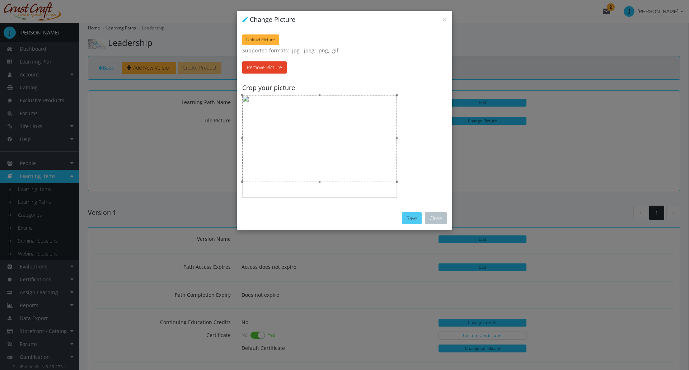
click at [408, 215] on button "Save" at bounding box center [412, 218] width 20 height 12
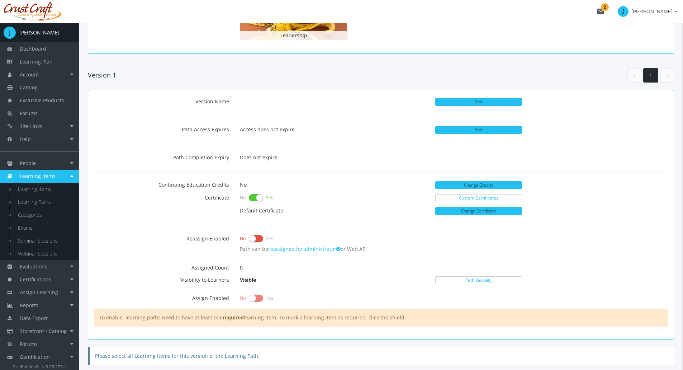
scroll to position [144, 0]
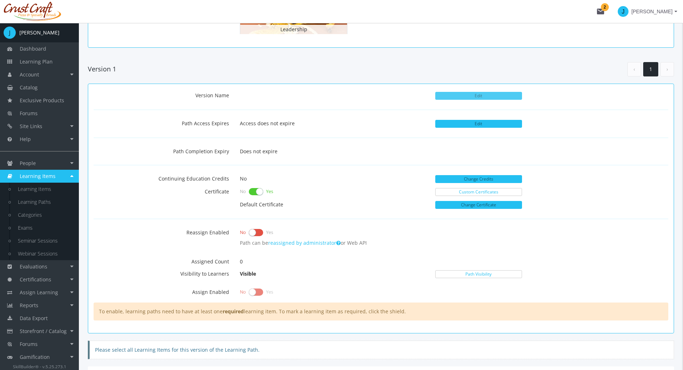
click at [446, 99] on button "Edit" at bounding box center [479, 96] width 87 height 8
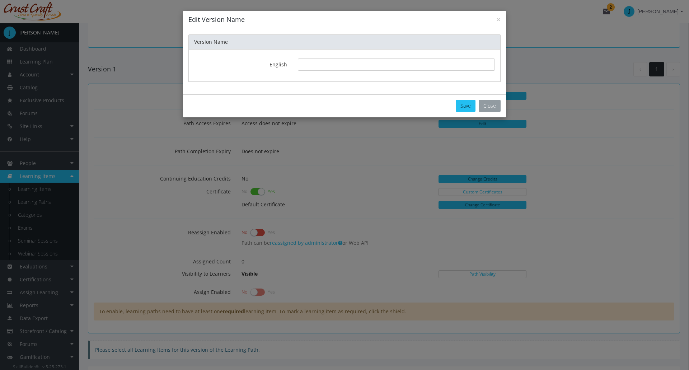
click at [495, 102] on button "Close" at bounding box center [490, 106] width 22 height 12
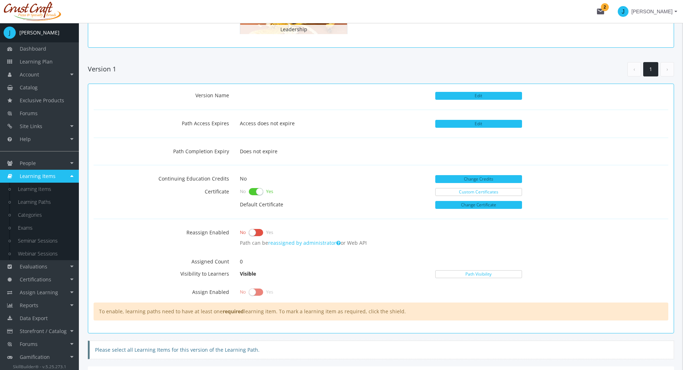
click at [478, 100] on p "Edit" at bounding box center [479, 95] width 87 height 13
click at [457, 100] on button "Edit" at bounding box center [479, 96] width 87 height 8
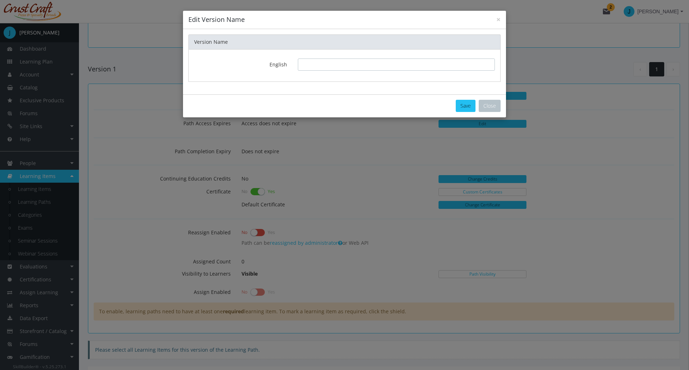
click at [331, 63] on input "text" at bounding box center [396, 64] width 197 height 12
type input "1.0"
click at [467, 103] on button "Save" at bounding box center [466, 106] width 20 height 12
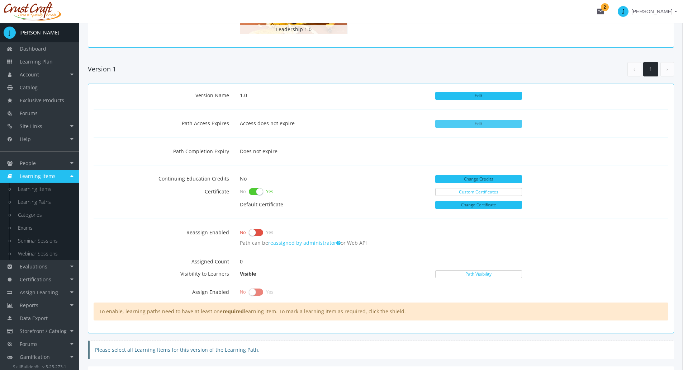
click at [460, 122] on button "Edit" at bounding box center [479, 124] width 87 height 8
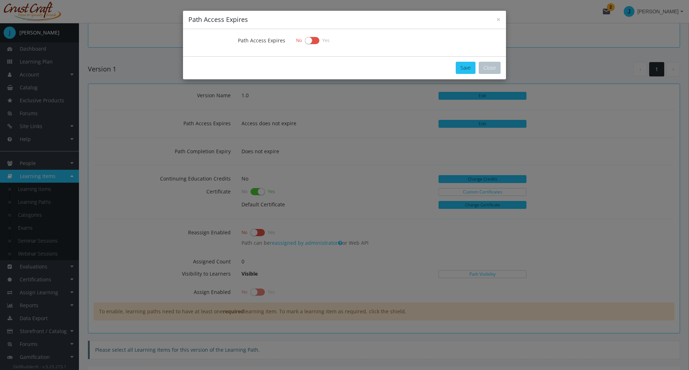
click at [311, 41] on label at bounding box center [312, 41] width 14 height 10
click at [0, 0] on input "checkbox" at bounding box center [0, 0] width 0 height 0
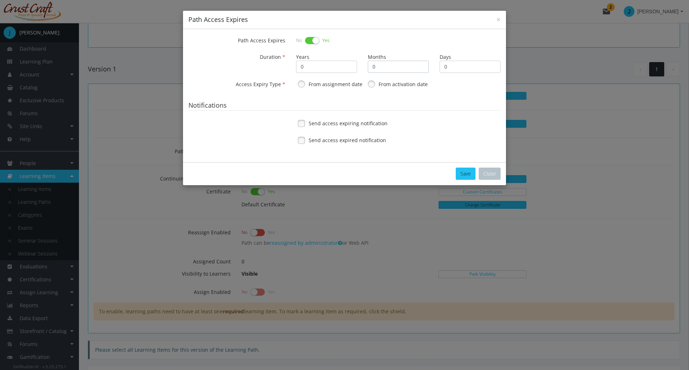
click at [377, 67] on input "0" at bounding box center [398, 67] width 61 height 12
click at [445, 66] on input "0" at bounding box center [469, 67] width 61 height 12
type input "30"
click at [374, 86] on link at bounding box center [371, 84] width 11 height 11
click at [298, 123] on link at bounding box center [301, 123] width 11 height 11
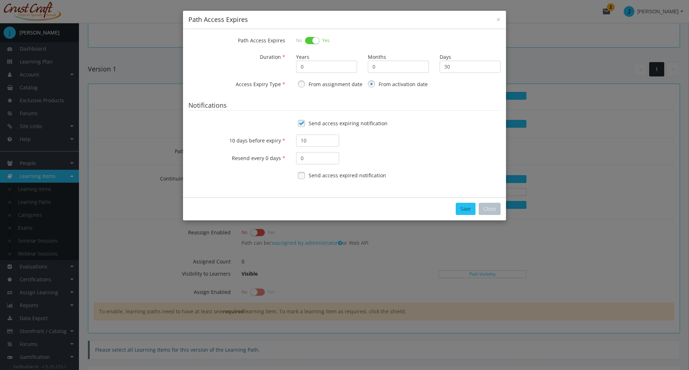
click at [300, 177] on link at bounding box center [301, 175] width 11 height 11
click at [304, 175] on link at bounding box center [301, 175] width 11 height 11
click at [457, 209] on button "Save" at bounding box center [466, 209] width 20 height 12
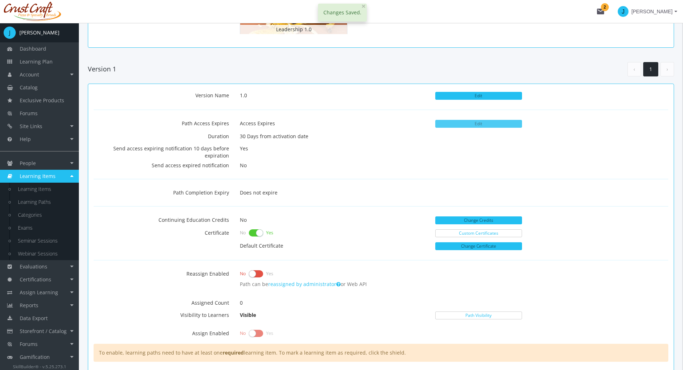
scroll to position [215, 0]
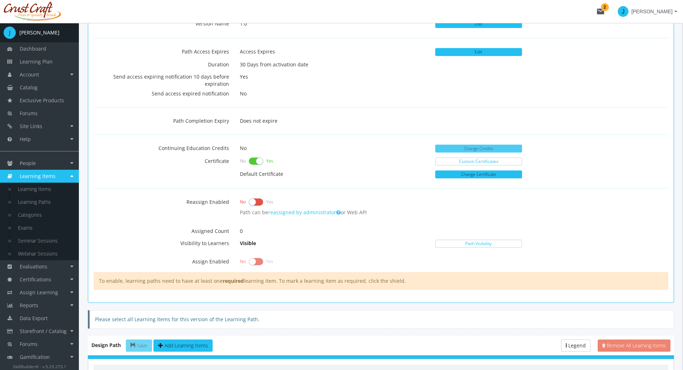
click at [491, 151] on button "Change Credits" at bounding box center [479, 149] width 87 height 8
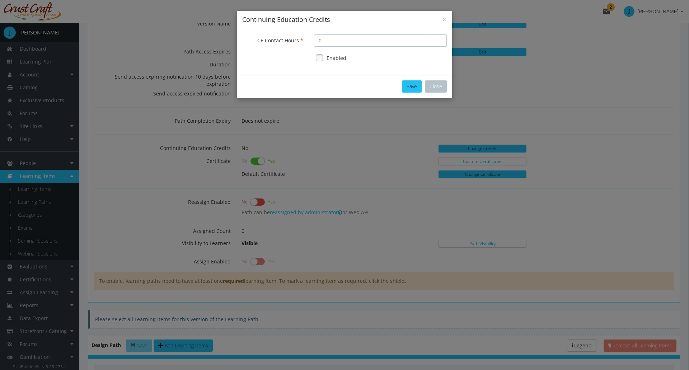
drag, startPoint x: 322, startPoint y: 41, endPoint x: 317, endPoint y: 42, distance: 5.1
click at [317, 42] on input "0" at bounding box center [380, 40] width 133 height 12
type input "10"
click at [318, 57] on link at bounding box center [319, 57] width 11 height 11
click at [409, 88] on button "Save" at bounding box center [412, 86] width 20 height 12
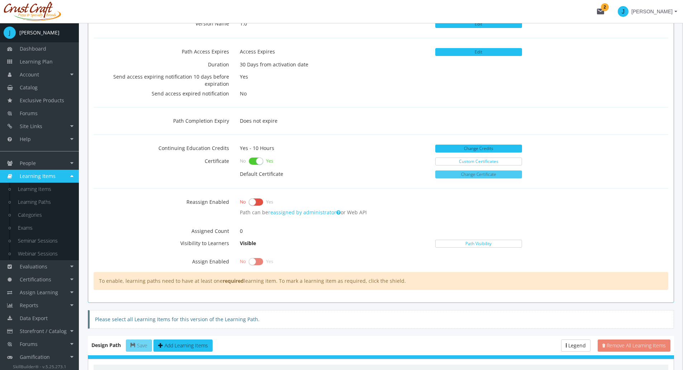
click at [447, 178] on button "Change Certificate" at bounding box center [479, 174] width 87 height 8
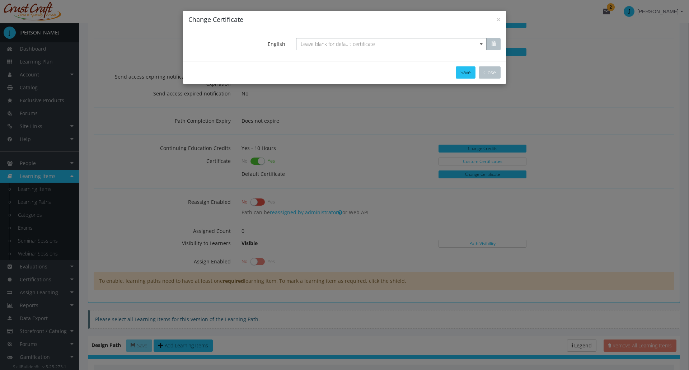
click at [399, 45] on span "Leave blank for default certificate" at bounding box center [391, 44] width 191 height 12
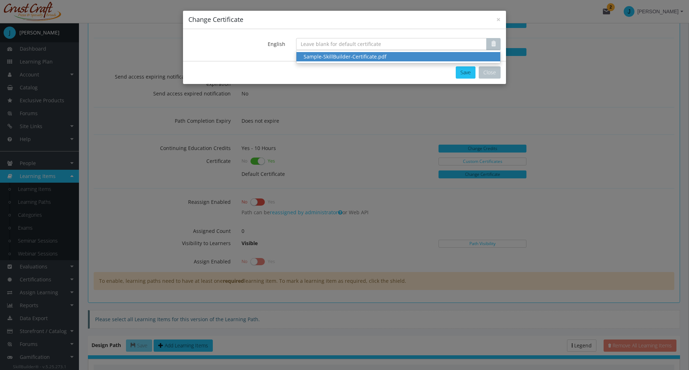
click at [384, 53] on div "Sample-SkillBuilder-Certificate.pdf" at bounding box center [398, 56] width 189 height 7
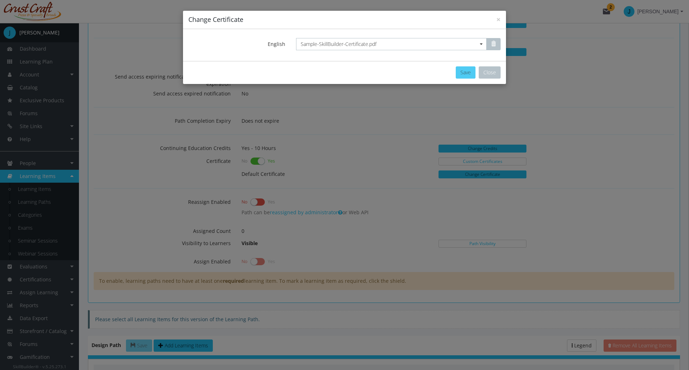
click at [470, 74] on button "Save" at bounding box center [466, 72] width 20 height 12
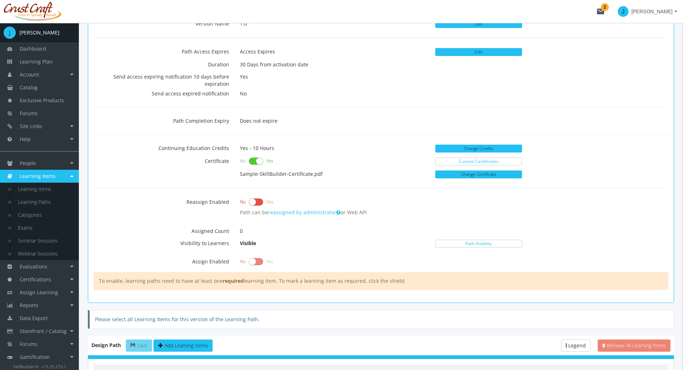
click at [251, 201] on label at bounding box center [256, 202] width 14 height 10
click at [0, 0] on input "checkbox" at bounding box center [0, 0] width 0 height 0
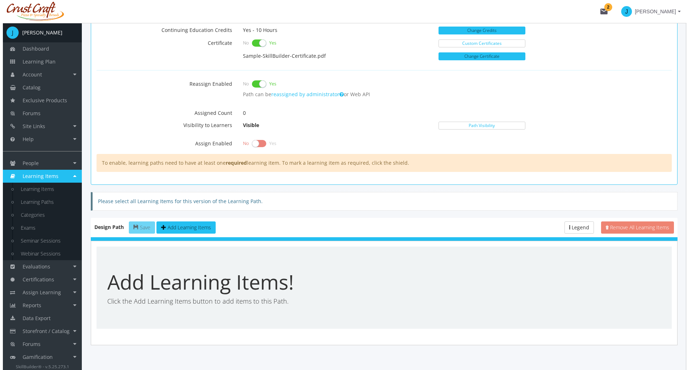
scroll to position [344, 0]
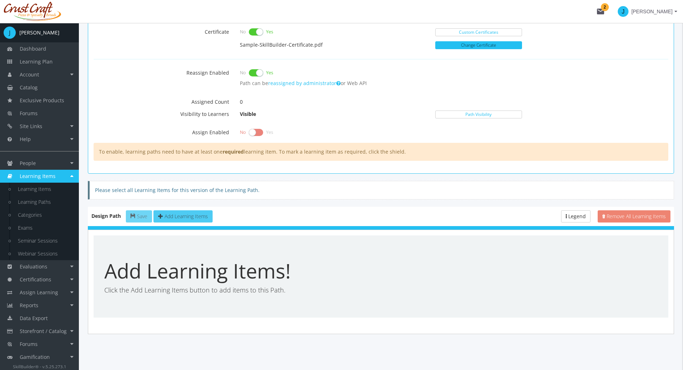
click at [175, 214] on span "Add Learning Items" at bounding box center [186, 216] width 43 height 7
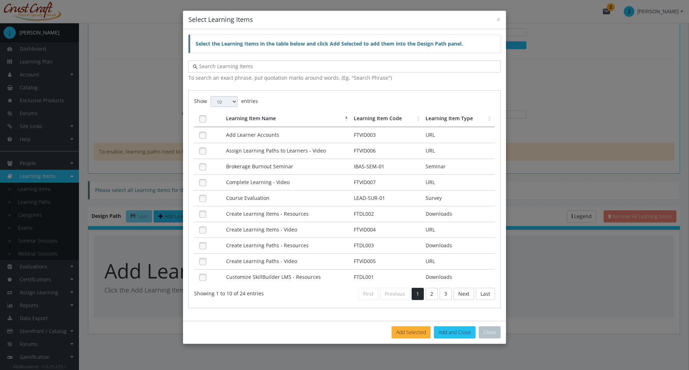
click at [222, 103] on select "10 25 50 100" at bounding box center [224, 101] width 27 height 11
select select "100"
click at [211, 96] on select "10 25 50 100" at bounding box center [224, 101] width 27 height 11
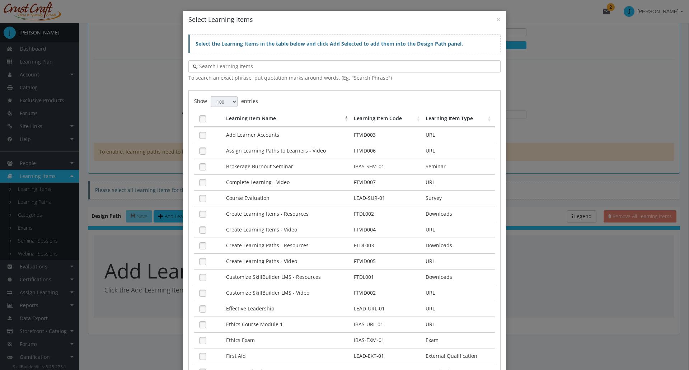
click at [374, 119] on th "Learning Item Code" at bounding box center [388, 119] width 72 height 16
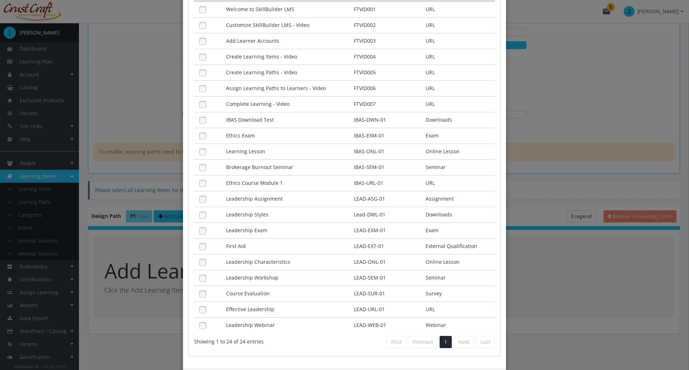
scroll to position [206, 0]
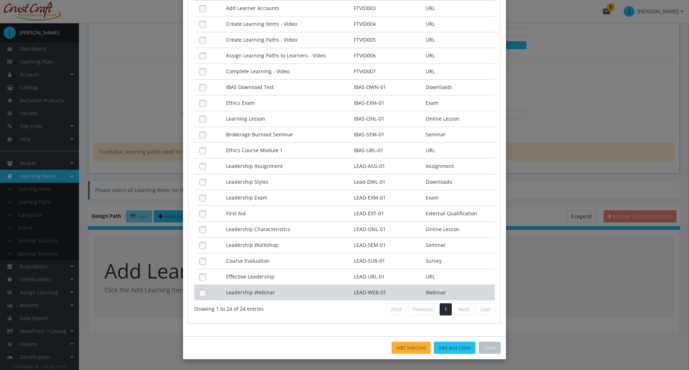
click at [199, 294] on link at bounding box center [202, 292] width 11 height 11
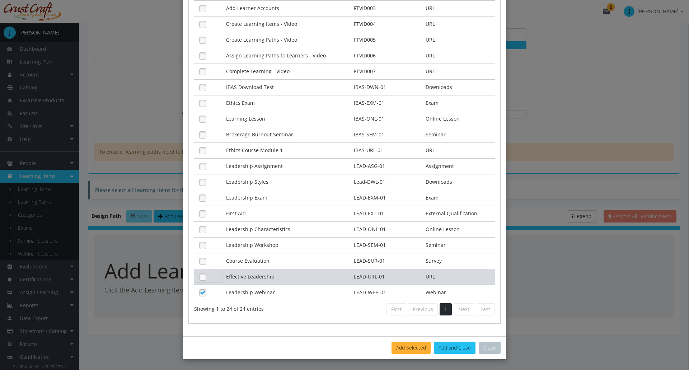
click at [199, 275] on link at bounding box center [202, 277] width 11 height 11
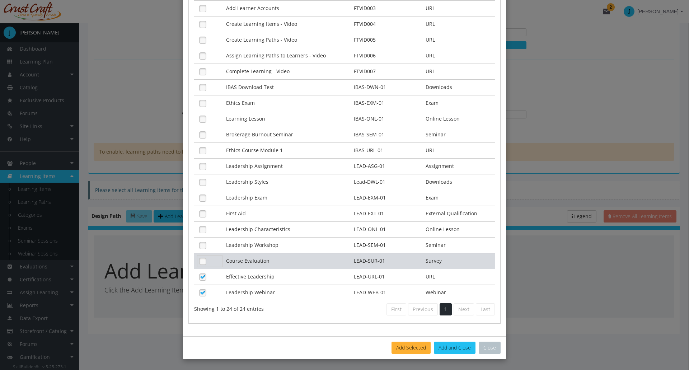
click at [200, 262] on link at bounding box center [202, 261] width 11 height 11
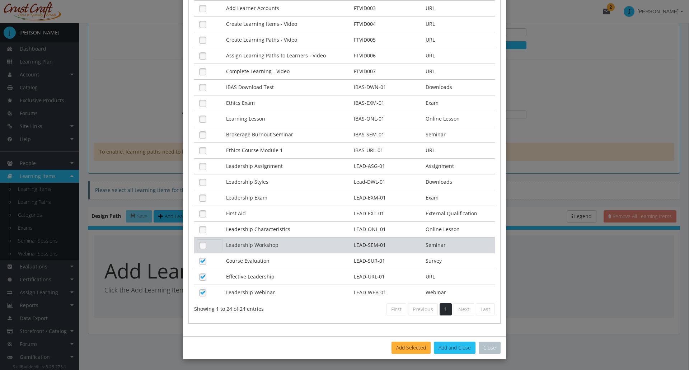
click at [198, 244] on link at bounding box center [202, 245] width 11 height 11
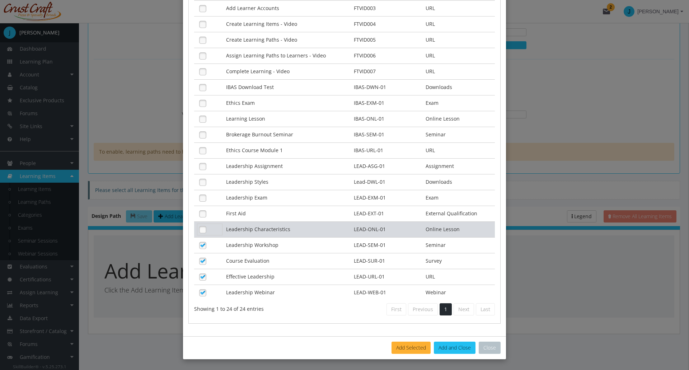
click at [198, 228] on link at bounding box center [202, 229] width 11 height 11
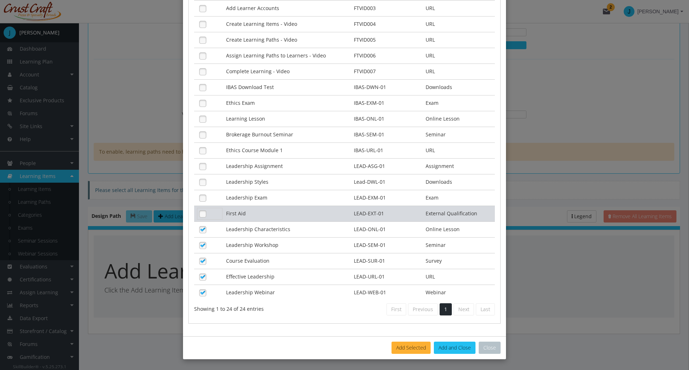
click at [199, 214] on link at bounding box center [202, 213] width 11 height 11
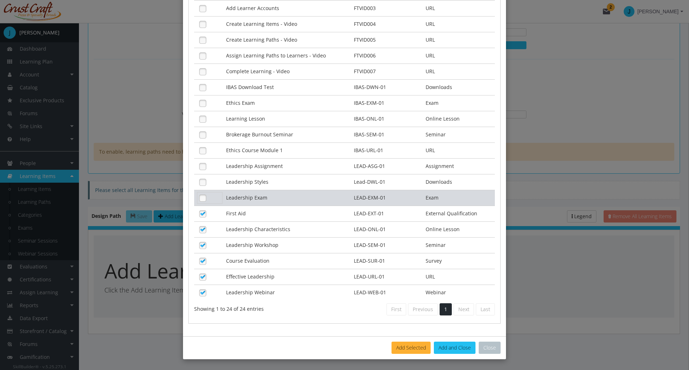
click at [200, 198] on link at bounding box center [202, 198] width 11 height 11
click at [201, 198] on link at bounding box center [202, 198] width 11 height 11
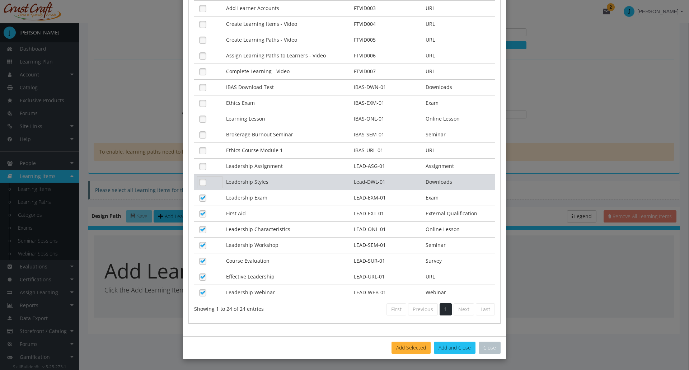
click at [201, 184] on link at bounding box center [202, 182] width 11 height 11
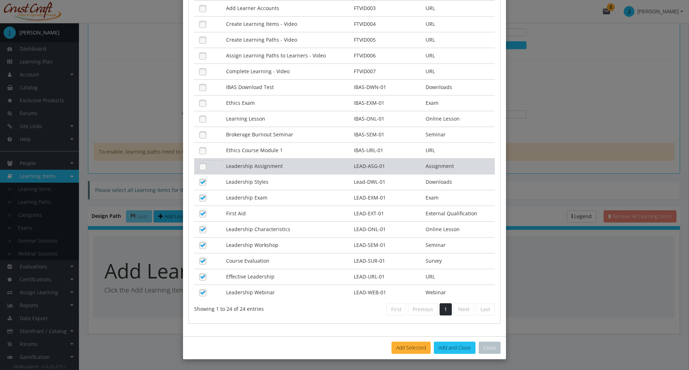
click at [199, 168] on link at bounding box center [202, 166] width 11 height 11
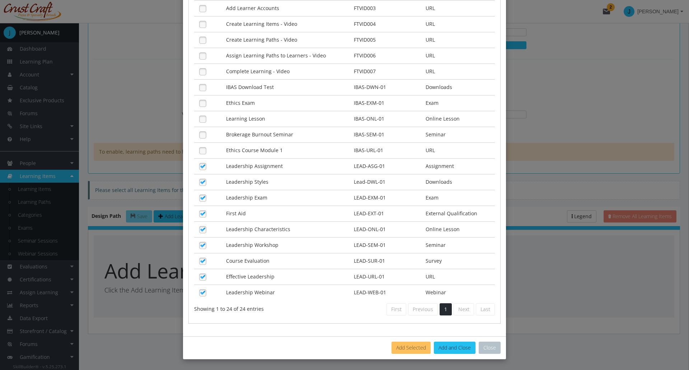
click at [408, 346] on button "Add Selected" at bounding box center [410, 348] width 39 height 12
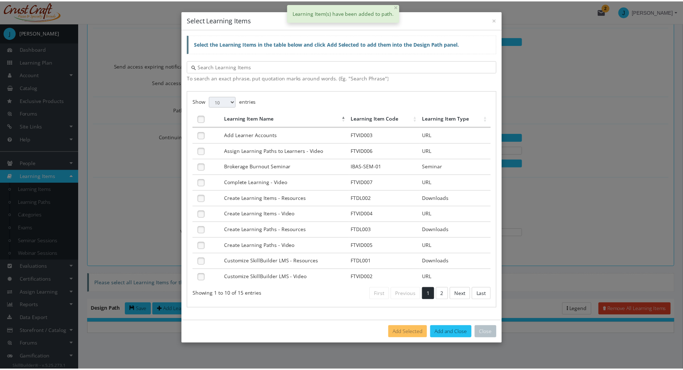
scroll to position [0, 0]
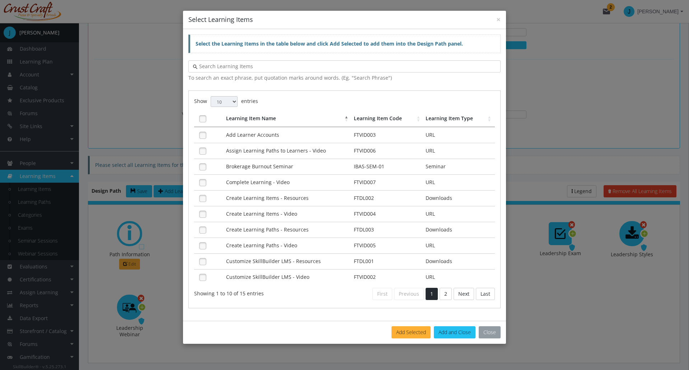
drag, startPoint x: 495, startPoint y: 333, endPoint x: 485, endPoint y: 336, distance: 10.3
click at [495, 333] on button "Close" at bounding box center [490, 332] width 22 height 12
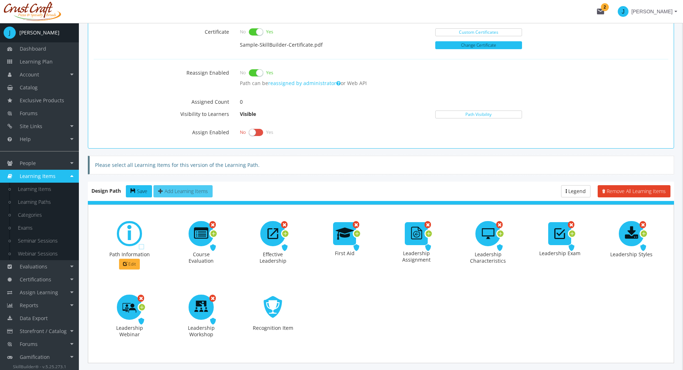
scroll to position [373, 0]
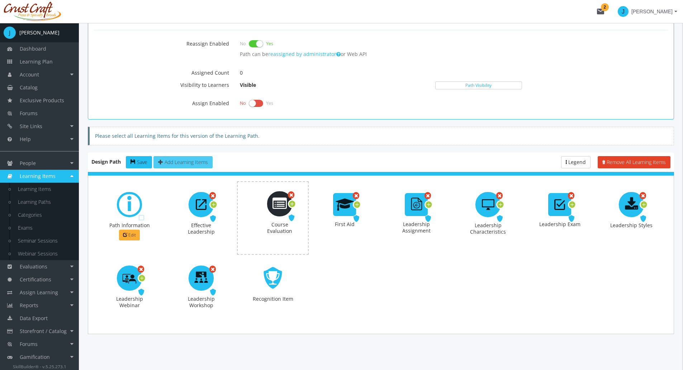
drag, startPoint x: 201, startPoint y: 202, endPoint x: 280, endPoint y: 202, distance: 78.6
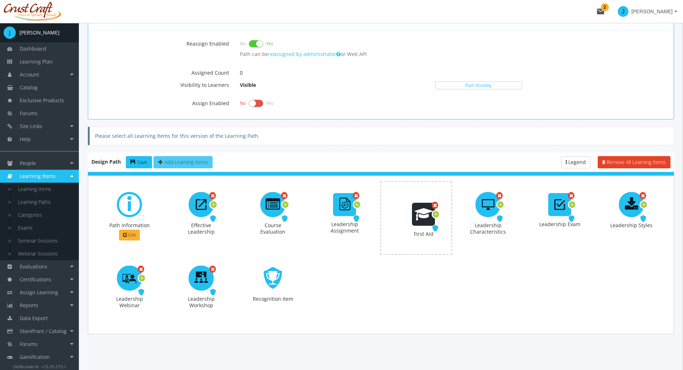
drag, startPoint x: 335, startPoint y: 208, endPoint x: 414, endPoint y: 218, distance: 79.5
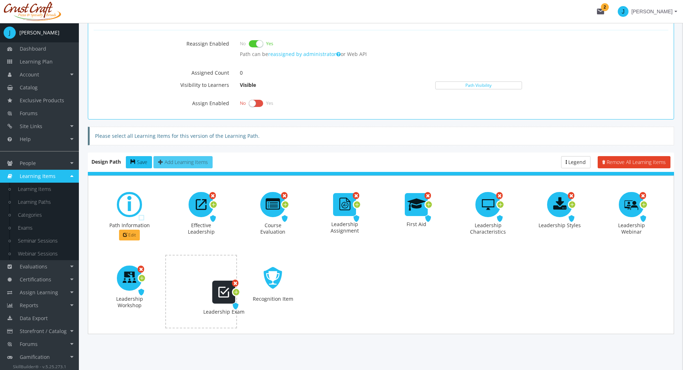
drag, startPoint x: 547, startPoint y: 209, endPoint x: 200, endPoint y: 293, distance: 357.6
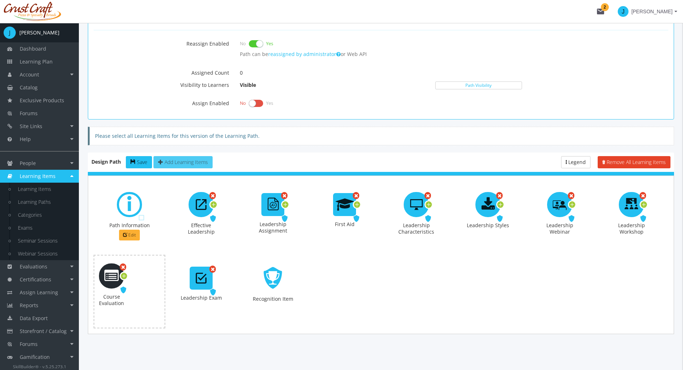
drag, startPoint x: 272, startPoint y: 208, endPoint x: 127, endPoint y: 279, distance: 161.9
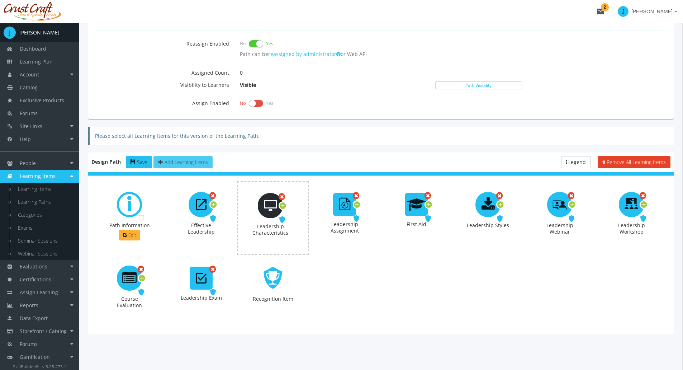
drag, startPoint x: 413, startPoint y: 211, endPoint x: 267, endPoint y: 212, distance: 146.0
drag, startPoint x: 416, startPoint y: 206, endPoint x: 339, endPoint y: 208, distance: 76.8
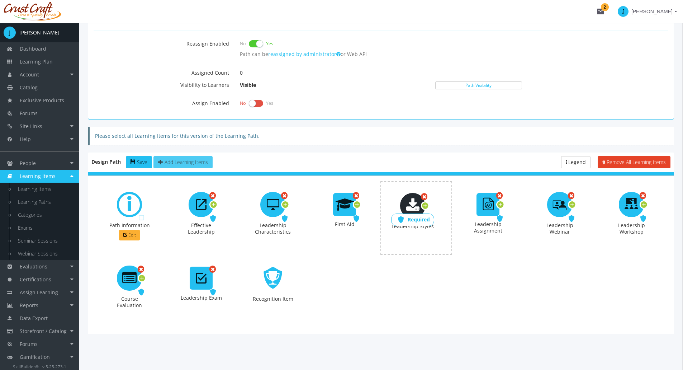
drag, startPoint x: 451, startPoint y: 216, endPoint x: 415, endPoint y: 215, distance: 35.9
click at [356, 220] on span "Required" at bounding box center [351, 218] width 22 height 7
click at [214, 204] on icon at bounding box center [214, 205] width 6 height 10
click at [248, 218] on button "Options" at bounding box center [239, 215] width 27 height 11
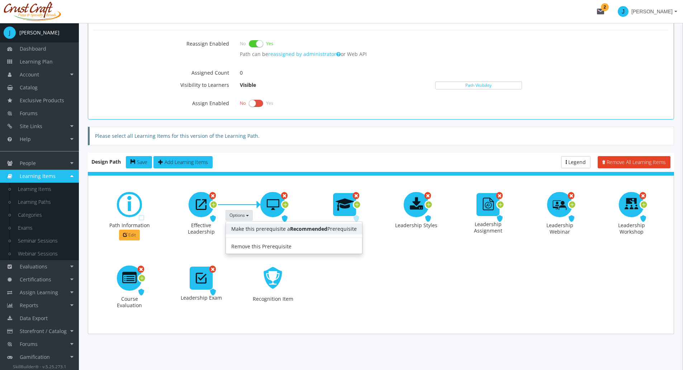
click at [274, 226] on link "Make this prerequisite a Recommended Prerequisite" at bounding box center [294, 229] width 136 height 11
click at [250, 216] on button "Options" at bounding box center [239, 215] width 27 height 11
click at [249, 248] on link "Remove this Prerequisite" at bounding box center [289, 246] width 126 height 11
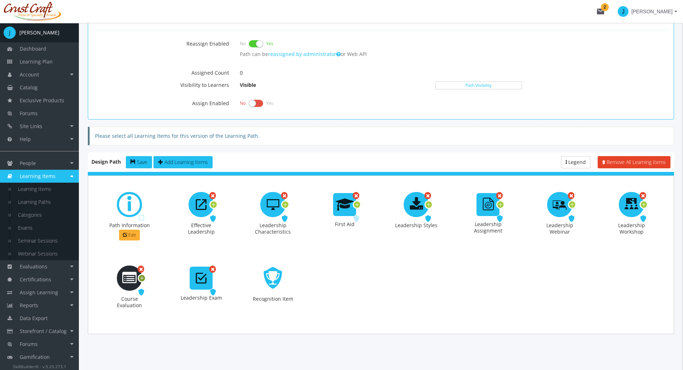
click at [142, 279] on icon at bounding box center [142, 278] width 6 height 10
click at [573, 204] on icon at bounding box center [572, 205] width 6 height 10
click at [215, 206] on icon at bounding box center [214, 205] width 6 height 10
click at [240, 216] on span "Options" at bounding box center [237, 215] width 15 height 6
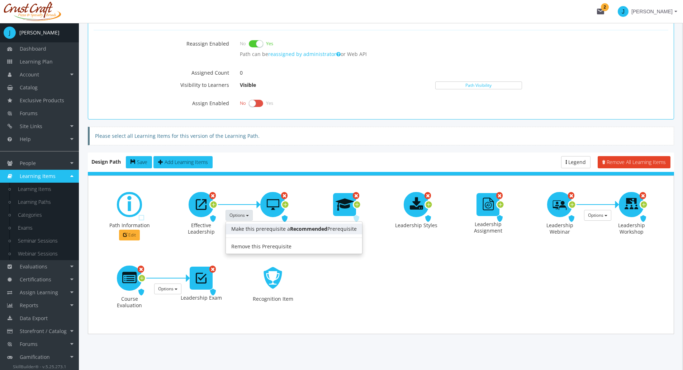
click at [244, 226] on link "Make this prerequisite a Recommended Prerequisite" at bounding box center [294, 229] width 136 height 11
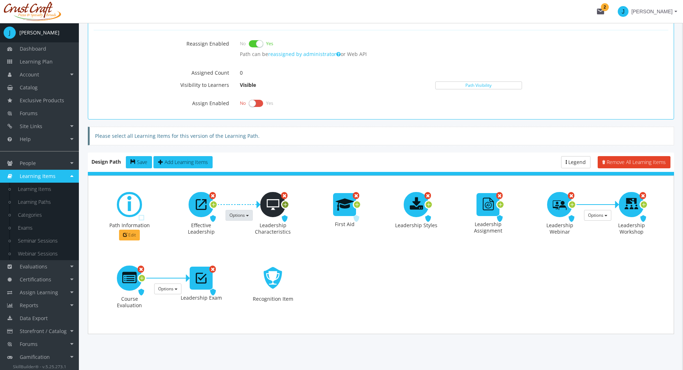
click at [286, 206] on icon at bounding box center [285, 205] width 6 height 10
click at [306, 218] on span "Options" at bounding box center [309, 215] width 15 height 6
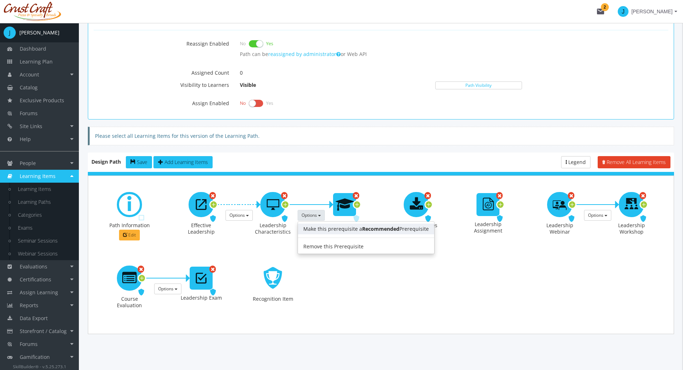
click at [314, 225] on link "Make this prerequisite a Recommended Prerequisite" at bounding box center [366, 229] width 136 height 11
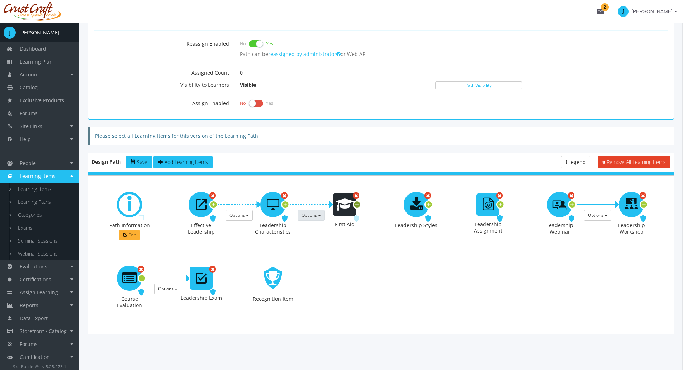
click at [357, 203] on icon at bounding box center [357, 205] width 6 height 10
click at [379, 218] on button "Options" at bounding box center [382, 215] width 27 height 11
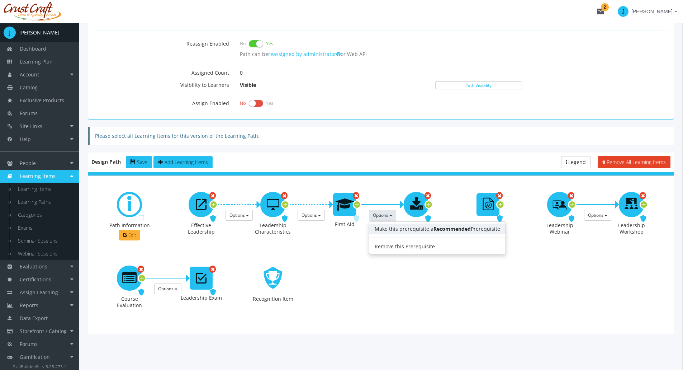
click at [387, 231] on link "Make this prerequisite a Recommended Prerequisite" at bounding box center [438, 229] width 136 height 11
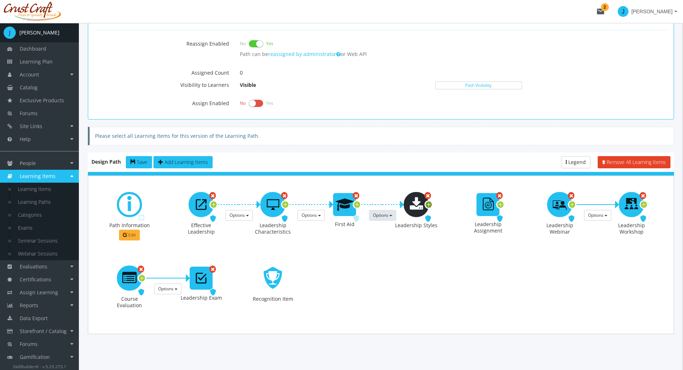
click at [430, 204] on icon at bounding box center [429, 205] width 6 height 10
click at [454, 217] on span "Options" at bounding box center [452, 215] width 15 height 6
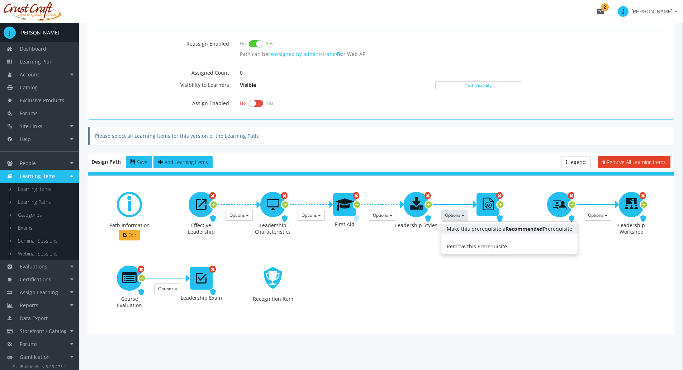
click at [458, 228] on link "Make this prerequisite a Recommended Prerequisite" at bounding box center [510, 229] width 136 height 11
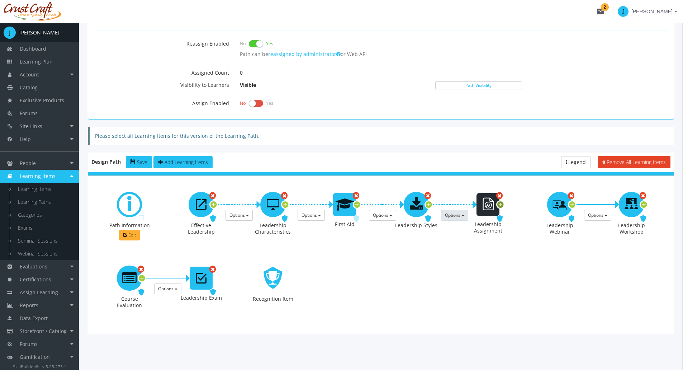
click at [500, 205] on icon at bounding box center [501, 205] width 6 height 10
click at [645, 203] on icon at bounding box center [644, 205] width 6 height 10
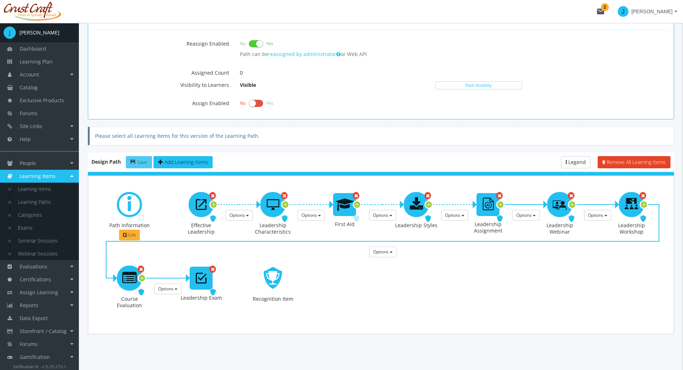
click at [138, 160] on span "Save" at bounding box center [142, 162] width 10 height 7
click at [136, 235] on span "Edit" at bounding box center [132, 235] width 8 height 6
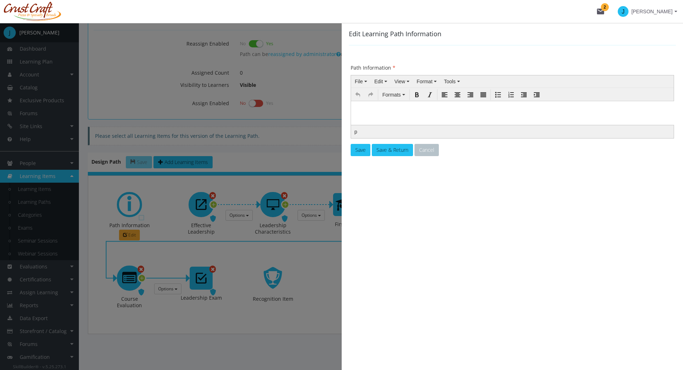
click at [391, 117] on body at bounding box center [513, 119] width 318 height 30
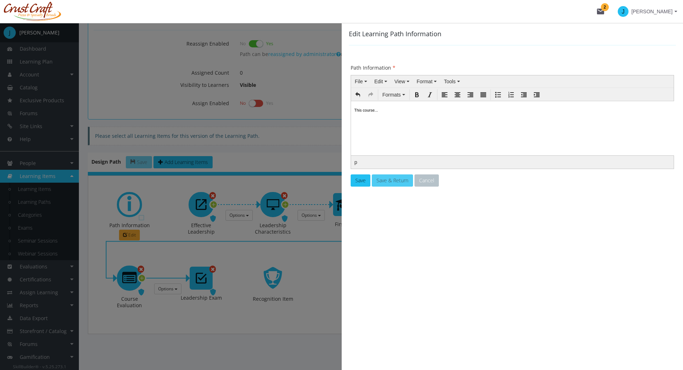
click at [393, 184] on button "Save & Return" at bounding box center [392, 180] width 41 height 12
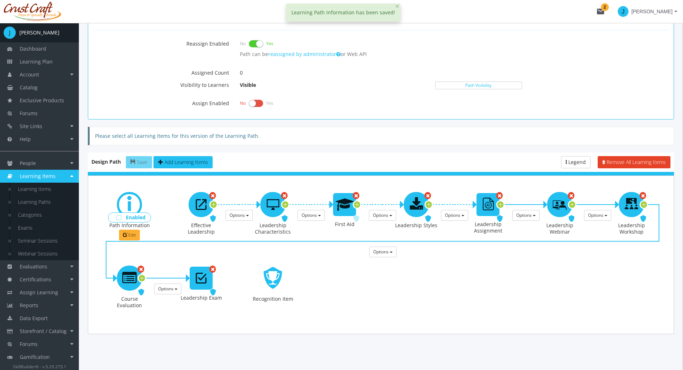
click at [144, 218] on span "Enabled" at bounding box center [136, 217] width 20 height 7
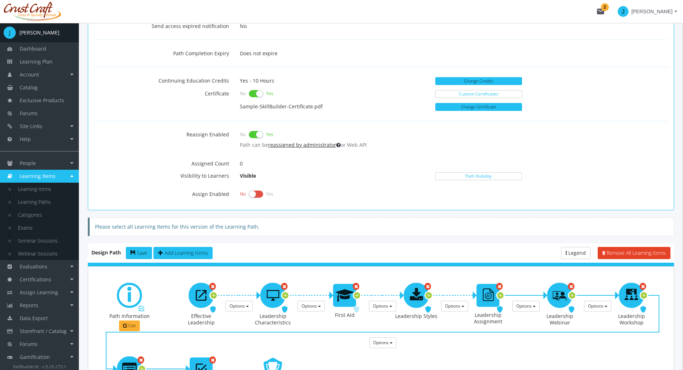
scroll to position [302, 0]
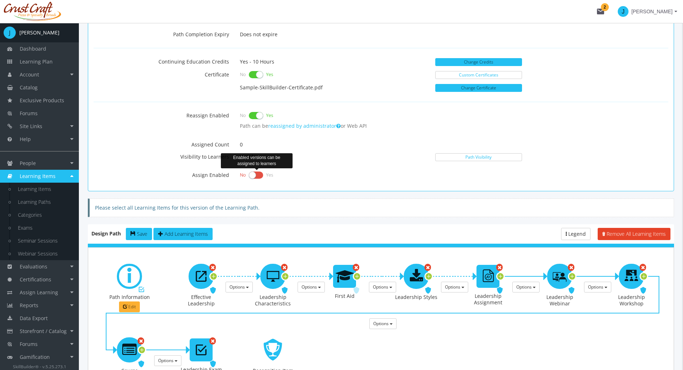
click at [254, 177] on label at bounding box center [256, 175] width 14 height 10
click at [0, 0] on input "checkbox" at bounding box center [0, 0] width 0 height 0
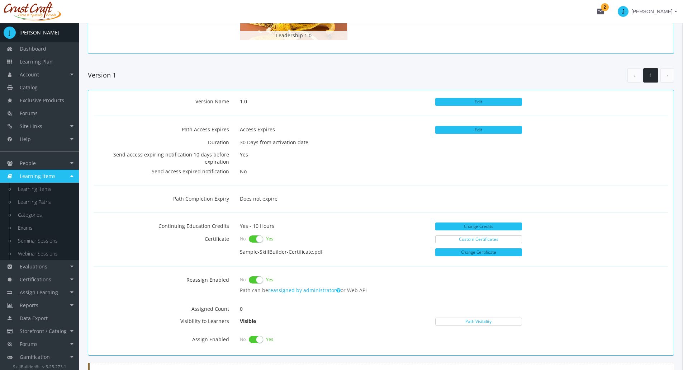
scroll to position [0, 0]
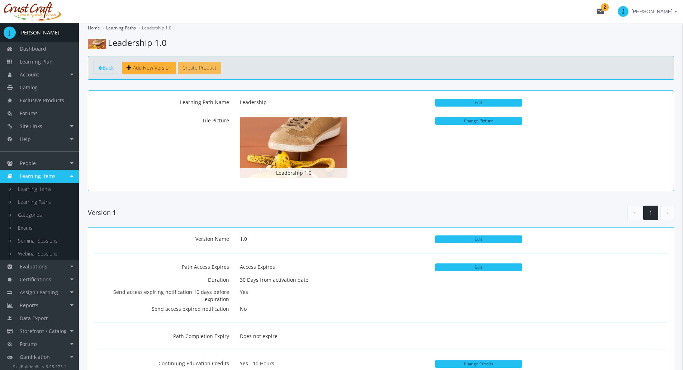
click at [195, 70] on button "Create Product" at bounding box center [199, 68] width 43 height 12
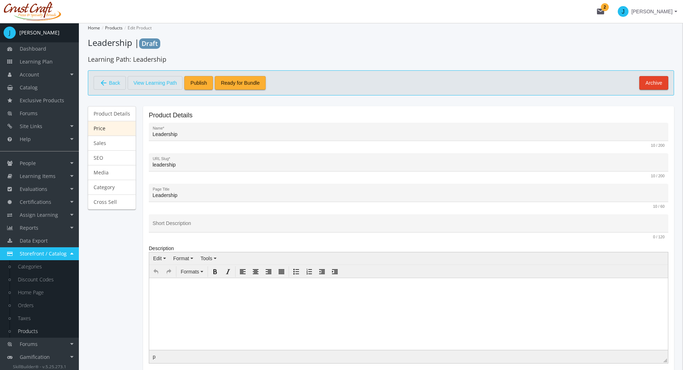
click at [113, 130] on link "Price" at bounding box center [112, 128] width 48 height 15
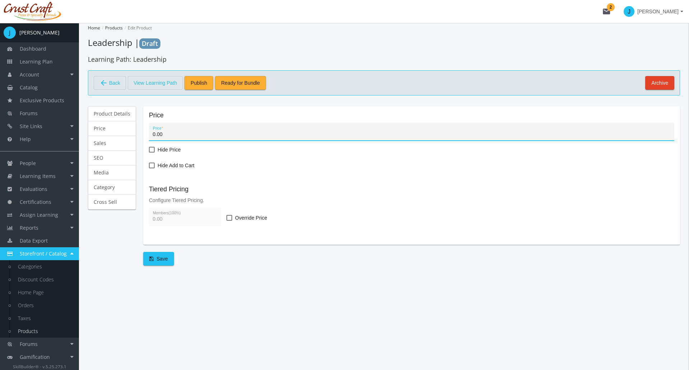
click at [169, 132] on input "0.00" at bounding box center [412, 135] width 518 height 6
type input "50"
type input "0"
type input "50.00"
click at [228, 216] on span at bounding box center [229, 218] width 6 height 6
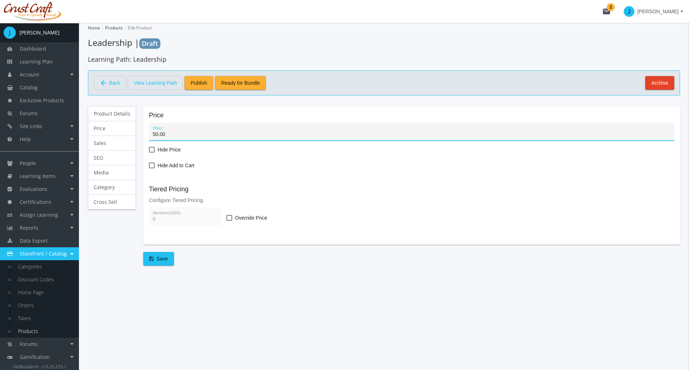
click at [227, 220] on input "Override Price" at bounding box center [226, 220] width 0 height 0
checkbox input "true"
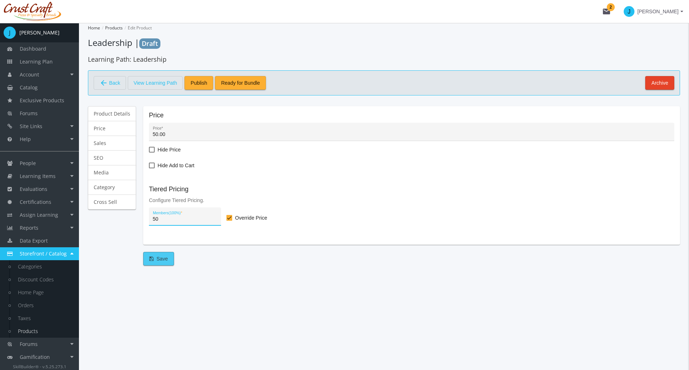
type input "50.00"
click at [156, 256] on span "Save" at bounding box center [158, 258] width 19 height 13
type input "50"
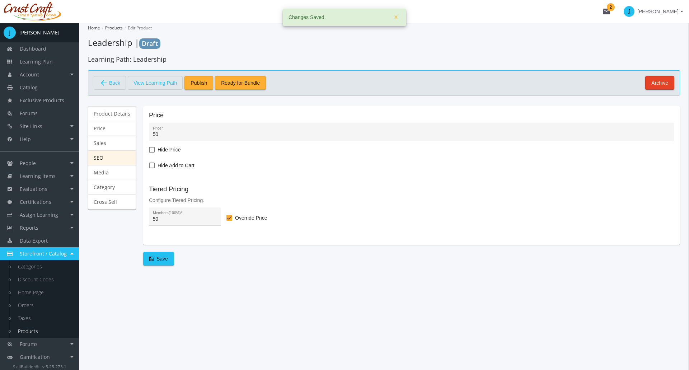
click at [108, 157] on link "SEO" at bounding box center [112, 157] width 48 height 15
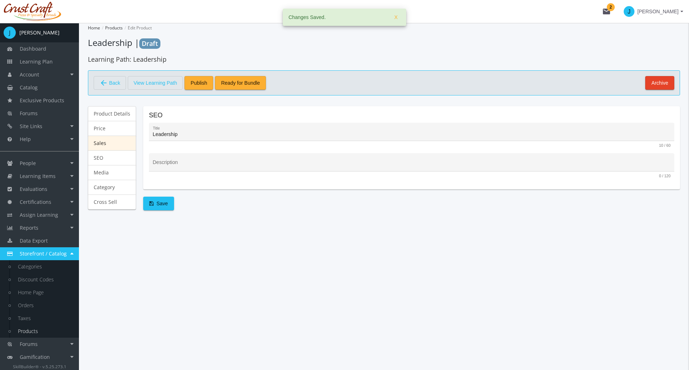
click at [110, 144] on link "Sales" at bounding box center [112, 143] width 48 height 15
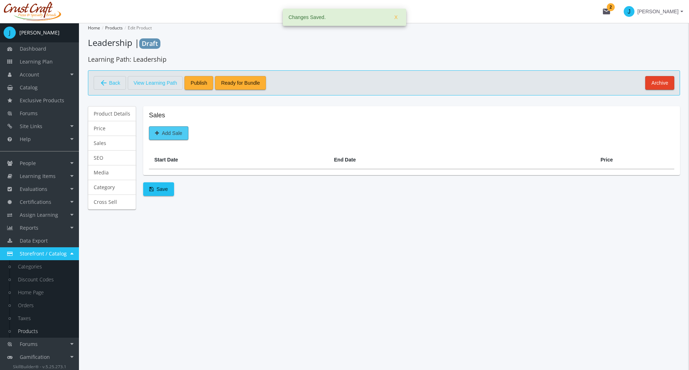
click at [166, 133] on span "Add Sale" at bounding box center [168, 133] width 27 height 13
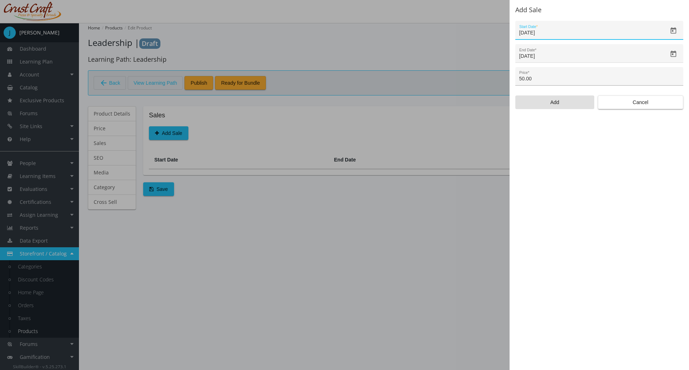
click at [526, 78] on input "50.00" at bounding box center [599, 79] width 160 height 6
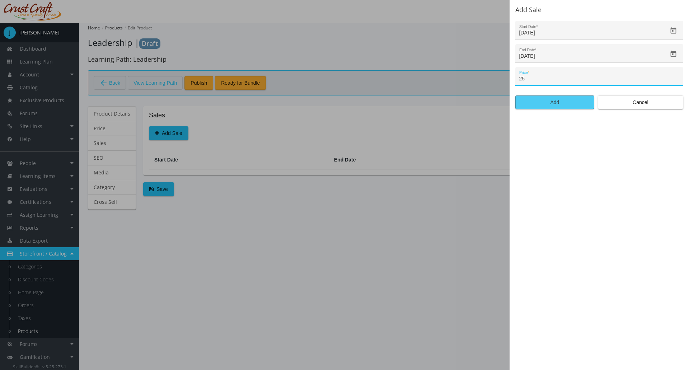
type input "25.00"
click at [561, 100] on span "Add" at bounding box center [554, 102] width 67 height 13
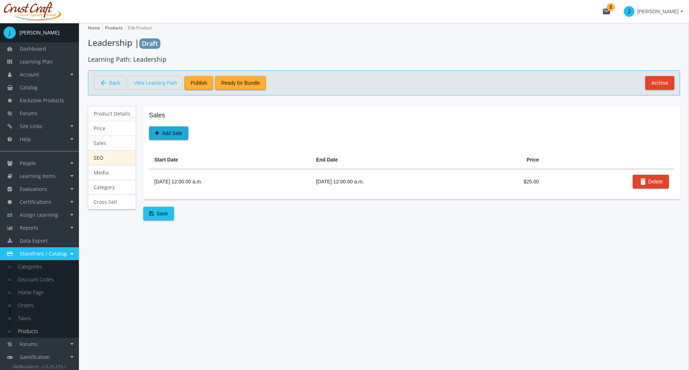
click at [124, 163] on link "SEO" at bounding box center [112, 157] width 48 height 15
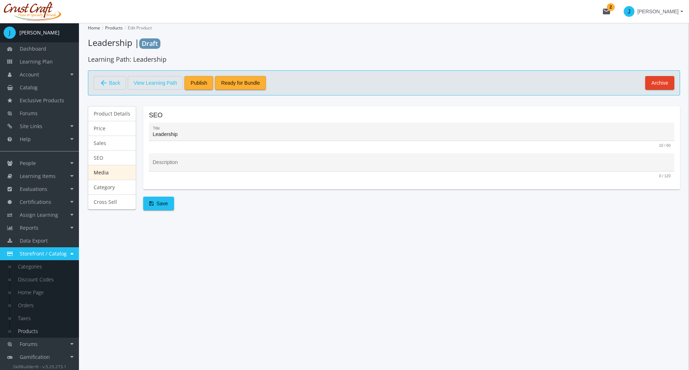
click at [125, 170] on link "Media" at bounding box center [112, 172] width 48 height 15
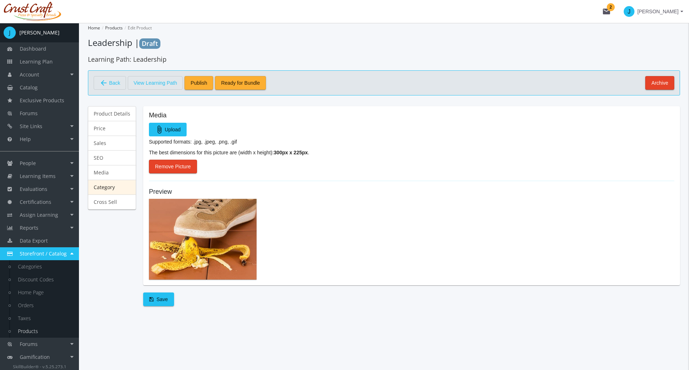
click at [119, 182] on link "Category" at bounding box center [112, 187] width 48 height 15
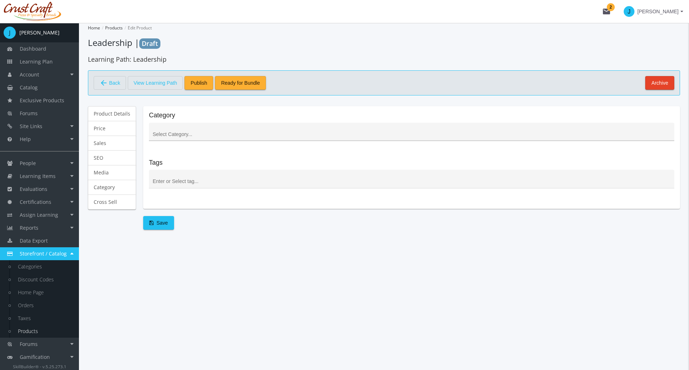
click at [175, 132] on input at bounding box center [412, 135] width 518 height 6
click at [201, 183] on input at bounding box center [412, 182] width 518 height 6
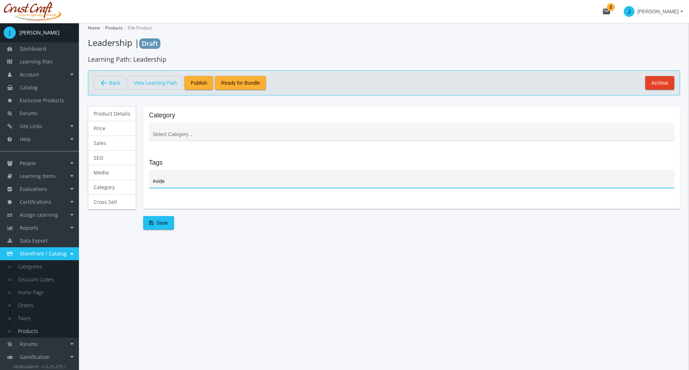
type input "#video"
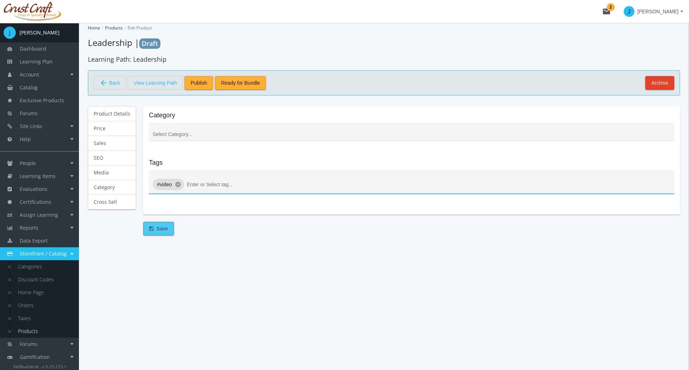
click at [165, 231] on span "Save" at bounding box center [158, 228] width 19 height 13
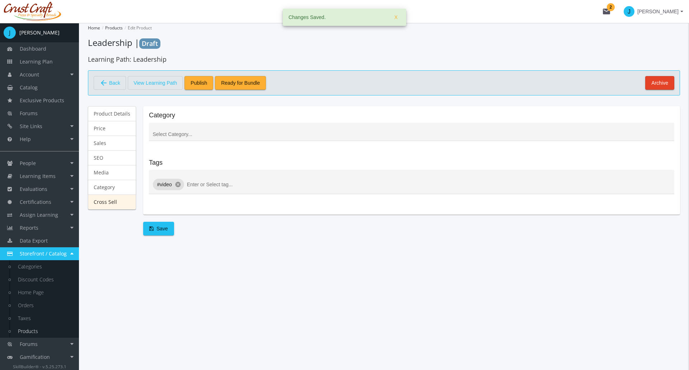
click at [116, 199] on link "Cross Sell" at bounding box center [112, 201] width 48 height 15
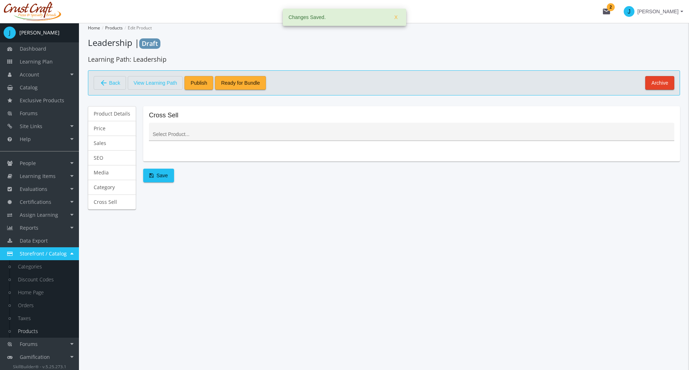
click at [198, 129] on div at bounding box center [412, 133] width 518 height 15
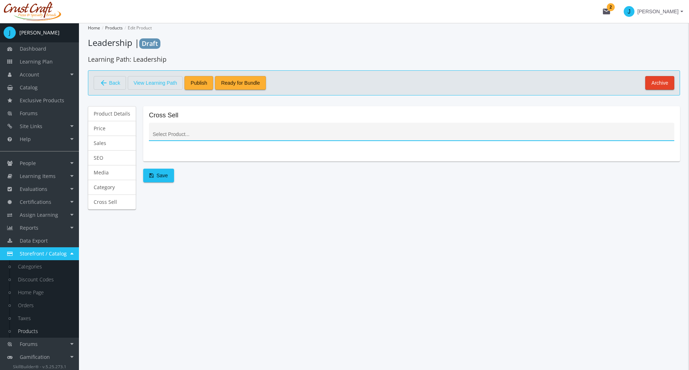
click at [206, 130] on div at bounding box center [412, 133] width 518 height 15
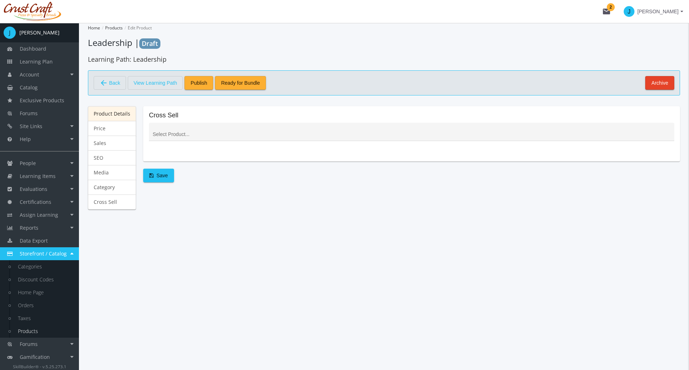
click at [111, 114] on link "Product Details" at bounding box center [112, 113] width 48 height 15
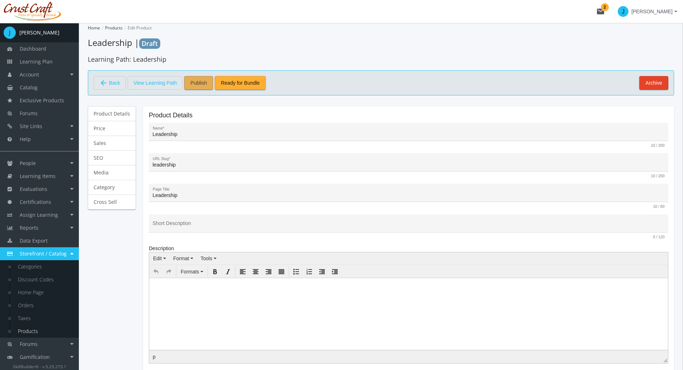
click at [207, 85] on button "Publish" at bounding box center [198, 83] width 29 height 14
click at [44, 89] on link "Catalog" at bounding box center [39, 87] width 79 height 13
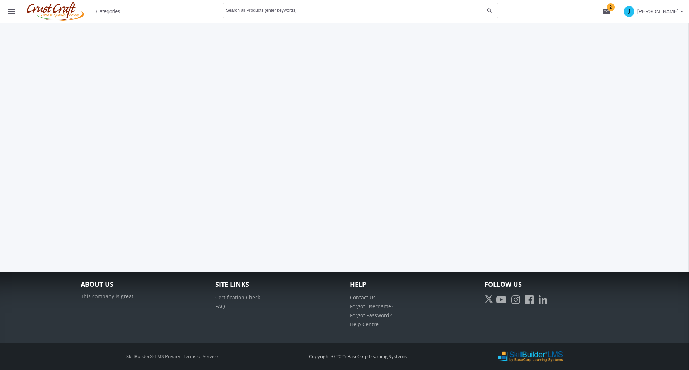
click at [113, 11] on span "Categories" at bounding box center [108, 11] width 24 height 13
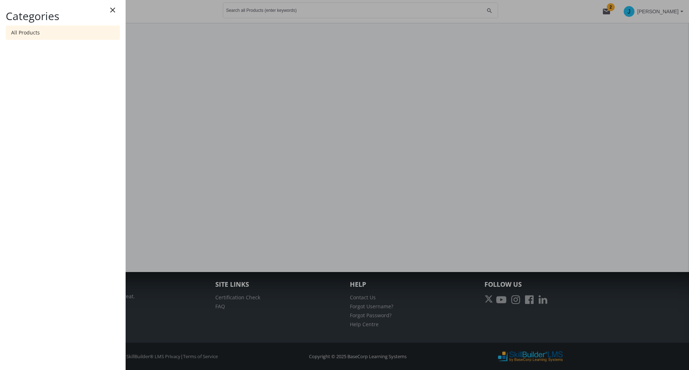
click at [23, 31] on link "All Products" at bounding box center [63, 32] width 114 height 14
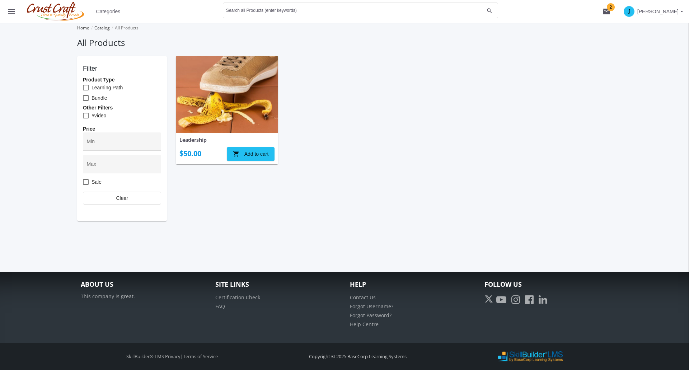
click at [243, 118] on img at bounding box center [227, 94] width 102 height 77
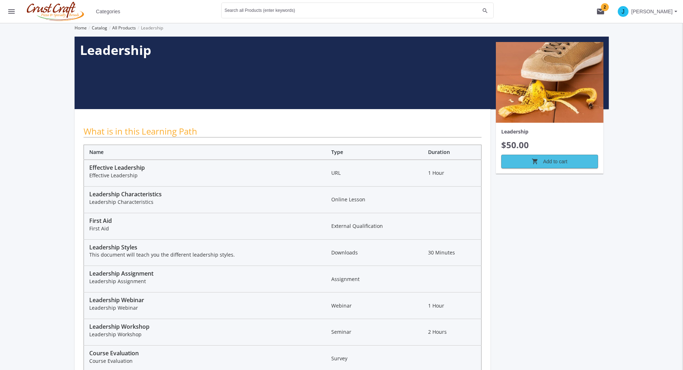
click at [568, 161] on span "shopping_cart Add to cart" at bounding box center [550, 161] width 85 height 13
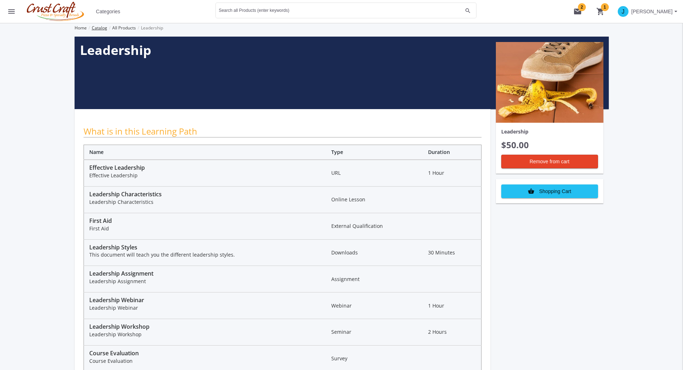
click at [100, 26] on link "Catalog" at bounding box center [99, 28] width 15 height 6
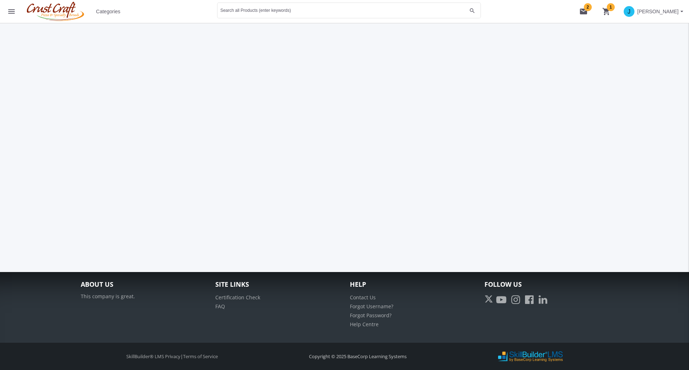
click at [15, 11] on mat-icon "menu" at bounding box center [11, 11] width 9 height 9
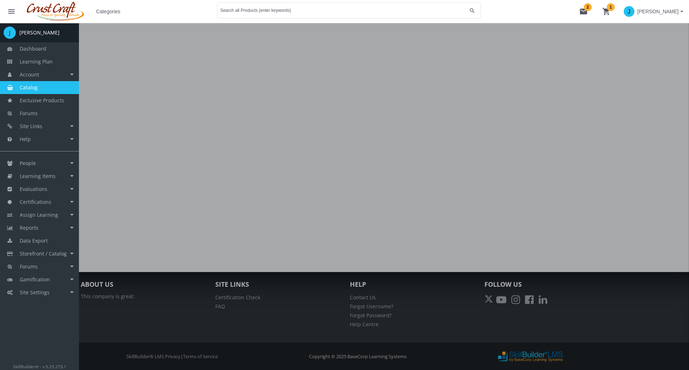
click at [156, 146] on div at bounding box center [344, 208] width 689 height 370
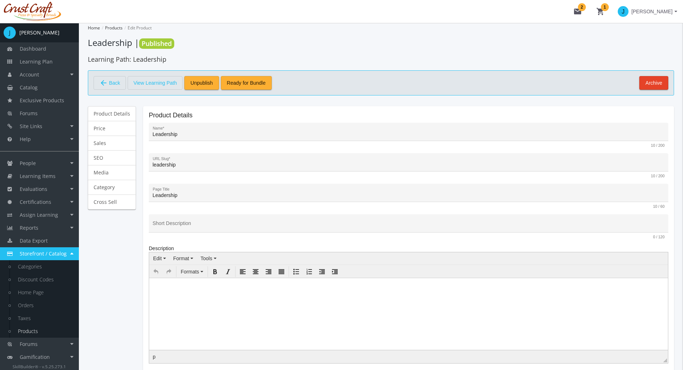
click at [149, 83] on span "View Learning Path" at bounding box center [154, 83] width 43 height 12
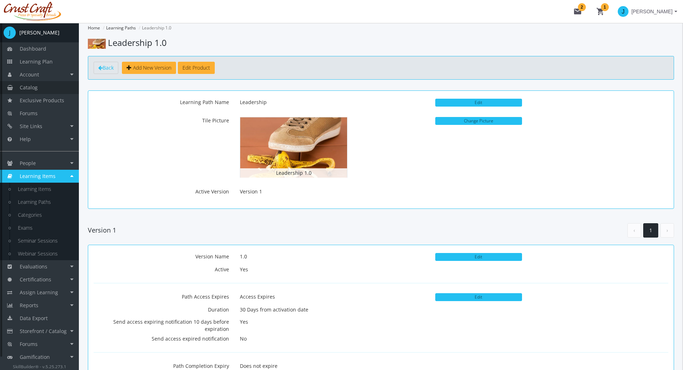
click at [29, 84] on link "Catalog" at bounding box center [39, 87] width 79 height 13
click at [44, 199] on link "Learning Paths" at bounding box center [45, 202] width 68 height 13
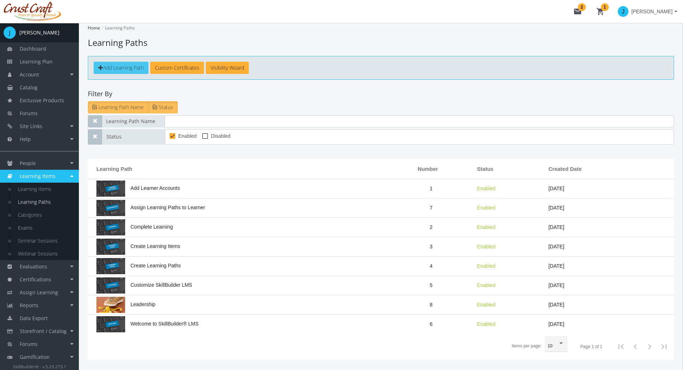
click at [126, 70] on span "Add Learning Path" at bounding box center [123, 67] width 41 height 7
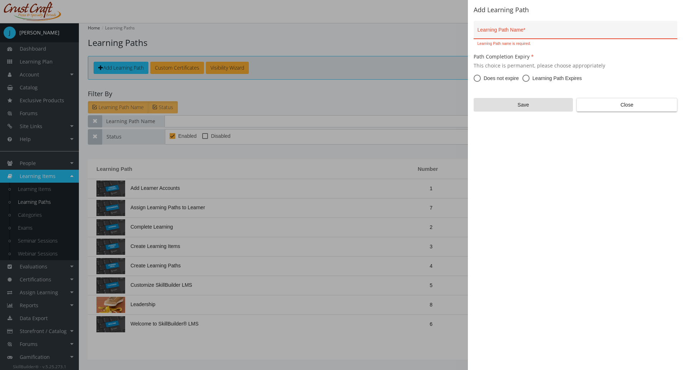
click at [500, 36] on div "Learning Path Name *" at bounding box center [576, 31] width 196 height 15
click at [503, 35] on input "Learning Path Name *" at bounding box center [576, 33] width 196 height 6
type input "IBAS Ethics"
click at [518, 77] on span "Does not expire" at bounding box center [500, 78] width 38 height 7
click at [481, 77] on input "Does not expire" at bounding box center [477, 79] width 7 height 7
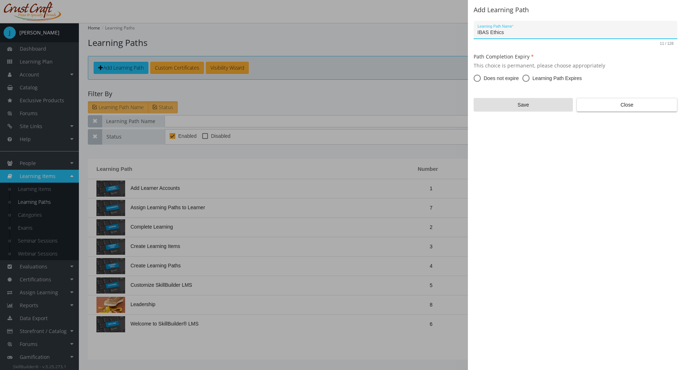
radio input "true"
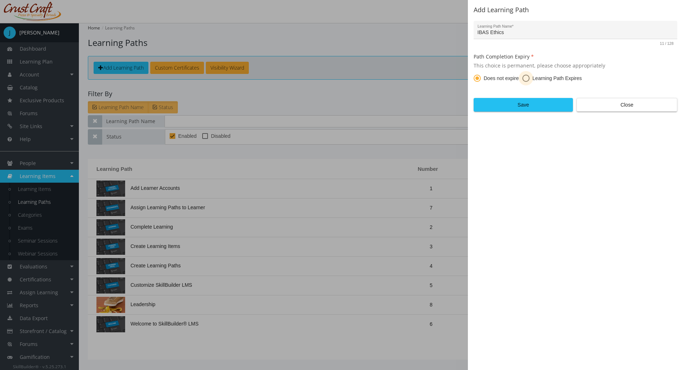
click at [523, 77] on span at bounding box center [526, 78] width 7 height 7
click at [523, 77] on input "Learning Path Expires" at bounding box center [526, 79] width 7 height 7
radio input "true"
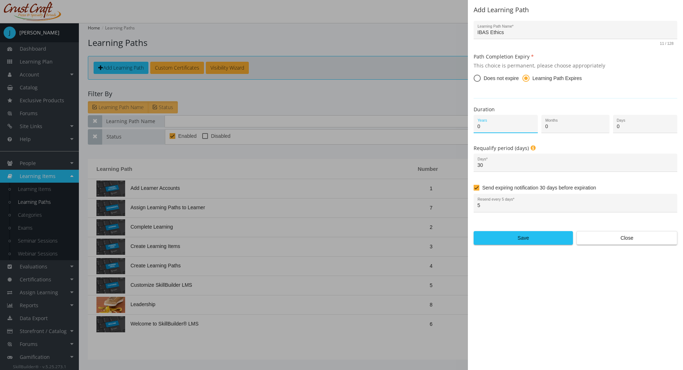
drag, startPoint x: 497, startPoint y: 127, endPoint x: 473, endPoint y: 130, distance: 23.5
click at [473, 130] on div "0 Years" at bounding box center [504, 126] width 71 height 23
type input "5"
drag, startPoint x: 484, startPoint y: 206, endPoint x: 468, endPoint y: 206, distance: 15.8
click at [468, 206] on div "Add Learning Path IBAS Ethics Learning Path Name * 11 / 128 Path Completion Exp…" at bounding box center [341, 185] width 683 height 370
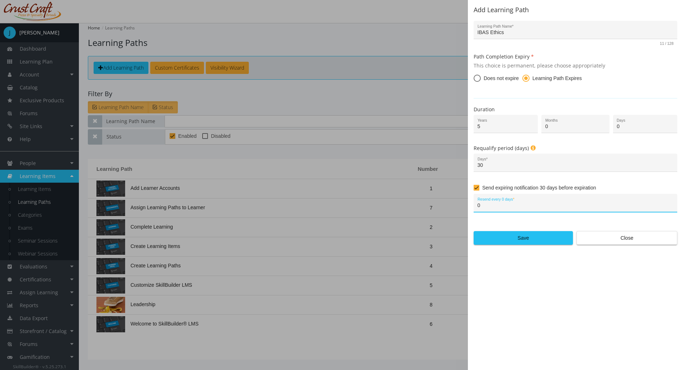
type input "0"
drag, startPoint x: 559, startPoint y: 235, endPoint x: 551, endPoint y: 251, distance: 18.5
click at [559, 235] on span "Save" at bounding box center [523, 237] width 87 height 13
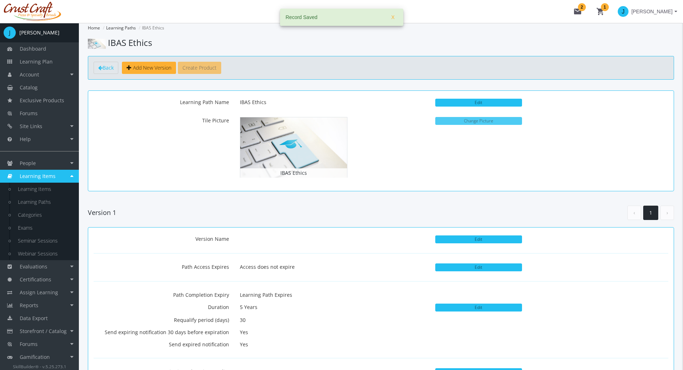
click at [453, 119] on button "Change Picture" at bounding box center [479, 121] width 87 height 8
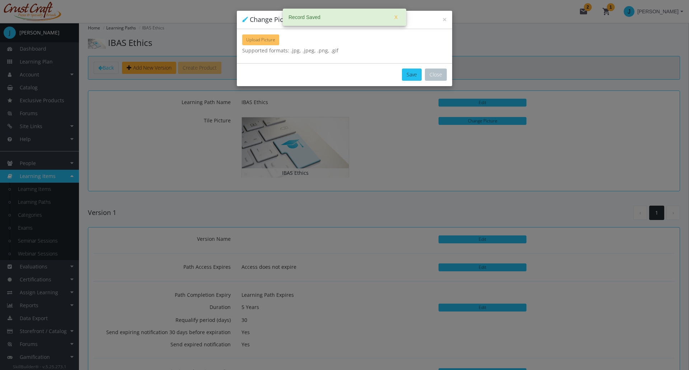
click at [263, 39] on span "Upload Picture" at bounding box center [260, 40] width 29 height 6
type input "C:\fakepath\Mixer.jpg"
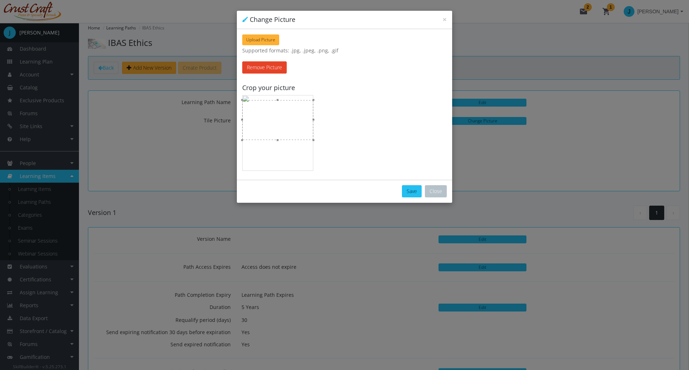
drag, startPoint x: 309, startPoint y: 122, endPoint x: 309, endPoint y: 127, distance: 5.0
click at [309, 127] on div at bounding box center [277, 120] width 71 height 40
click at [406, 188] on button "Save" at bounding box center [412, 191] width 20 height 12
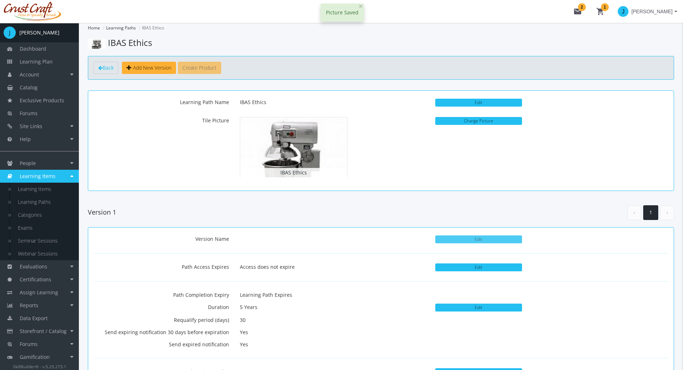
click at [450, 241] on button "Edit" at bounding box center [479, 239] width 87 height 8
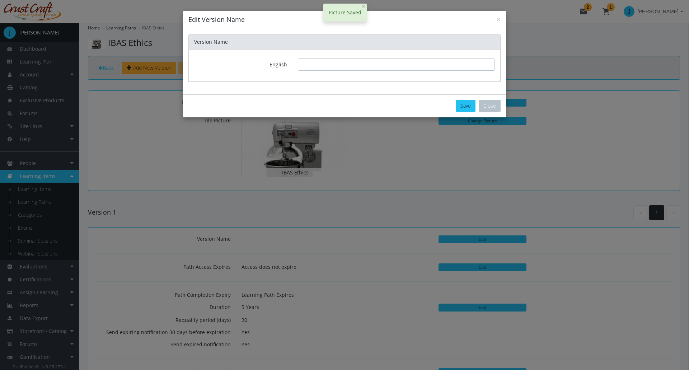
click at [325, 64] on input "text" at bounding box center [396, 64] width 197 height 12
type input "1.0"
click at [469, 108] on button "Save" at bounding box center [466, 106] width 20 height 12
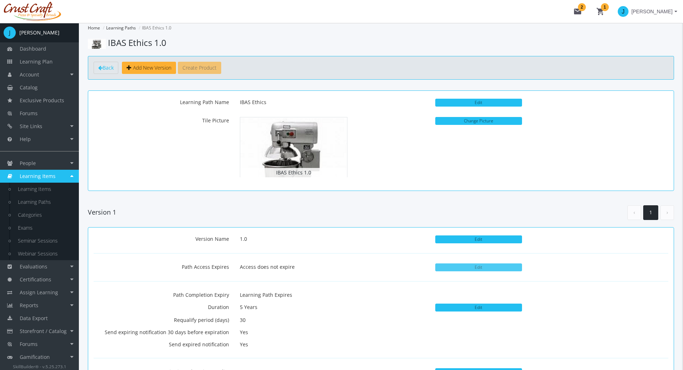
click at [474, 268] on button "Edit" at bounding box center [479, 267] width 87 height 8
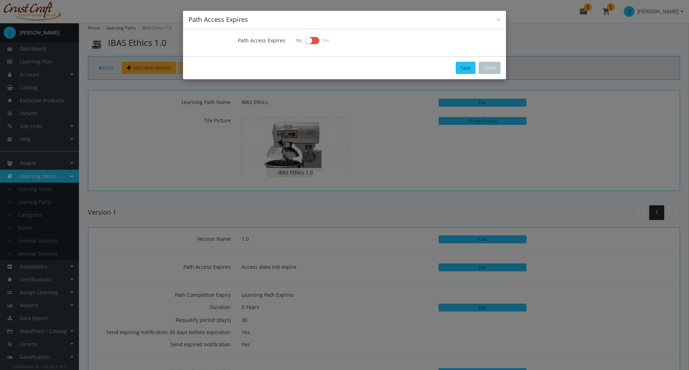
click at [311, 40] on label at bounding box center [312, 41] width 14 height 10
click at [0, 0] on input "checkbox" at bounding box center [0, 0] width 0 height 0
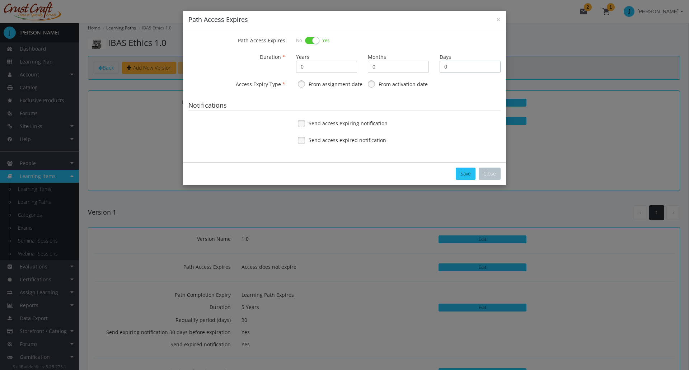
click at [445, 68] on input "0" at bounding box center [469, 67] width 61 height 12
type input "60"
click at [373, 85] on link at bounding box center [371, 84] width 11 height 11
click at [302, 124] on link at bounding box center [301, 123] width 11 height 11
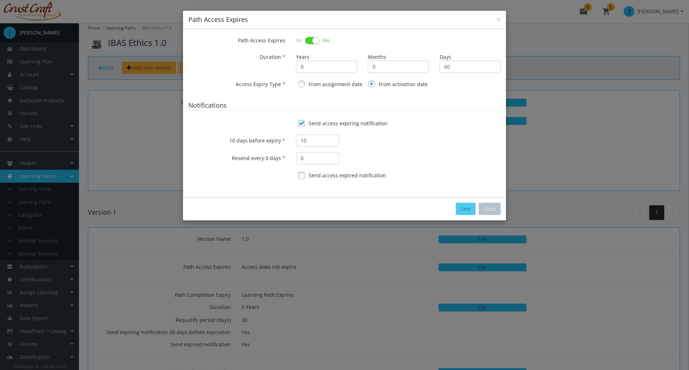
click at [469, 212] on button "Save" at bounding box center [466, 209] width 20 height 12
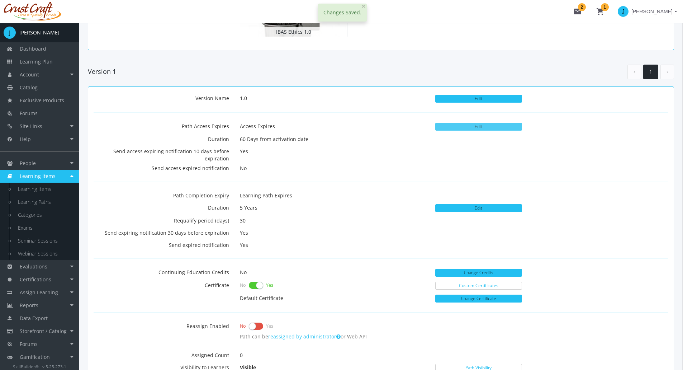
scroll to position [179, 0]
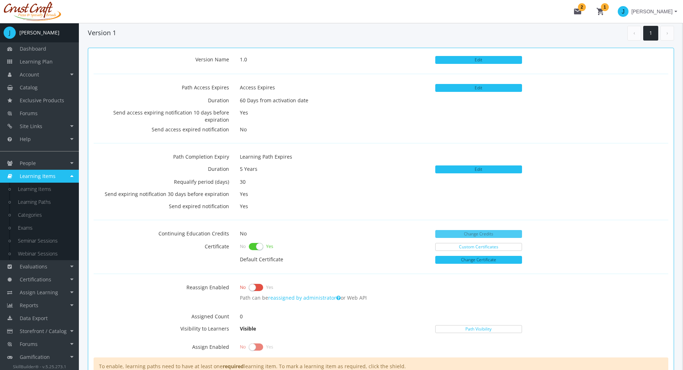
click at [462, 235] on button "Change Credits" at bounding box center [479, 234] width 87 height 8
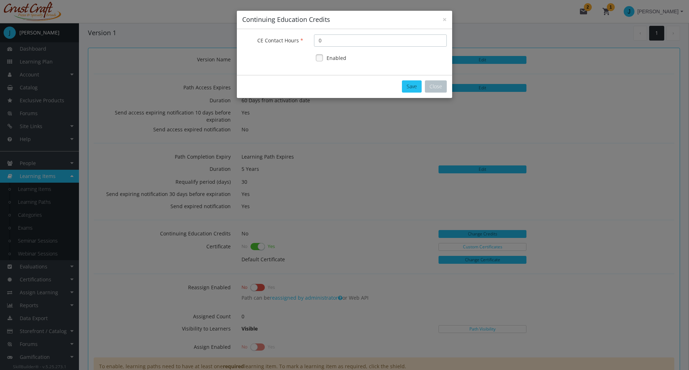
click at [318, 39] on input "0" at bounding box center [380, 40] width 133 height 12
type input "10"
click at [322, 57] on link at bounding box center [319, 57] width 11 height 11
click at [408, 87] on button "Save" at bounding box center [412, 86] width 20 height 12
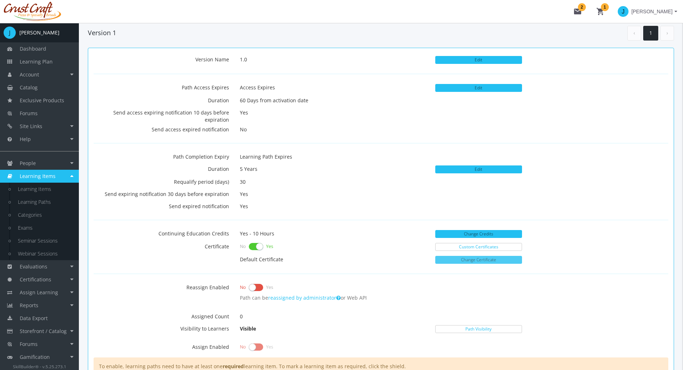
click at [454, 258] on button "Change Certificate" at bounding box center [479, 260] width 87 height 8
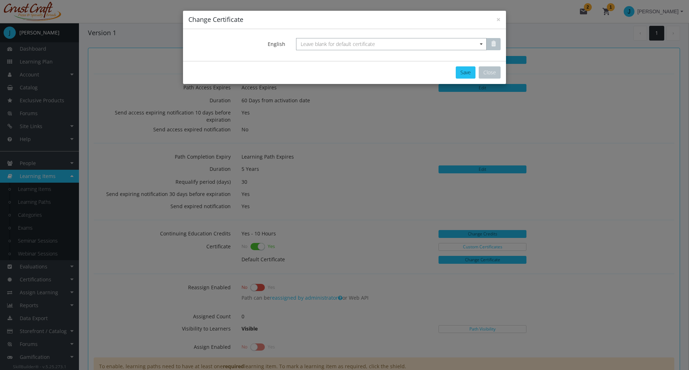
click at [384, 41] on span "Leave blank for default certificate" at bounding box center [391, 44] width 191 height 12
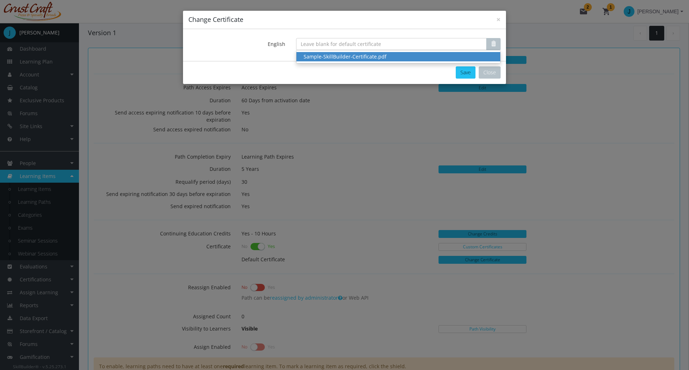
click at [396, 56] on div "Sample-SkillBuilder-Certificate.pdf" at bounding box center [398, 56] width 189 height 7
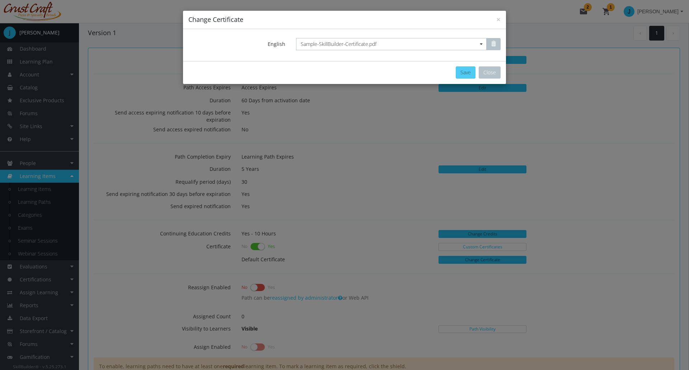
click at [463, 73] on button "Save" at bounding box center [466, 72] width 20 height 12
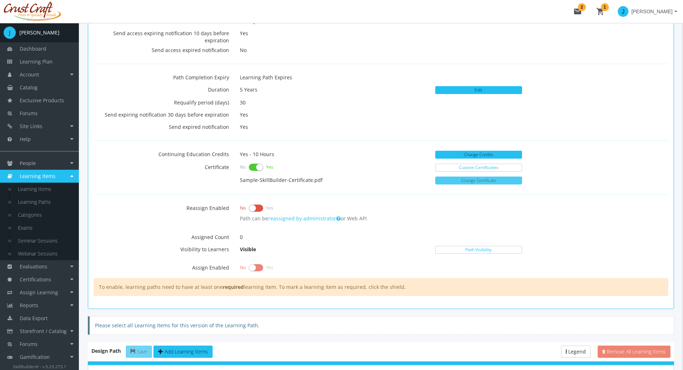
scroll to position [287, 0]
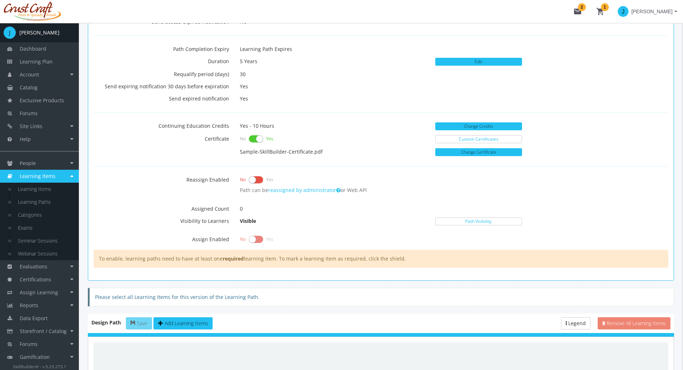
click at [258, 178] on label at bounding box center [256, 180] width 14 height 10
click at [0, 0] on input "checkbox" at bounding box center [0, 0] width 0 height 0
click at [255, 180] on label at bounding box center [256, 180] width 14 height 10
click at [0, 0] on input "checkbox" at bounding box center [0, 0] width 0 height 0
click at [255, 180] on label at bounding box center [256, 180] width 14 height 10
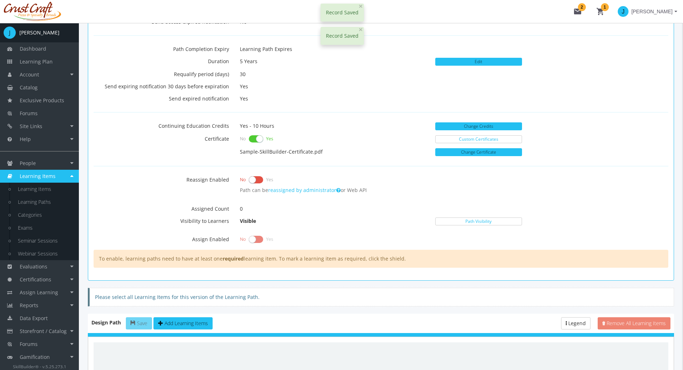
click at [0, 0] on input "checkbox" at bounding box center [0, 0] width 0 height 0
click at [255, 239] on label at bounding box center [256, 239] width 14 height 10
click at [255, 241] on label at bounding box center [256, 239] width 14 height 10
click at [470, 221] on link "Path Visibility" at bounding box center [479, 221] width 87 height 8
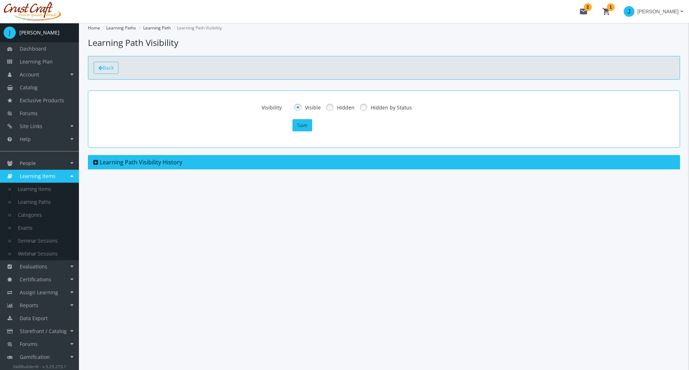
click at [105, 69] on span "Back" at bounding box center [108, 67] width 11 height 7
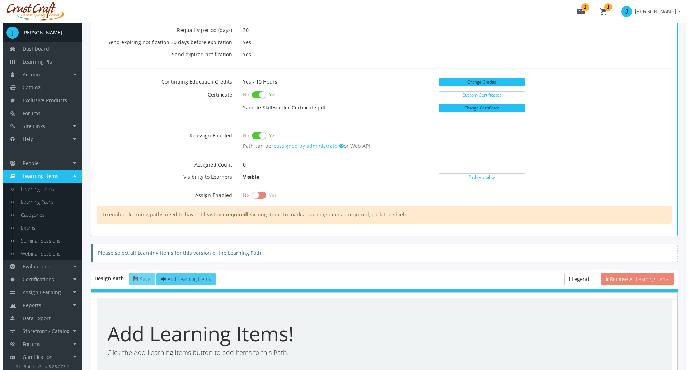
scroll to position [394, 0]
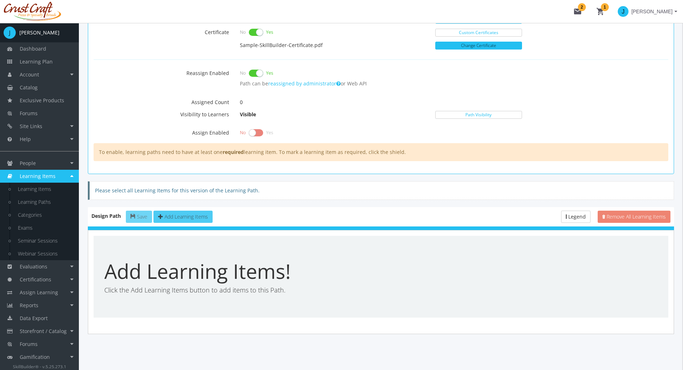
click at [184, 215] on span "Add Learning Items" at bounding box center [186, 216] width 43 height 7
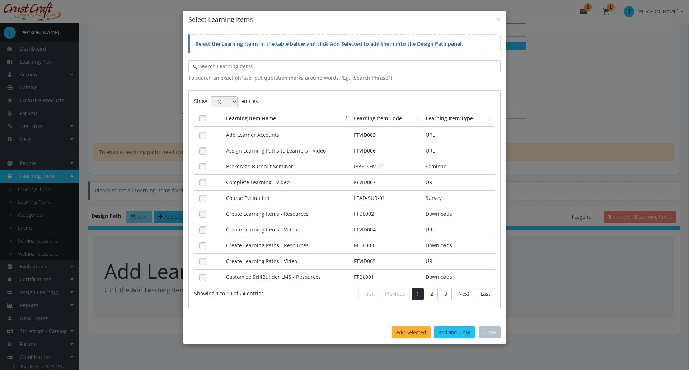
click at [380, 123] on th "Learning Item Code" at bounding box center [388, 119] width 72 height 16
click at [229, 103] on select "10 25 50 100" at bounding box center [224, 101] width 27 height 11
select select "50"
click at [211, 96] on select "10 25 50 100" at bounding box center [224, 101] width 27 height 11
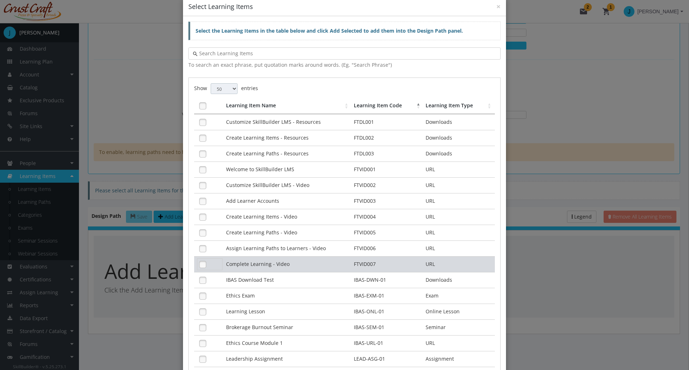
scroll to position [0, 0]
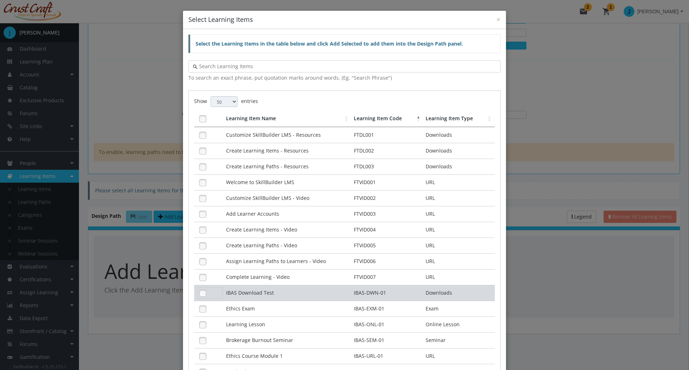
click at [200, 295] on link at bounding box center [202, 293] width 11 height 11
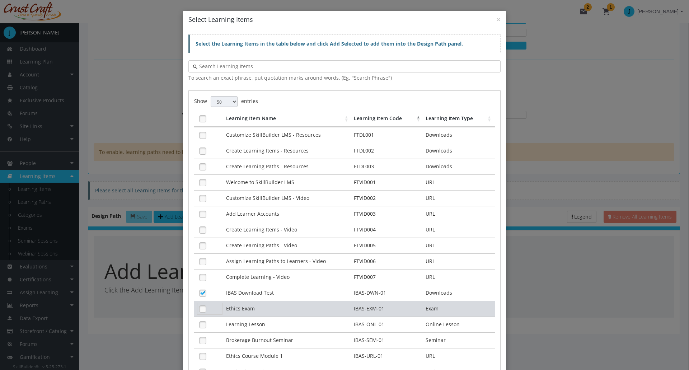
click at [201, 307] on link at bounding box center [202, 309] width 11 height 11
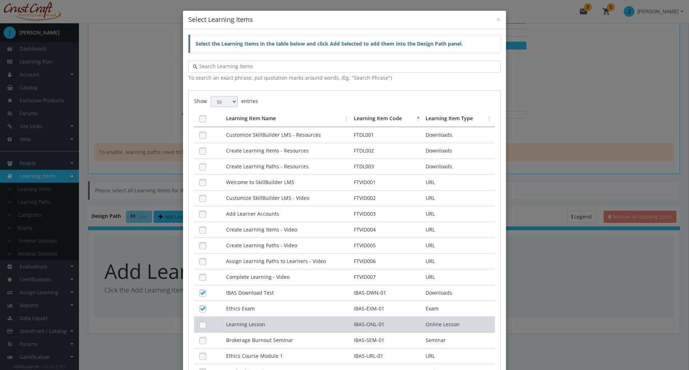
click at [200, 323] on link at bounding box center [202, 324] width 11 height 11
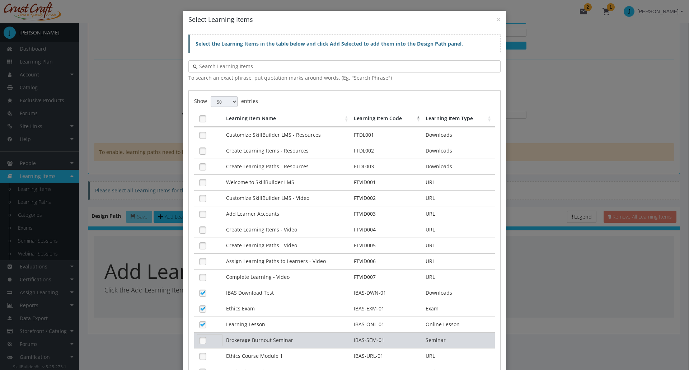
click at [199, 340] on link at bounding box center [202, 340] width 11 height 11
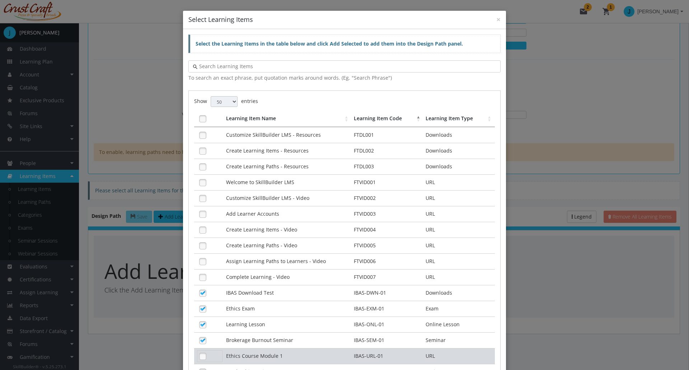
click at [198, 360] on link at bounding box center [202, 356] width 11 height 11
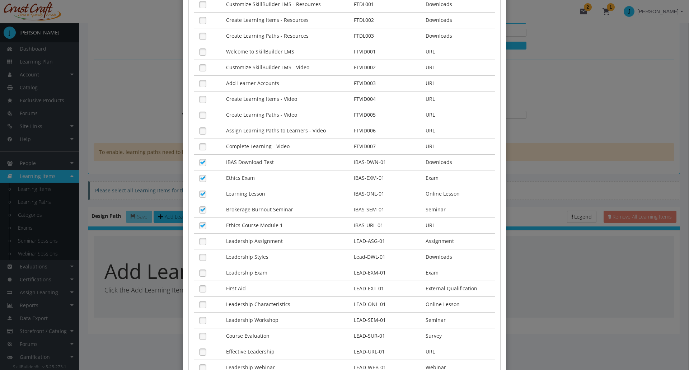
scroll to position [206, 0]
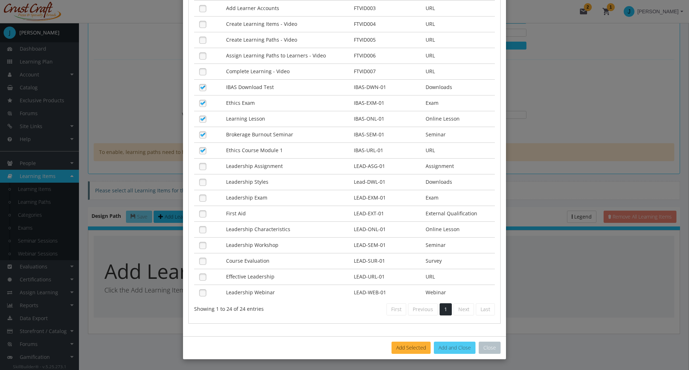
click at [445, 350] on button "Add and Close" at bounding box center [455, 348] width 42 height 12
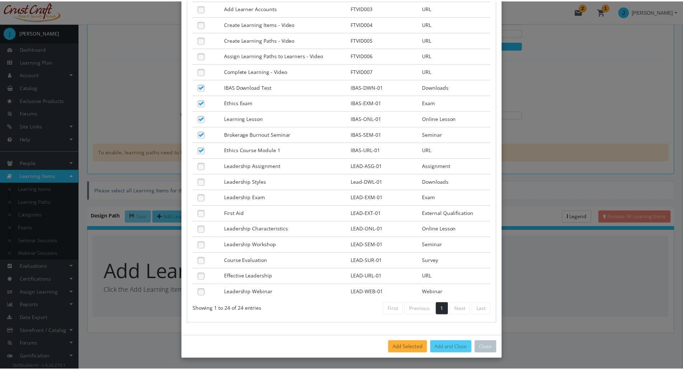
scroll to position [349, 0]
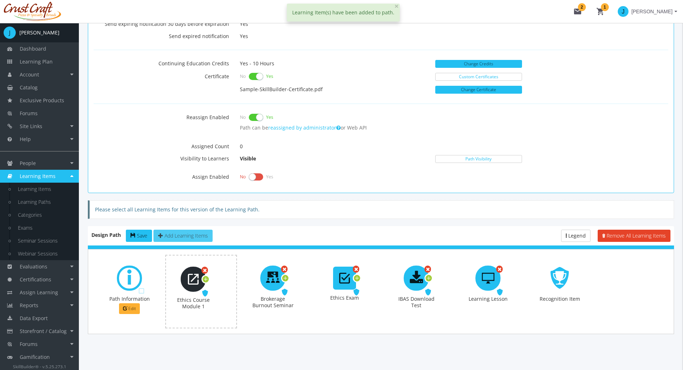
drag, startPoint x: 274, startPoint y: 283, endPoint x: 195, endPoint y: 284, distance: 79.7
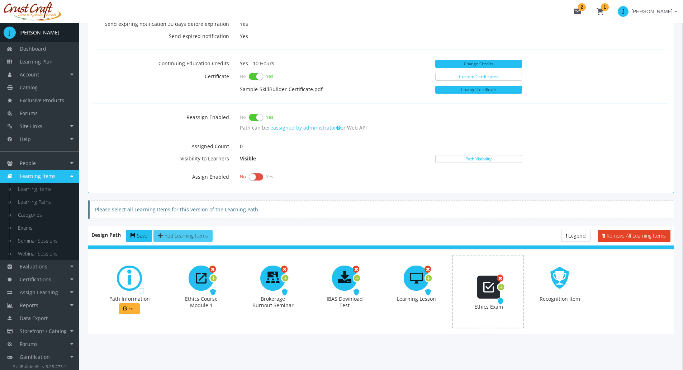
drag, startPoint x: 346, startPoint y: 286, endPoint x: 490, endPoint y: 295, distance: 144.5
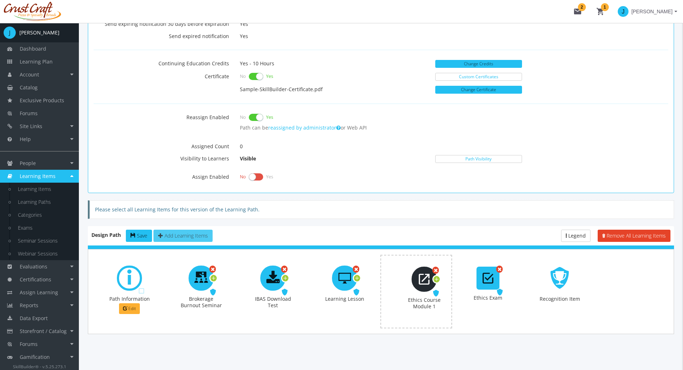
drag, startPoint x: 204, startPoint y: 284, endPoint x: 427, endPoint y: 285, distance: 223.2
drag, startPoint x: 345, startPoint y: 280, endPoint x: 276, endPoint y: 277, distance: 68.9
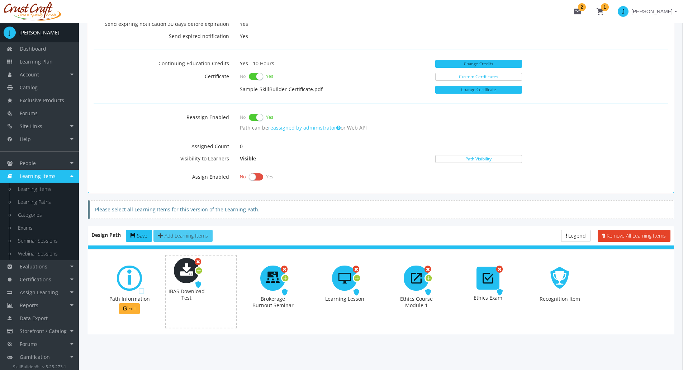
drag, startPoint x: 340, startPoint y: 283, endPoint x: 192, endPoint y: 279, distance: 147.5
click at [140, 292] on span "Enabled" at bounding box center [136, 290] width 20 height 7
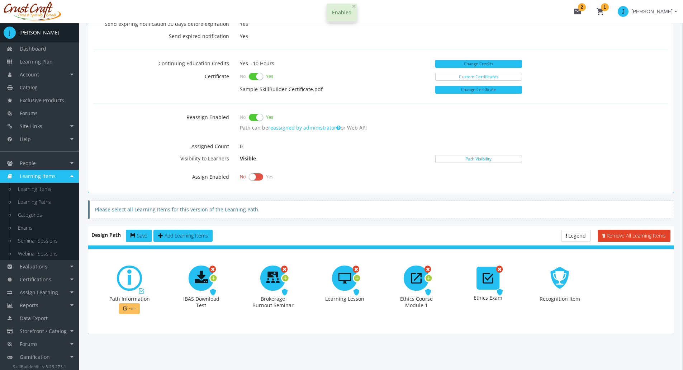
click at [132, 310] on span "Edit" at bounding box center [132, 308] width 8 height 6
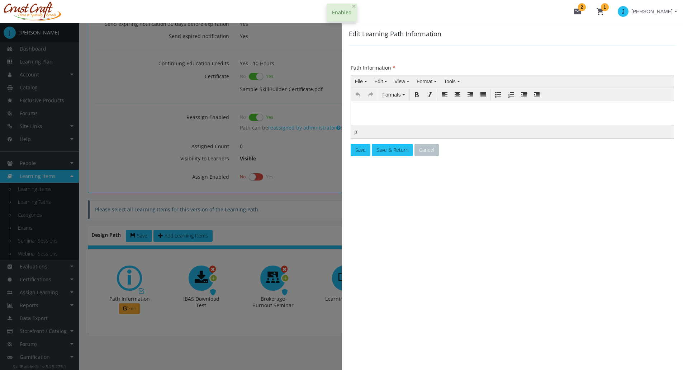
click at [380, 115] on body at bounding box center [513, 119] width 318 height 30
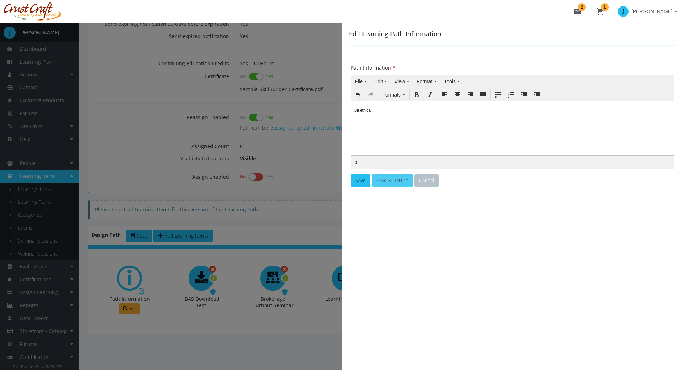
click at [390, 181] on span "Save & Return" at bounding box center [393, 180] width 32 height 7
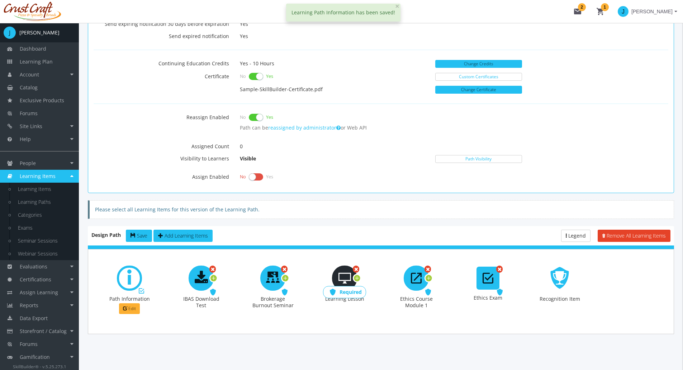
click at [350, 292] on span "Required" at bounding box center [351, 291] width 22 height 7
click at [282, 292] on span "Required" at bounding box center [279, 291] width 22 height 7
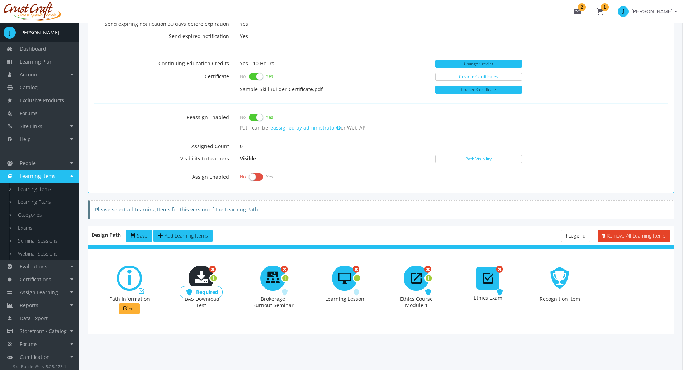
click at [213, 293] on span "Required" at bounding box center [207, 291] width 22 height 7
click at [214, 279] on icon at bounding box center [214, 278] width 6 height 10
click at [241, 286] on span "Options" at bounding box center [237, 288] width 15 height 6
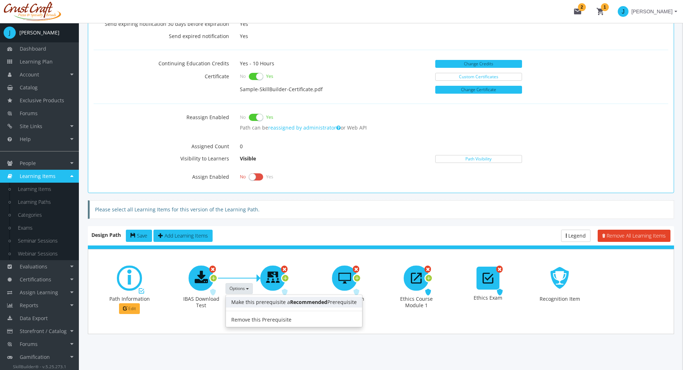
click at [243, 298] on link "Make this prerequisite a Recommended Prerequisite" at bounding box center [294, 302] width 136 height 11
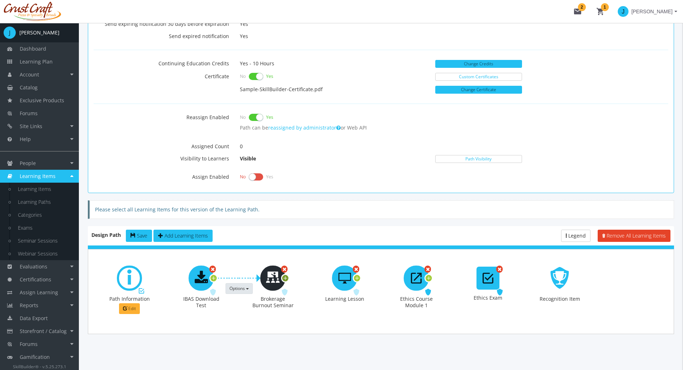
click at [286, 280] on icon at bounding box center [285, 278] width 6 height 10
click at [321, 287] on button "Options" at bounding box center [310, 288] width 27 height 11
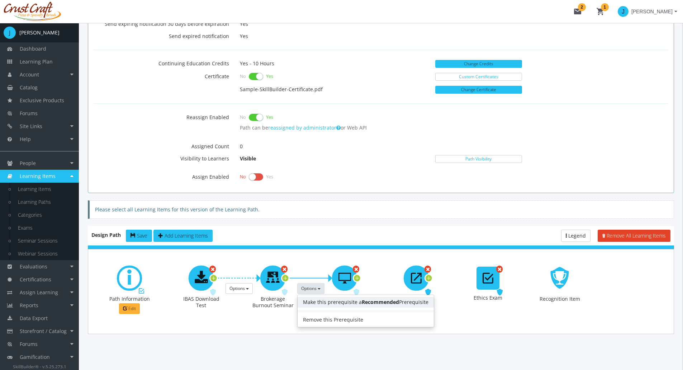
click at [323, 300] on link "Make this prerequisite a Recommended Prerequisite" at bounding box center [366, 302] width 136 height 11
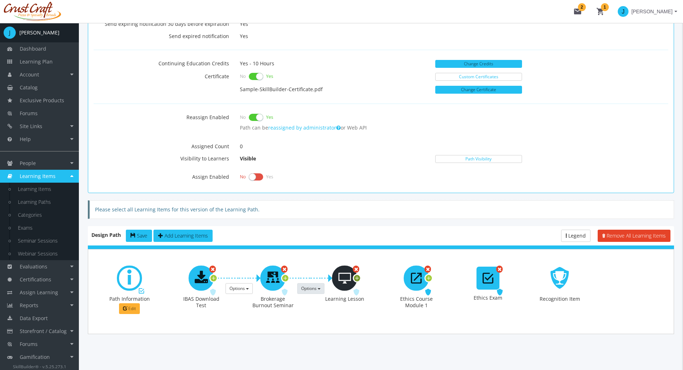
click at [357, 277] on icon at bounding box center [357, 278] width 6 height 10
click at [383, 287] on span "Options" at bounding box center [380, 288] width 15 height 6
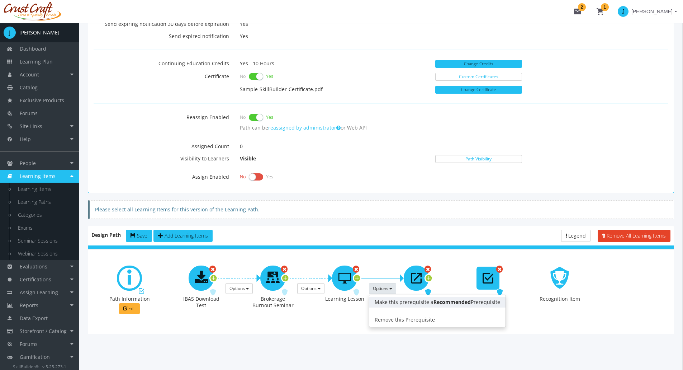
click at [400, 305] on link "Make this prerequisite a Recommended Prerequisite" at bounding box center [438, 302] width 136 height 11
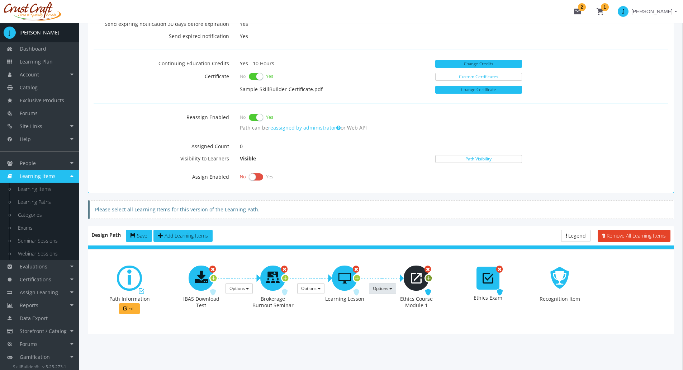
click at [427, 278] on icon at bounding box center [429, 278] width 6 height 10
click at [563, 284] on icon at bounding box center [560, 278] width 23 height 33
click at [146, 237] on span "Save" at bounding box center [142, 235] width 10 height 7
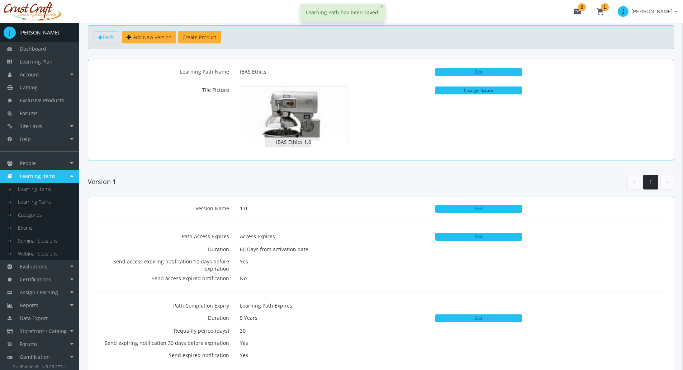
scroll to position [0, 0]
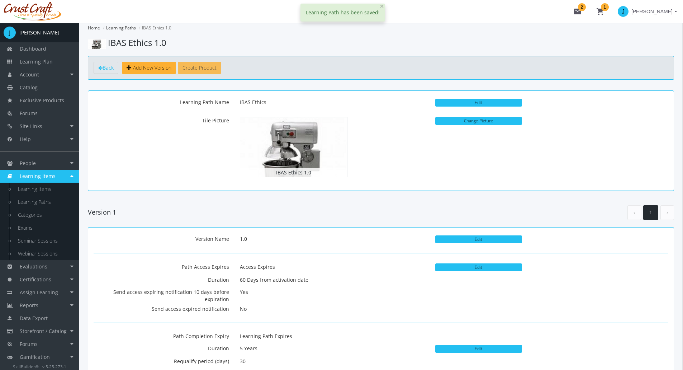
click at [193, 69] on button "Create Product" at bounding box center [199, 68] width 43 height 12
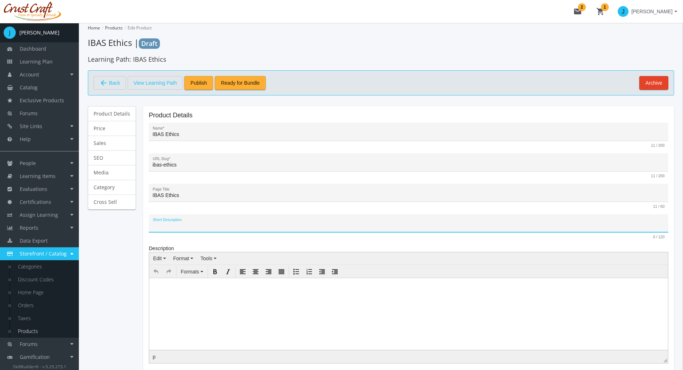
click at [194, 223] on input "Short Description" at bounding box center [409, 226] width 512 height 6
type input "Mandatory ethics course sutable for P&C insurance brokers"
click at [254, 292] on html at bounding box center [408, 285] width 519 height 14
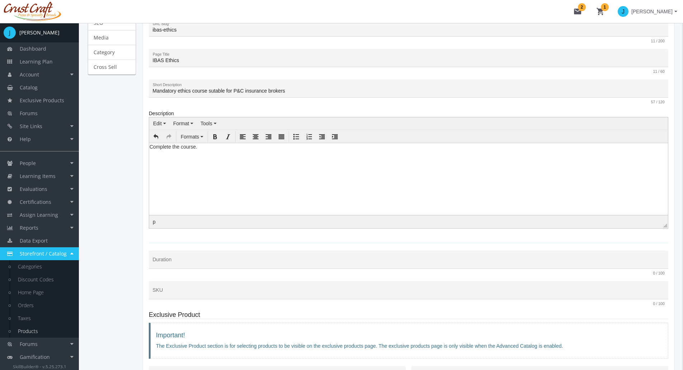
scroll to position [144, 0]
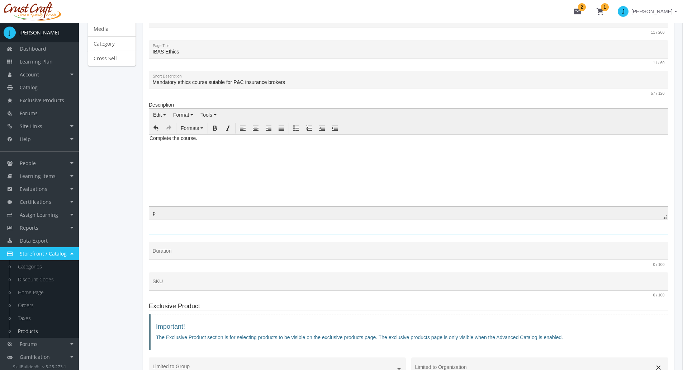
click at [183, 253] on input "Duration" at bounding box center [409, 254] width 512 height 6
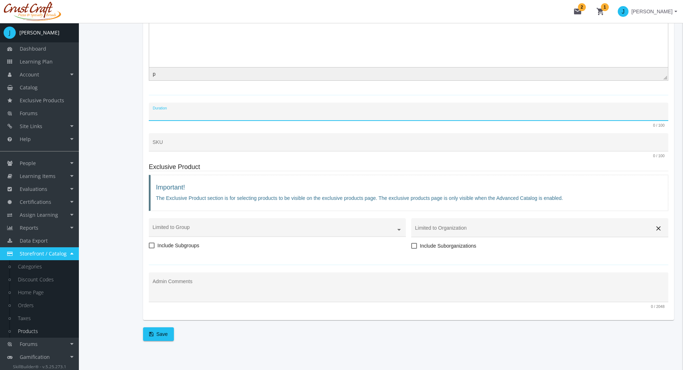
scroll to position [287, 0]
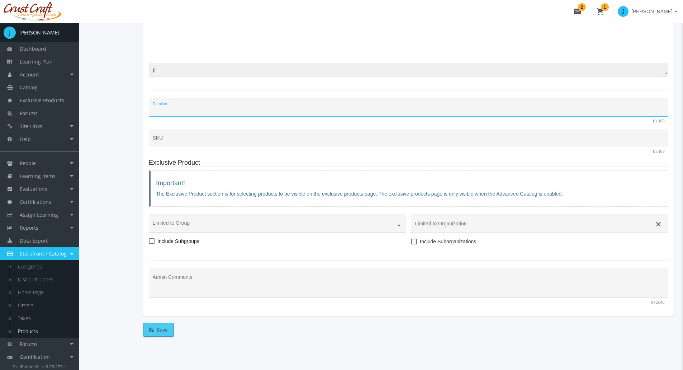
click at [162, 333] on span "Save" at bounding box center [158, 329] width 19 height 13
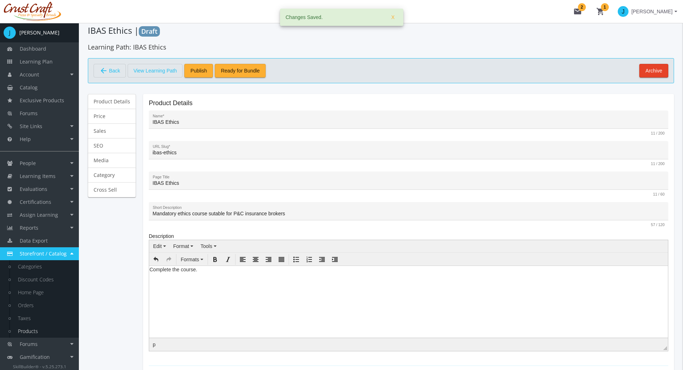
scroll to position [0, 0]
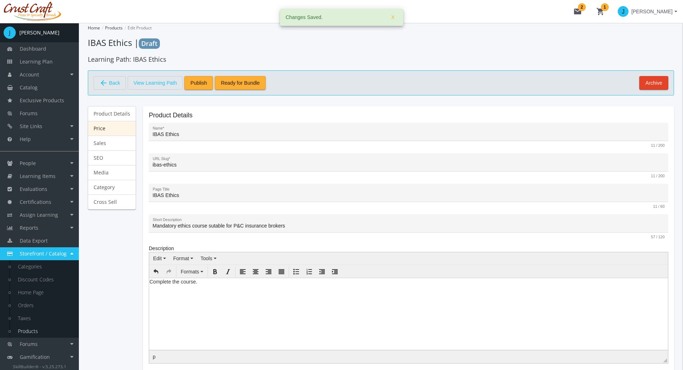
click at [122, 123] on link "Price" at bounding box center [112, 128] width 48 height 15
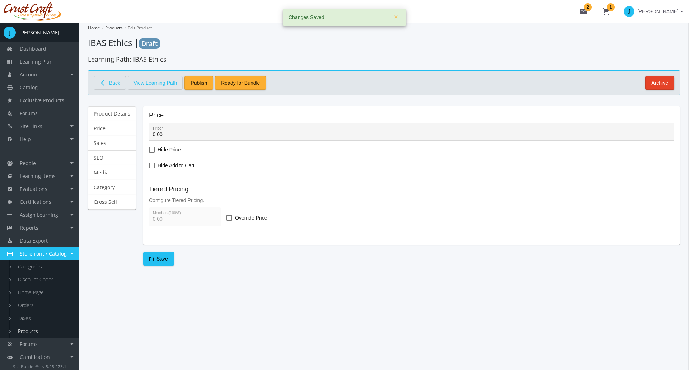
click at [156, 132] on input "0.00" at bounding box center [412, 135] width 518 height 6
type input "75"
type input "0"
type input "75.00"
click at [229, 217] on span at bounding box center [229, 218] width 6 height 6
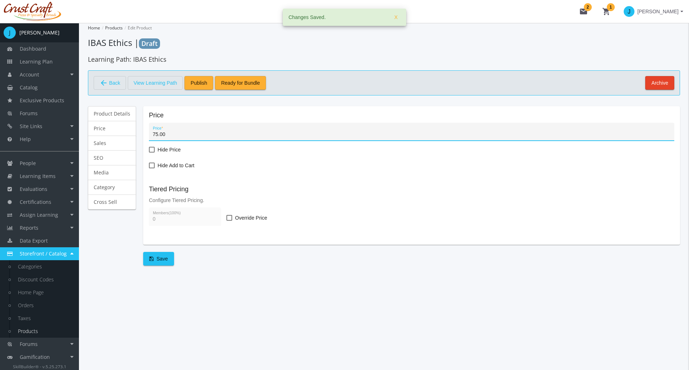
click at [227, 220] on input "Override Price" at bounding box center [226, 220] width 0 height 0
checkbox input "true"
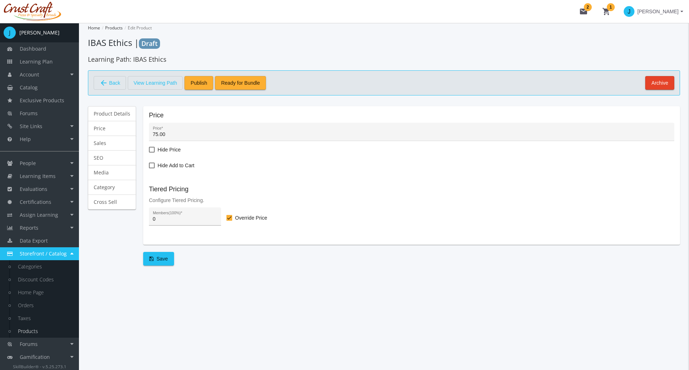
click at [178, 220] on input "0" at bounding box center [185, 219] width 65 height 6
type input "75.00"
click at [164, 255] on span "Save" at bounding box center [158, 258] width 19 height 13
type input "75"
click at [111, 145] on link "Sales" at bounding box center [112, 143] width 48 height 15
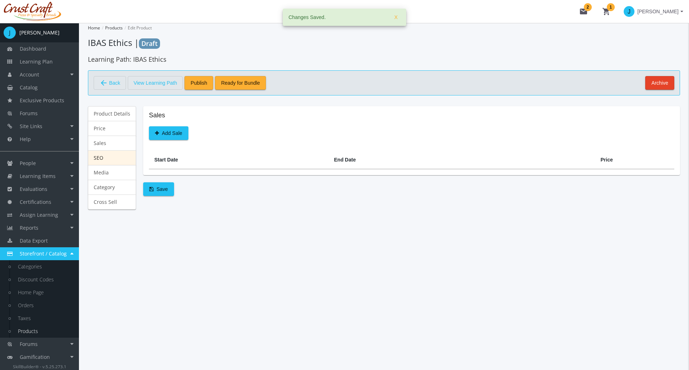
click at [107, 154] on link "SEO" at bounding box center [112, 157] width 48 height 15
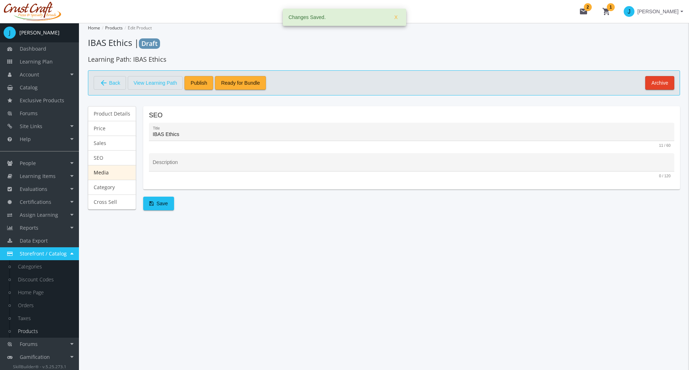
click at [109, 173] on link "Media" at bounding box center [112, 172] width 48 height 15
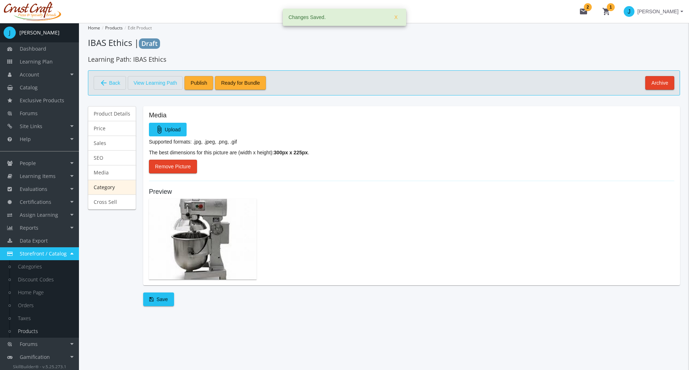
click at [110, 189] on link "Category" at bounding box center [112, 187] width 48 height 15
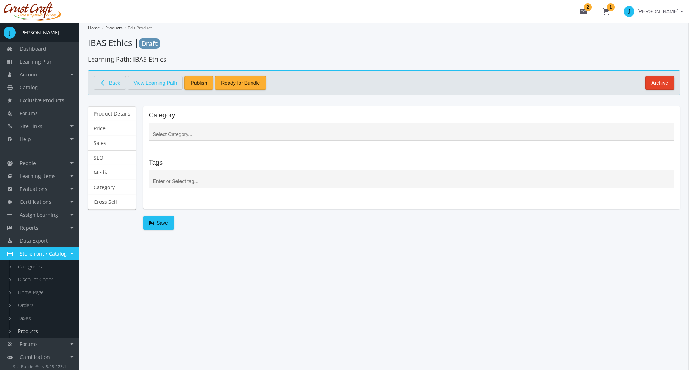
click at [168, 139] on div at bounding box center [412, 133] width 518 height 15
click at [176, 131] on div at bounding box center [411, 134] width 521 height 9
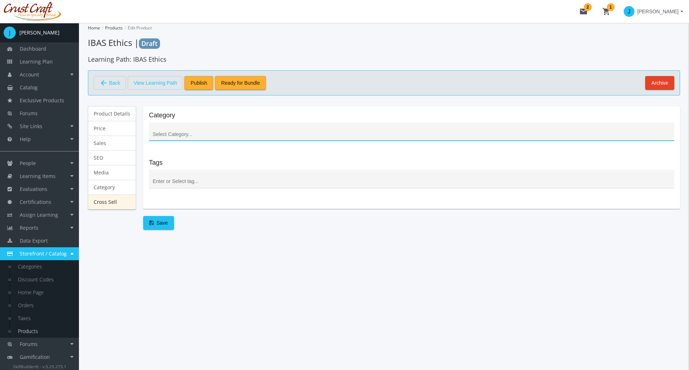
click at [113, 198] on link "Cross Sell" at bounding box center [112, 201] width 48 height 15
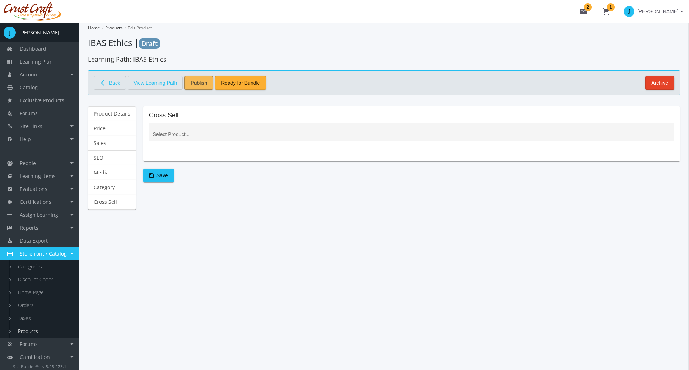
click at [204, 85] on span "Publish" at bounding box center [199, 82] width 17 height 13
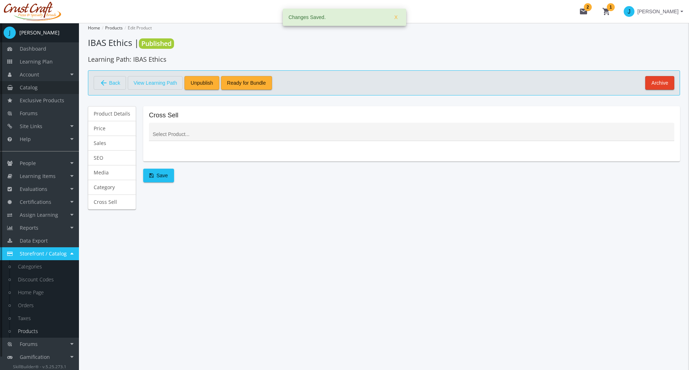
click at [47, 86] on link "Catalog" at bounding box center [39, 87] width 79 height 13
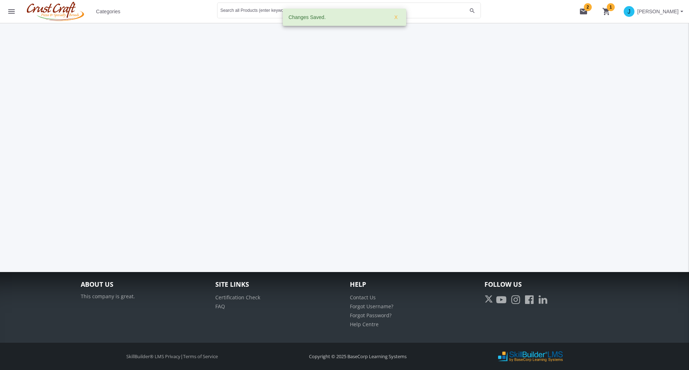
click at [104, 14] on span "Categories" at bounding box center [108, 11] width 24 height 13
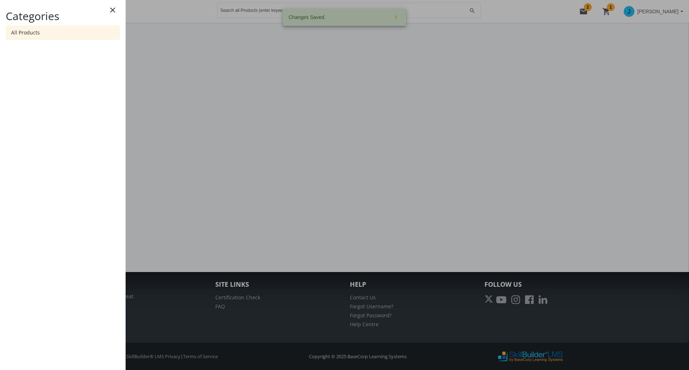
click at [37, 32] on link "All Products" at bounding box center [63, 32] width 114 height 14
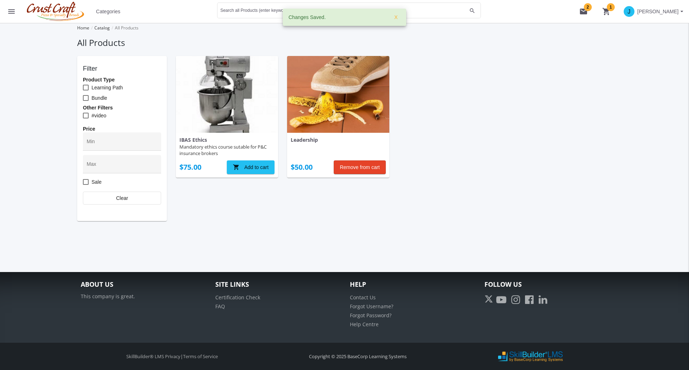
click at [234, 113] on img at bounding box center [227, 94] width 102 height 77
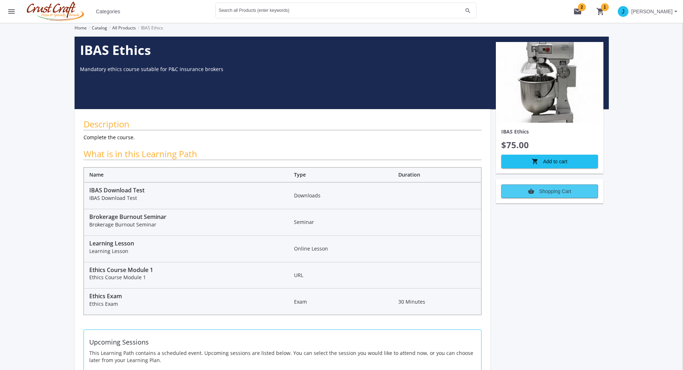
click at [579, 187] on span "shopping_basket Shopping Cart" at bounding box center [550, 191] width 85 height 13
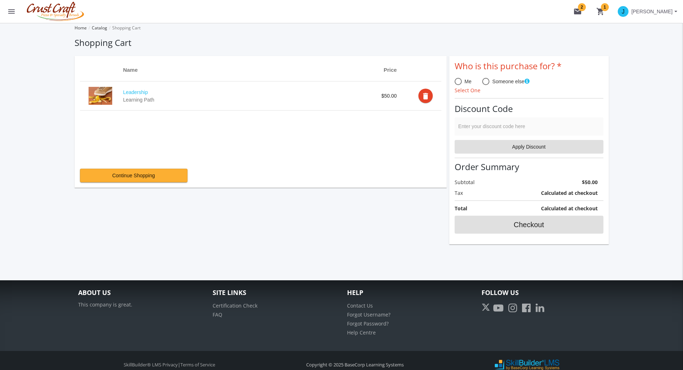
click at [456, 83] on span at bounding box center [458, 81] width 7 height 7
click at [456, 83] on input "Me" at bounding box center [458, 82] width 7 height 7
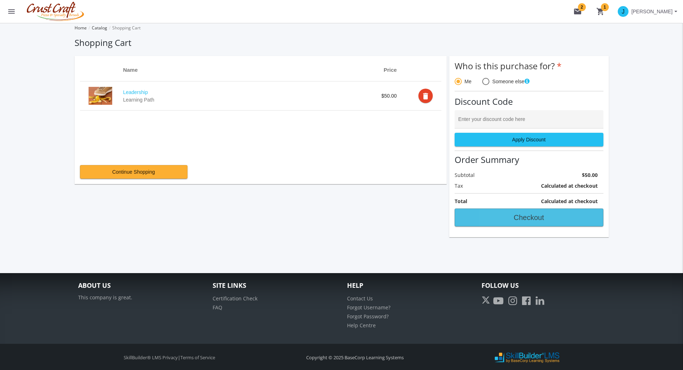
click at [496, 220] on span "Checkout" at bounding box center [529, 217] width 137 height 13
